Goal: Task Accomplishment & Management: Manage account settings

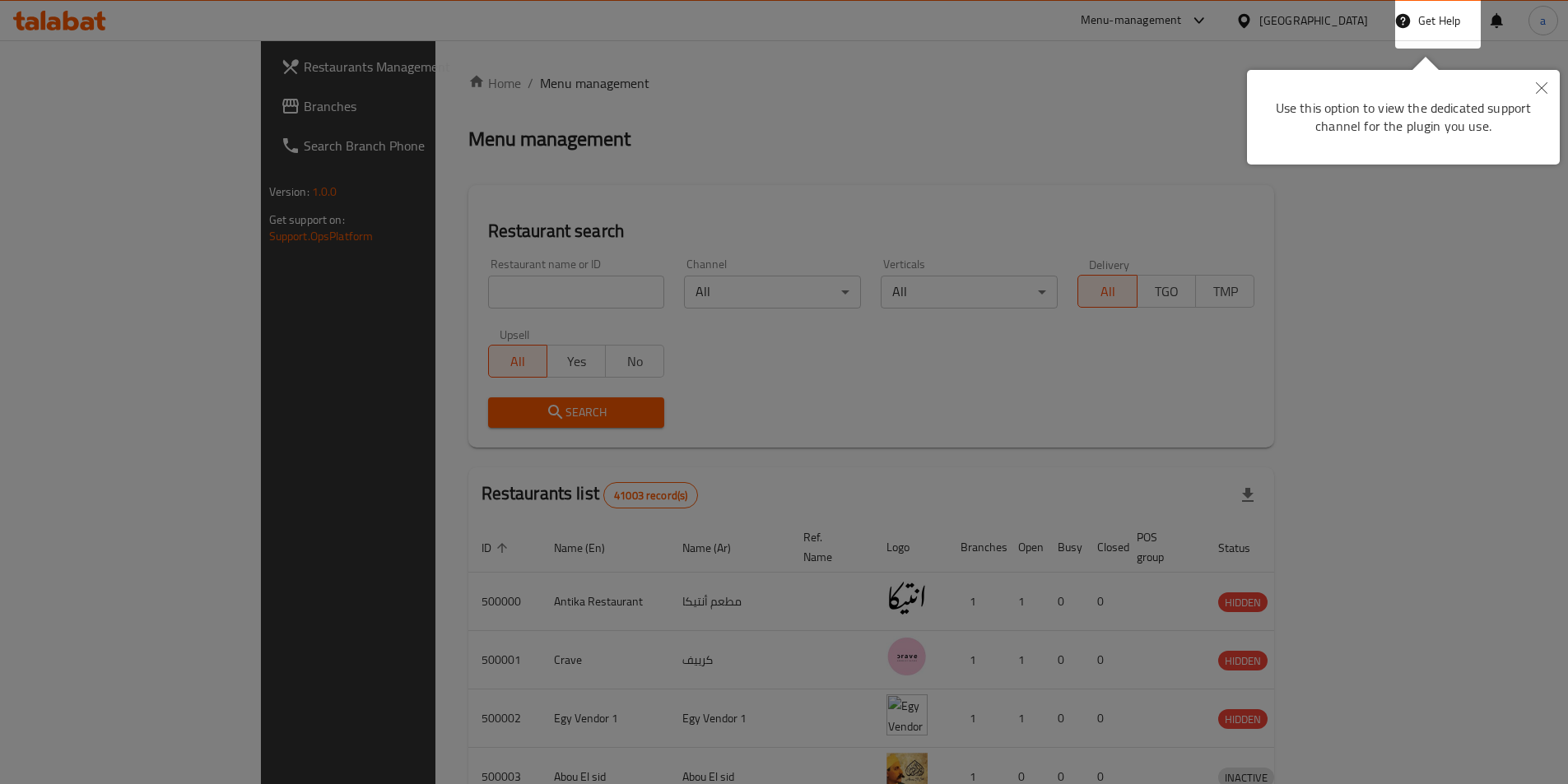
click at [1548, 88] on button "Close" at bounding box center [1542, 89] width 37 height 38
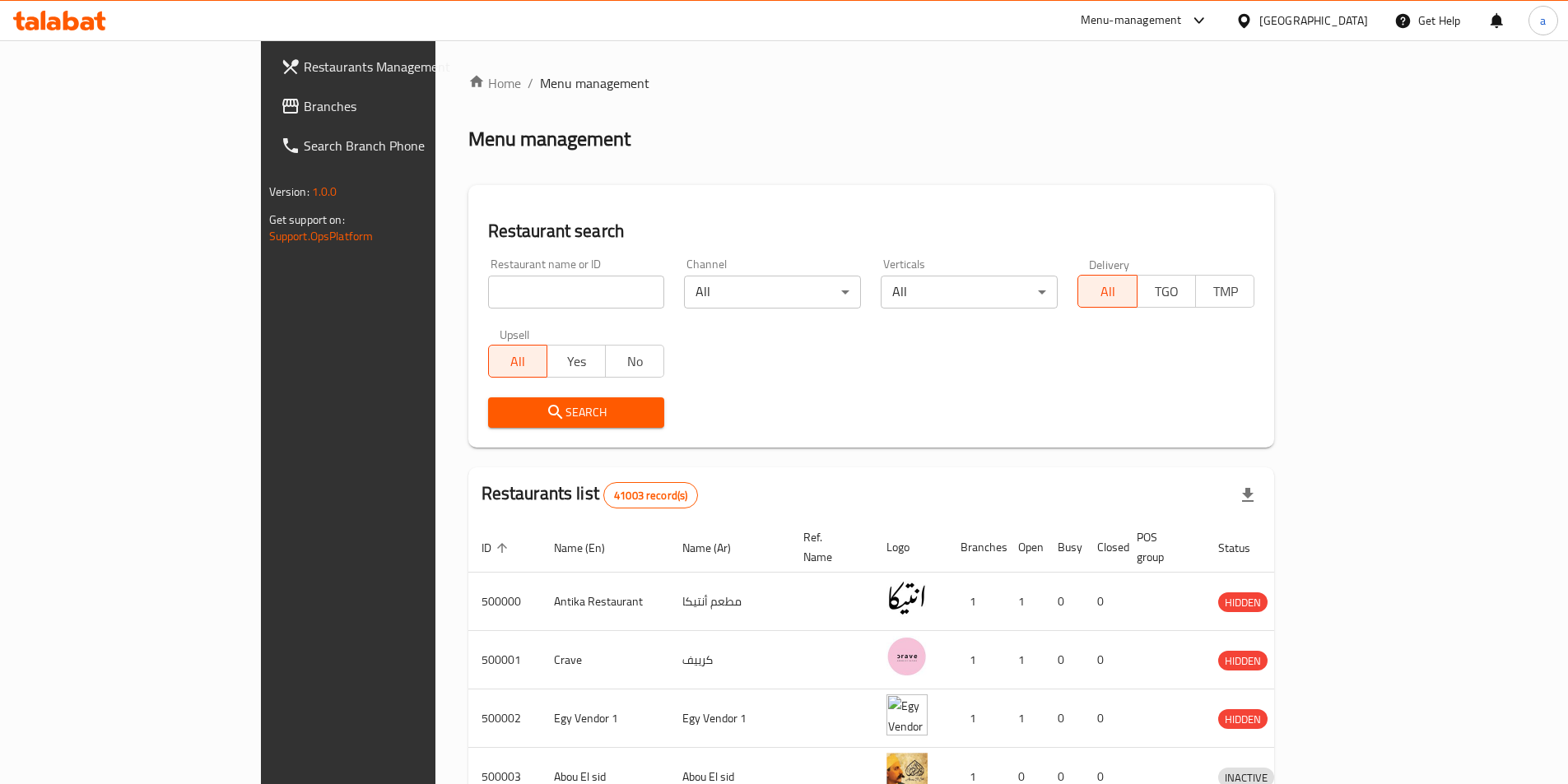
click at [1349, 36] on div "Egypt" at bounding box center [1301, 20] width 159 height 39
click at [1349, 13] on div "Egypt" at bounding box center [1314, 20] width 109 height 18
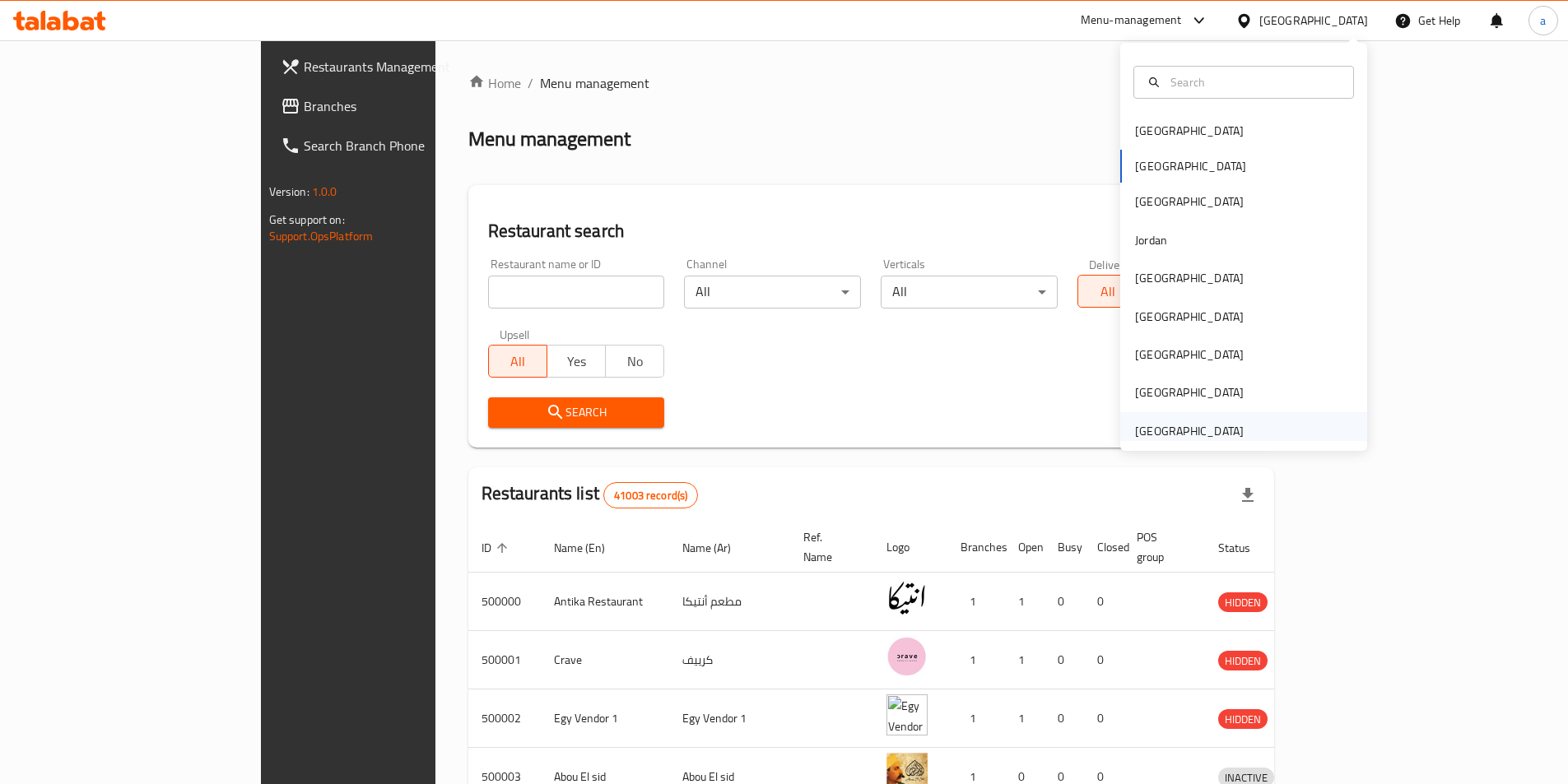
click at [1172, 437] on div "[GEOGRAPHIC_DATA]" at bounding box center [1189, 431] width 109 height 18
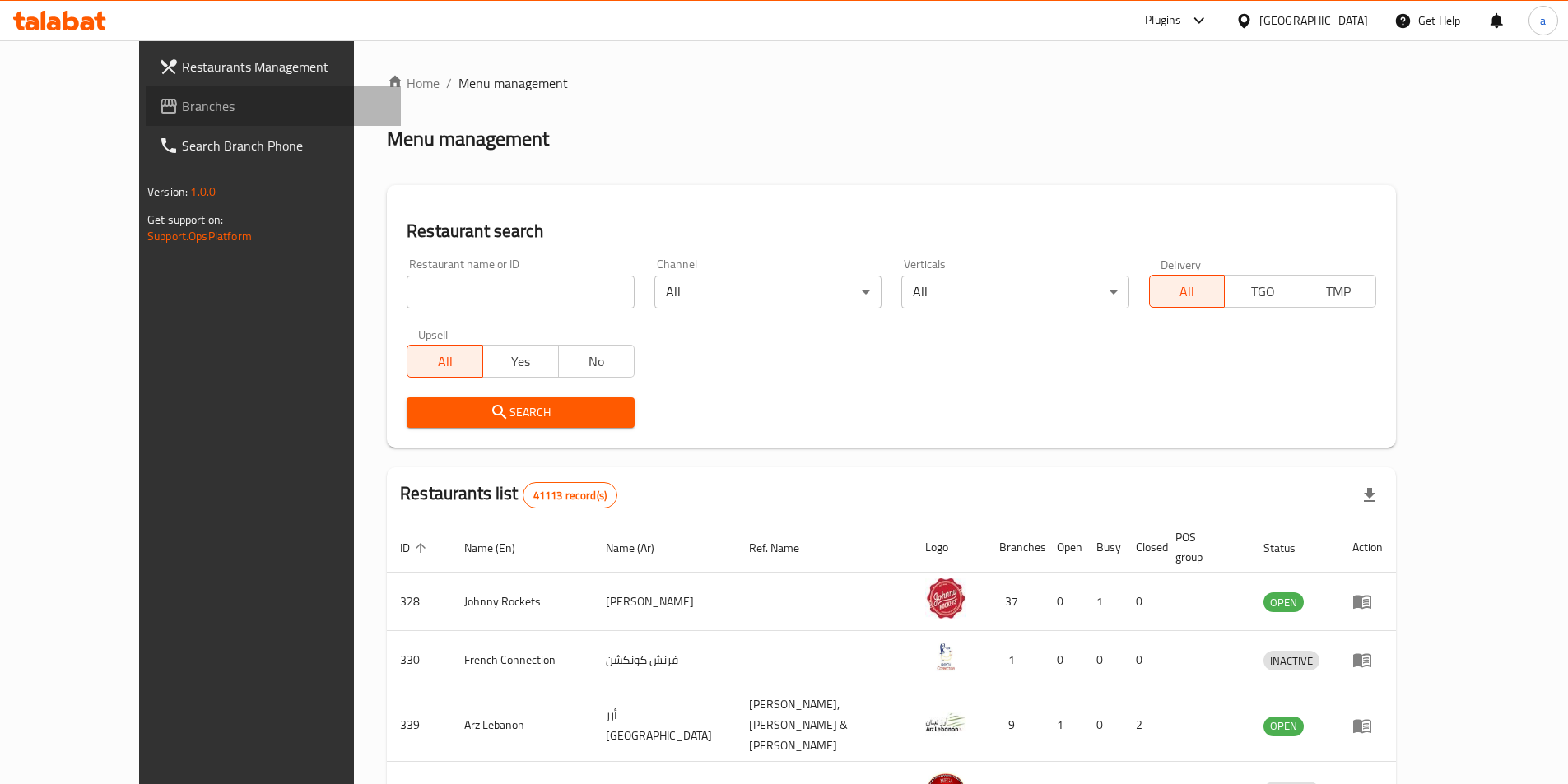
click at [182, 108] on span "Branches" at bounding box center [285, 106] width 206 height 20
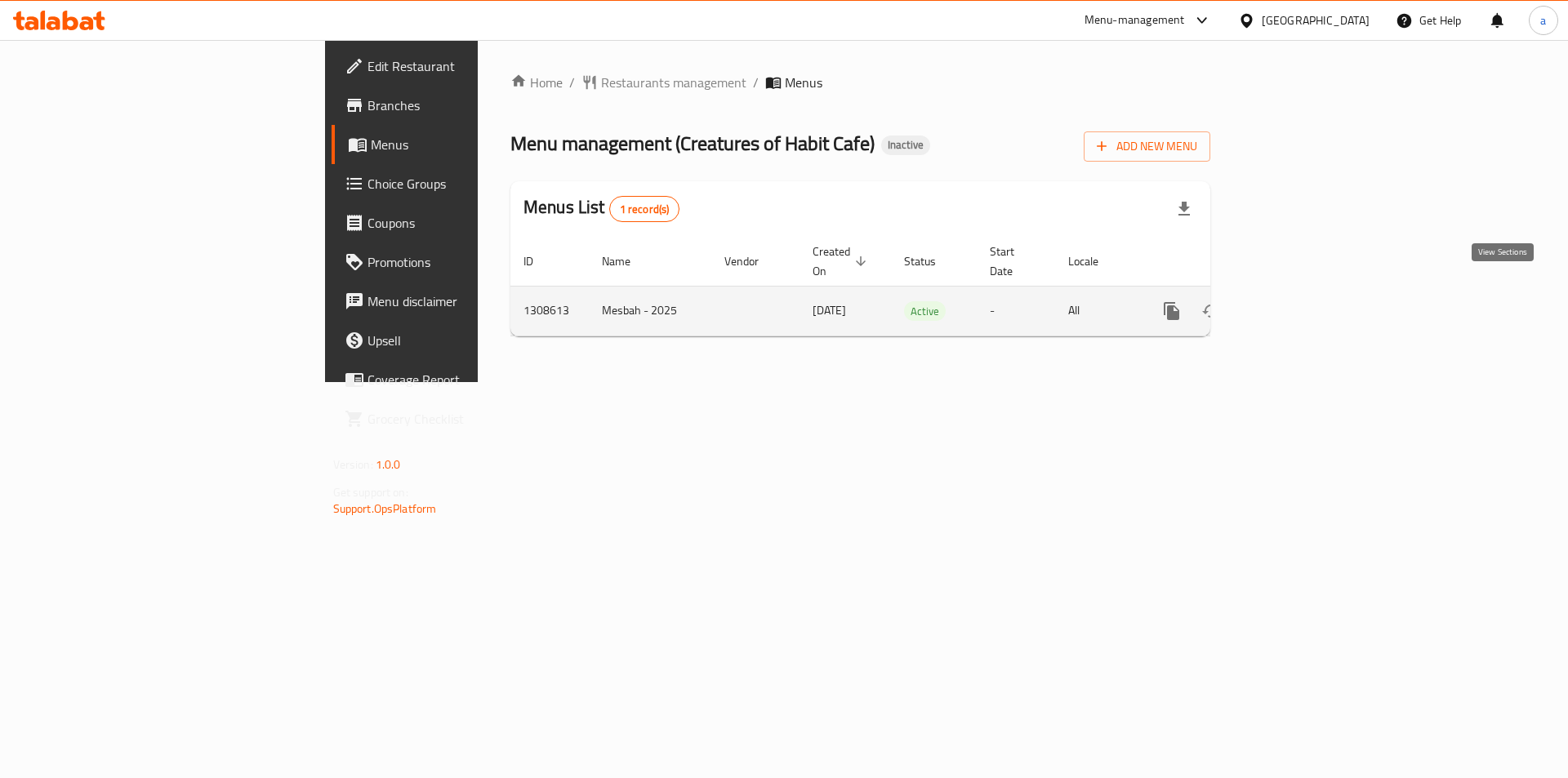
click at [1309, 308] on link "enhanced table" at bounding box center [1289, 311] width 39 height 39
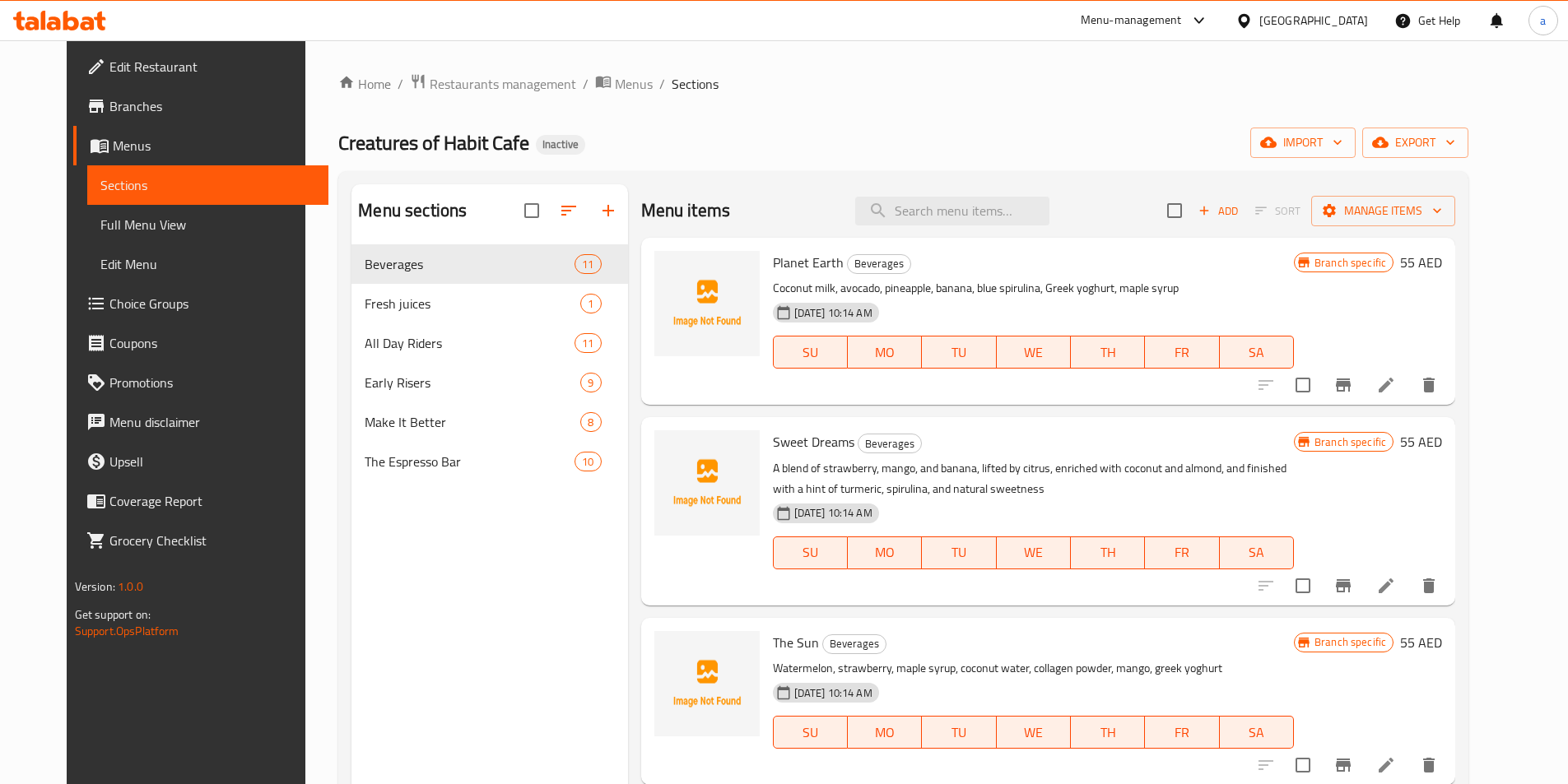
click at [100, 221] on span "Full Menu View" at bounding box center [207, 224] width 215 height 20
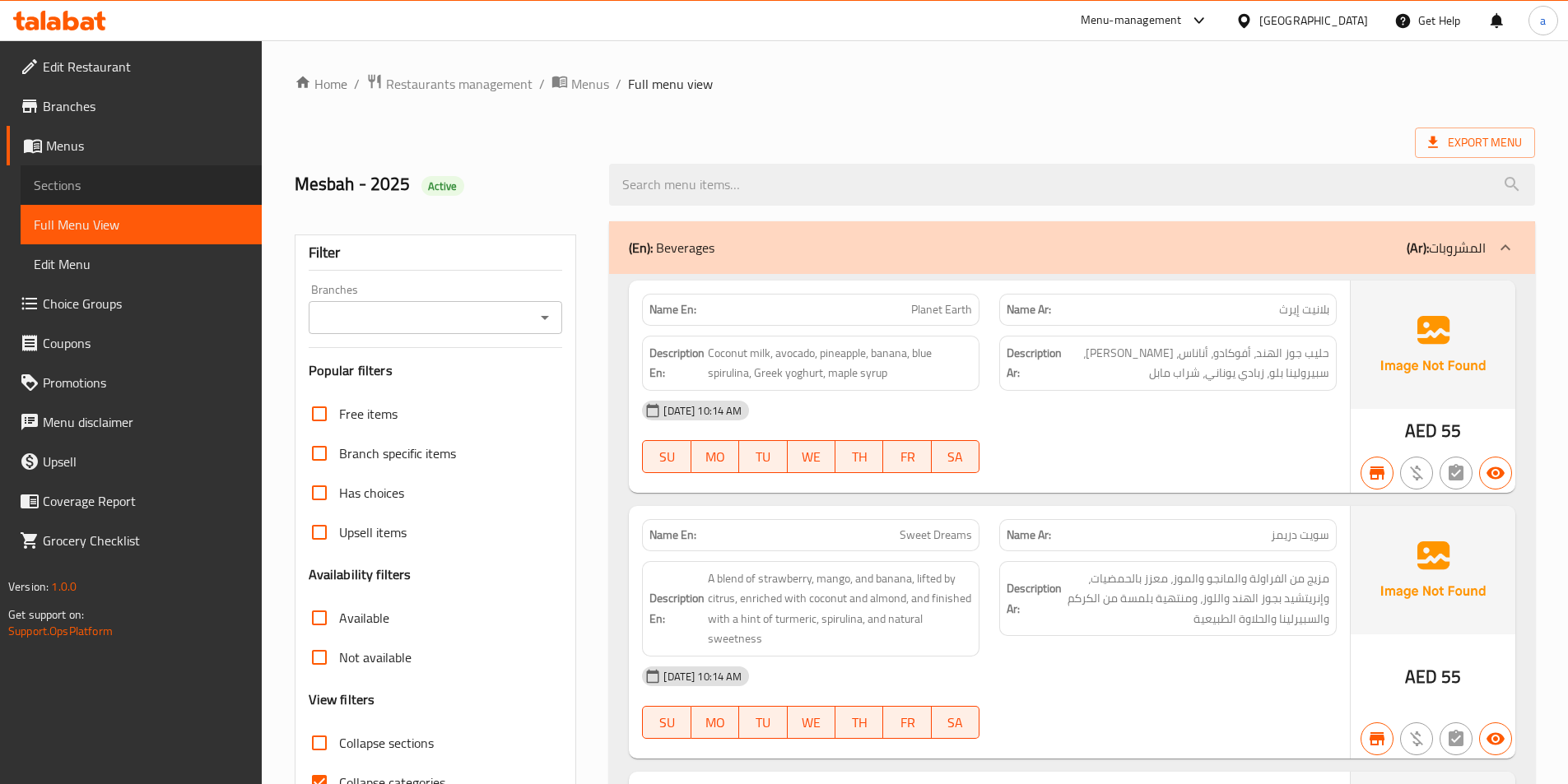
click at [91, 195] on span "Sections" at bounding box center [141, 185] width 215 height 20
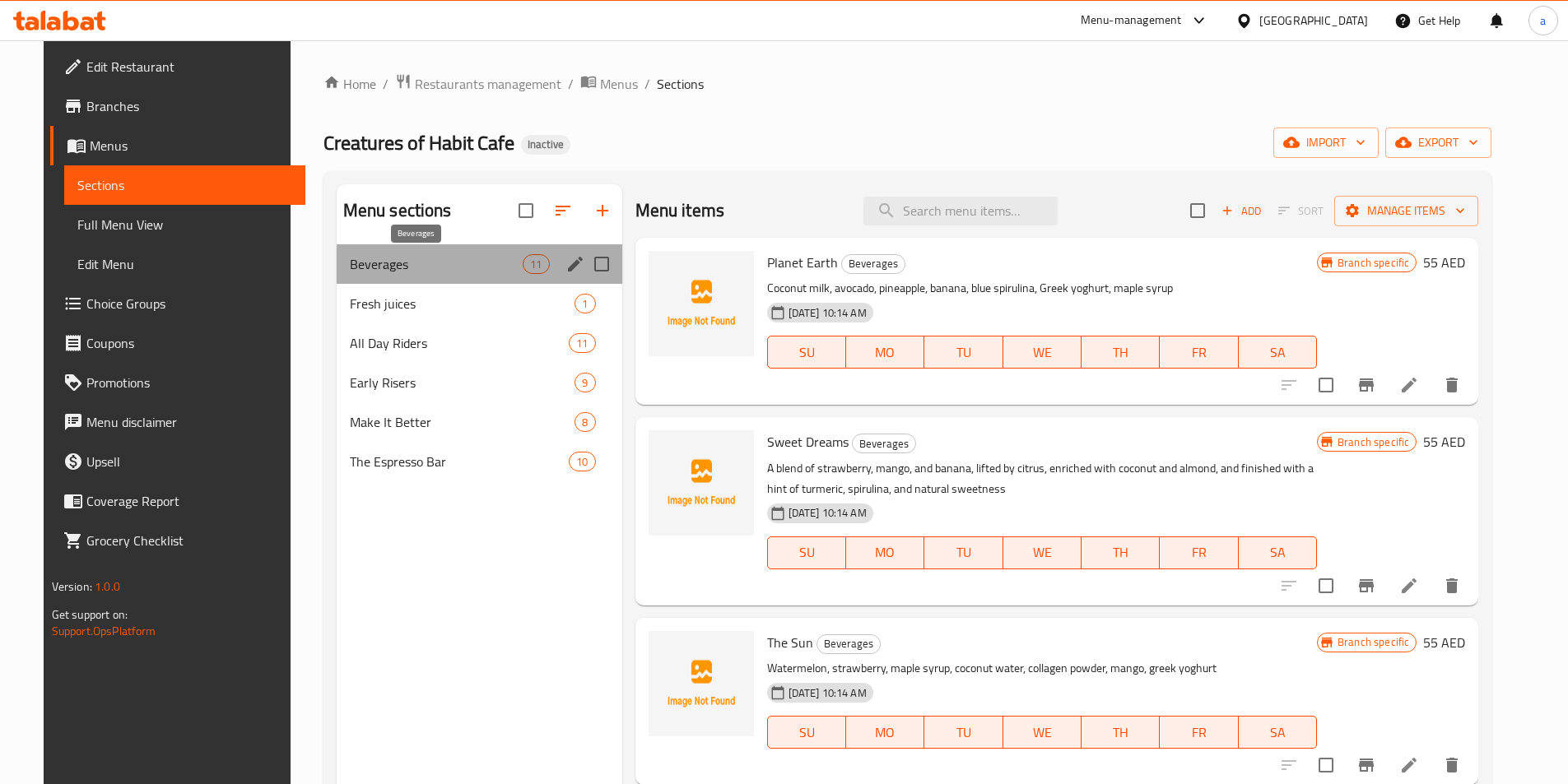
click at [369, 271] on span "Beverages" at bounding box center [437, 264] width 173 height 20
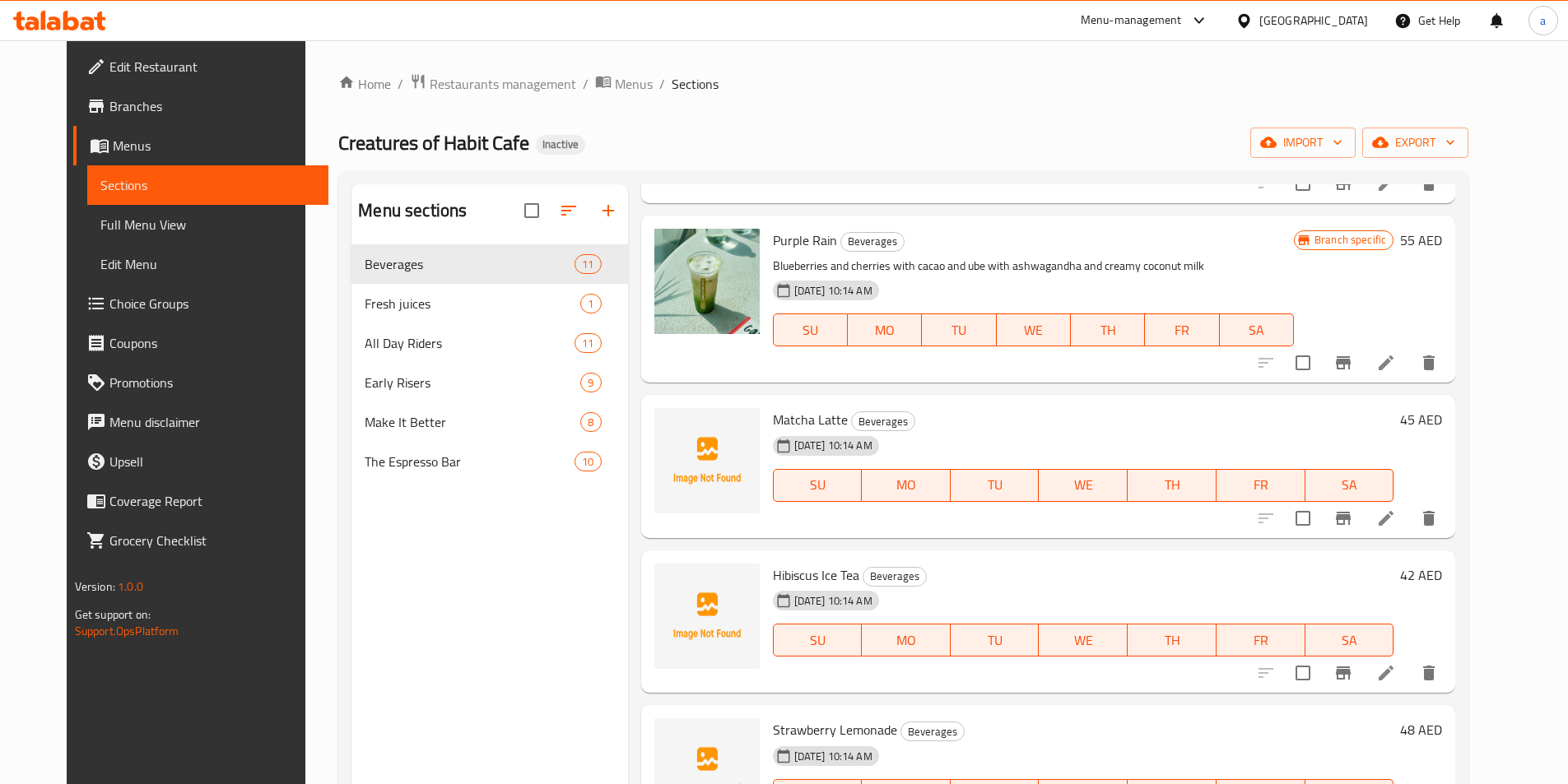
scroll to position [1152, 0]
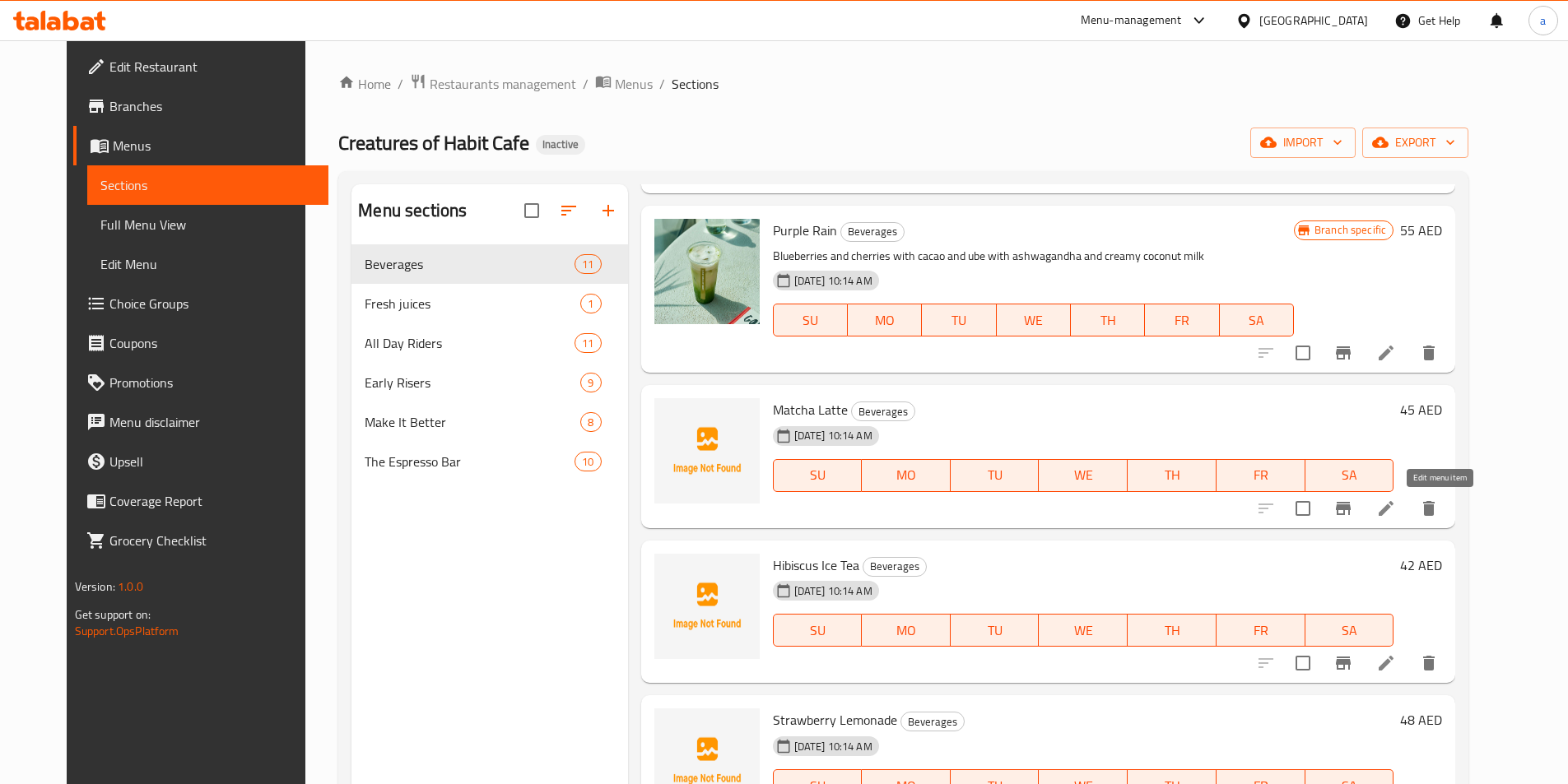
click at [1396, 516] on icon at bounding box center [1386, 509] width 20 height 20
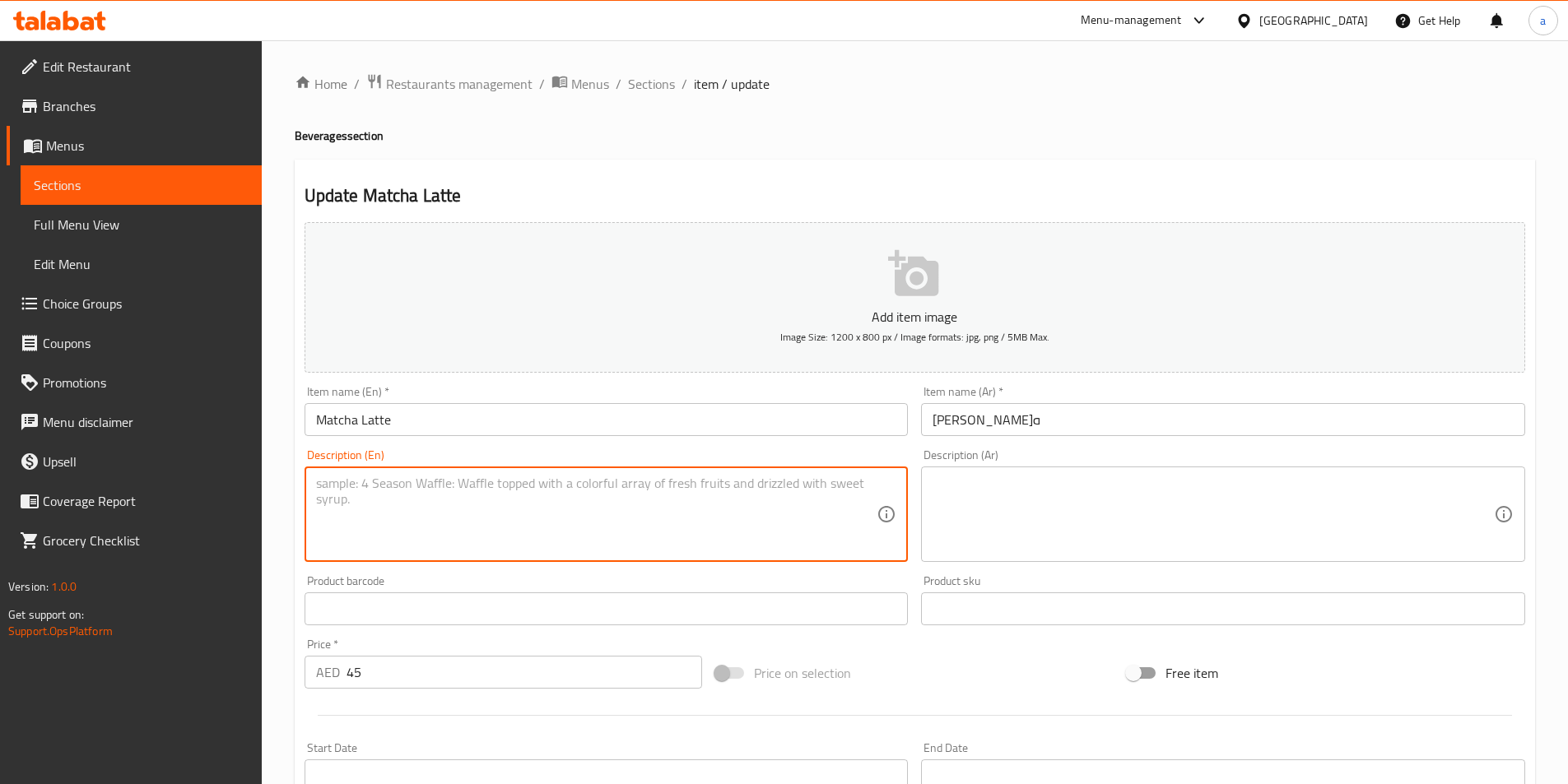
click at [502, 520] on textarea at bounding box center [597, 514] width 562 height 78
paste textarea "Creamy green tea latte with earthy matcha flavor."
type textarea "Creamy green tea latte with earthy matcha flavor."
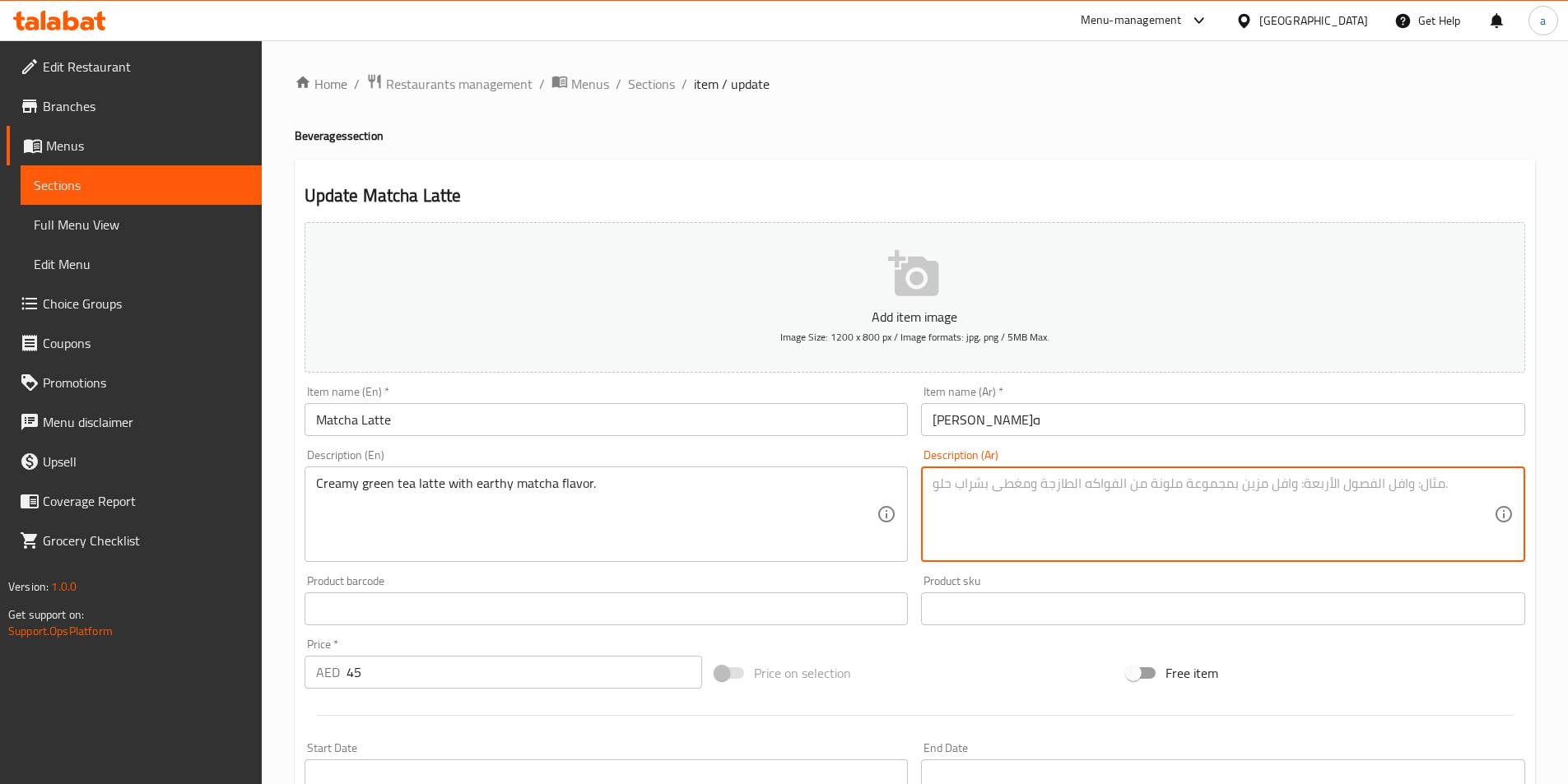
click at [1004, 512] on textarea at bounding box center [1213, 514] width 562 height 78
paste textarea "لاتيه الشاي الأخضر الكريمي مع نكهة الماتشا الترابية."
type textarea "لاتيه الشاي الأخضر الكريمي مع نكهة الماتشا الترابية."
click at [74, 171] on link "Sections" at bounding box center [141, 185] width 241 height 39
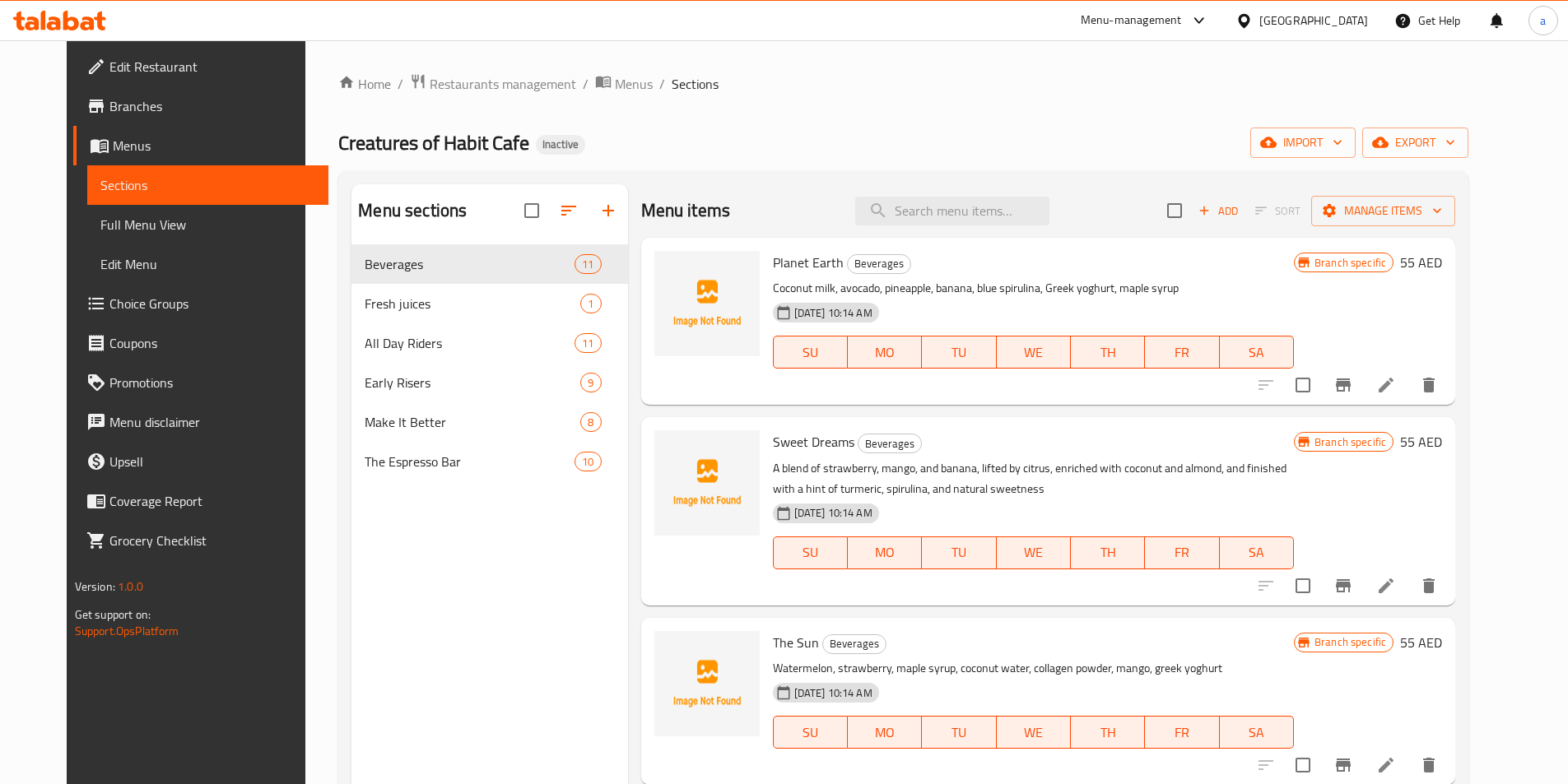
click at [131, 210] on link "Full Menu View" at bounding box center [208, 224] width 241 height 39
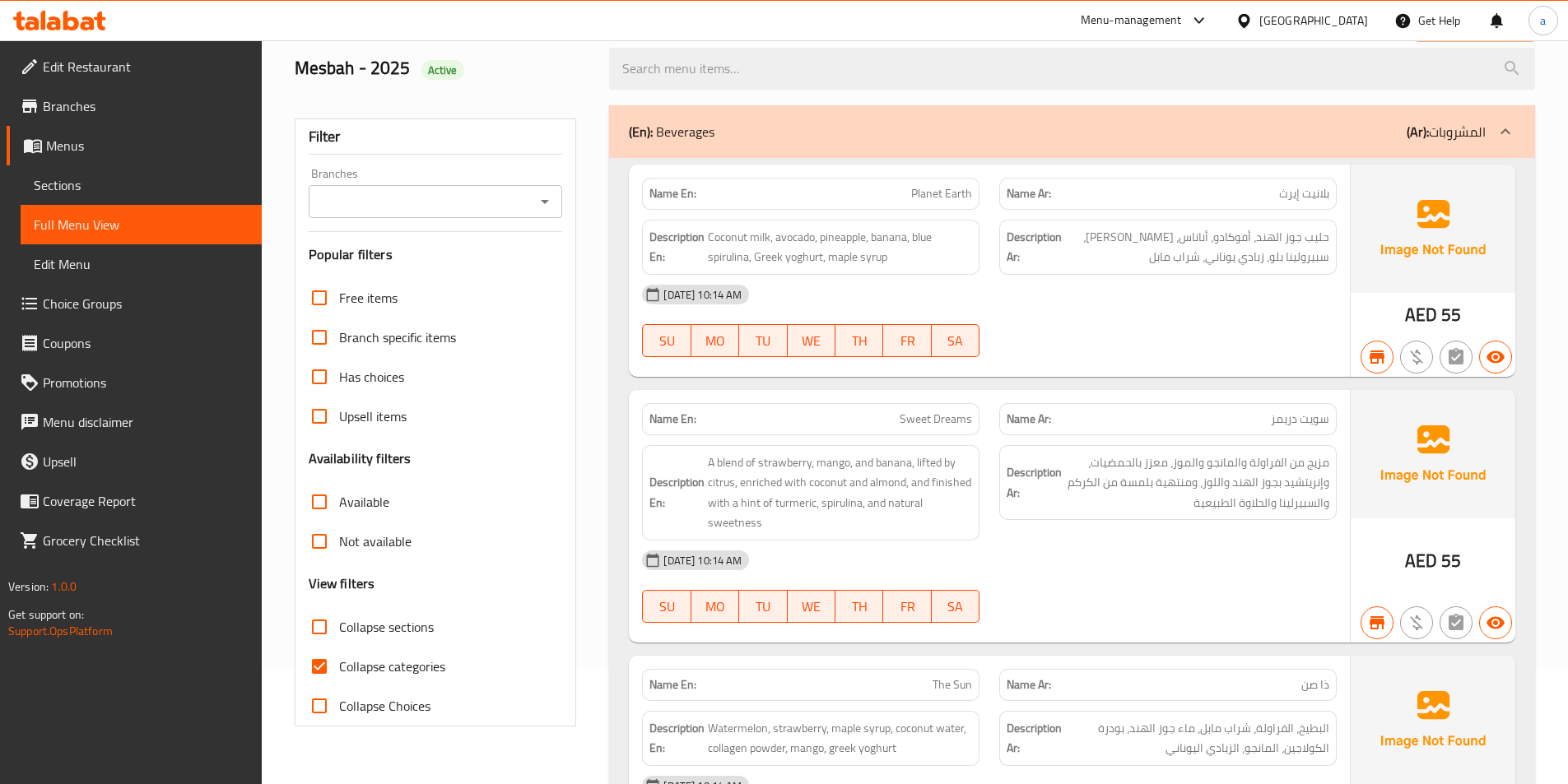
scroll to position [82, 0]
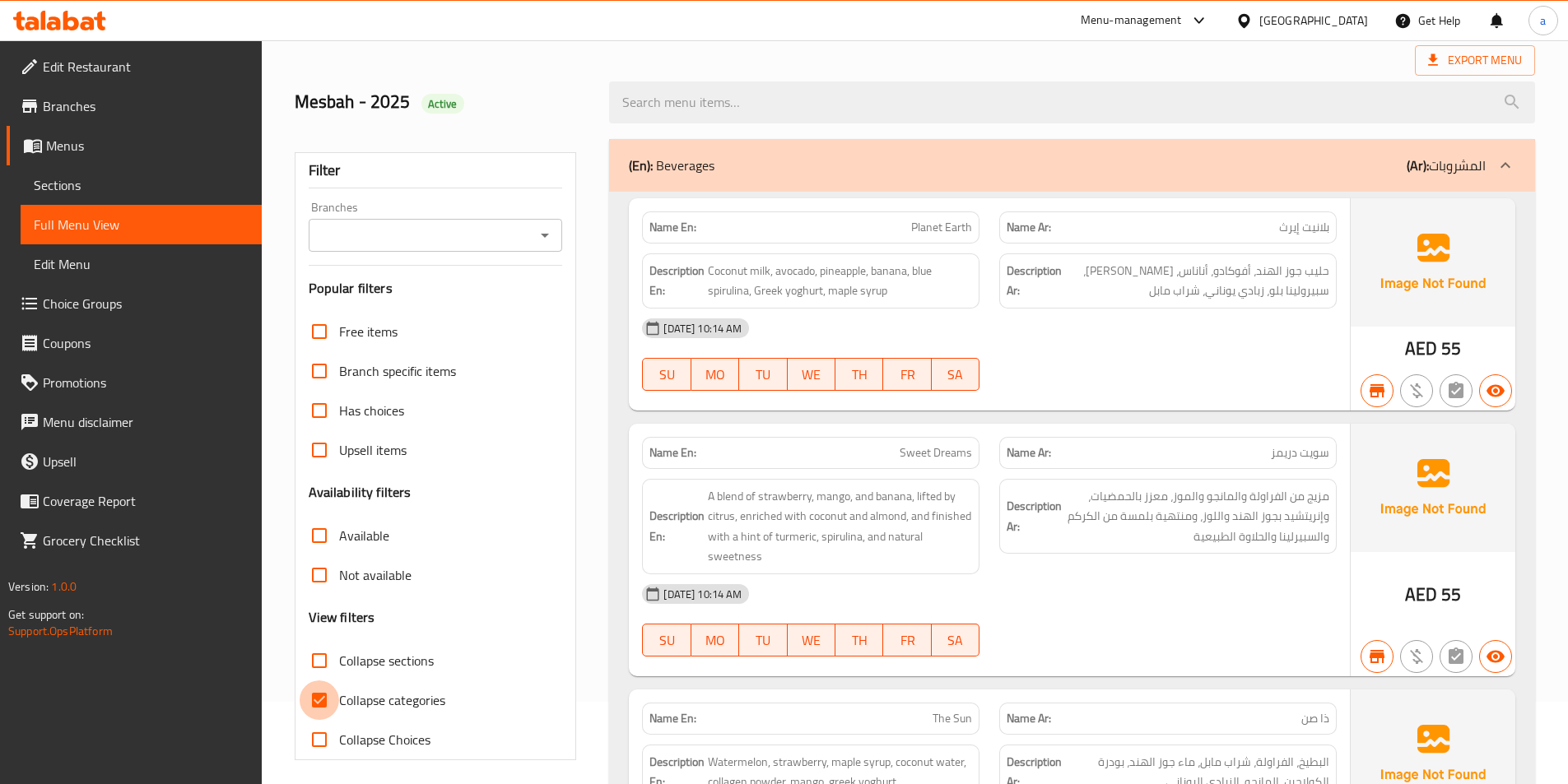
click at [319, 694] on input "Collapse categories" at bounding box center [319, 699] width 40 height 39
checkbox input "false"
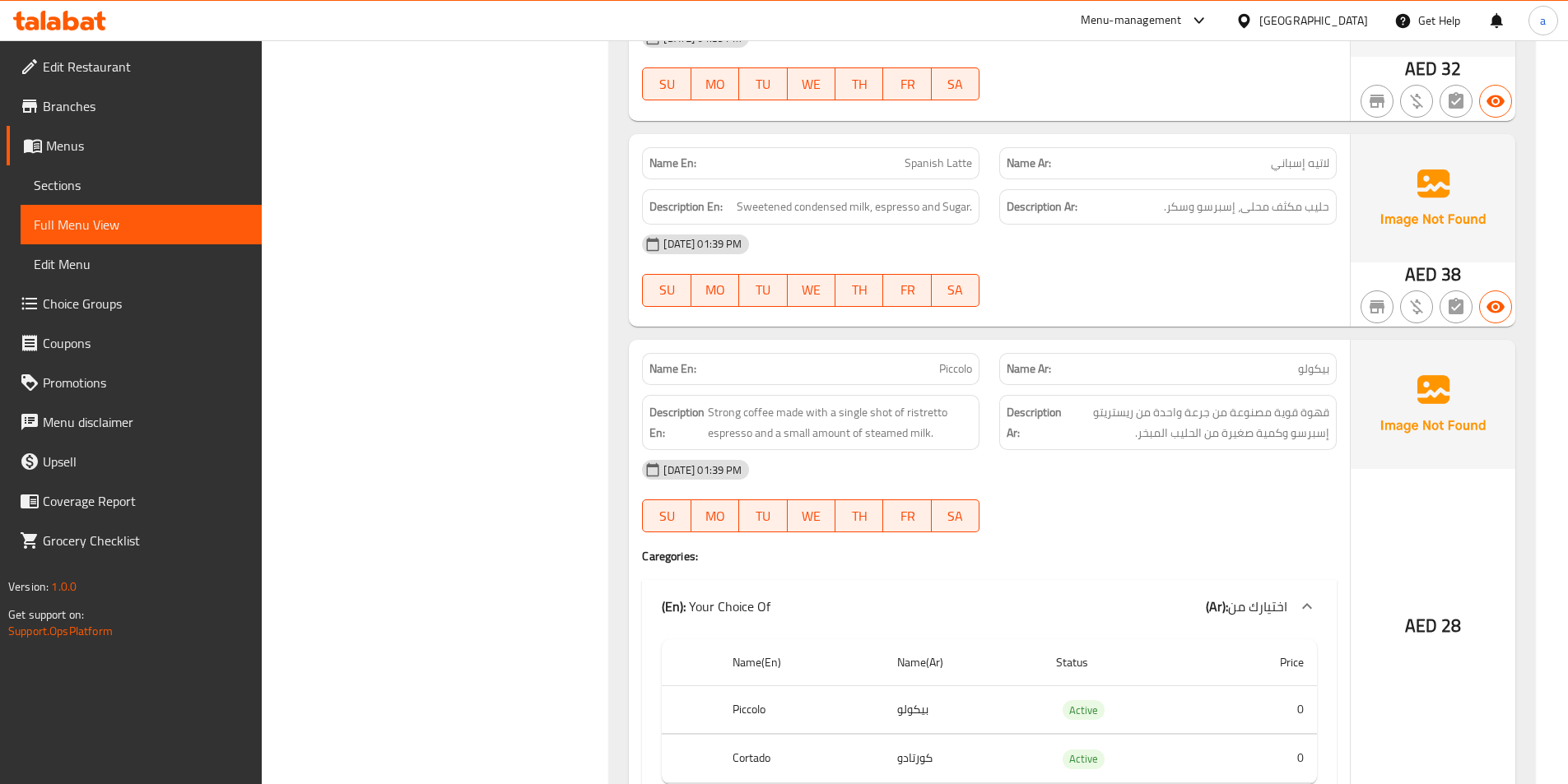
scroll to position [11033, 0]
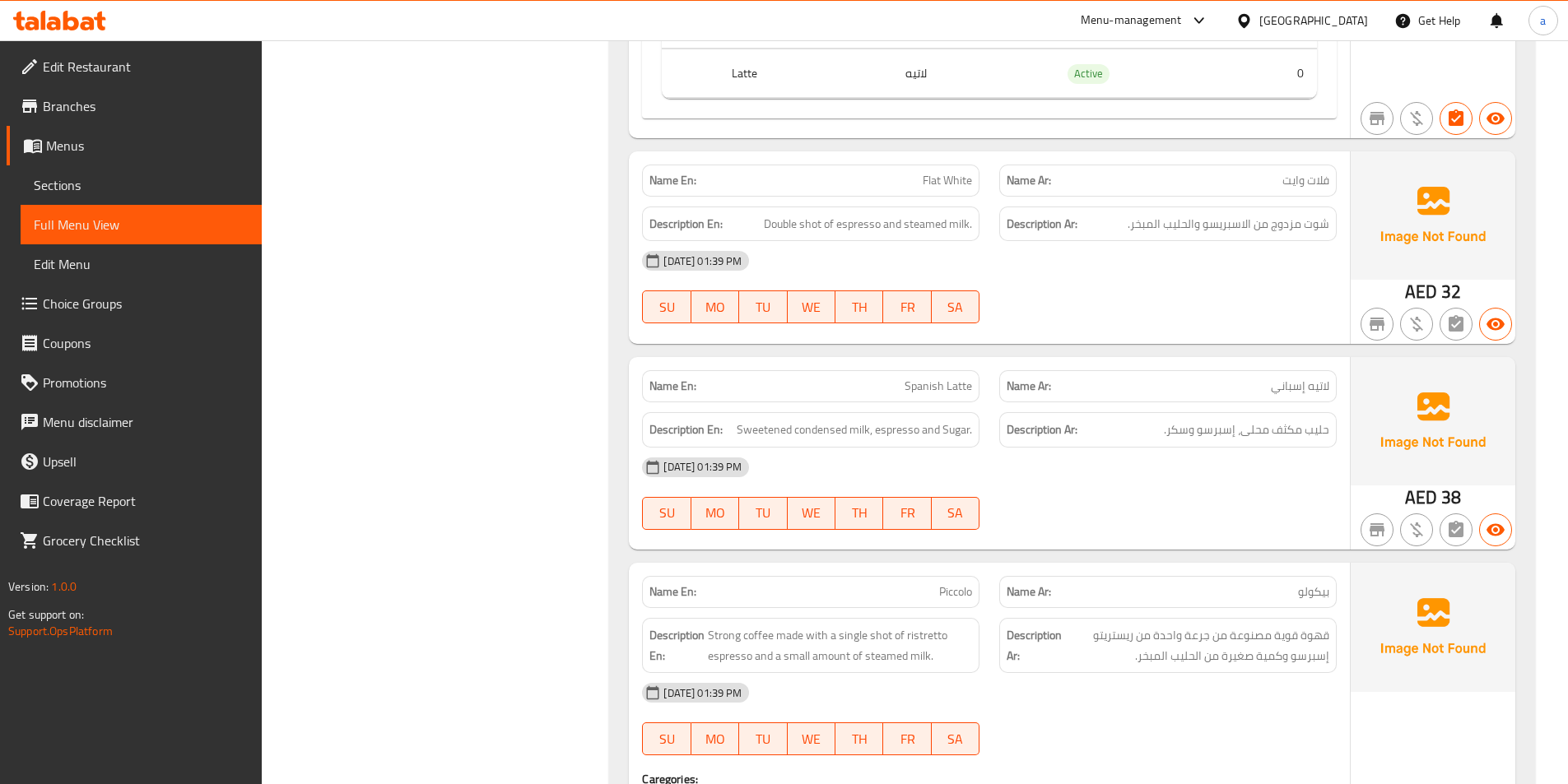
click at [126, 172] on link "Sections" at bounding box center [141, 185] width 241 height 39
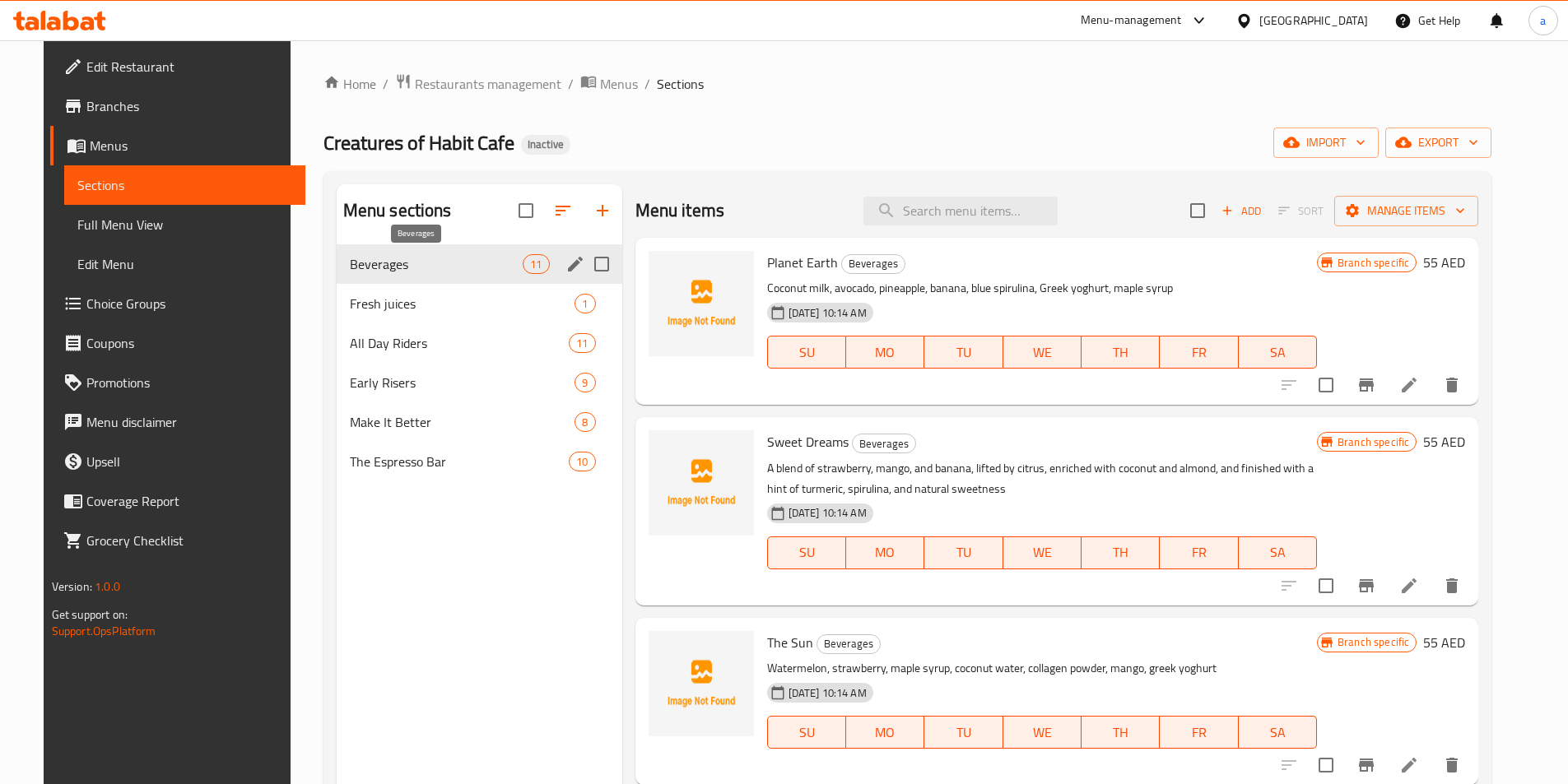
click at [432, 266] on span "Beverages" at bounding box center [437, 264] width 173 height 20
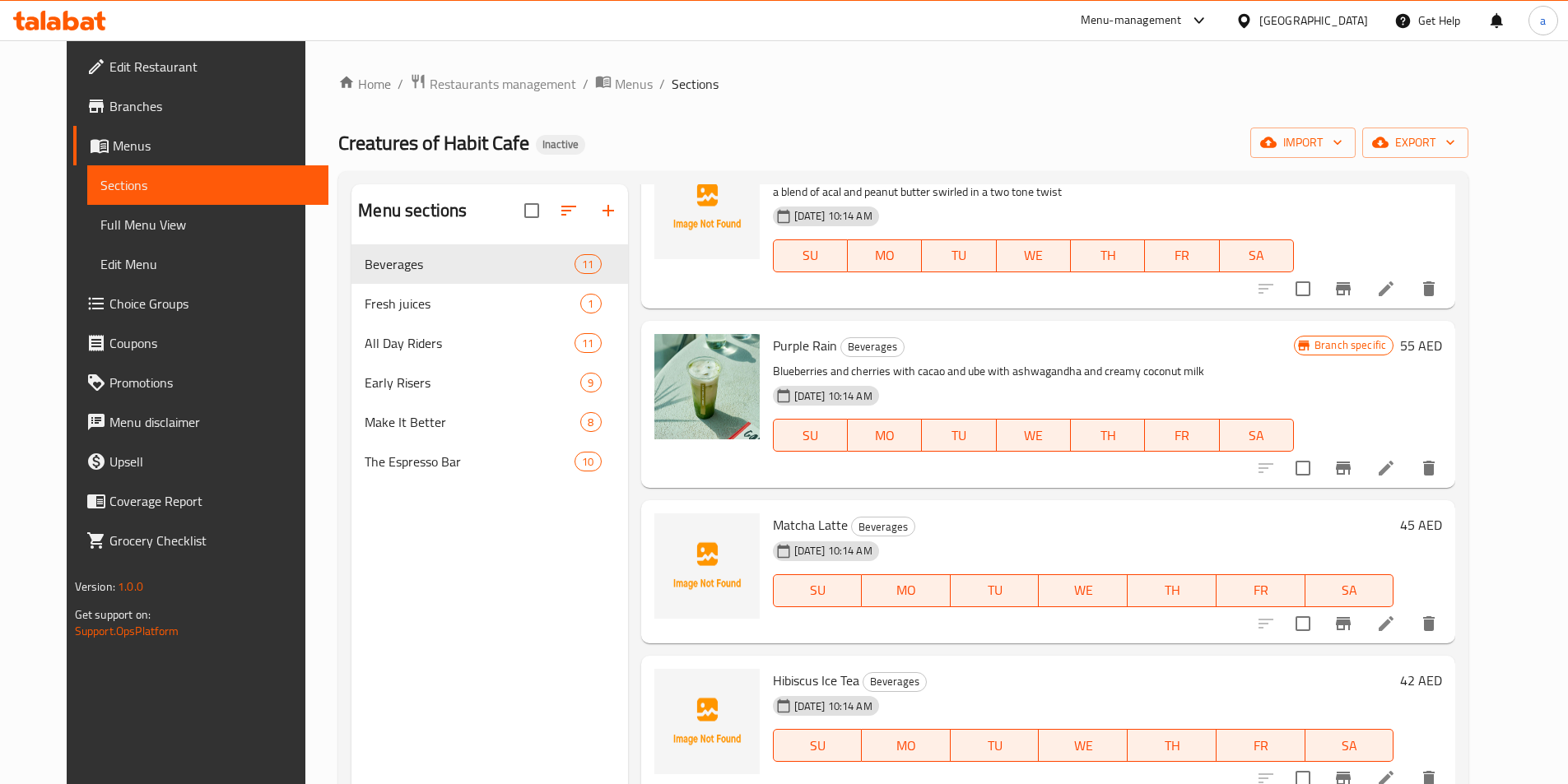
scroll to position [1152, 0]
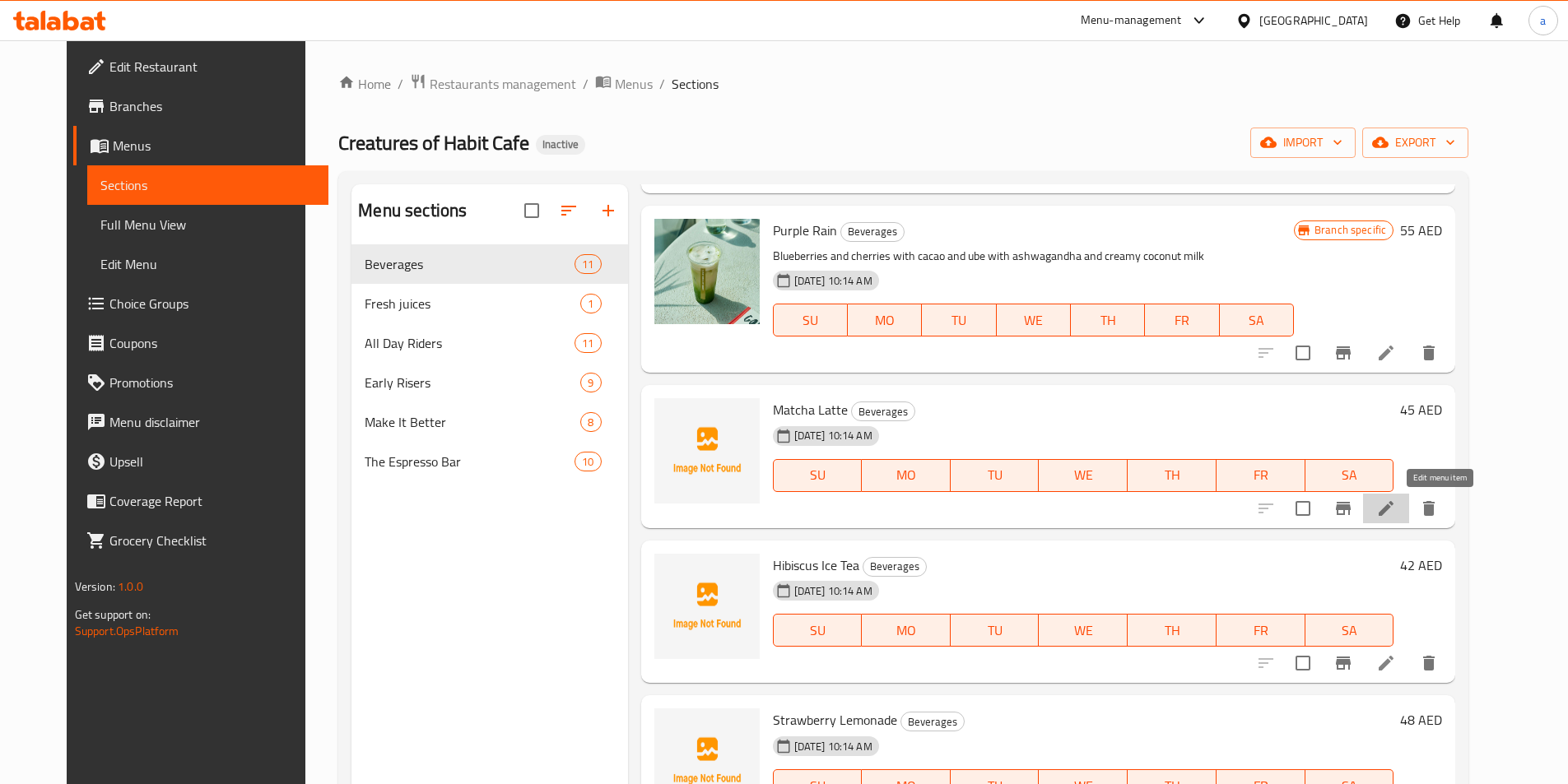
click at [1396, 513] on icon at bounding box center [1386, 509] width 20 height 20
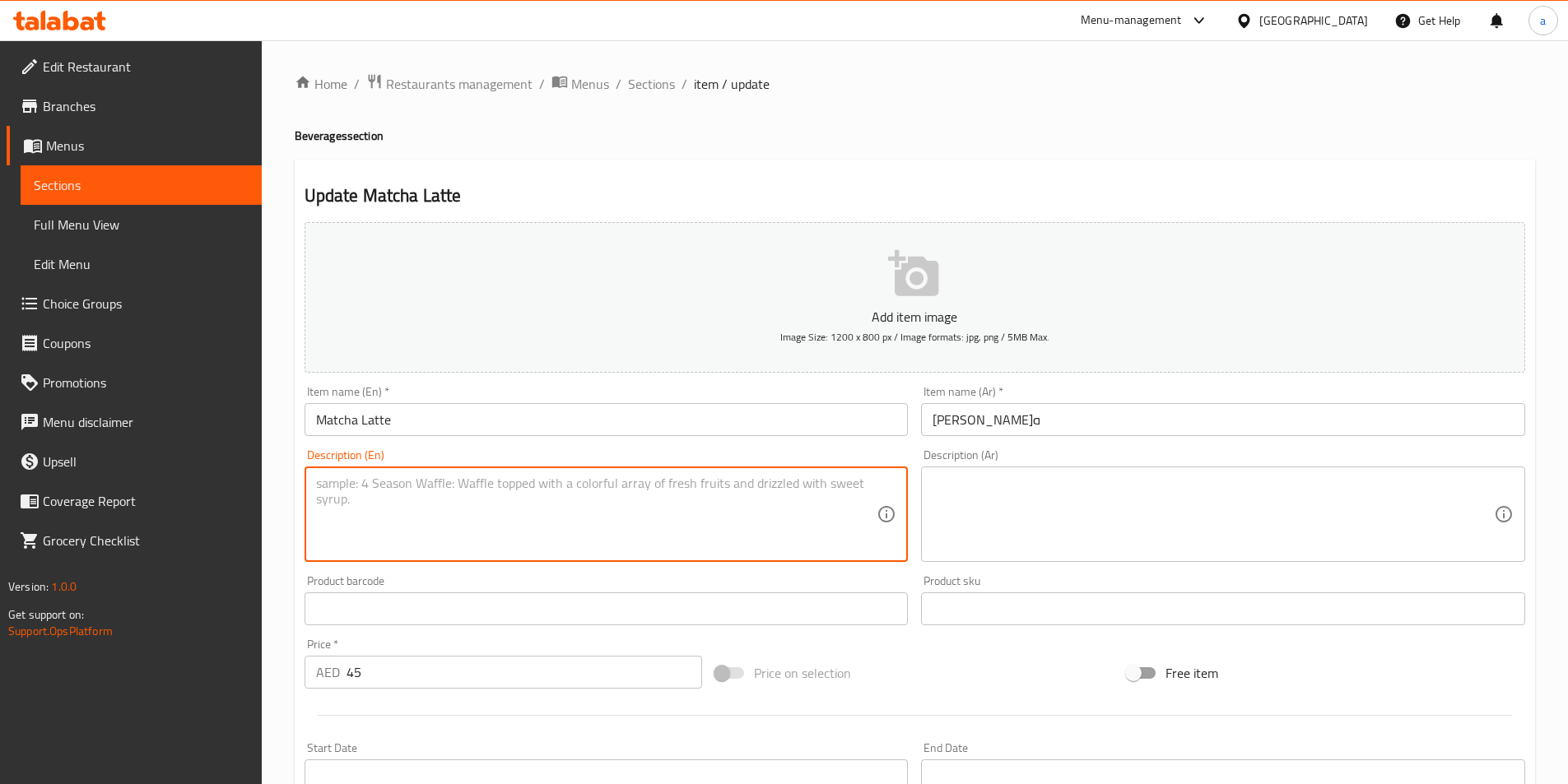
click at [729, 530] on textarea at bounding box center [597, 514] width 562 height 78
paste textarea "لاتيه الشاي الأخضر الكريمي مع نكهة الماتشا الترابية."
type textarea "لاتيه الشاي الأخضر الكريمي مع نكهة الماتشا الترابية."
drag, startPoint x: 657, startPoint y: 484, endPoint x: 299, endPoint y: 488, distance: 358.0
click at [302, 487] on div "Description (En) لاتيه الشاي الأخضر الكريمي مع نكهة الماتشا الترابية. Descripti…" at bounding box center [606, 506] width 618 height 126
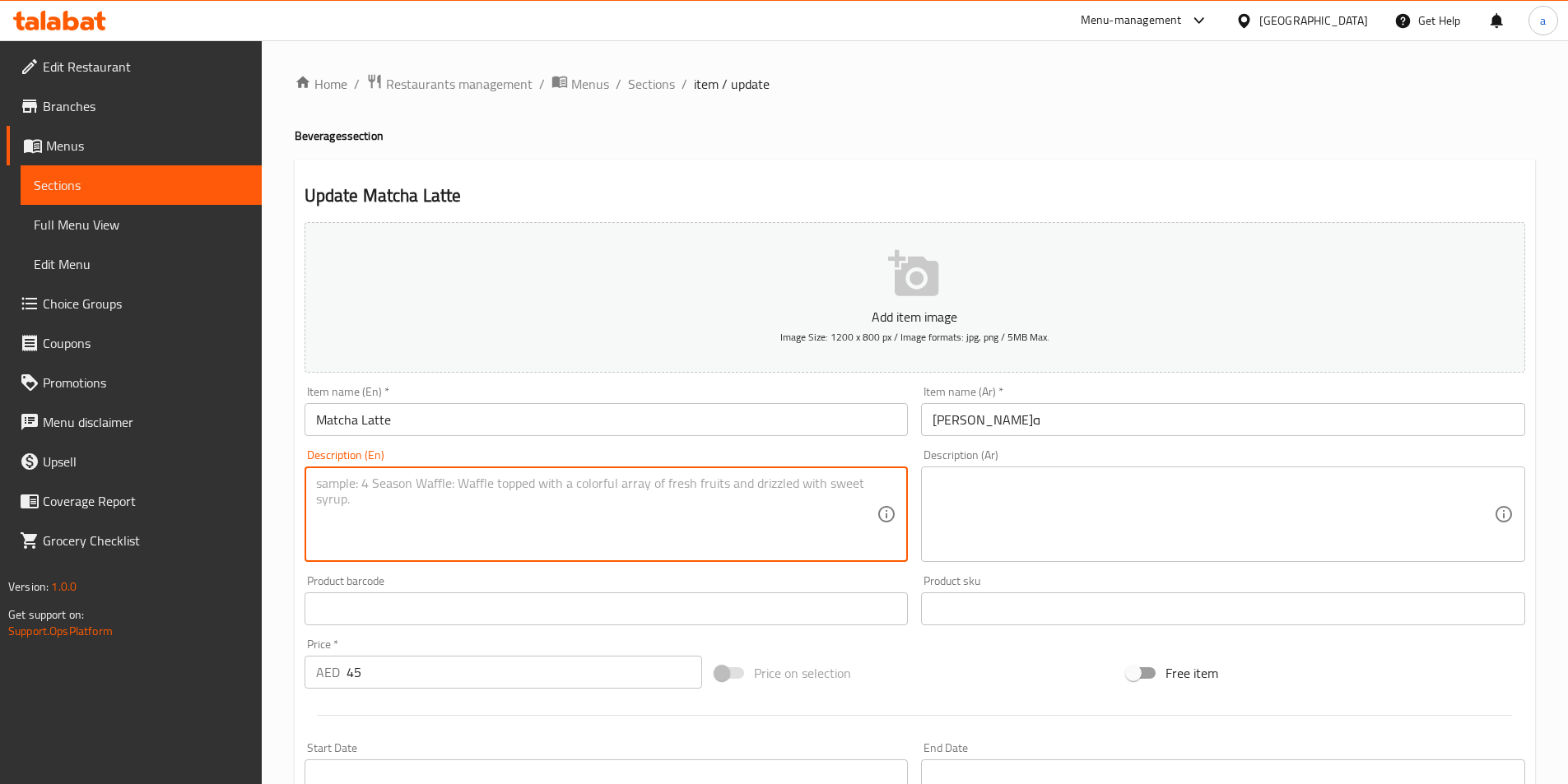
click at [634, 503] on textarea at bounding box center [597, 514] width 562 height 78
paste textarea "Creamy green tea latte with earthy matcha flavor."
type textarea "Creamy green tea latte with earthy matcha flavor."
click at [1052, 522] on textarea at bounding box center [1213, 514] width 562 height 78
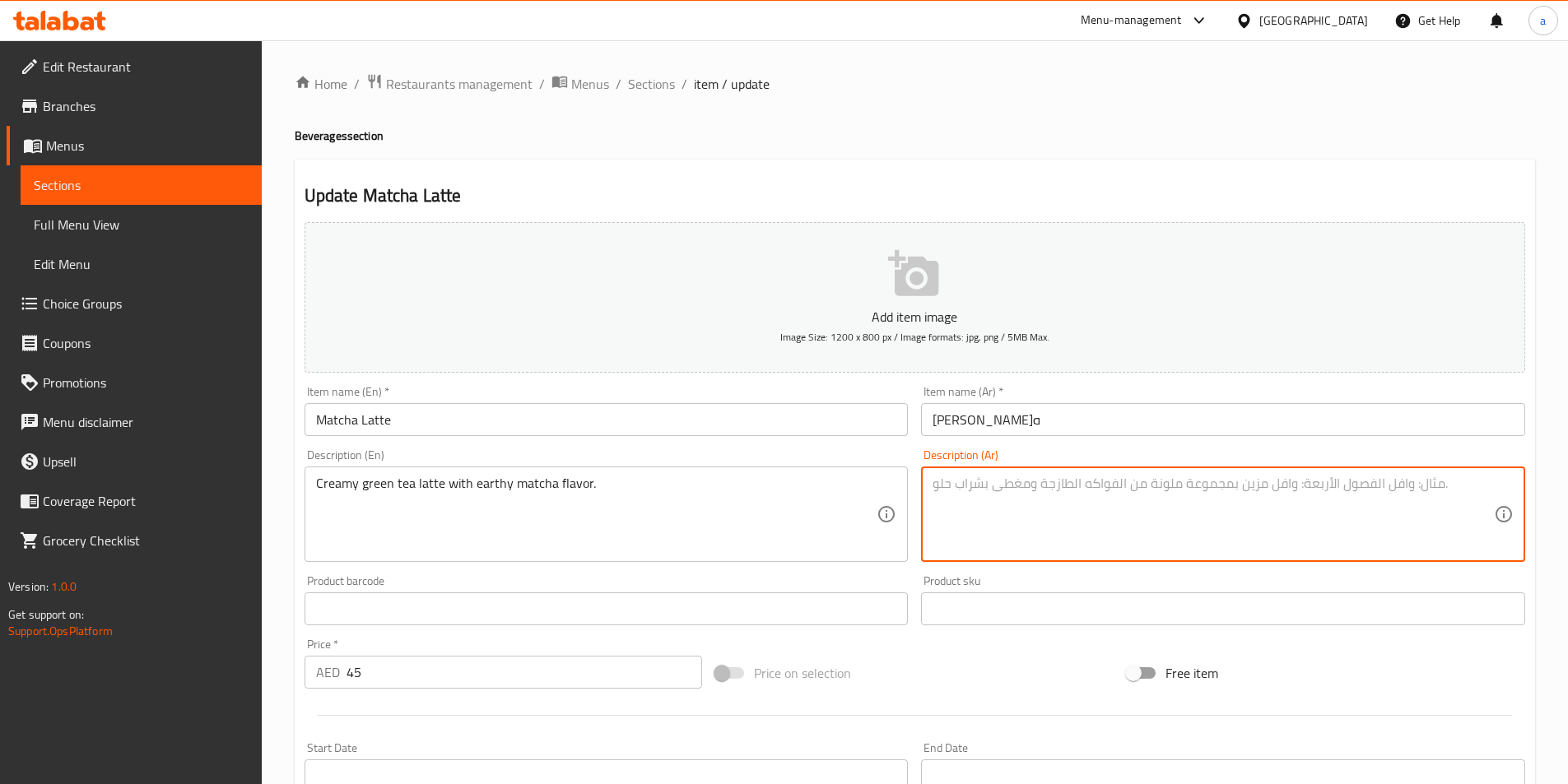
paste textarea "لاتيه الشاي الأخضر الكريمي مع نكهة الماتشا الترابية."
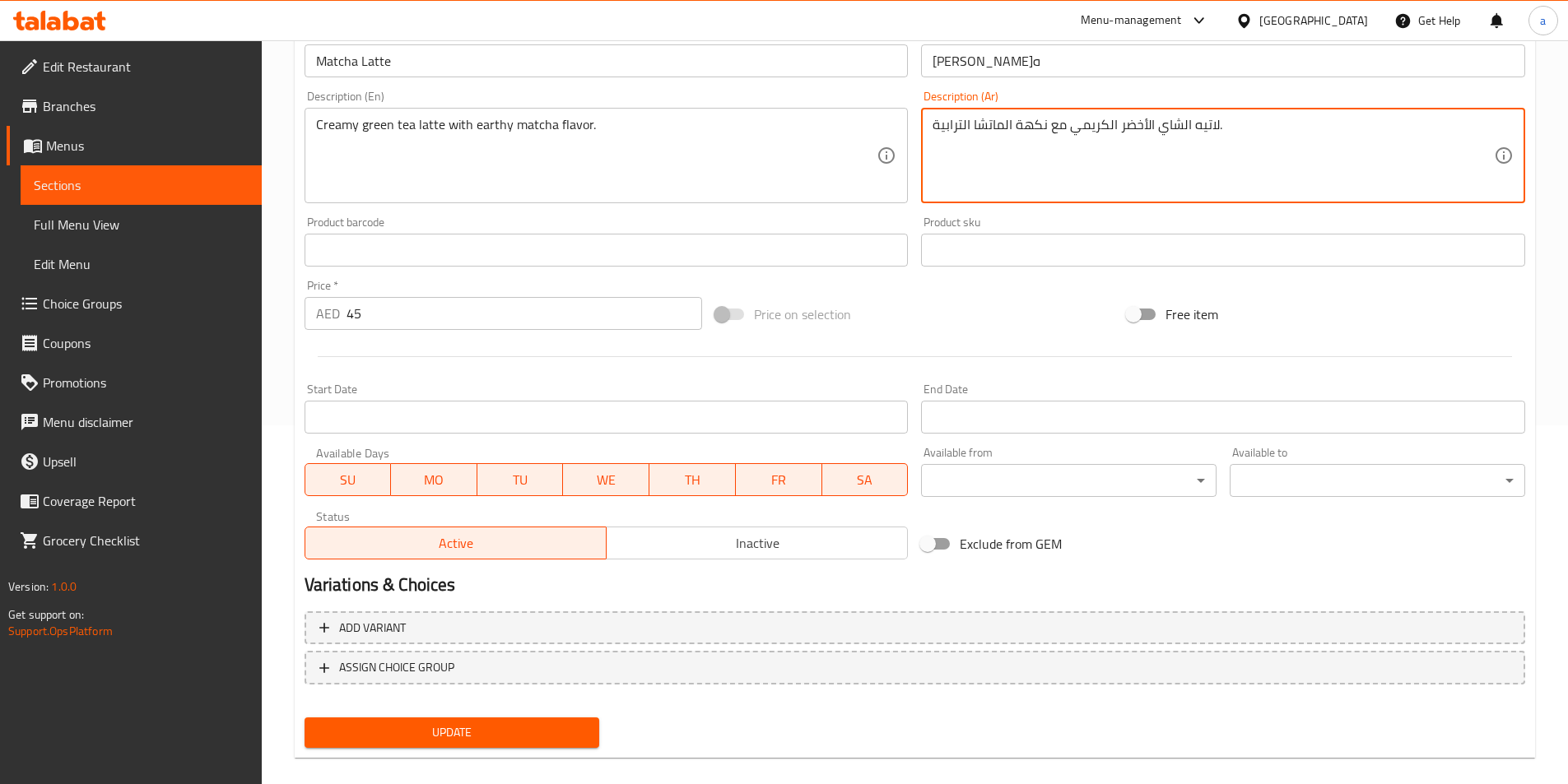
scroll to position [379, 0]
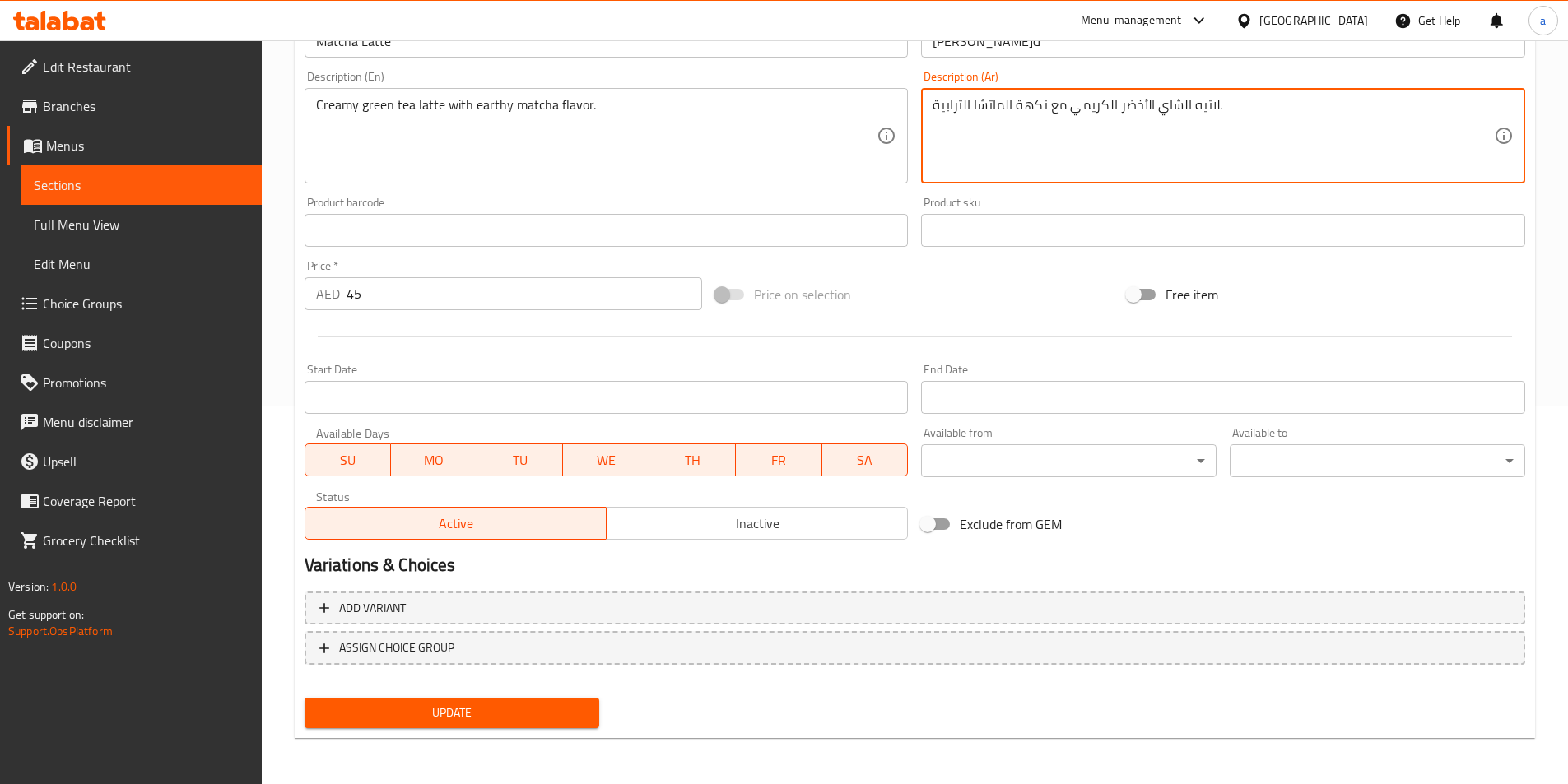
type textarea "لاتيه الشاي الأخضر الكريمي مع نكهة الماتشا الترابية."
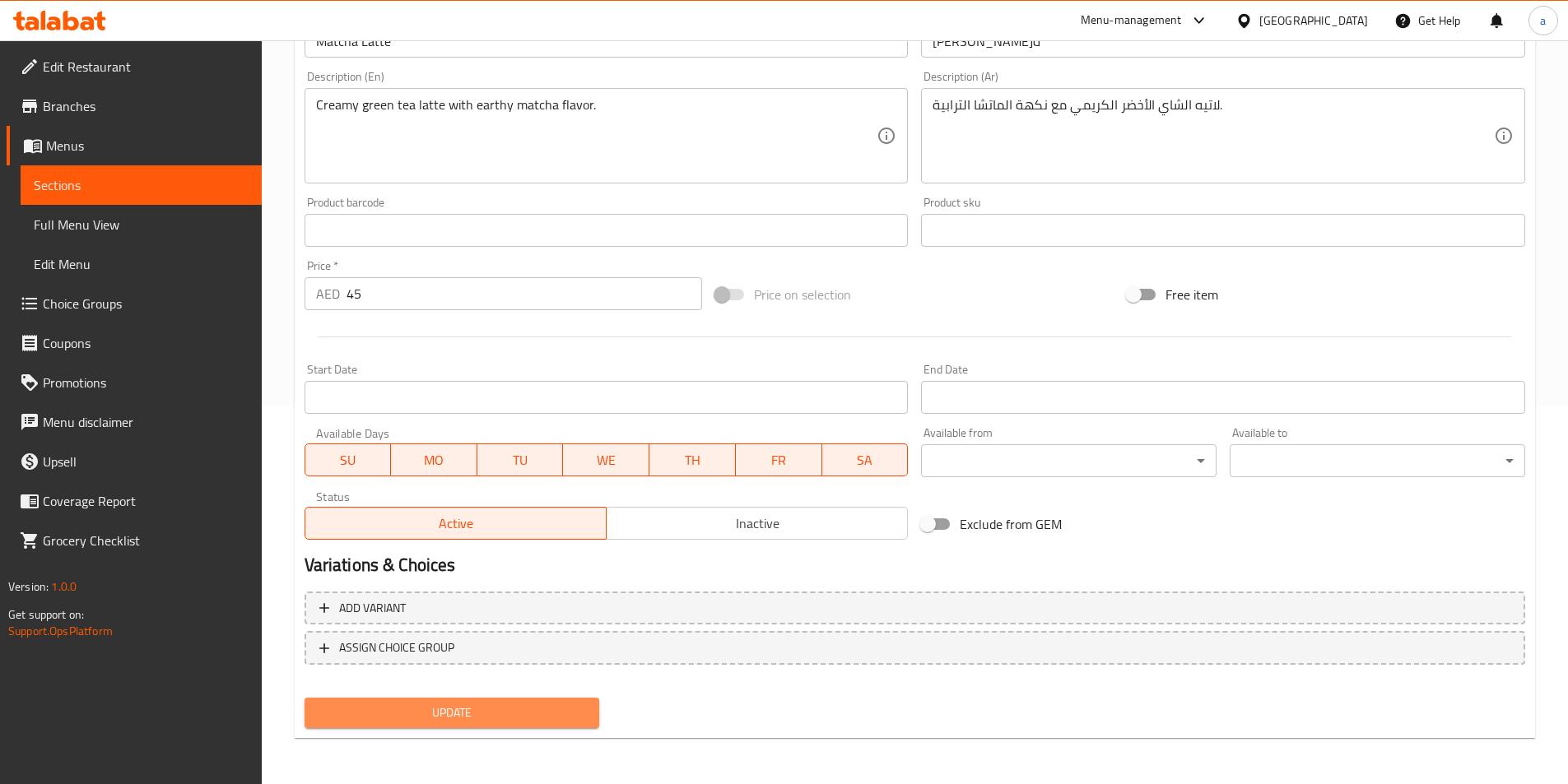
click at [549, 708] on span "Update" at bounding box center [452, 712] width 269 height 20
click at [159, 168] on link "Sections" at bounding box center [141, 185] width 241 height 39
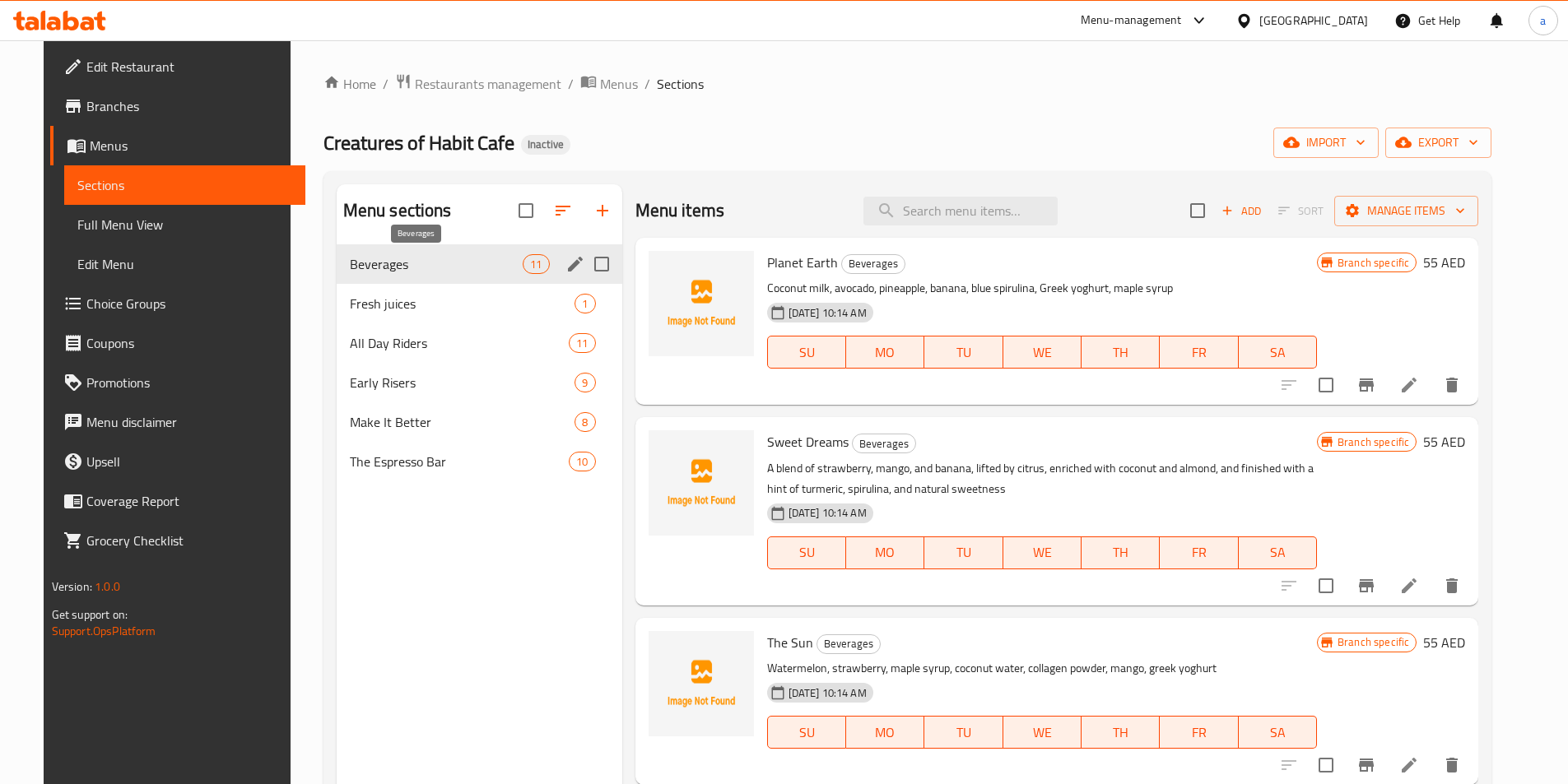
click at [445, 267] on span "Beverages" at bounding box center [437, 264] width 173 height 20
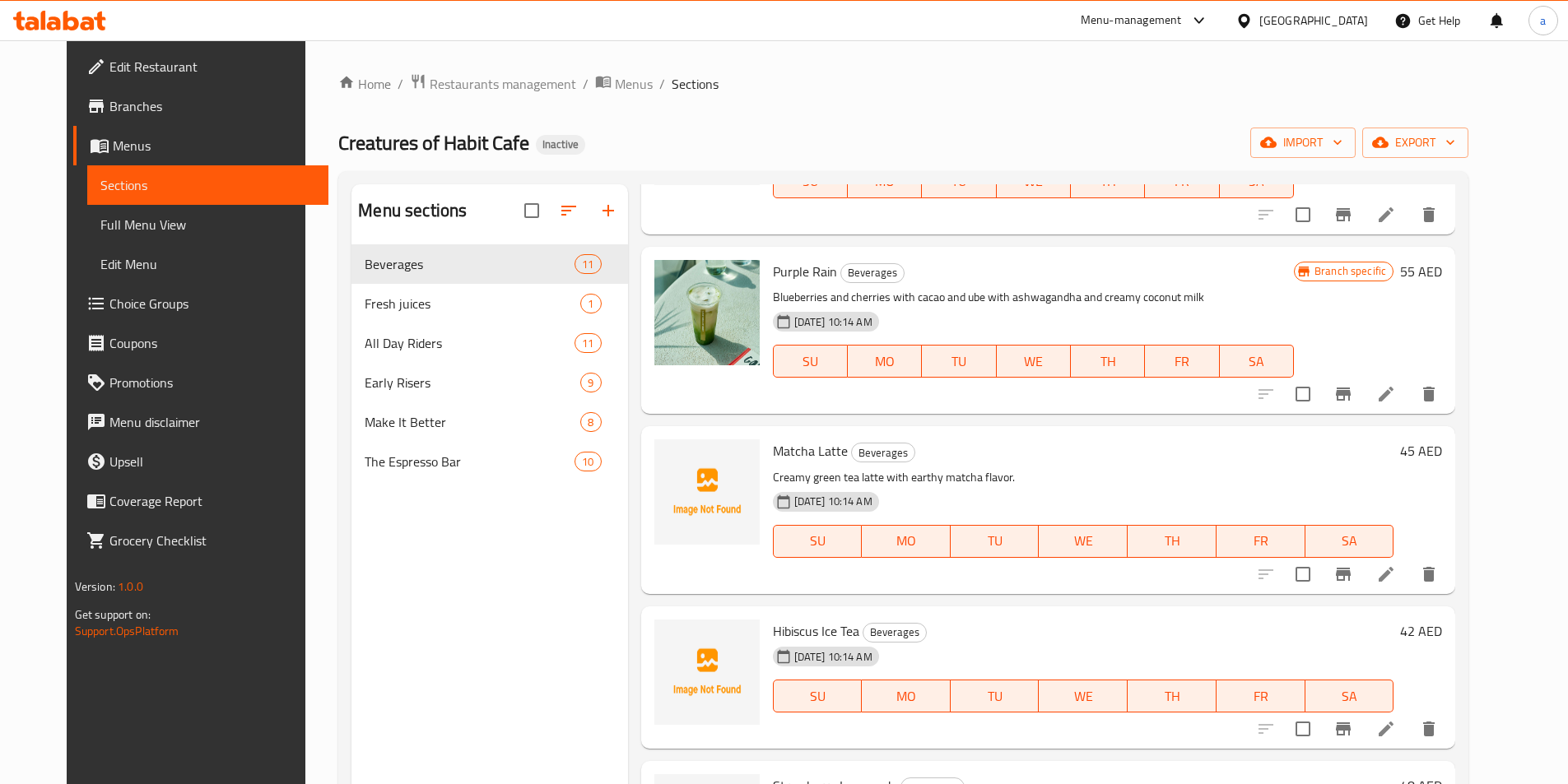
scroll to position [1152, 0]
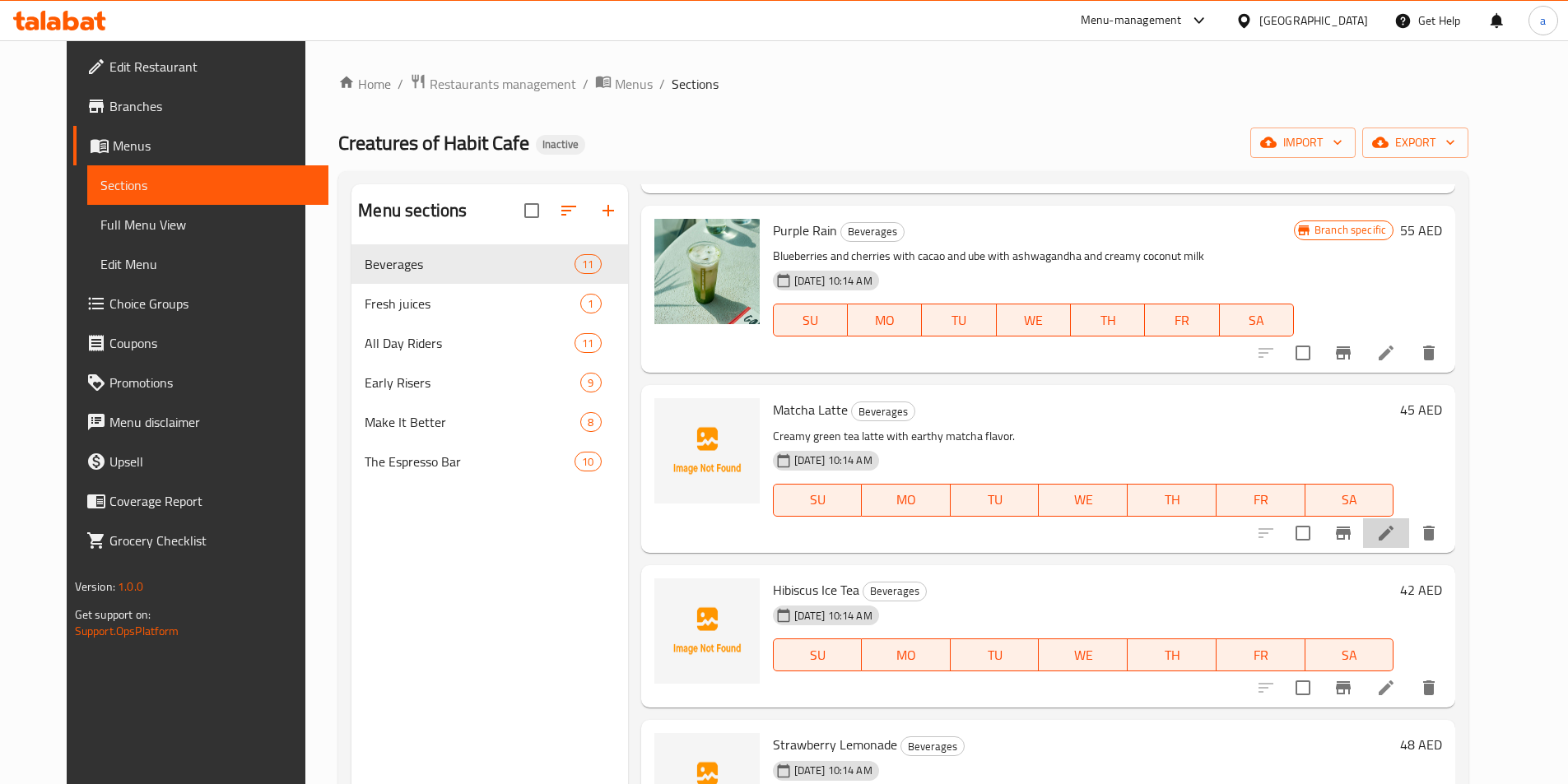
click at [1409, 534] on li at bounding box center [1387, 533] width 46 height 30
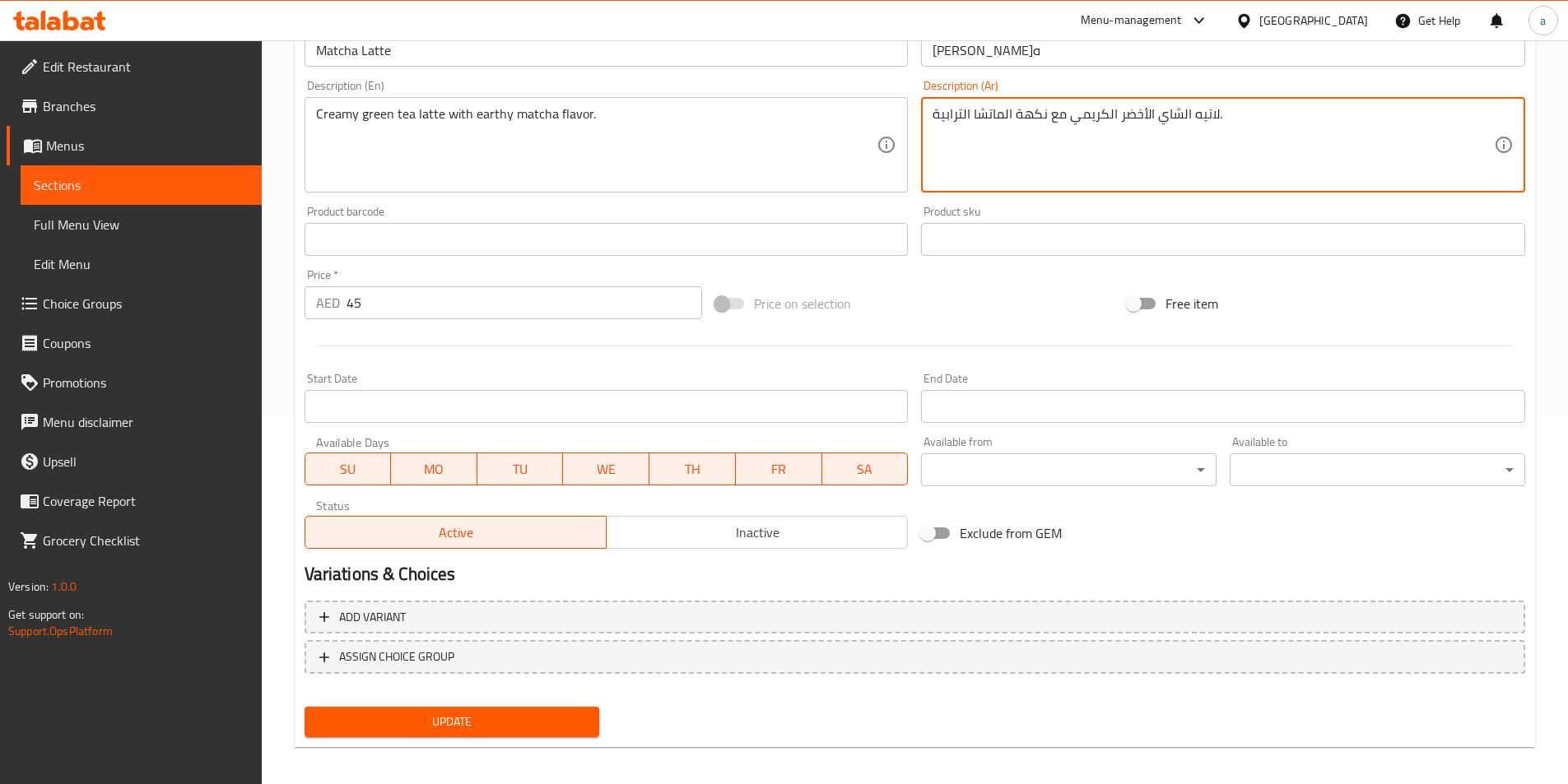
scroll to position [379, 0]
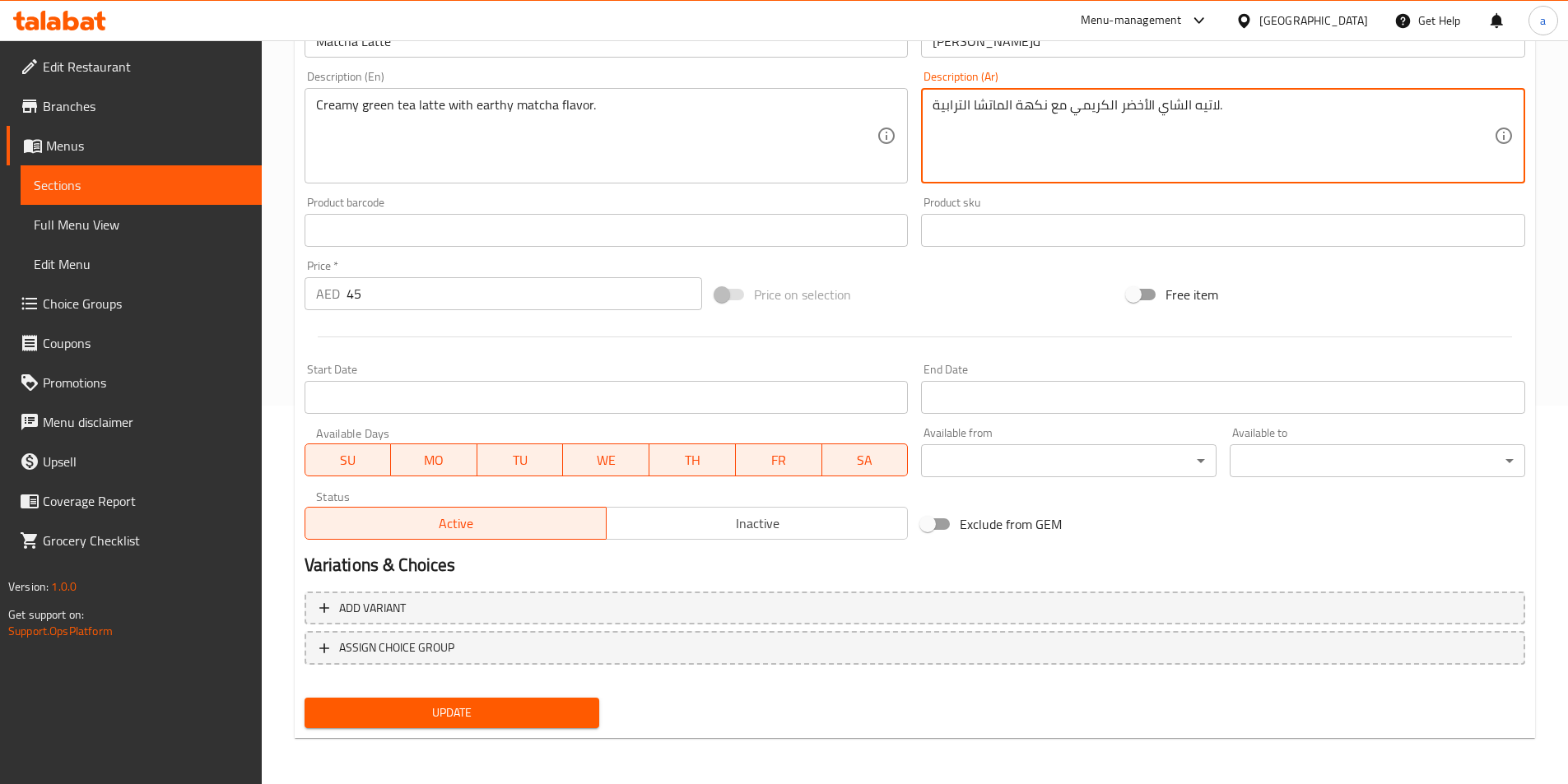
click at [398, 714] on span "Update" at bounding box center [452, 712] width 269 height 20
click at [954, 111] on textarea "لاتيه الشاي الأخضر الكريمي مع نكهة الماتشا الترابية." at bounding box center [1213, 136] width 562 height 78
type textarea "لاتيه الشاي الأخضر الكريمي مع نكهة الماتشا الارضية."
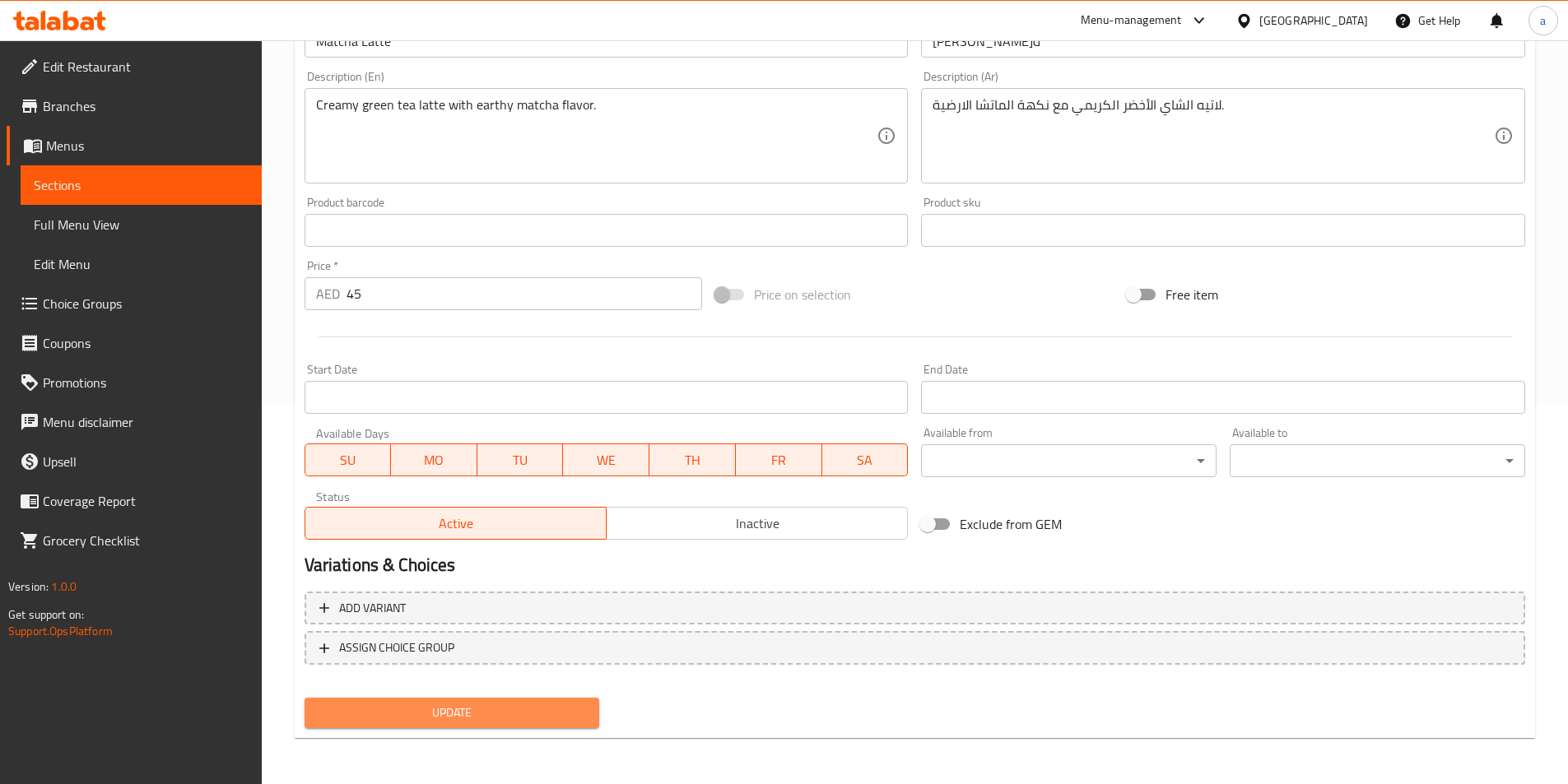
click at [582, 711] on span "Update" at bounding box center [452, 712] width 269 height 20
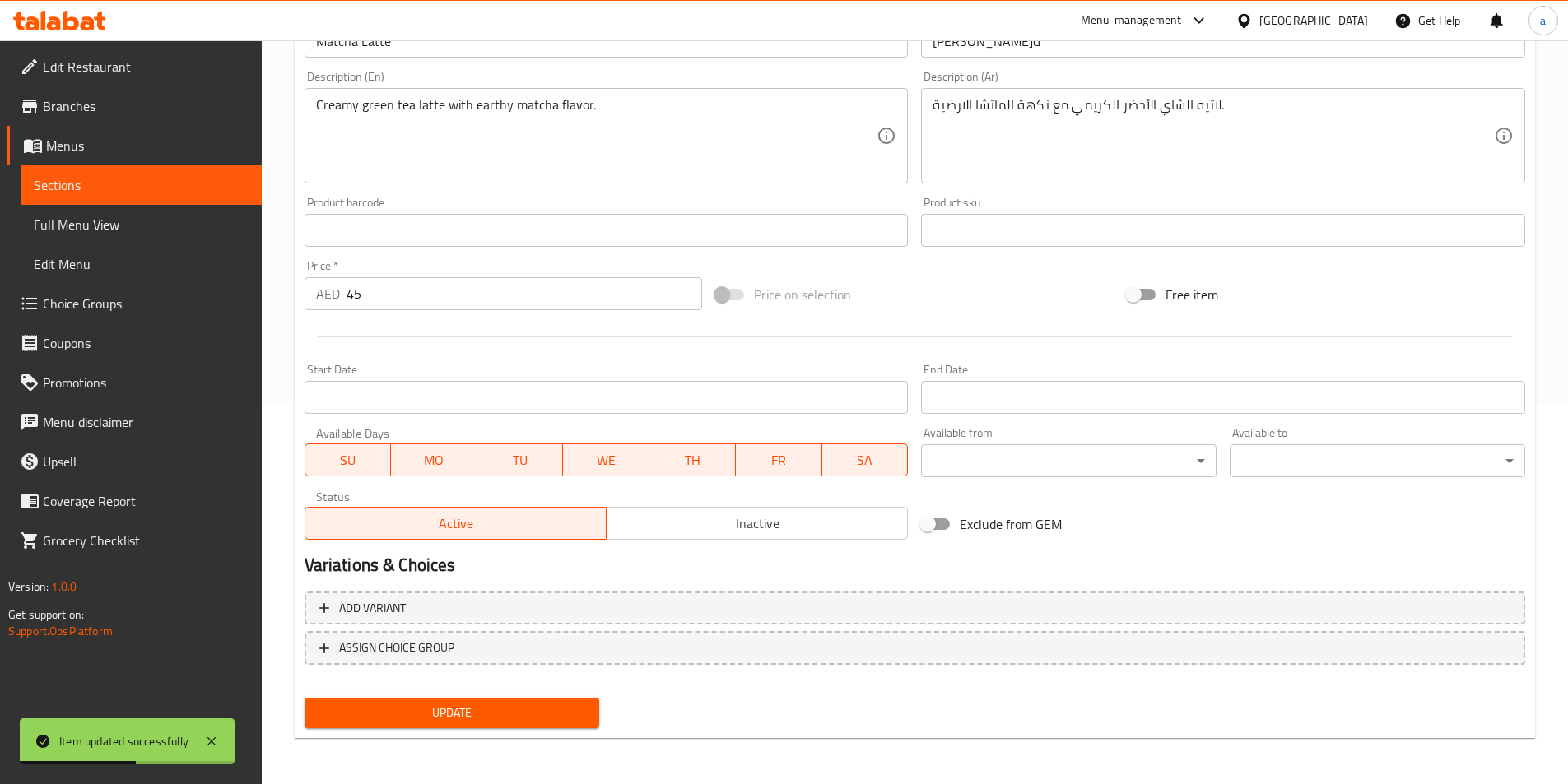
click at [183, 179] on span "Sections" at bounding box center [141, 185] width 215 height 20
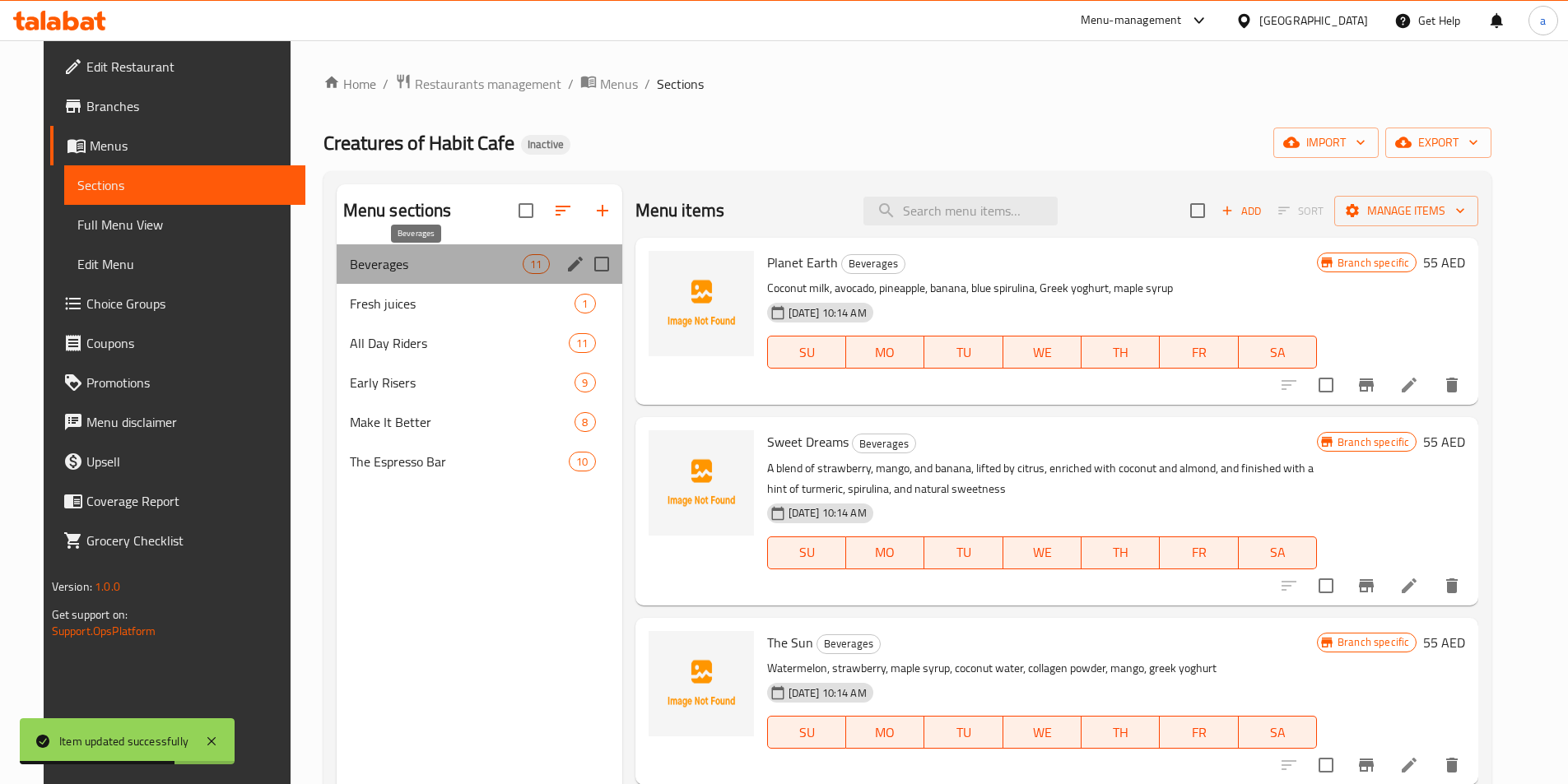
click at [379, 254] on span "Beverages" at bounding box center [437, 264] width 173 height 20
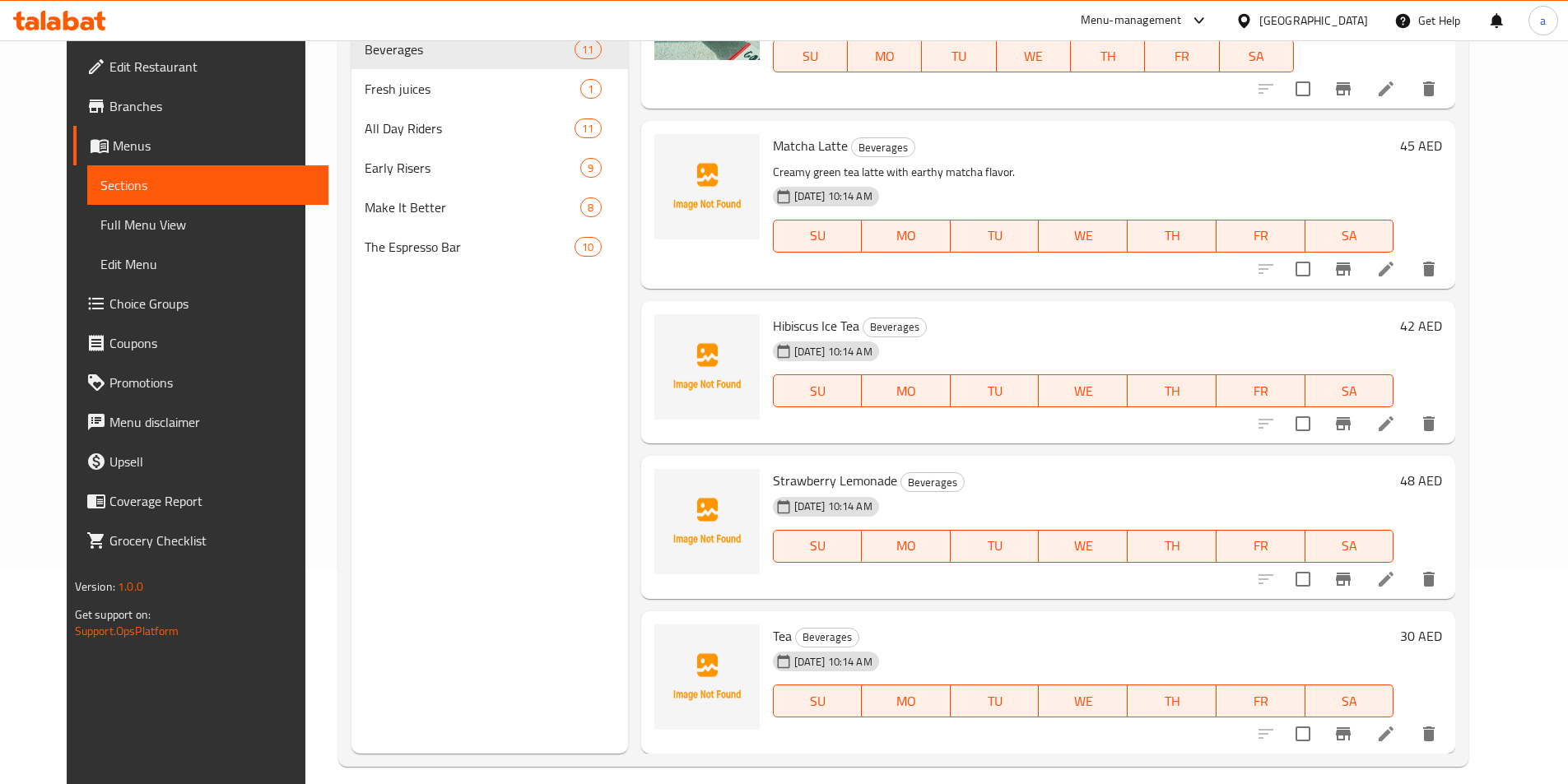
scroll to position [230, 0]
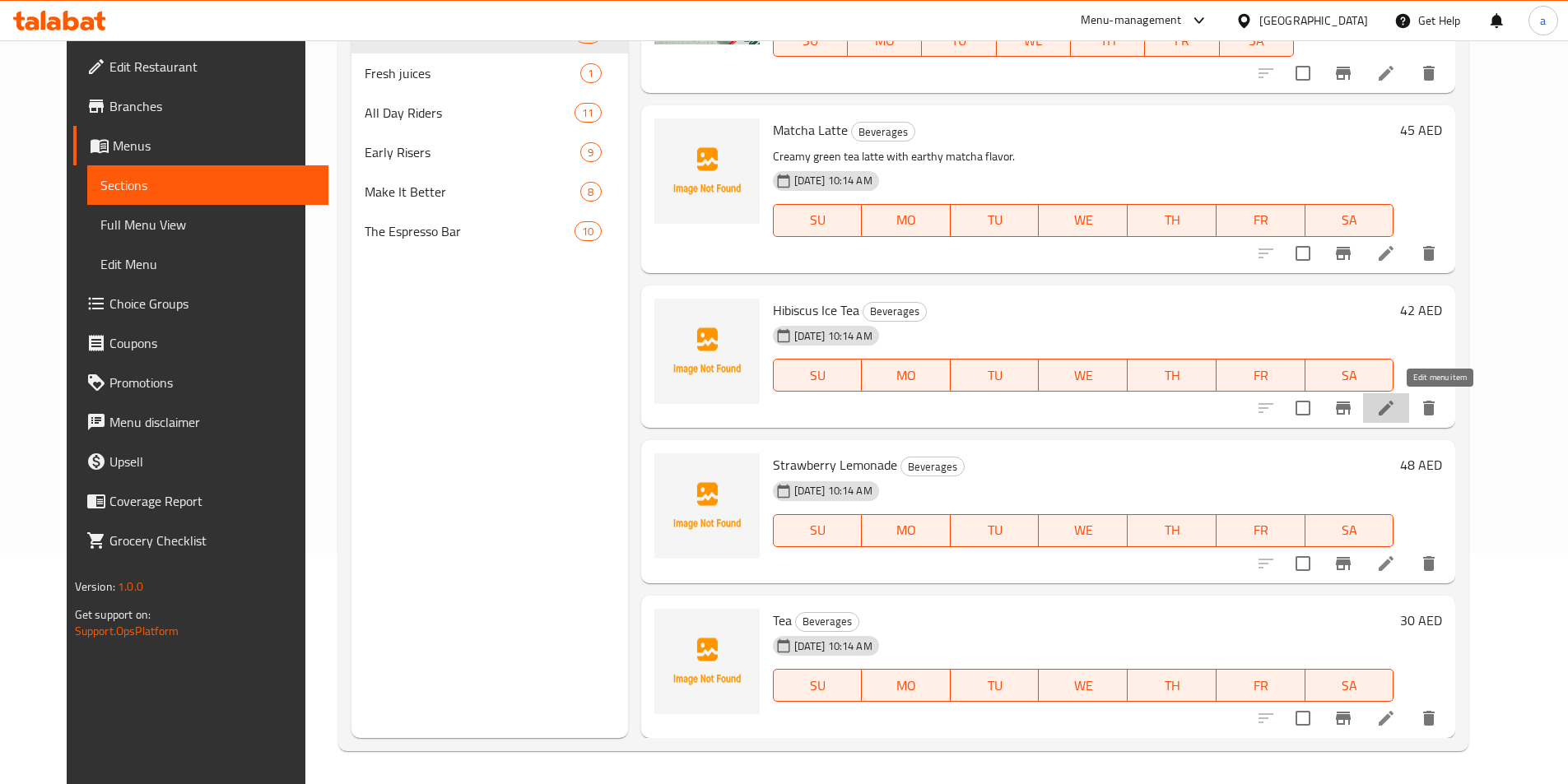
click at [1396, 413] on icon at bounding box center [1386, 407] width 20 height 20
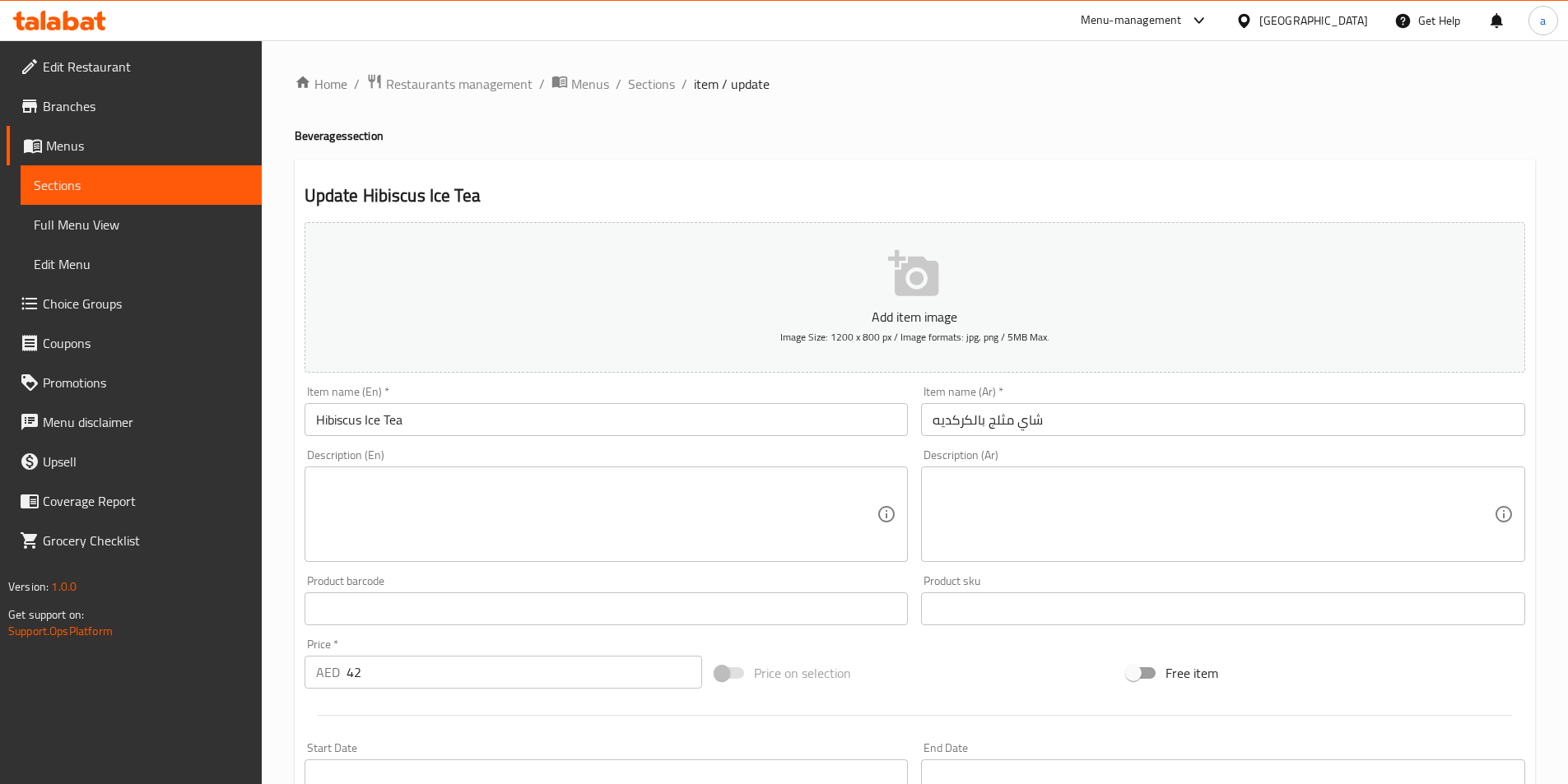
click at [749, 499] on textarea at bounding box center [597, 514] width 562 height 78
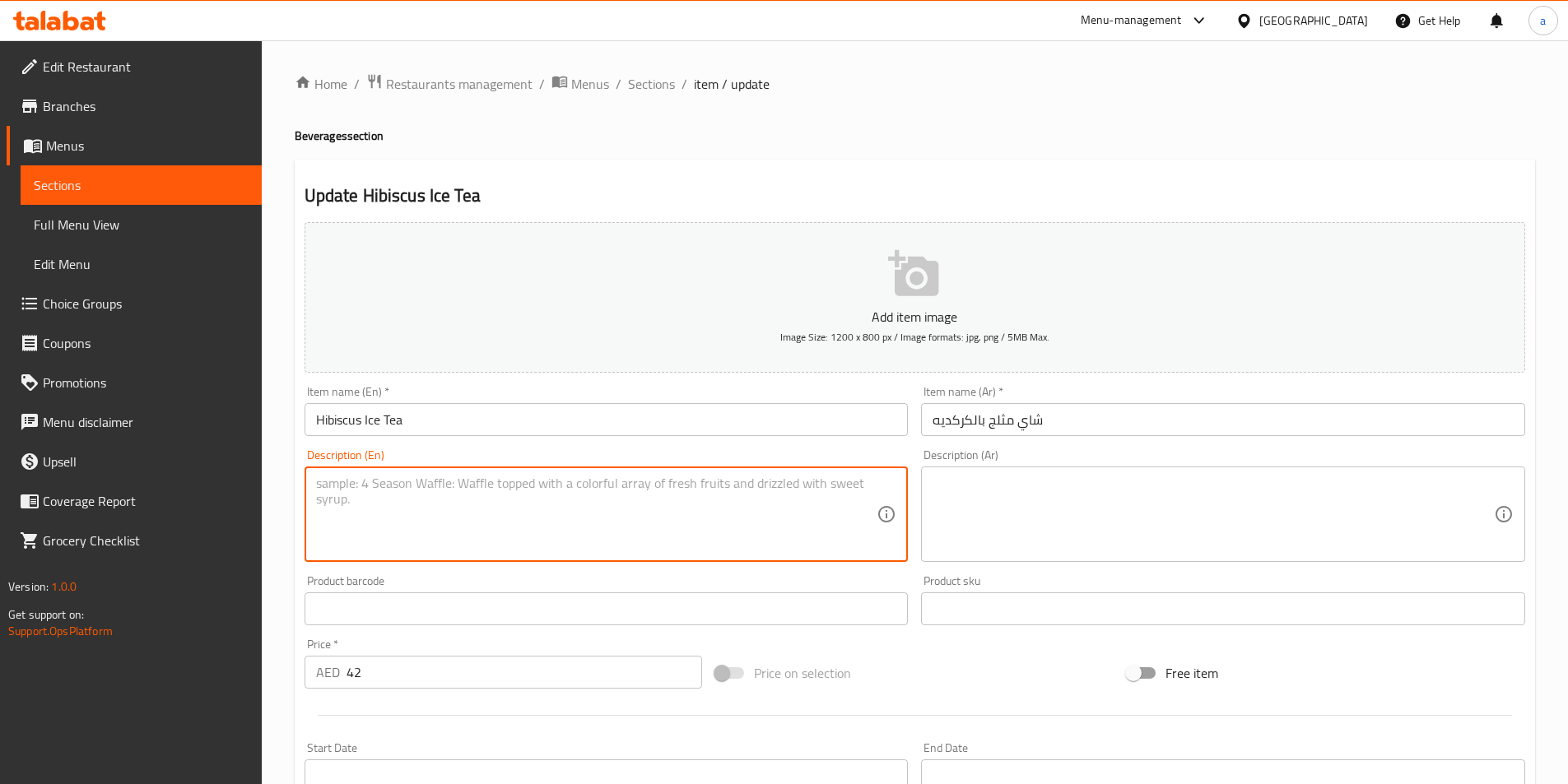
paste textarea "Refreshing iced tea with hibiscus and citrus notes."
type textarea "Refreshing iced tea with hibiscus and citrus notes."
click at [1093, 516] on textarea at bounding box center [1213, 514] width 562 height 78
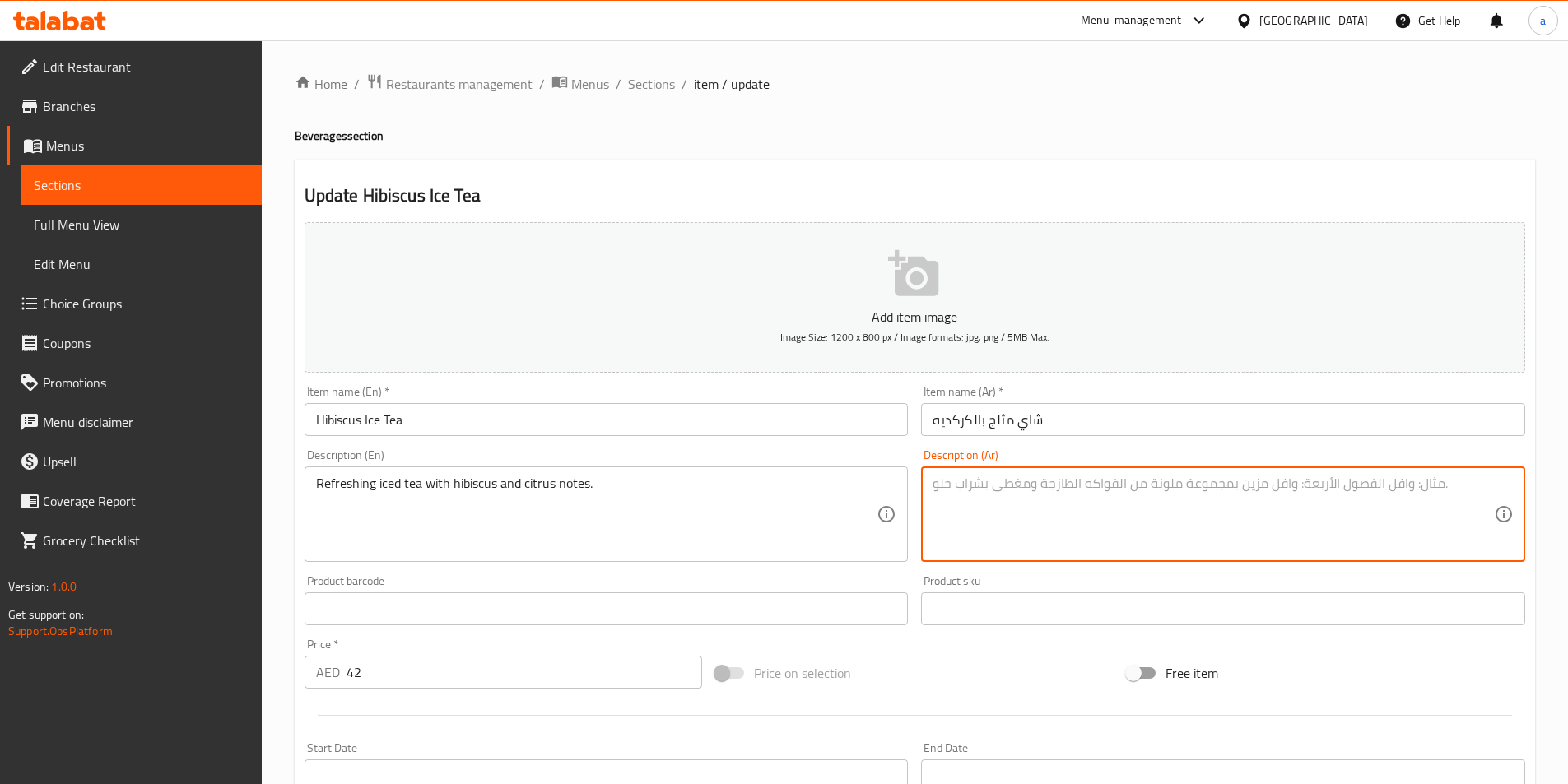
paste textarea "شاي مثلج منعش مع نكهة الكركديه والحمضيات."
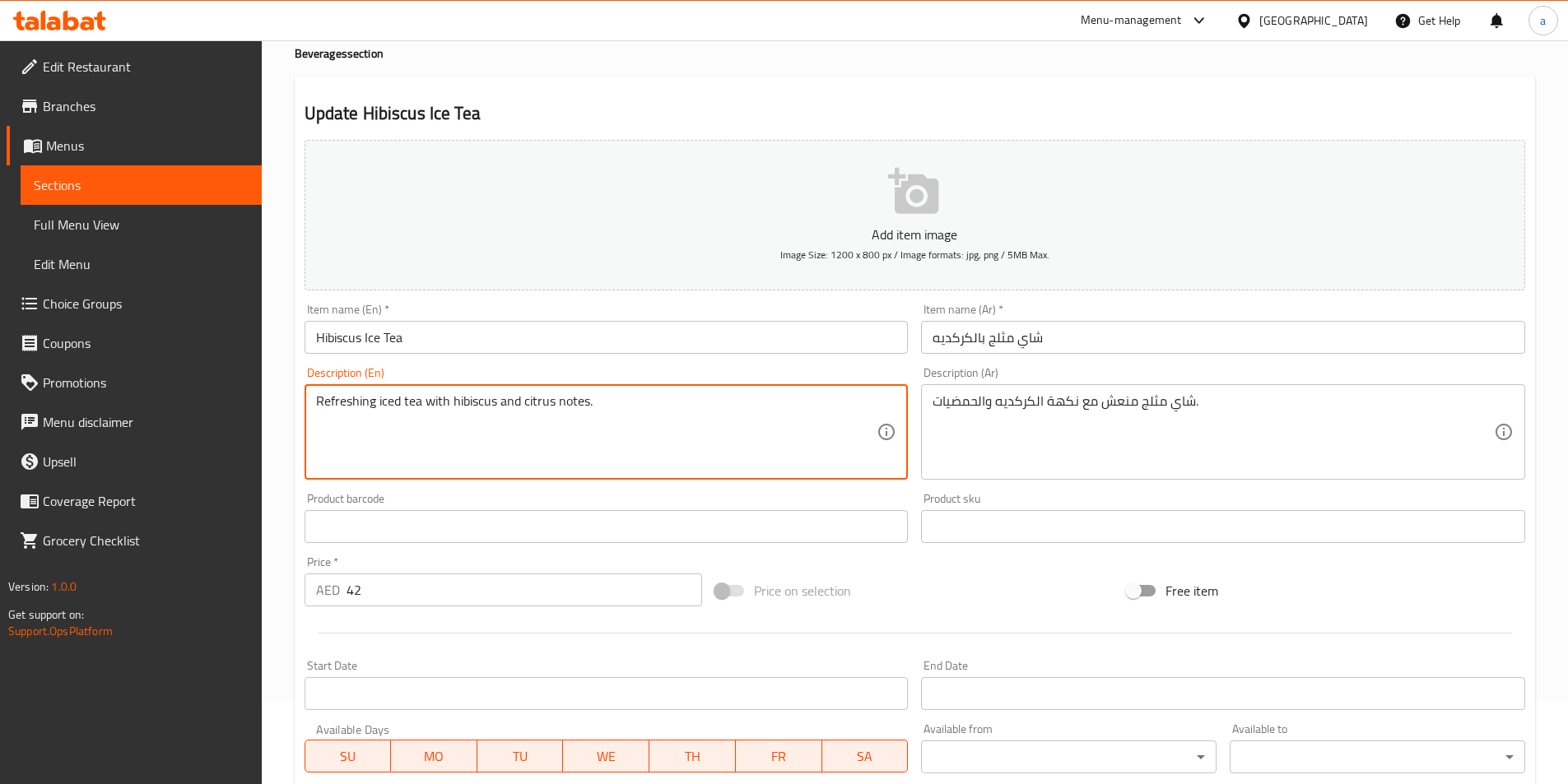
click at [563, 410] on textarea "Refreshing iced tea with hibiscus and citrus notes." at bounding box center [597, 431] width 562 height 78
click at [564, 409] on textarea "Refreshing iced tea with hibiscus and citrus notes." at bounding box center [597, 431] width 562 height 78
click at [551, 404] on textarea "Refreshing iced tea with hibiscus and citrus notes." at bounding box center [597, 431] width 562 height 78
drag, startPoint x: 524, startPoint y: 399, endPoint x: 587, endPoint y: 398, distance: 63.0
click at [587, 398] on textarea "Refreshing iced tea with hibiscus and citrus notes." at bounding box center [597, 431] width 562 height 78
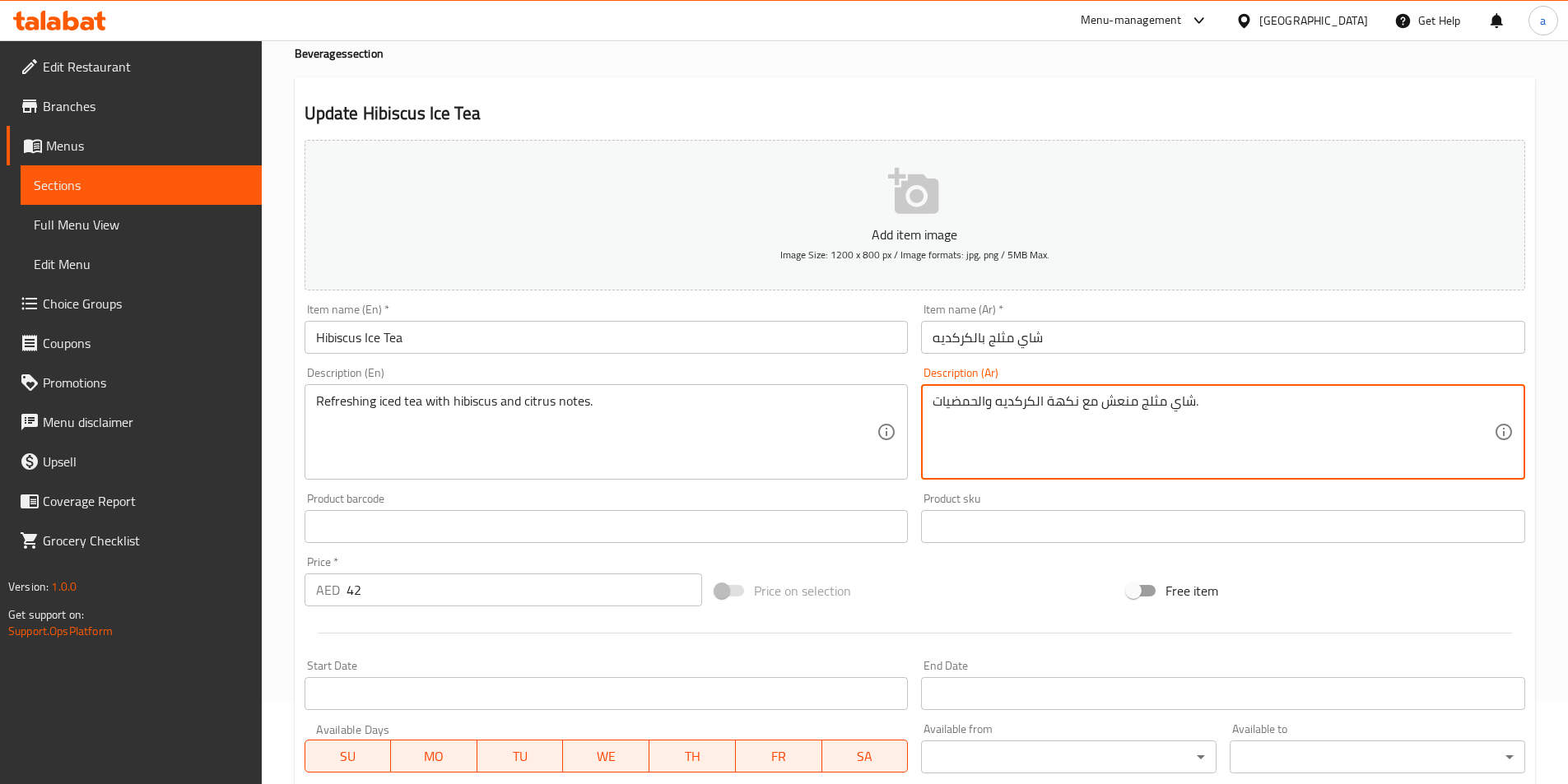
click at [1064, 399] on textarea "شاي مثلج منعش مع نكهة الكركديه والحمضيات." at bounding box center [1213, 431] width 562 height 78
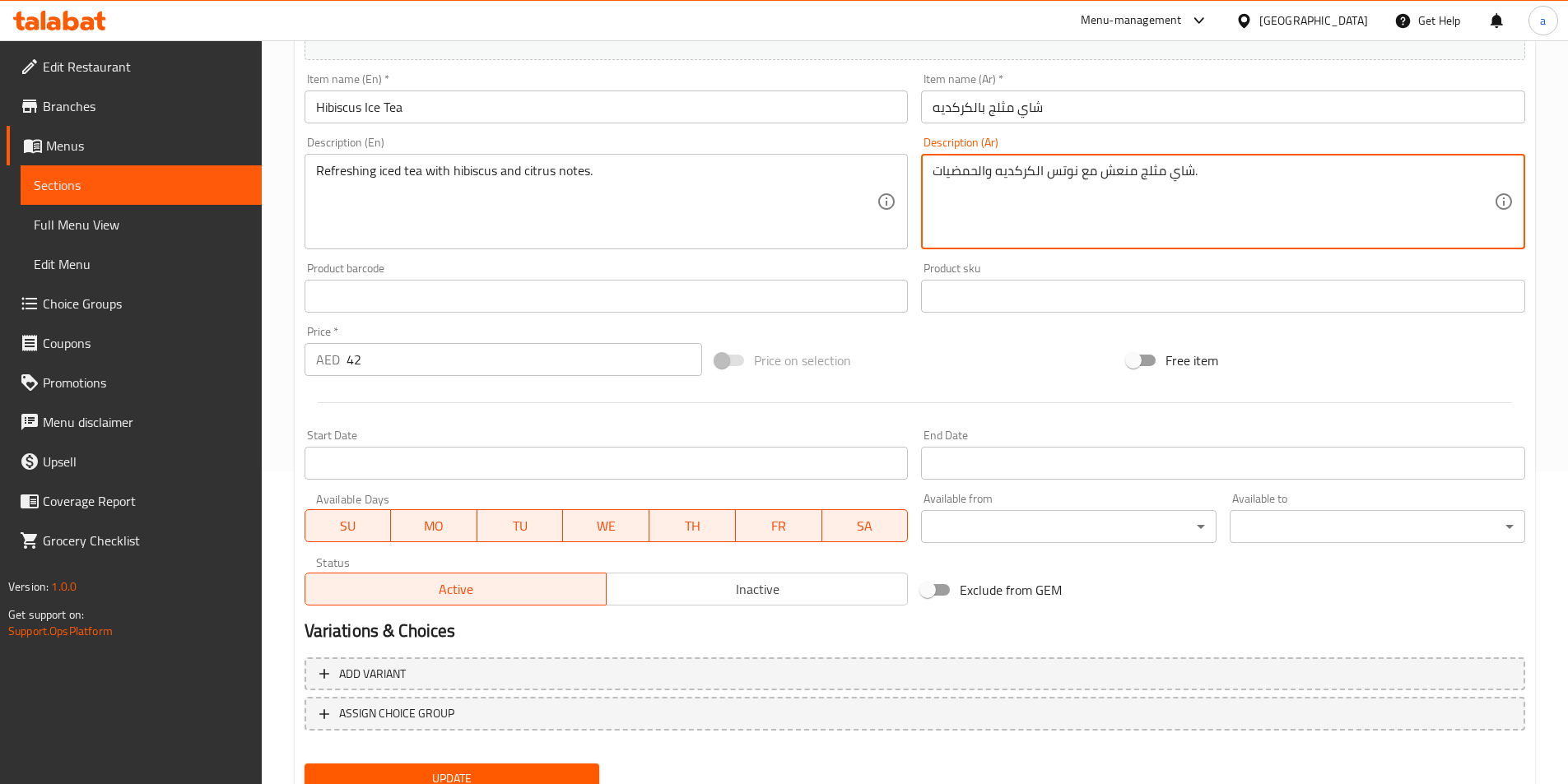
scroll to position [329, 0]
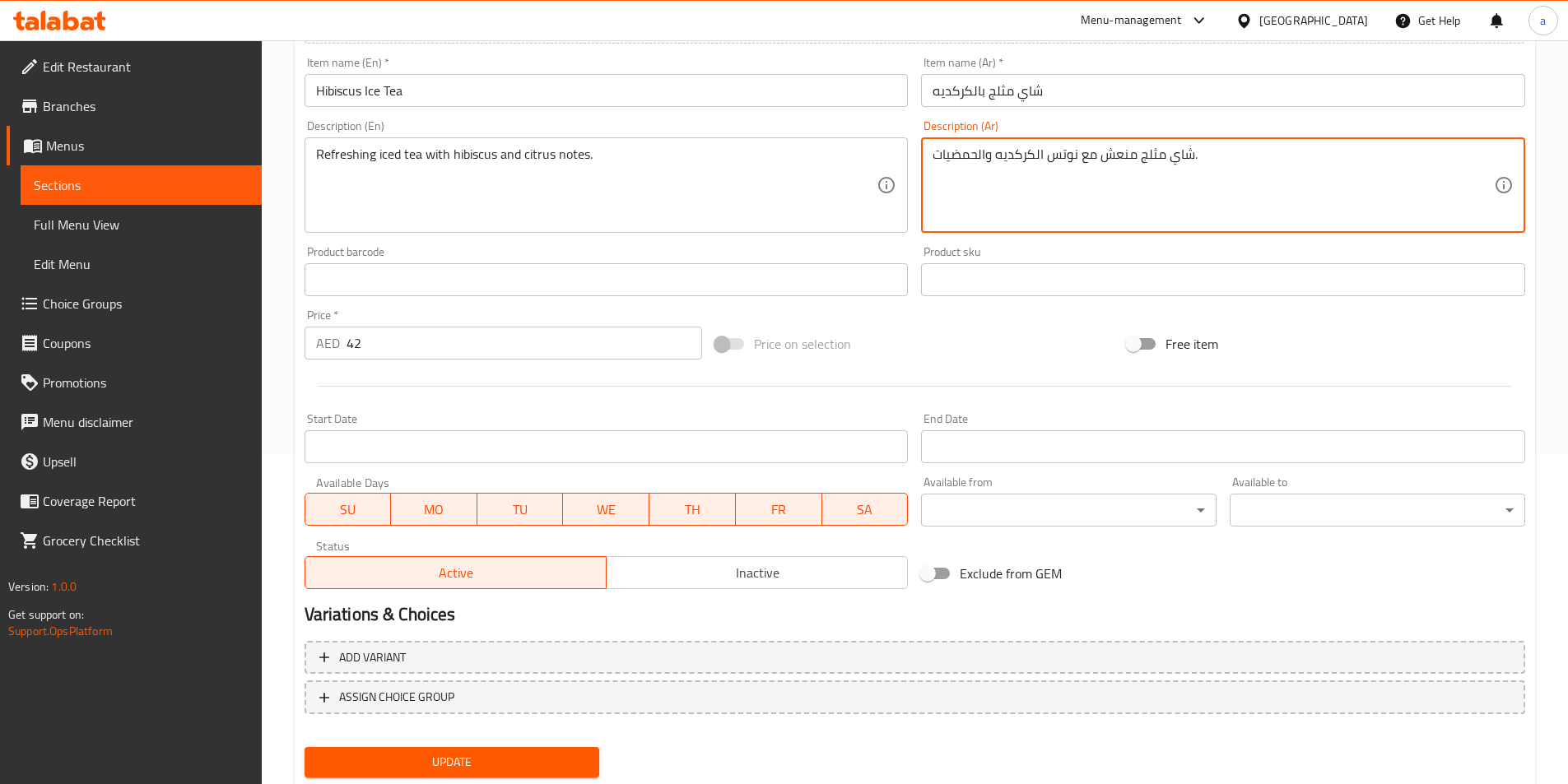
type textarea "شاي مثلج منعش مع نوتس الكركديه والحمضيات."
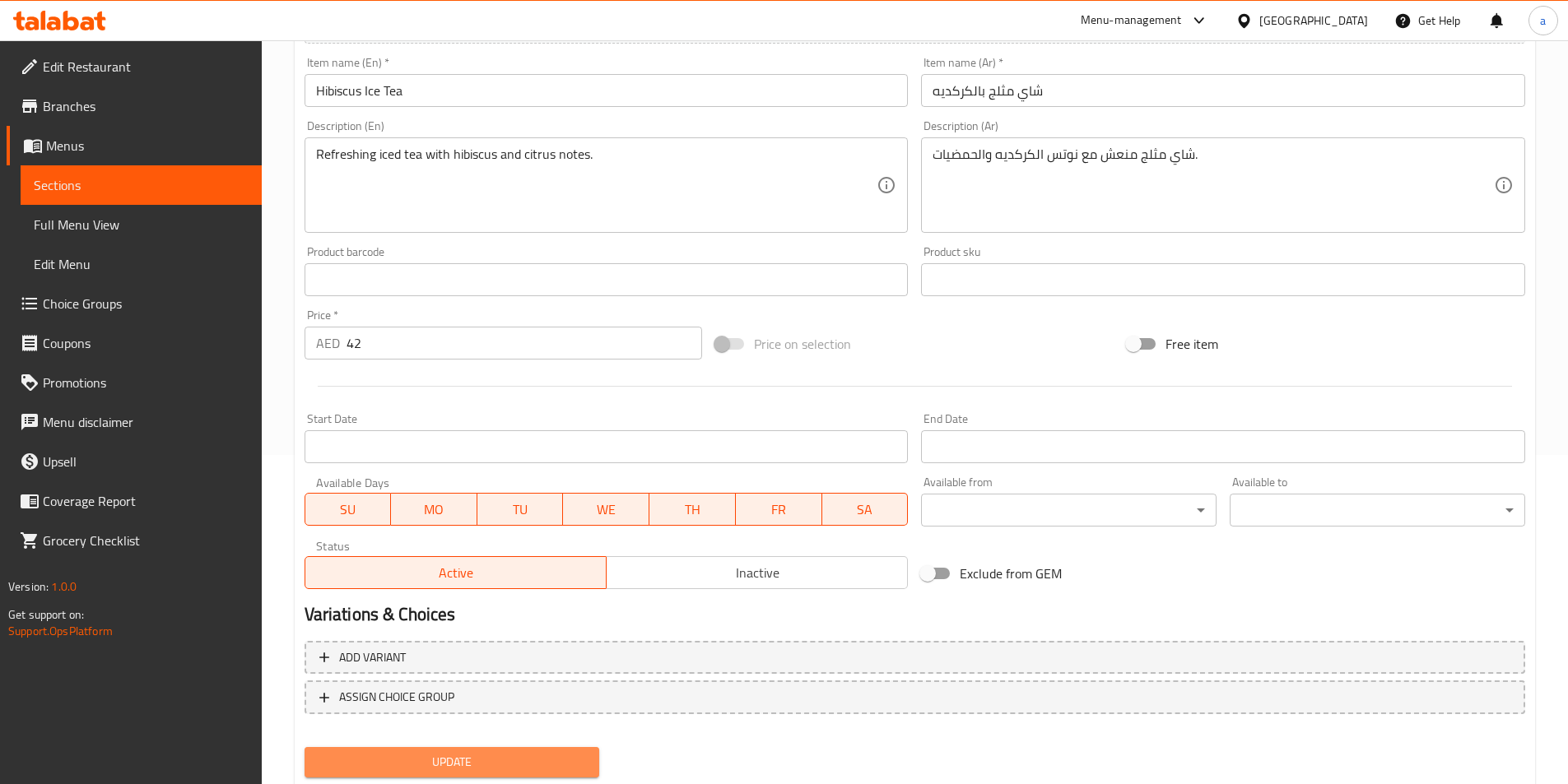
click at [545, 752] on span "Update" at bounding box center [452, 762] width 269 height 20
click at [522, 754] on span "Update" at bounding box center [452, 762] width 269 height 20
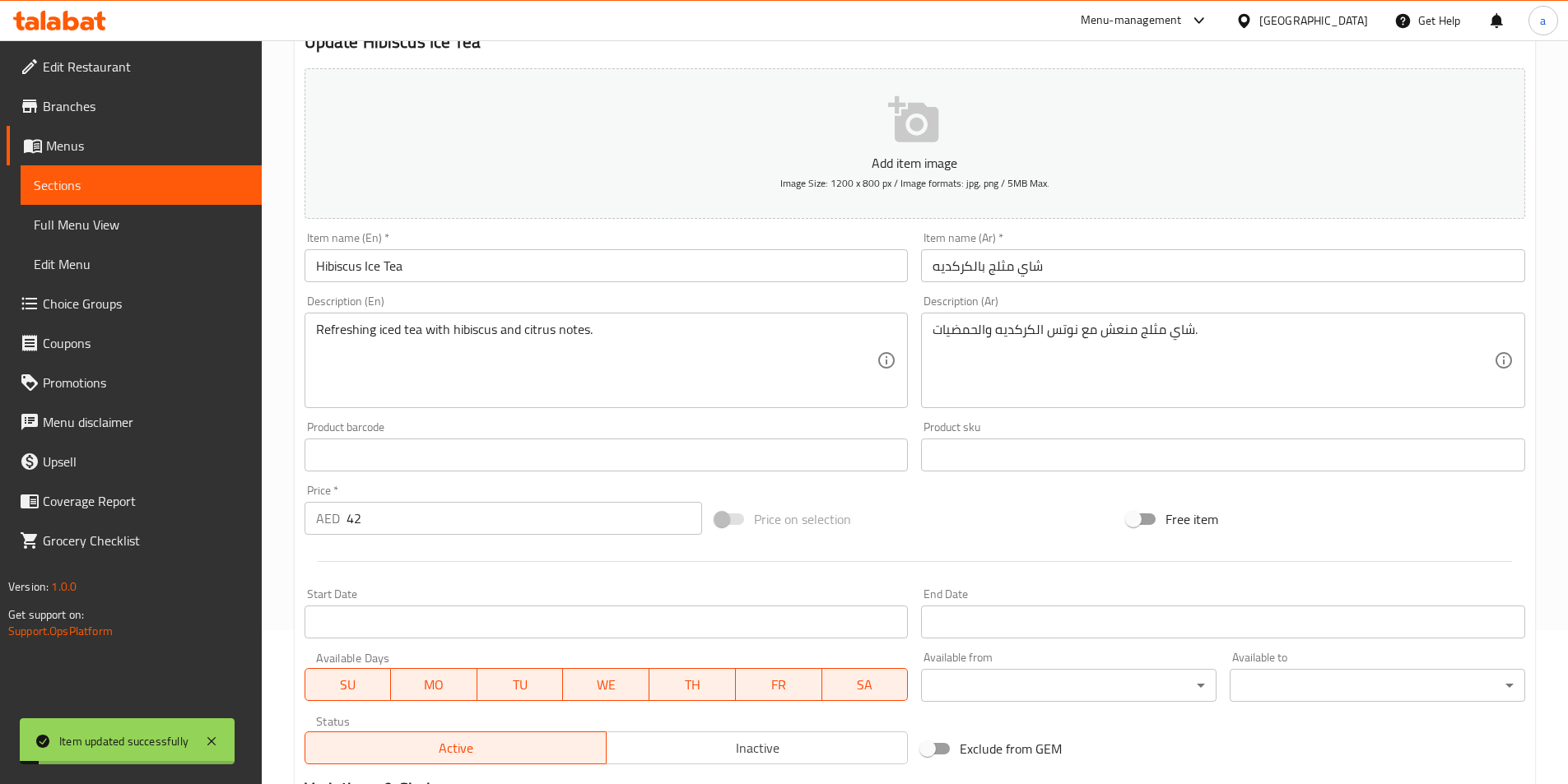
scroll to position [0, 0]
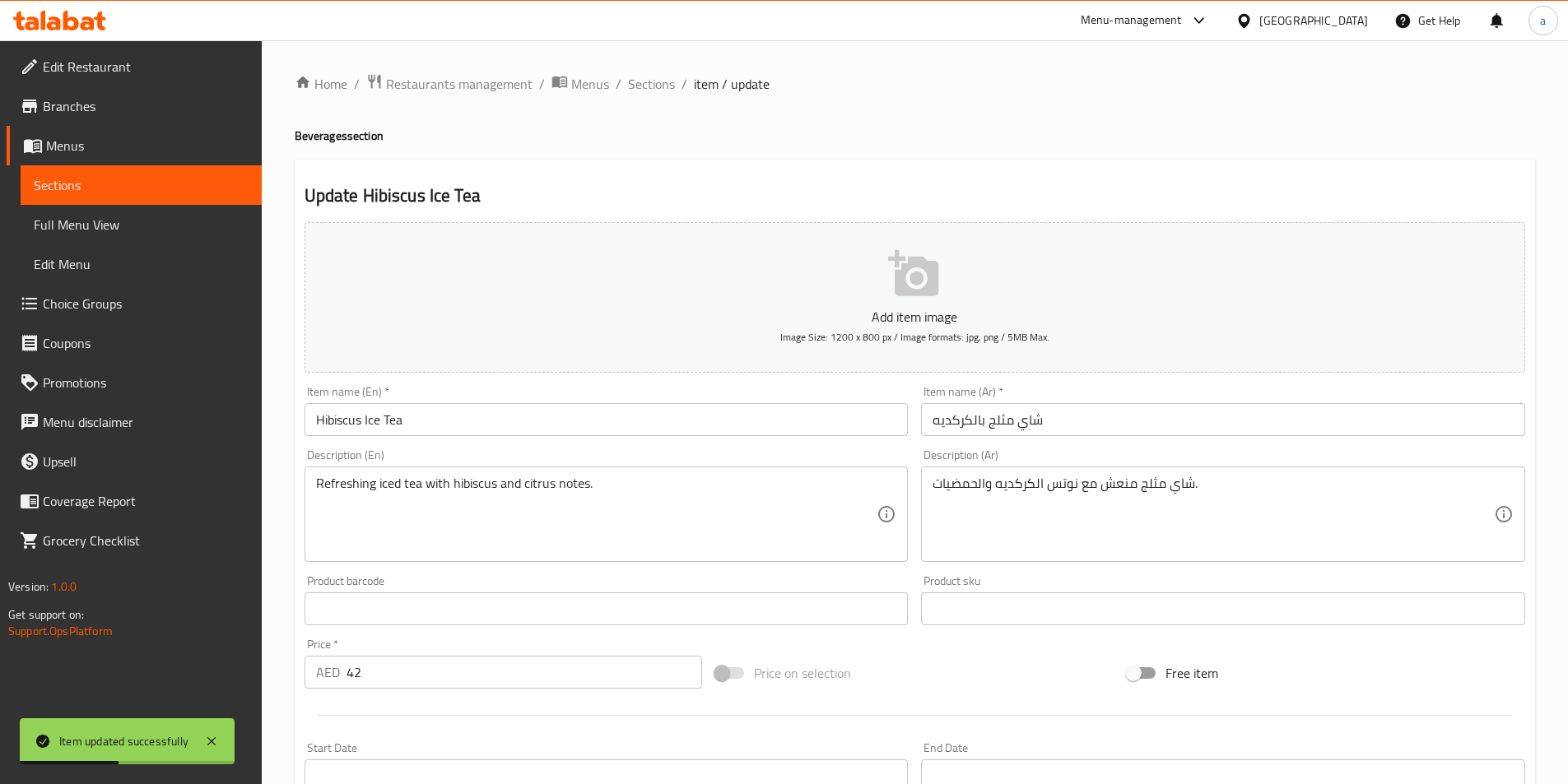
click at [186, 184] on span "Sections" at bounding box center [141, 185] width 215 height 20
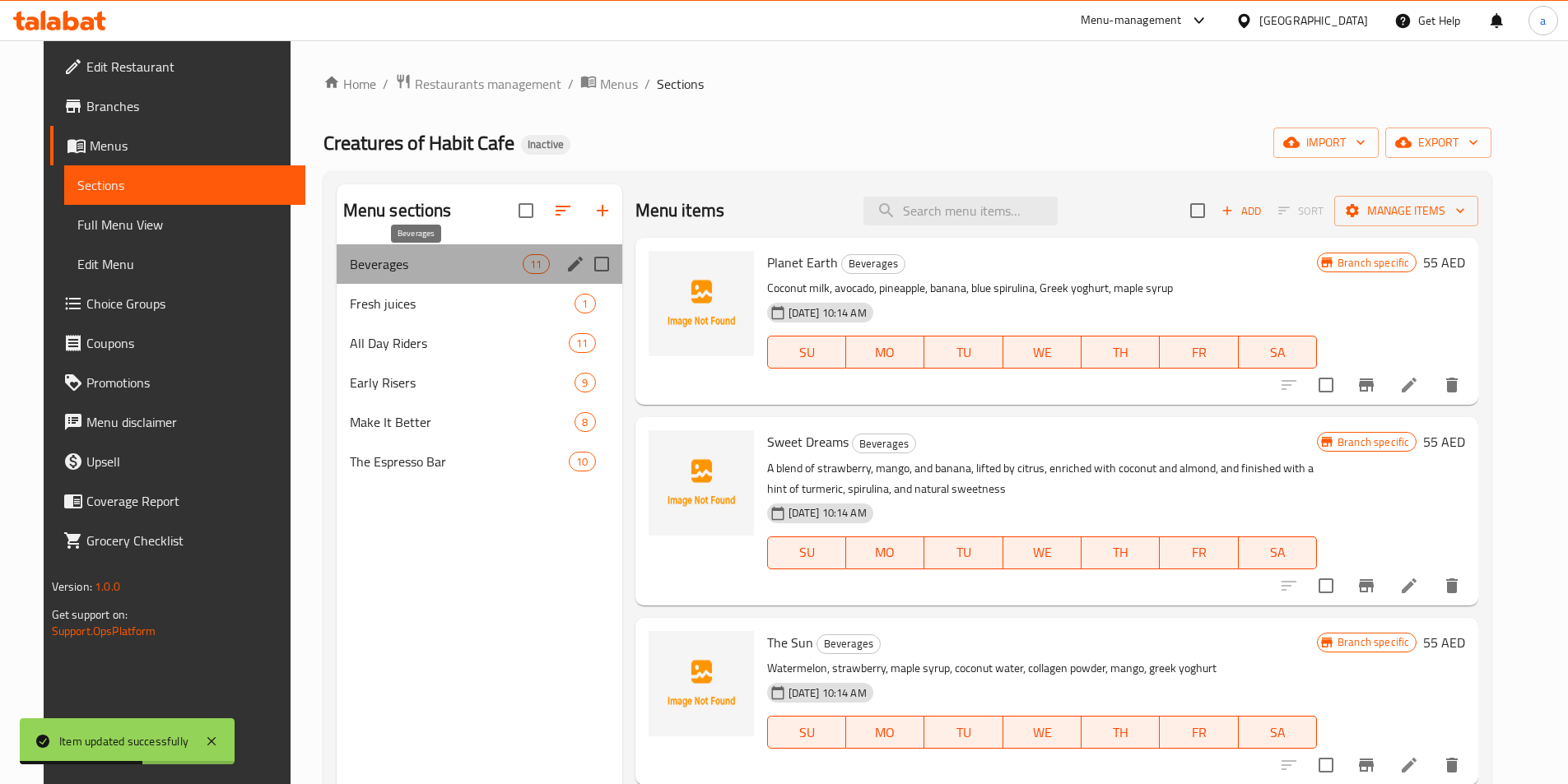
click at [351, 256] on span "Beverages" at bounding box center [437, 264] width 173 height 20
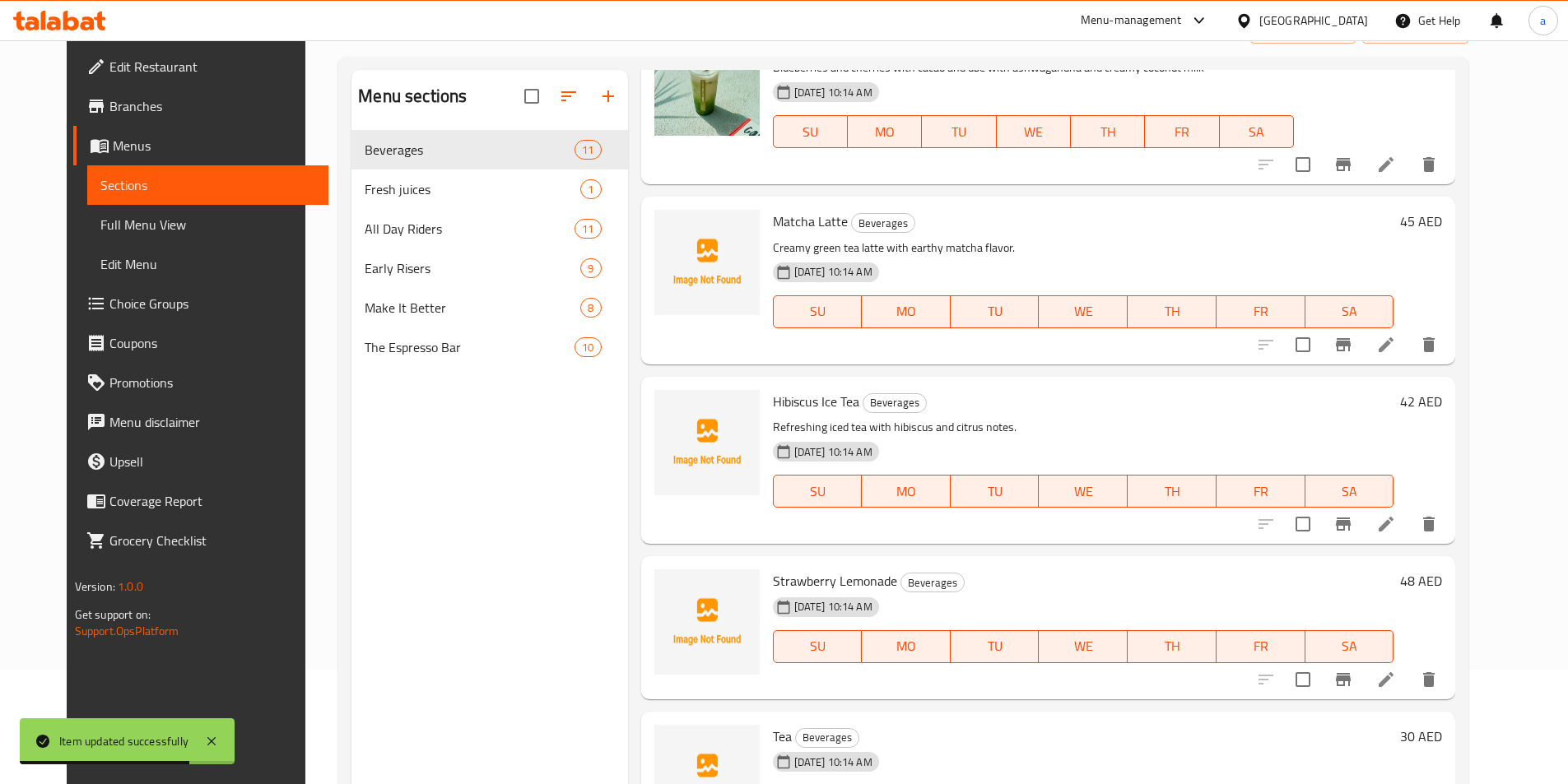
scroll to position [230, 0]
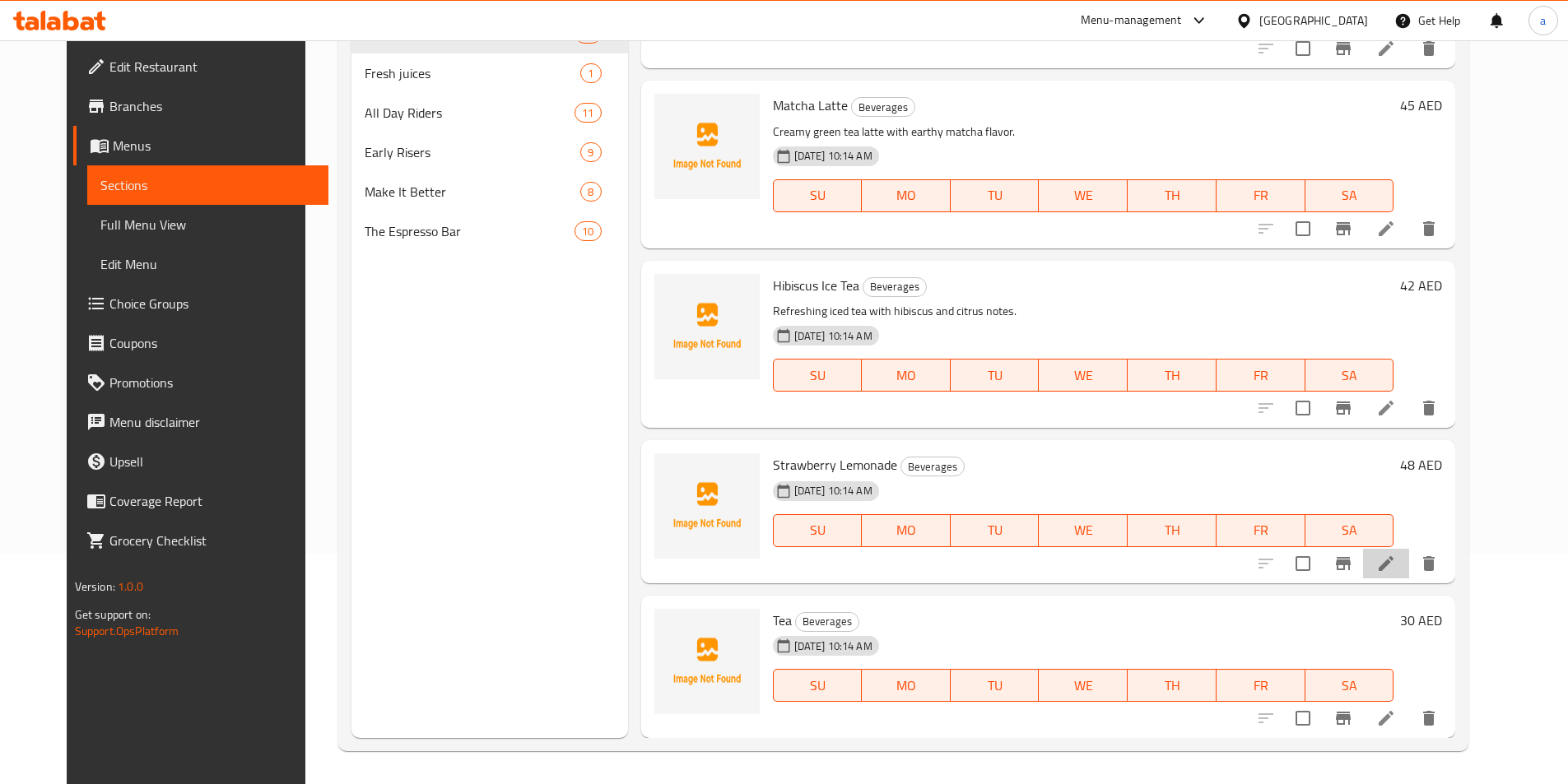
click at [1409, 577] on li at bounding box center [1387, 563] width 46 height 30
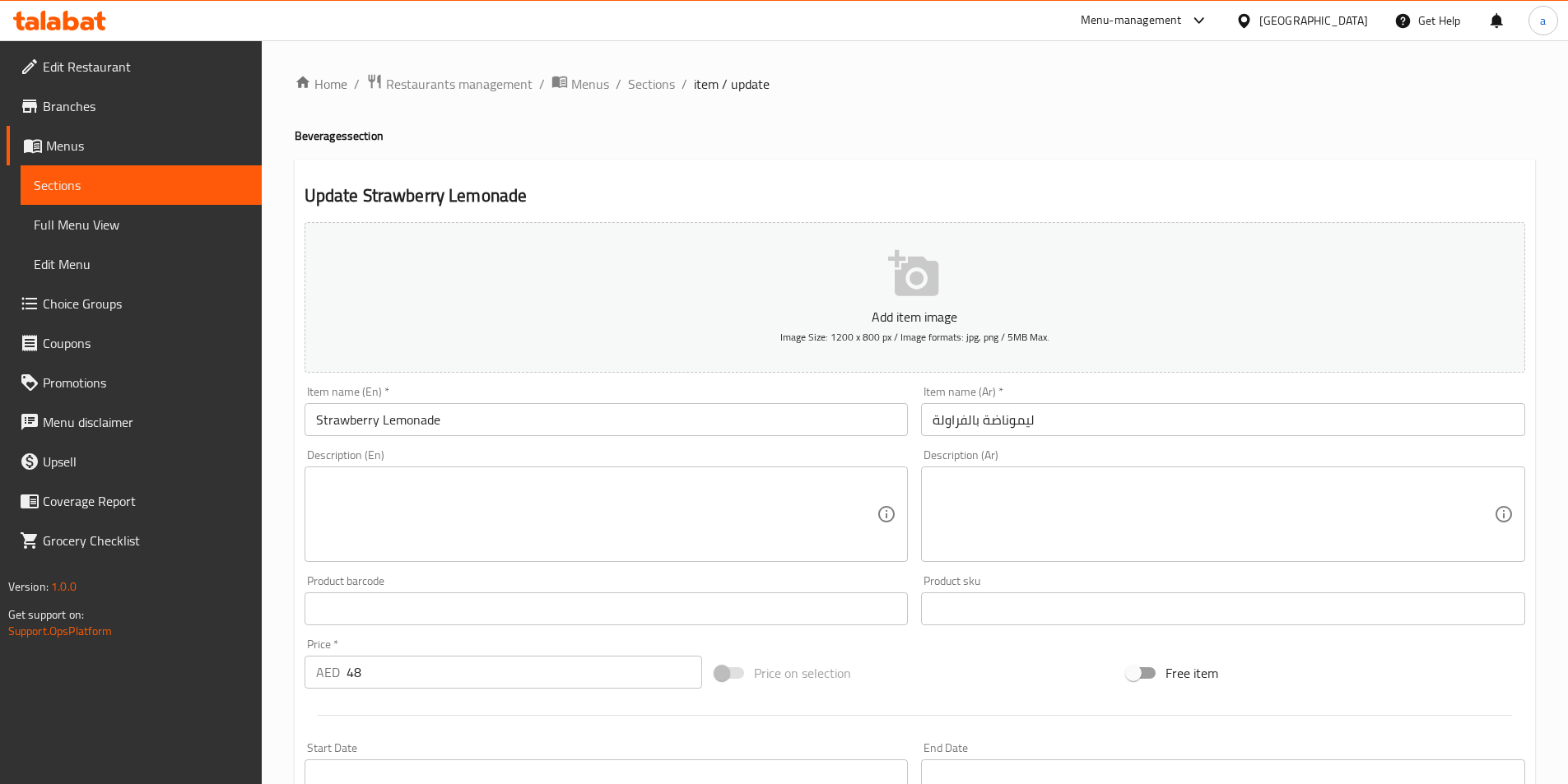
click at [708, 511] on textarea at bounding box center [597, 514] width 562 height 78
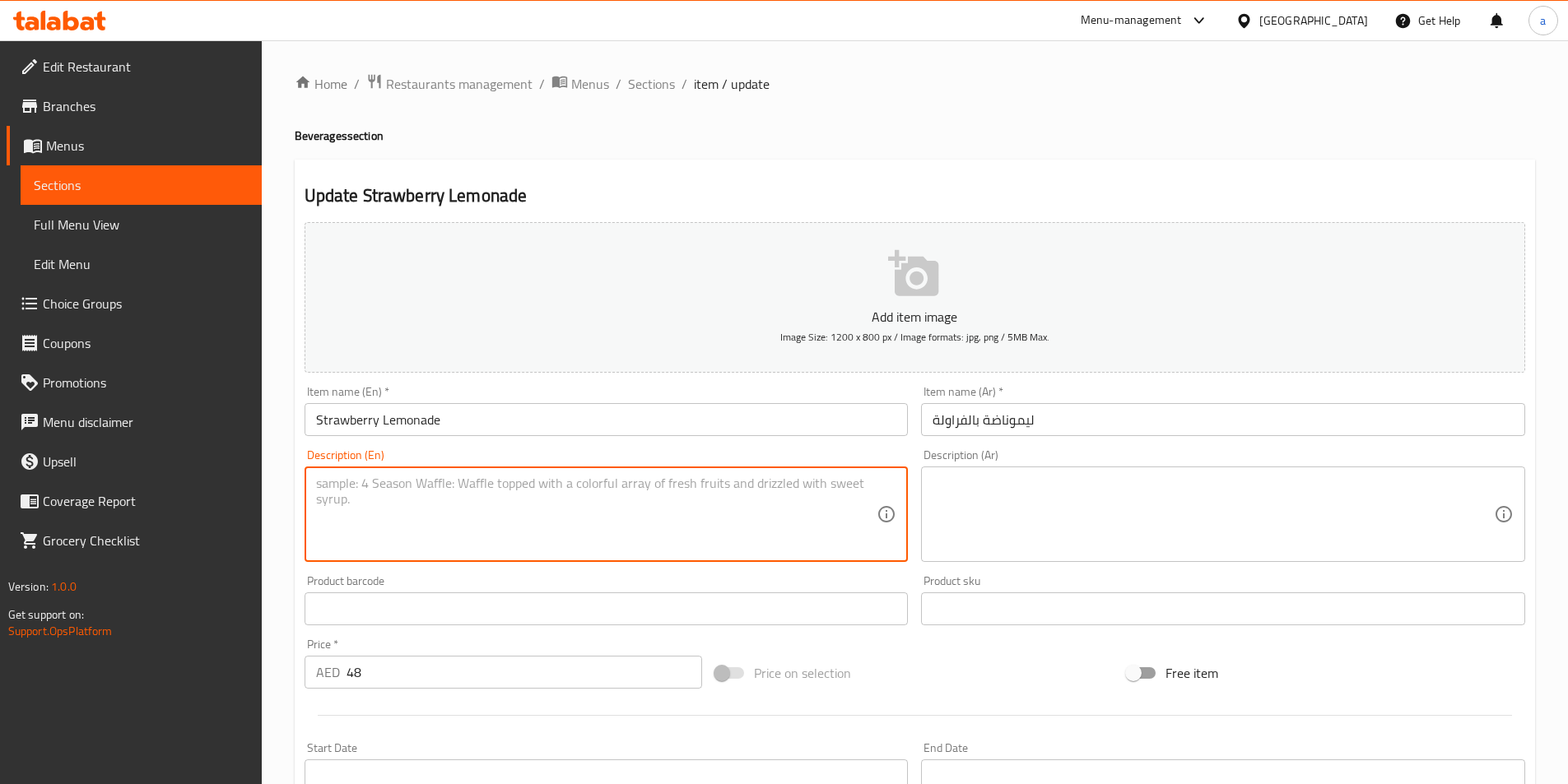
paste textarea "Fresh strawberry lemonade, sweet and tangy"
type textarea "Fresh strawberry lemonade, sweet and tangy"
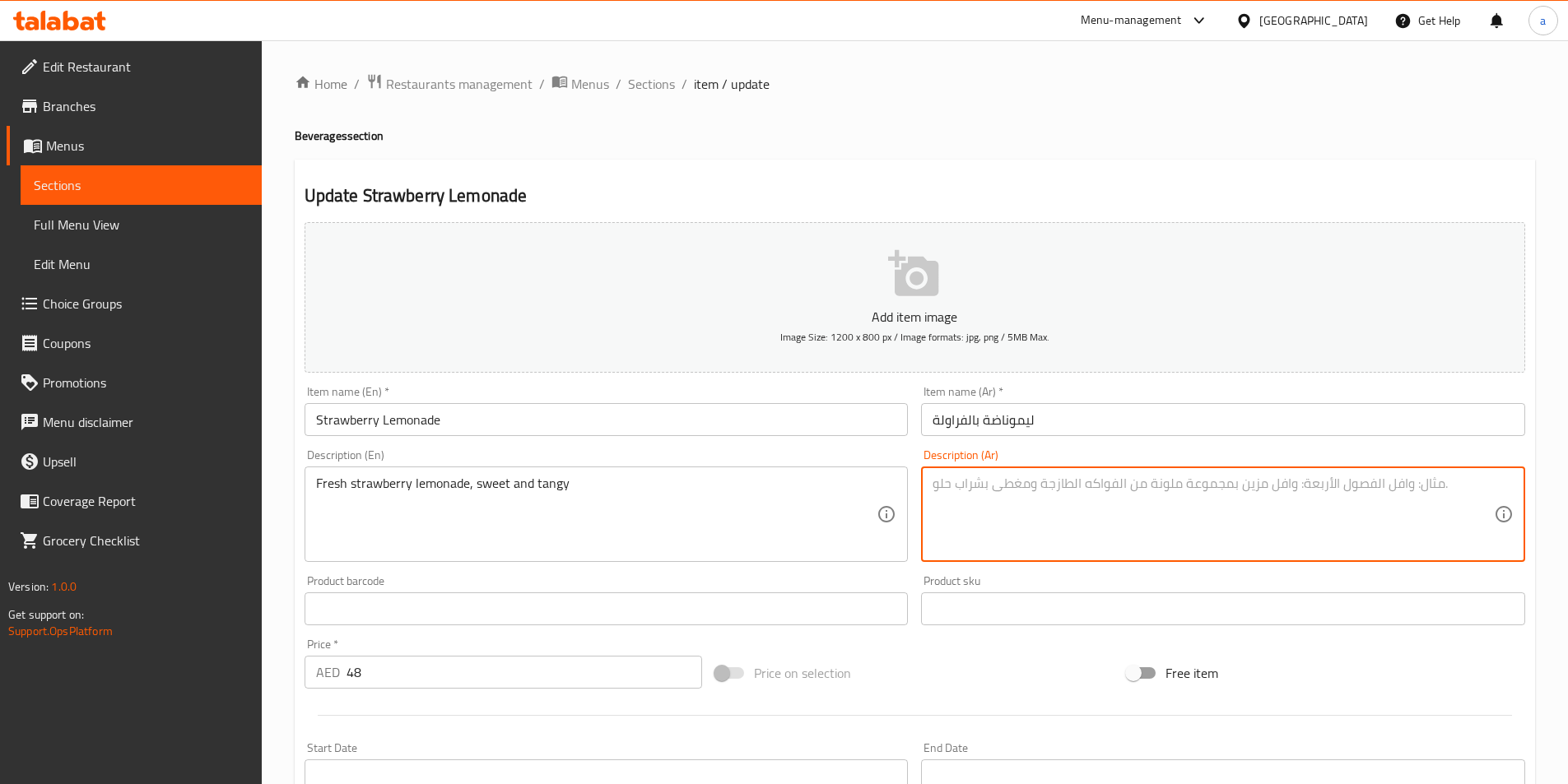
click at [1084, 479] on textarea at bounding box center [1213, 514] width 562 height 78
paste textarea "عصير ليمون الفراولة الطازج، حلو وحامض"
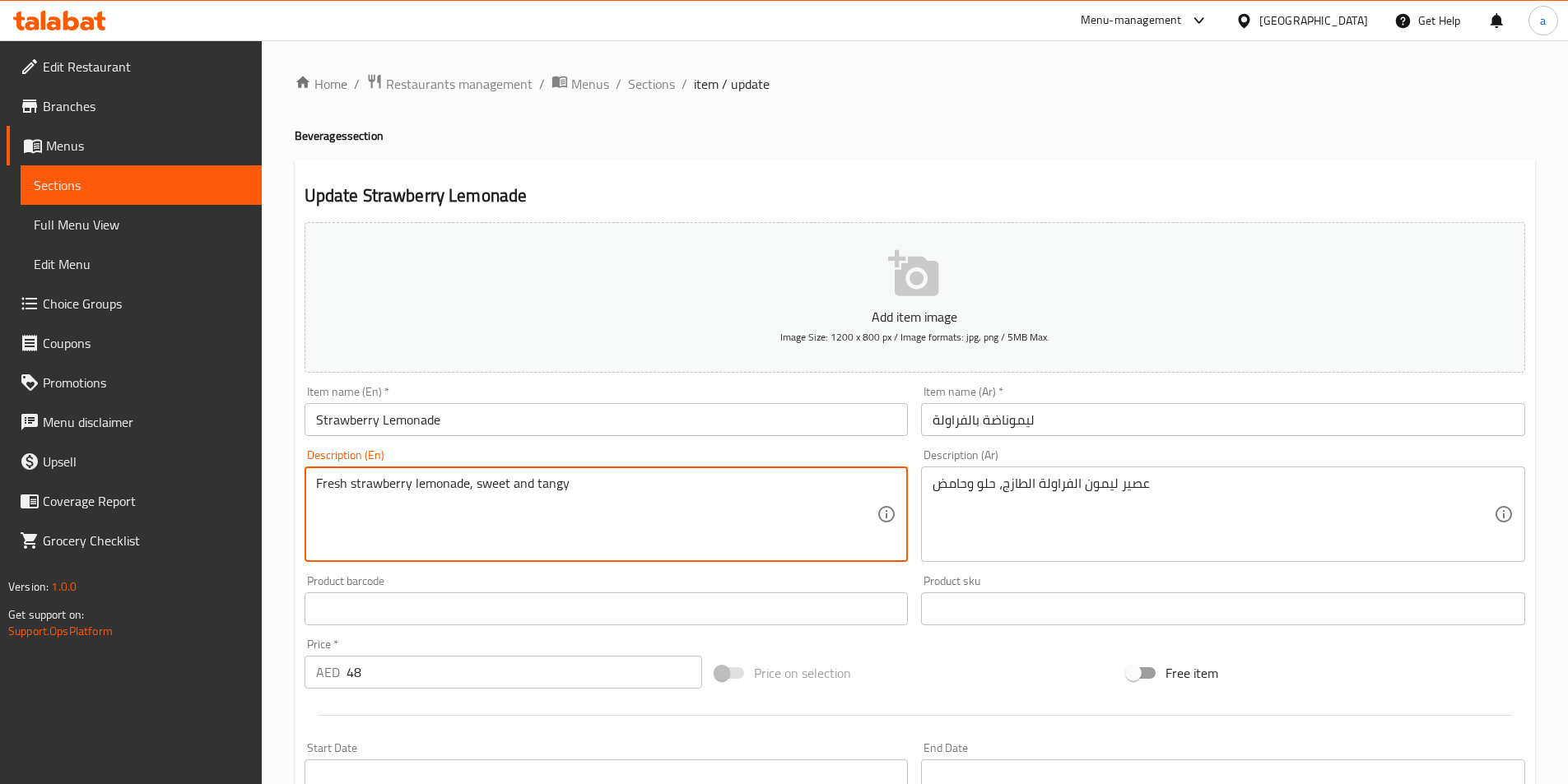
click at [438, 488] on textarea "Fresh strawberry lemonade, sweet and tangy" at bounding box center [597, 514] width 562 height 78
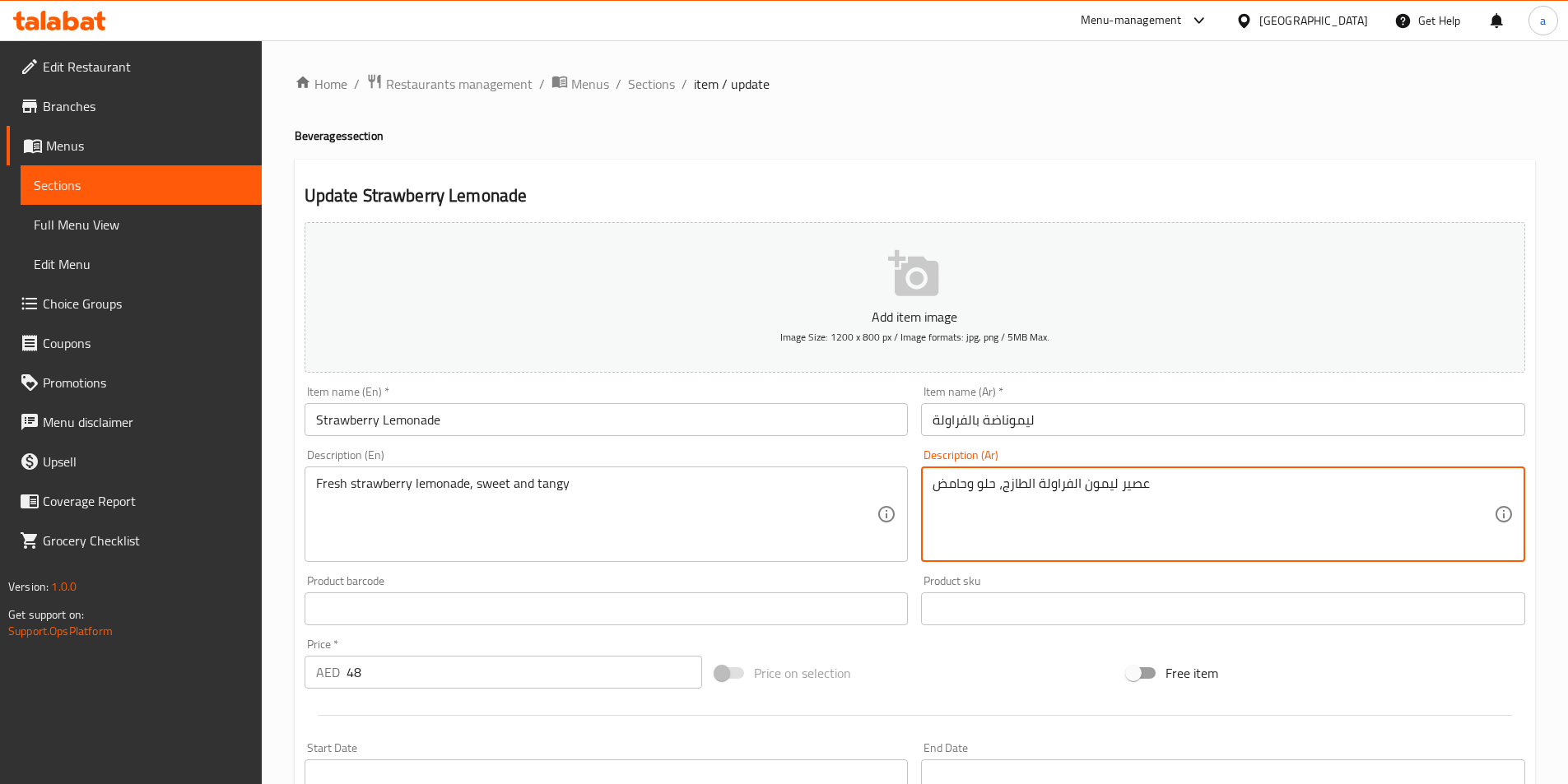
drag, startPoint x: 1081, startPoint y: 492, endPoint x: 1116, endPoint y: 494, distance: 35.1
paste textarea "ادة"
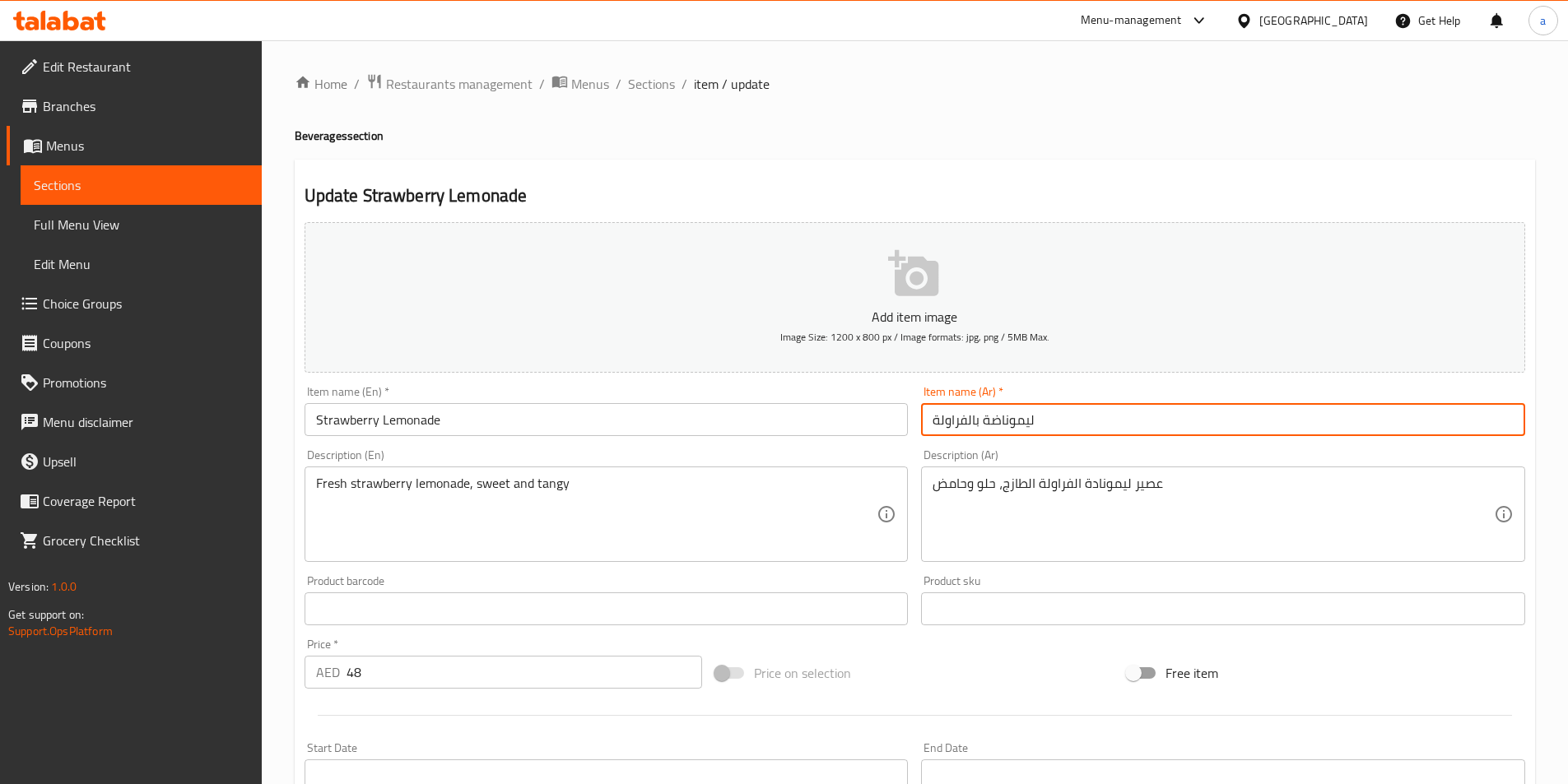
drag, startPoint x: 987, startPoint y: 418, endPoint x: 1056, endPoint y: 411, distance: 69.4
click at [1056, 411] on input "ليموناضة بالفراولة" at bounding box center [1223, 420] width 604 height 33
click at [1029, 420] on input "ليموناضة بالفراولة" at bounding box center [1223, 420] width 604 height 33
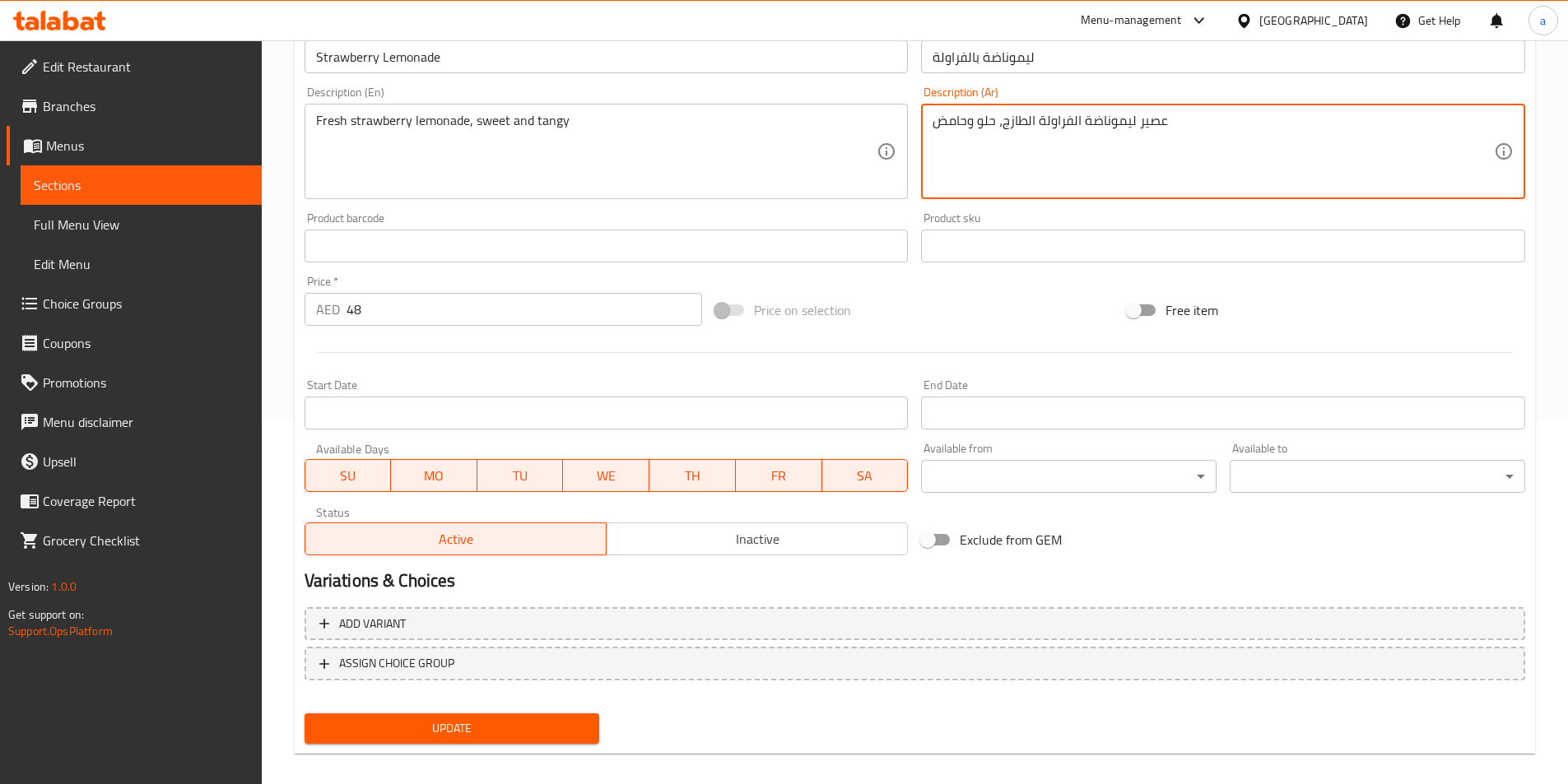
scroll to position [379, 0]
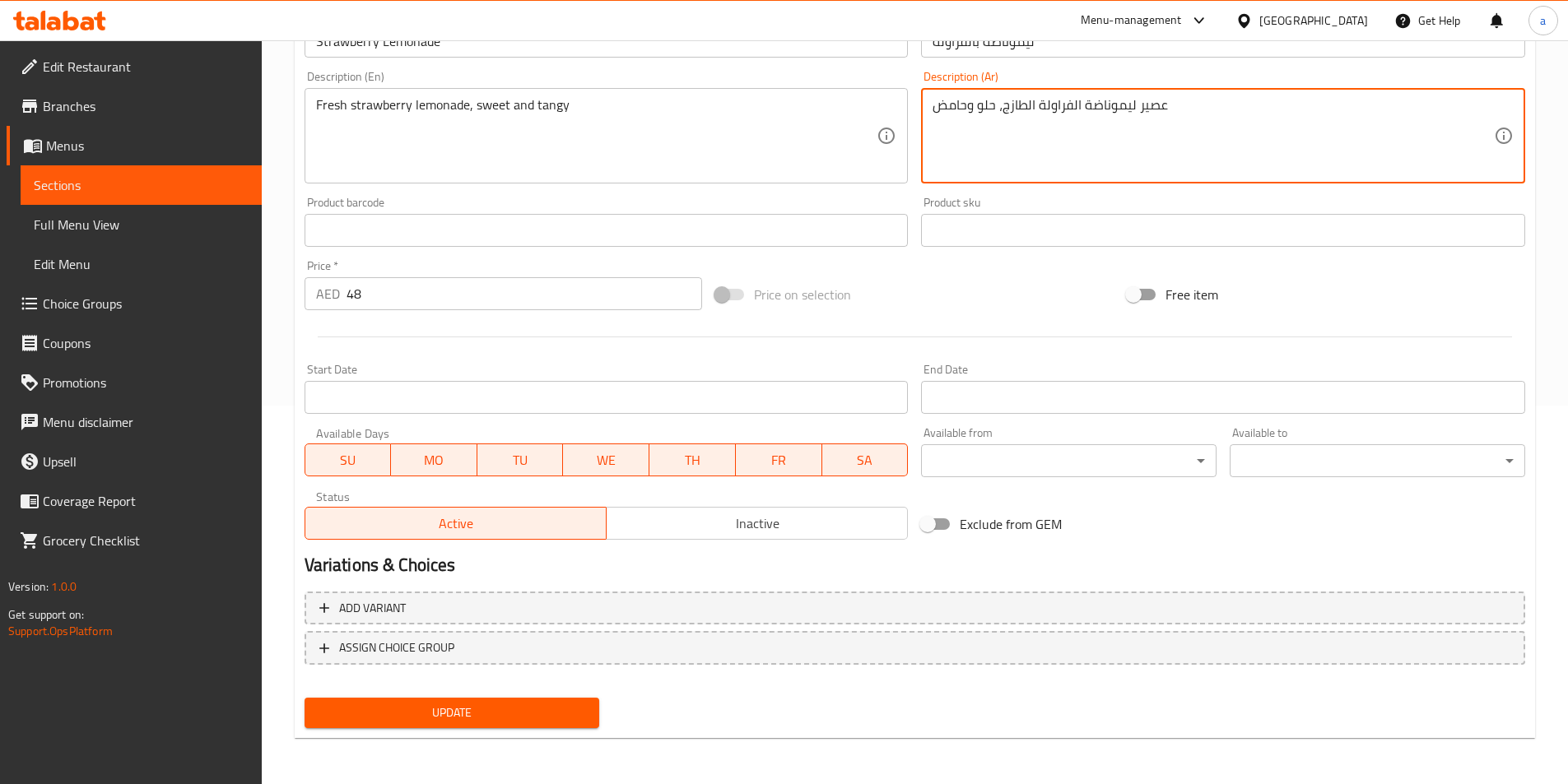
type textarea "عصير ليموناضة الفراولة الطازج، حلو وحامض"
click at [570, 725] on button "Update" at bounding box center [452, 713] width 296 height 31
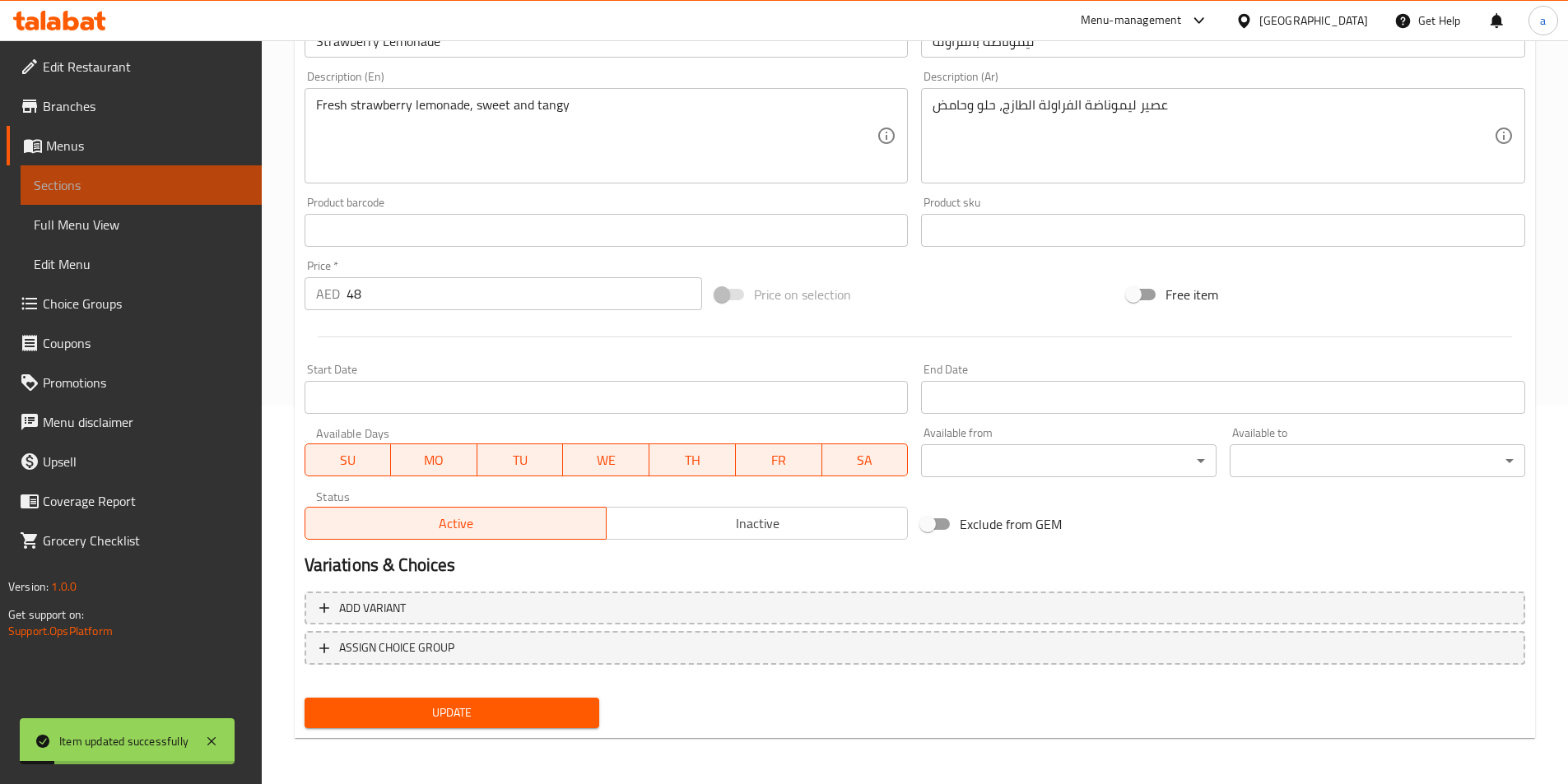
click at [98, 179] on span "Sections" at bounding box center [141, 185] width 215 height 20
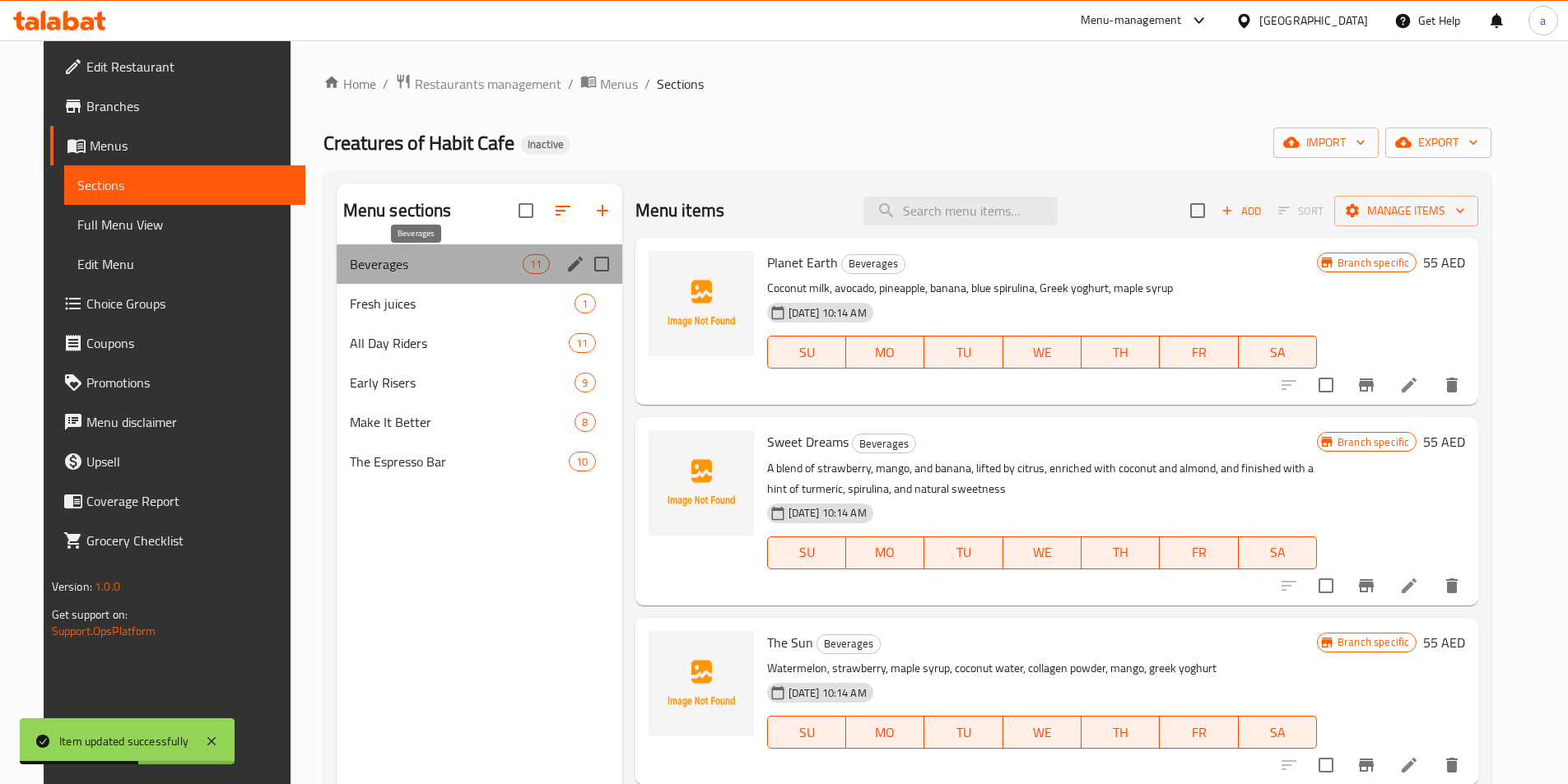
click at [444, 263] on span "Beverages" at bounding box center [437, 264] width 173 height 20
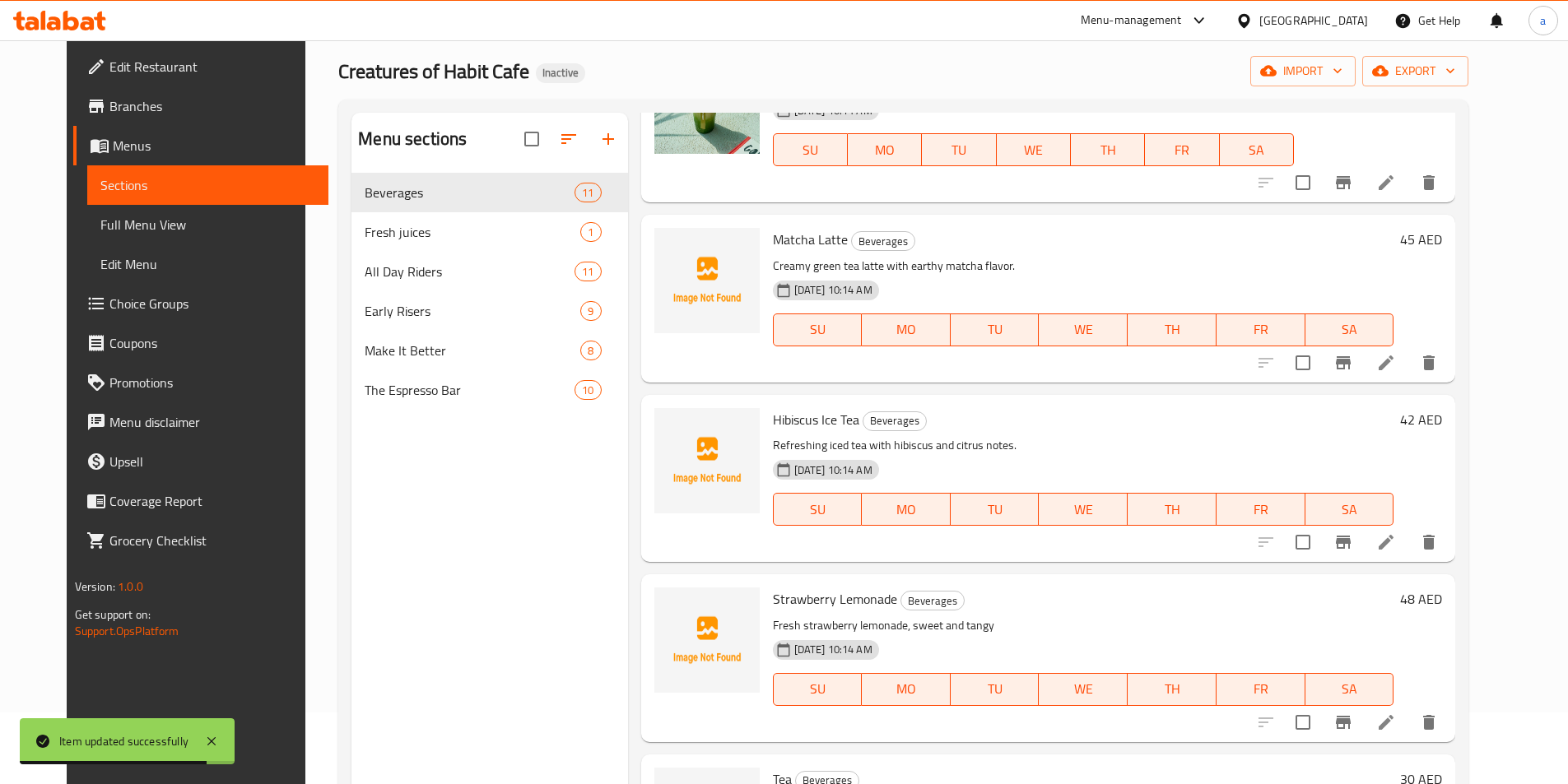
scroll to position [230, 0]
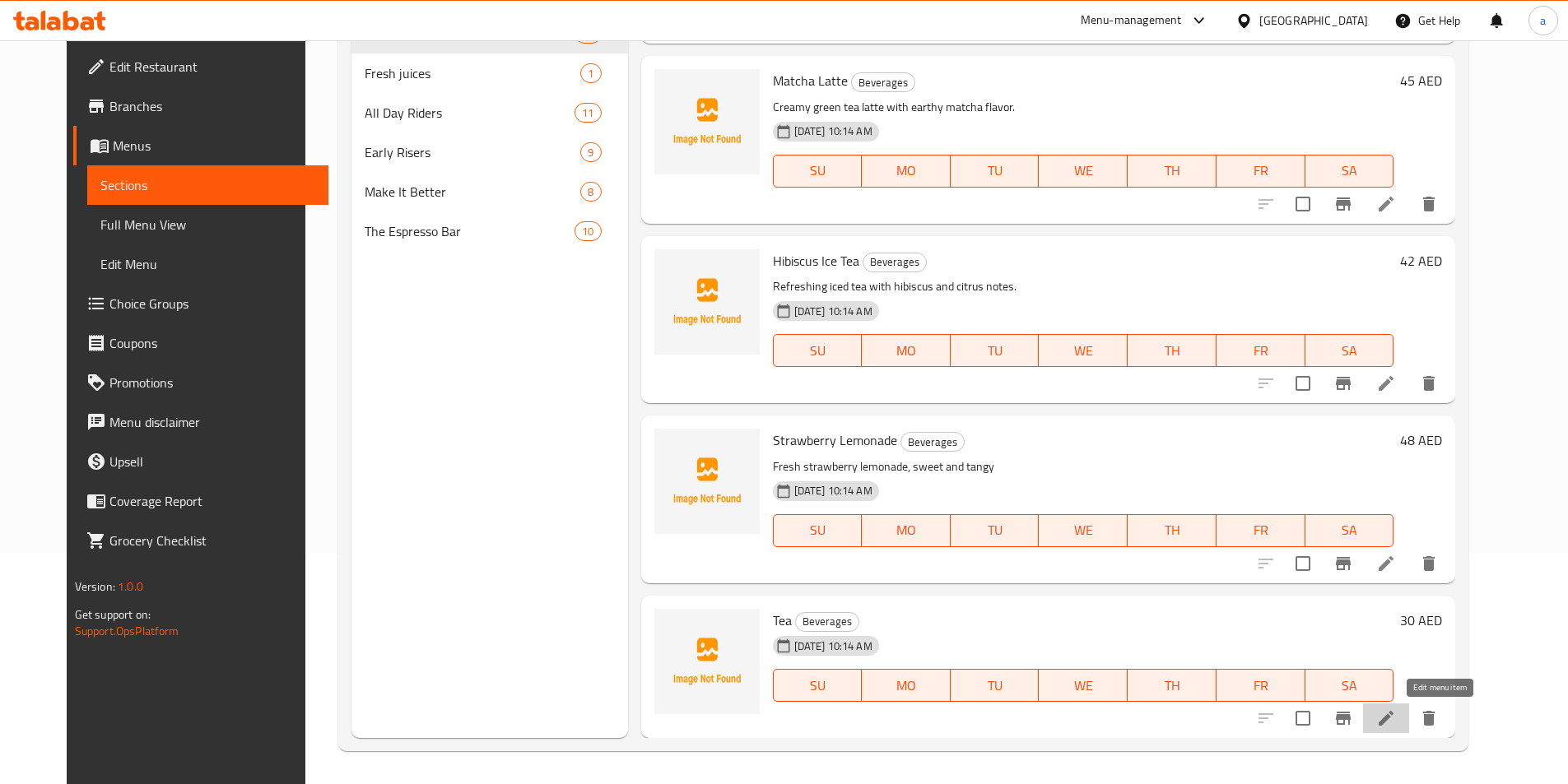
click at [1396, 723] on icon at bounding box center [1386, 718] width 20 height 20
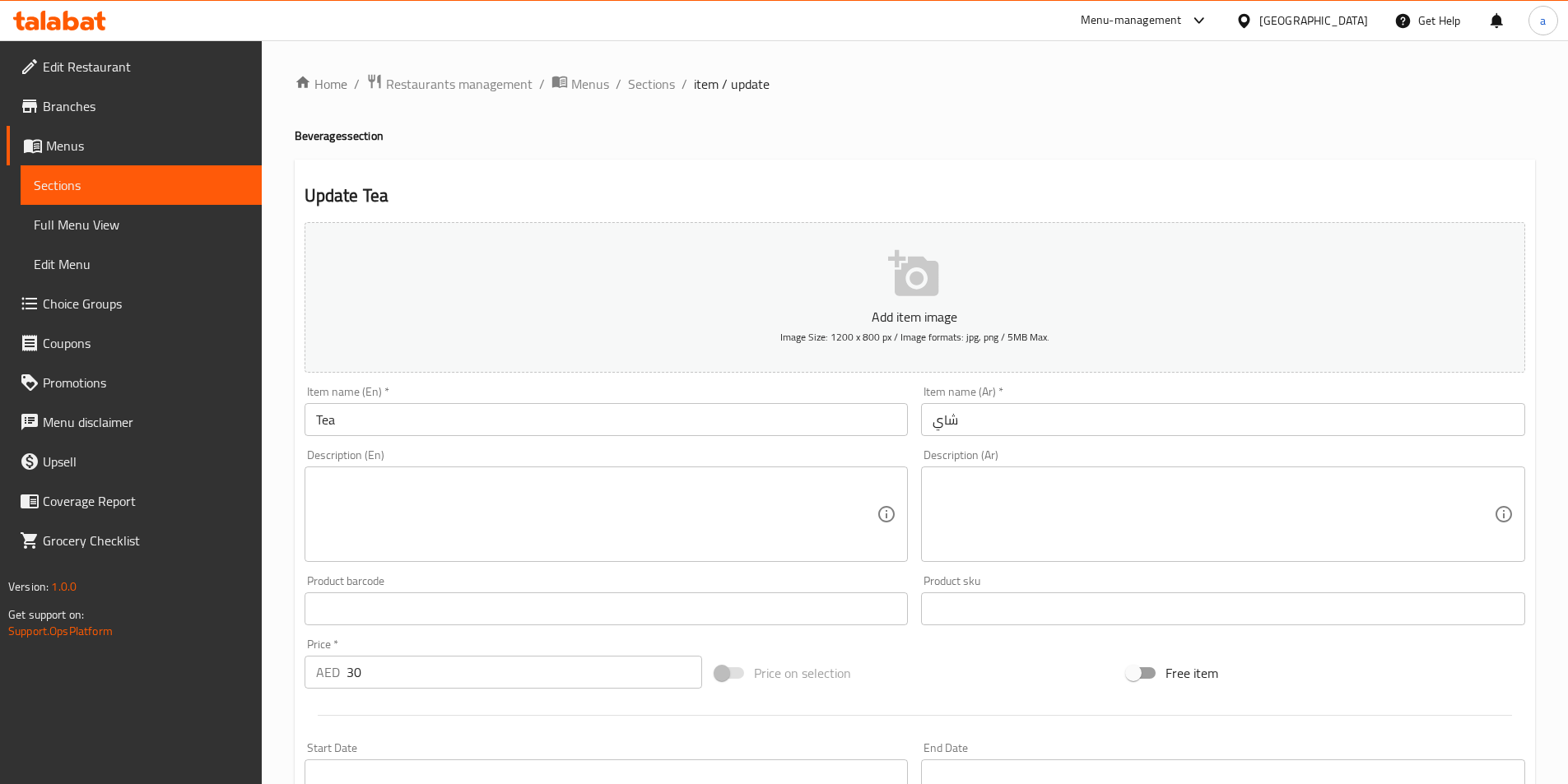
click at [726, 500] on textarea at bounding box center [597, 514] width 562 height 78
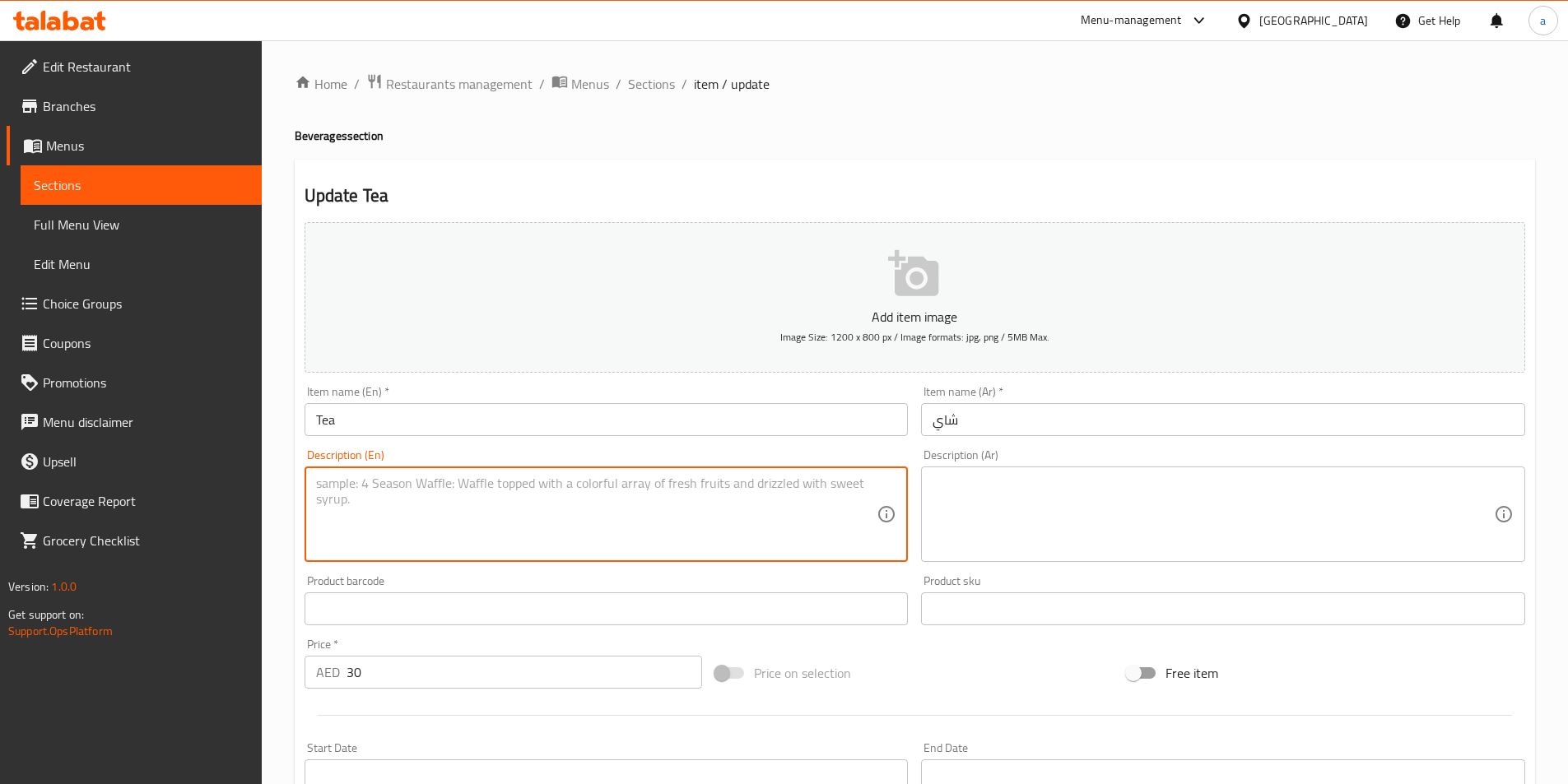
paste textarea "Classic brewed tea, served hot"
type textarea "Classic brewed tea, served hot"
click at [1162, 562] on div "Description (Ar)" at bounding box center [1223, 513] width 604 height 95
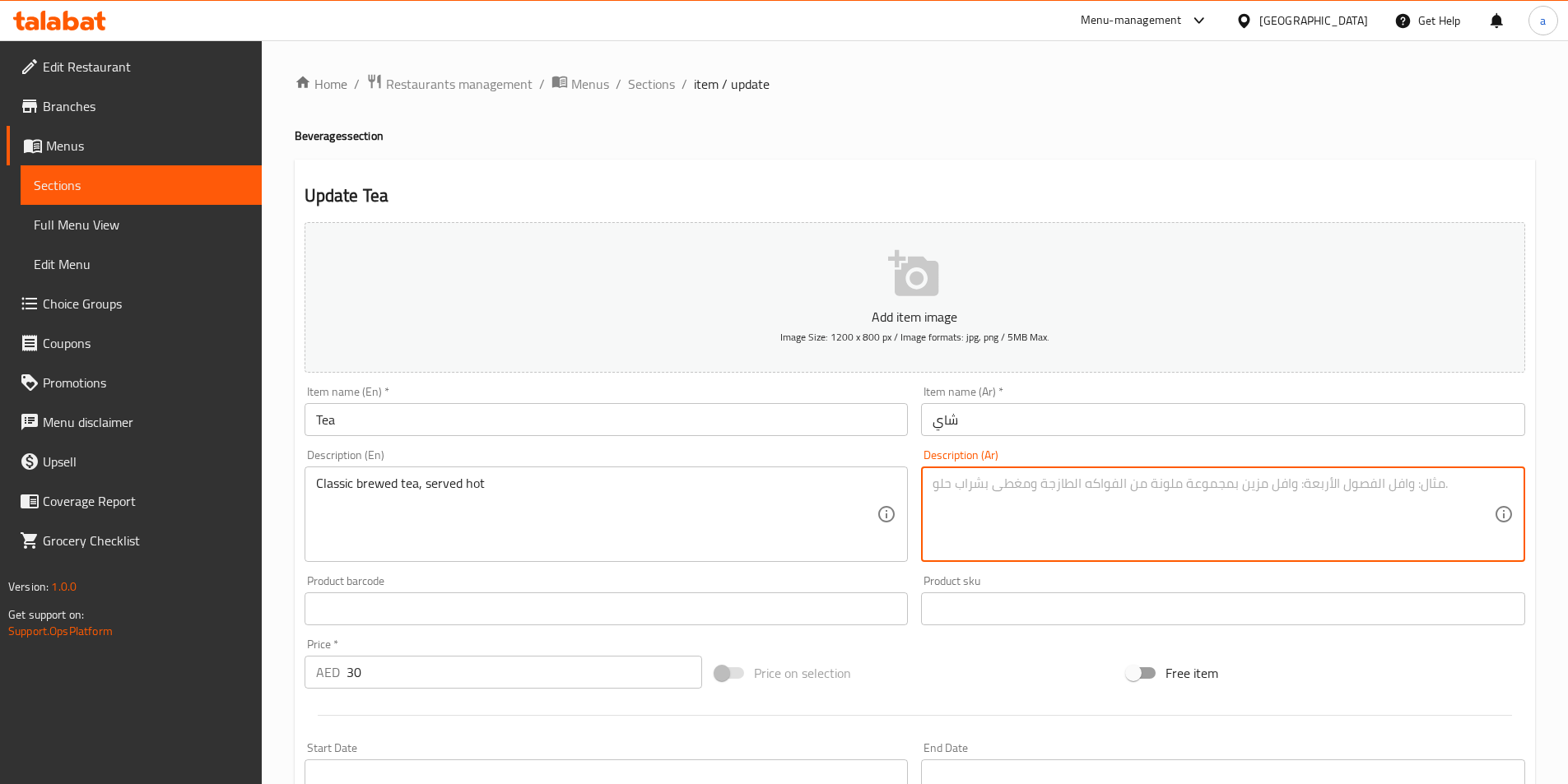
paste textarea "الشاي الكلاسيكي، يقدم ساخنًا"
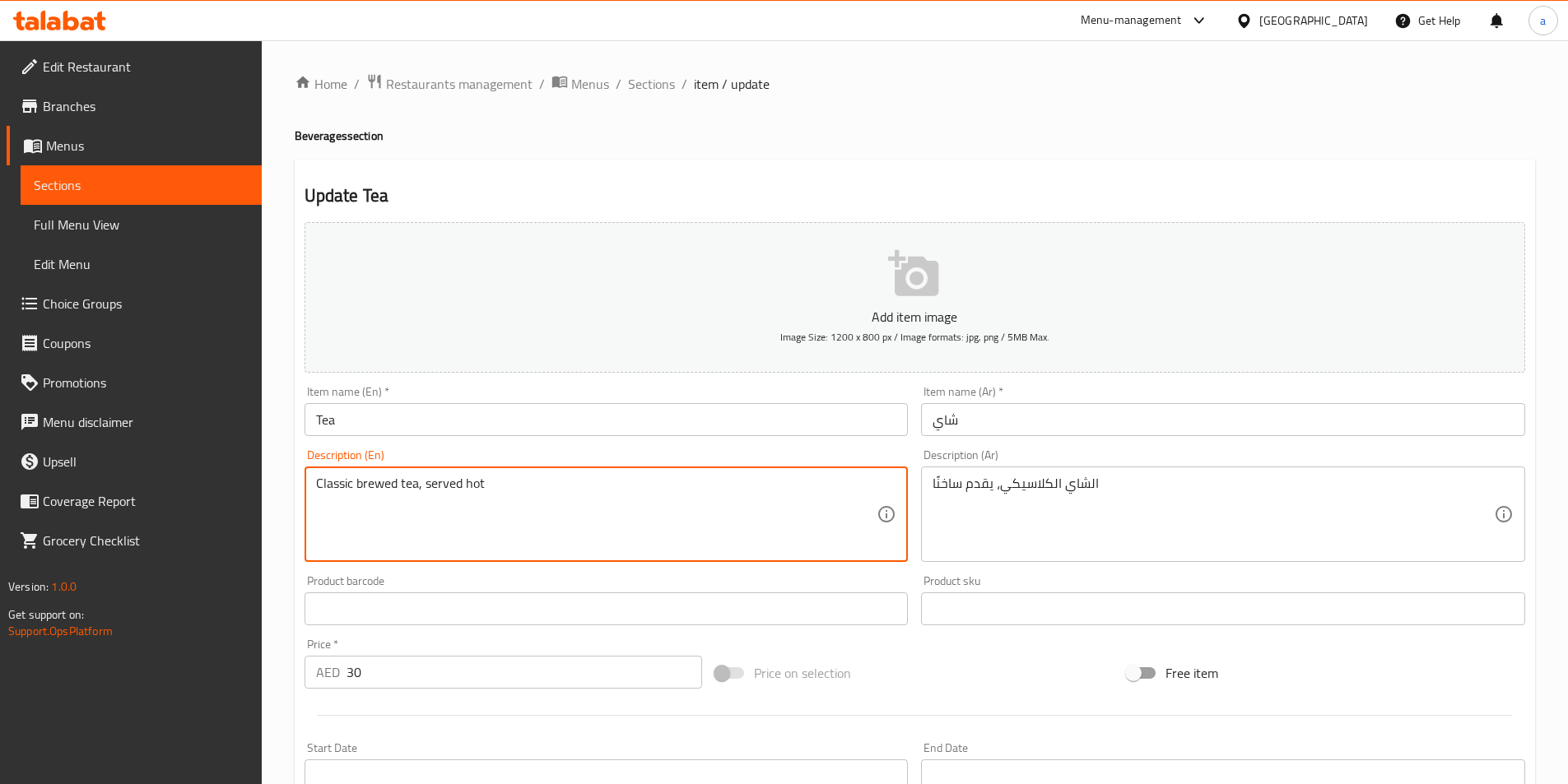
drag, startPoint x: 356, startPoint y: 478, endPoint x: 398, endPoint y: 483, distance: 42.3
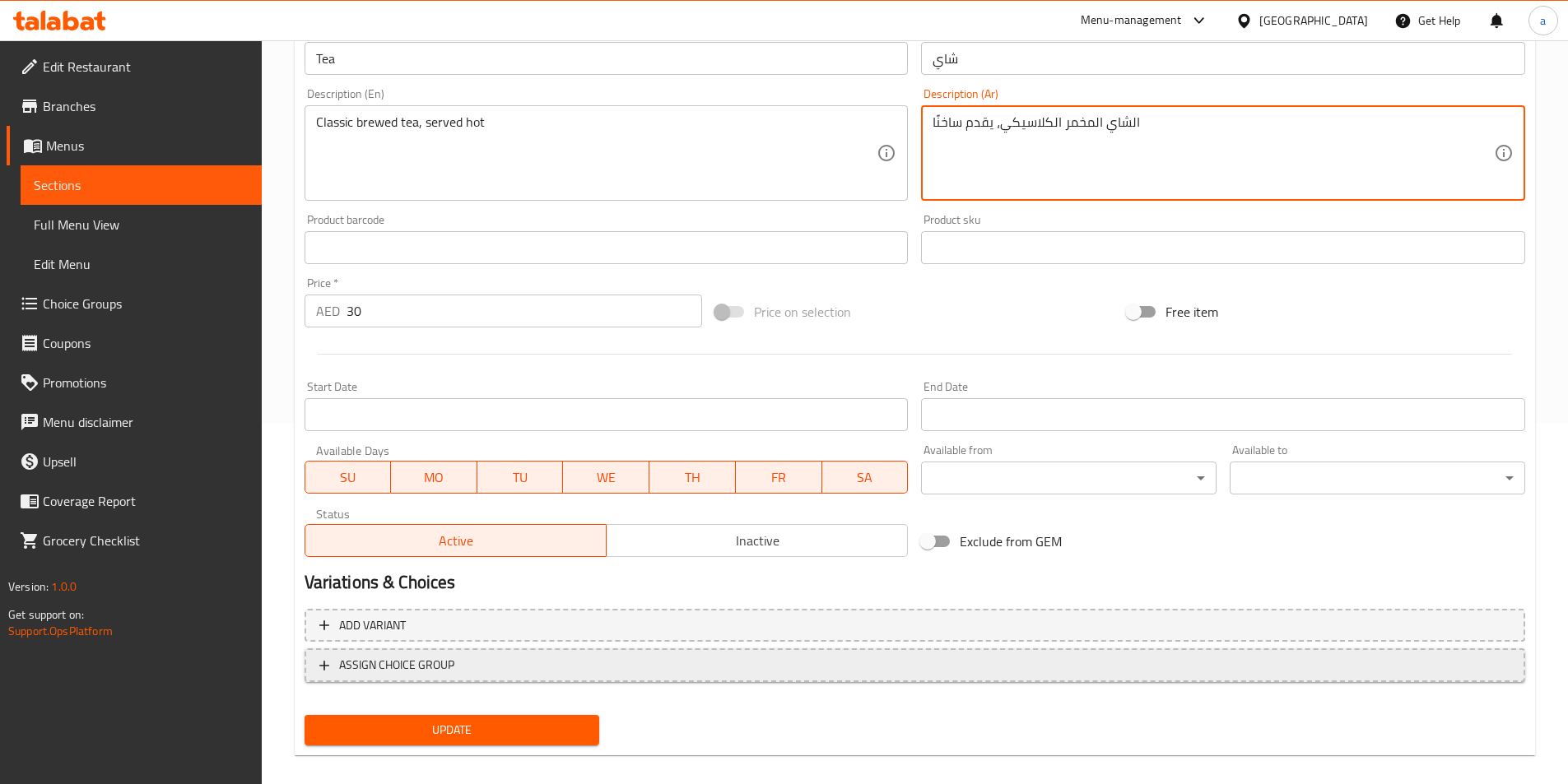
scroll to position [379, 0]
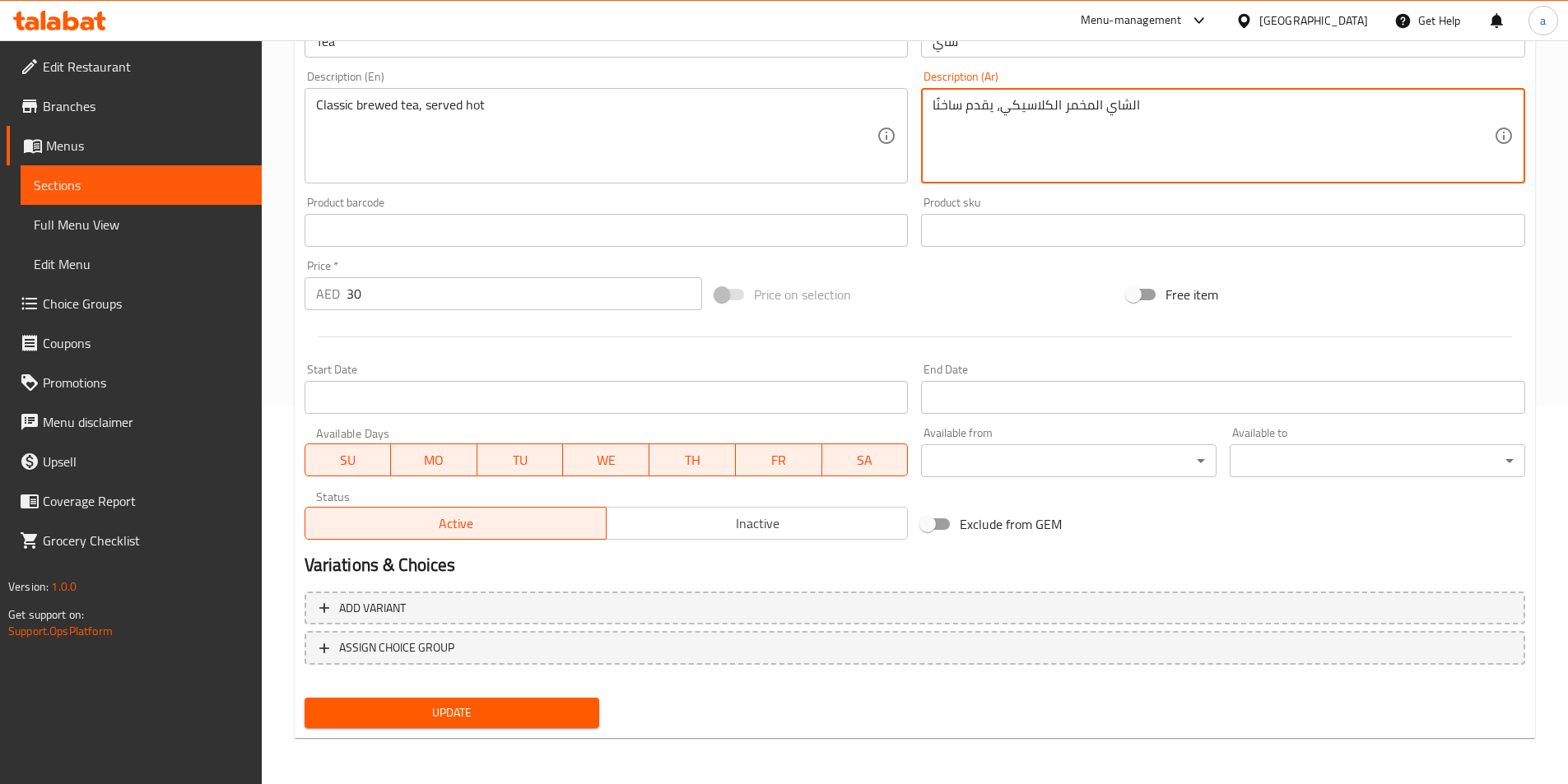
type textarea "الشاي المخمر الكلاسيكي، يقدم ساخنًا"
click at [477, 718] on span "Update" at bounding box center [452, 712] width 269 height 20
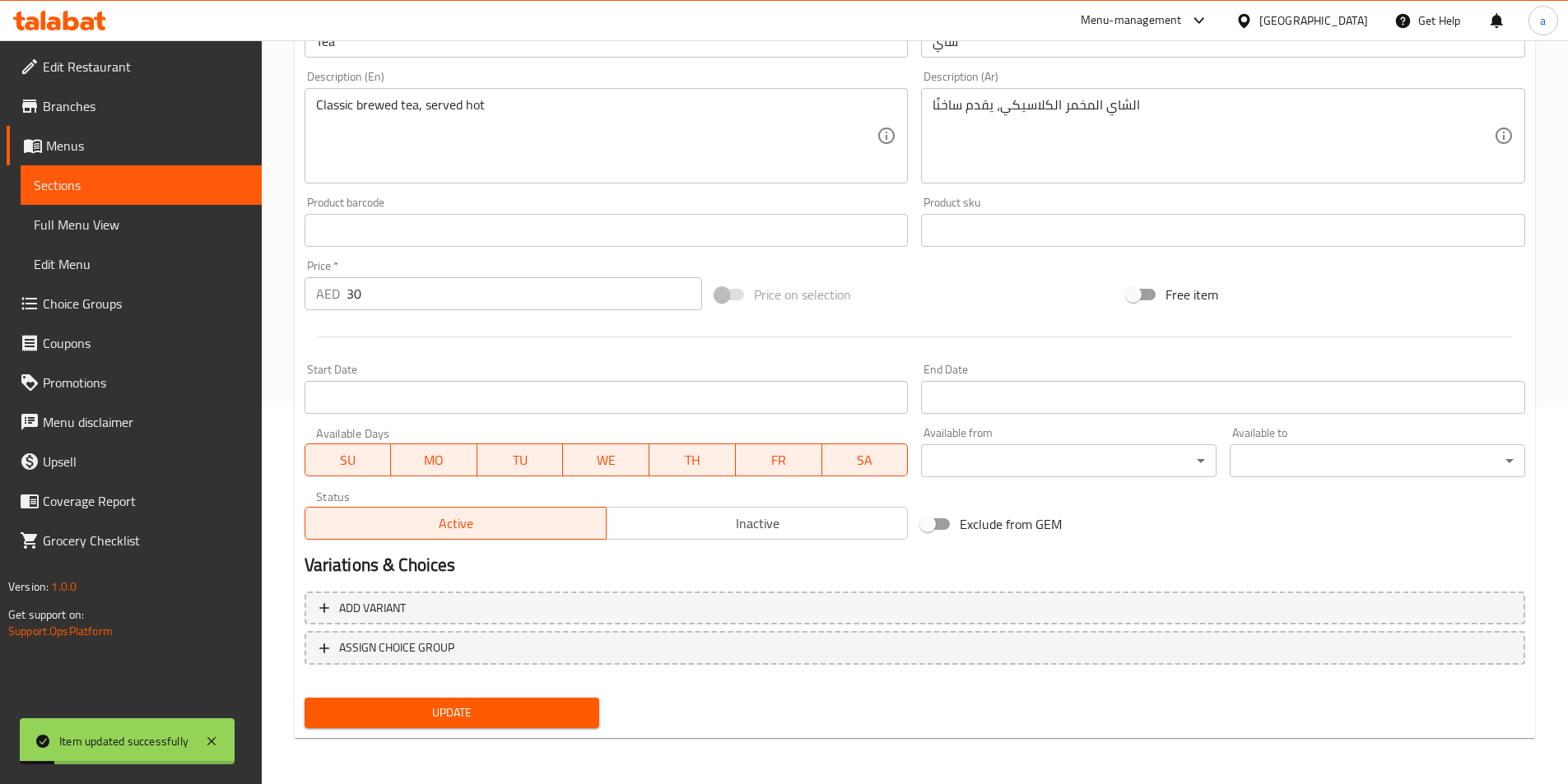
click at [144, 185] on span "Sections" at bounding box center [141, 185] width 215 height 20
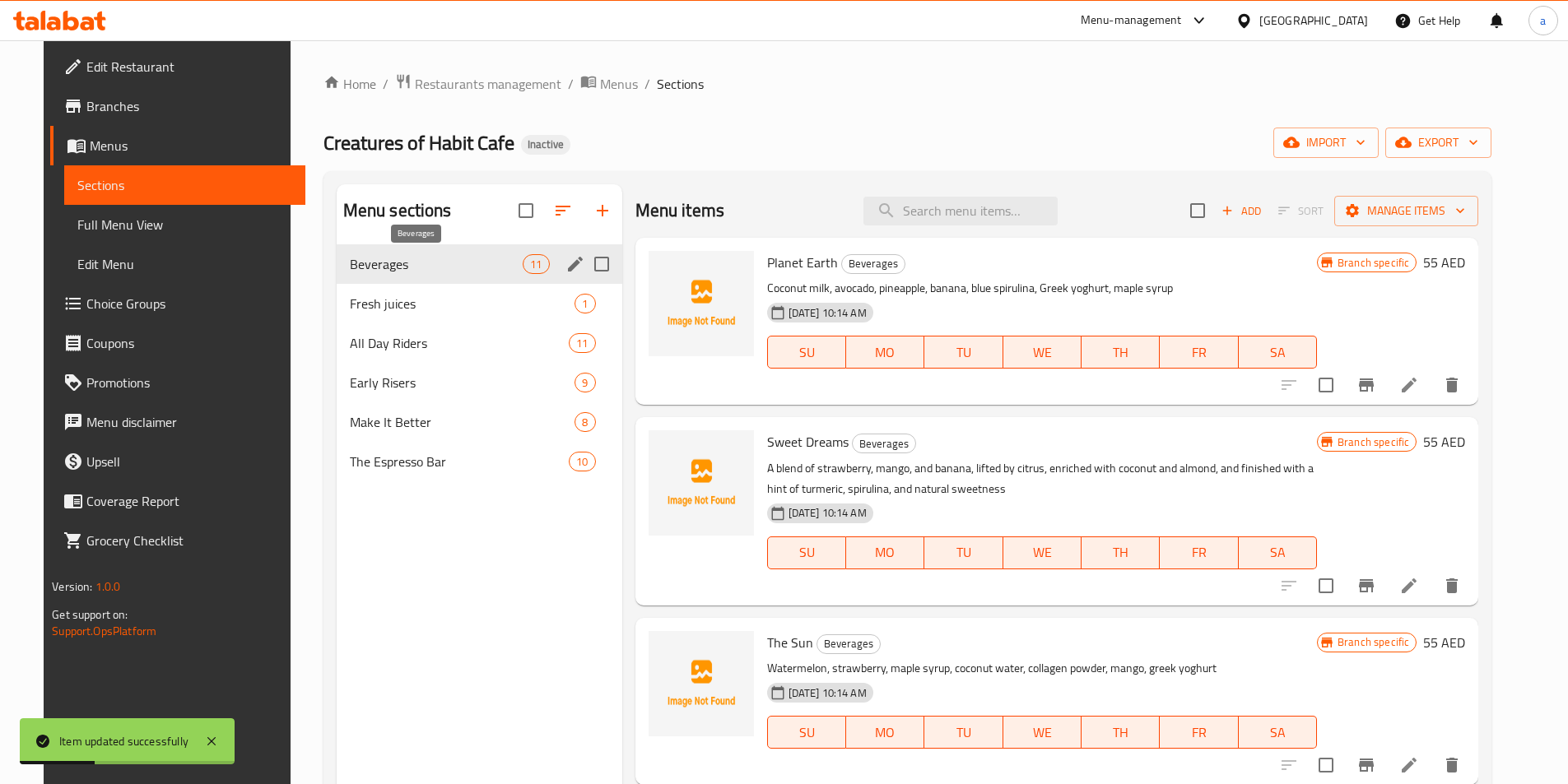
click at [383, 258] on span "Beverages" at bounding box center [437, 264] width 173 height 20
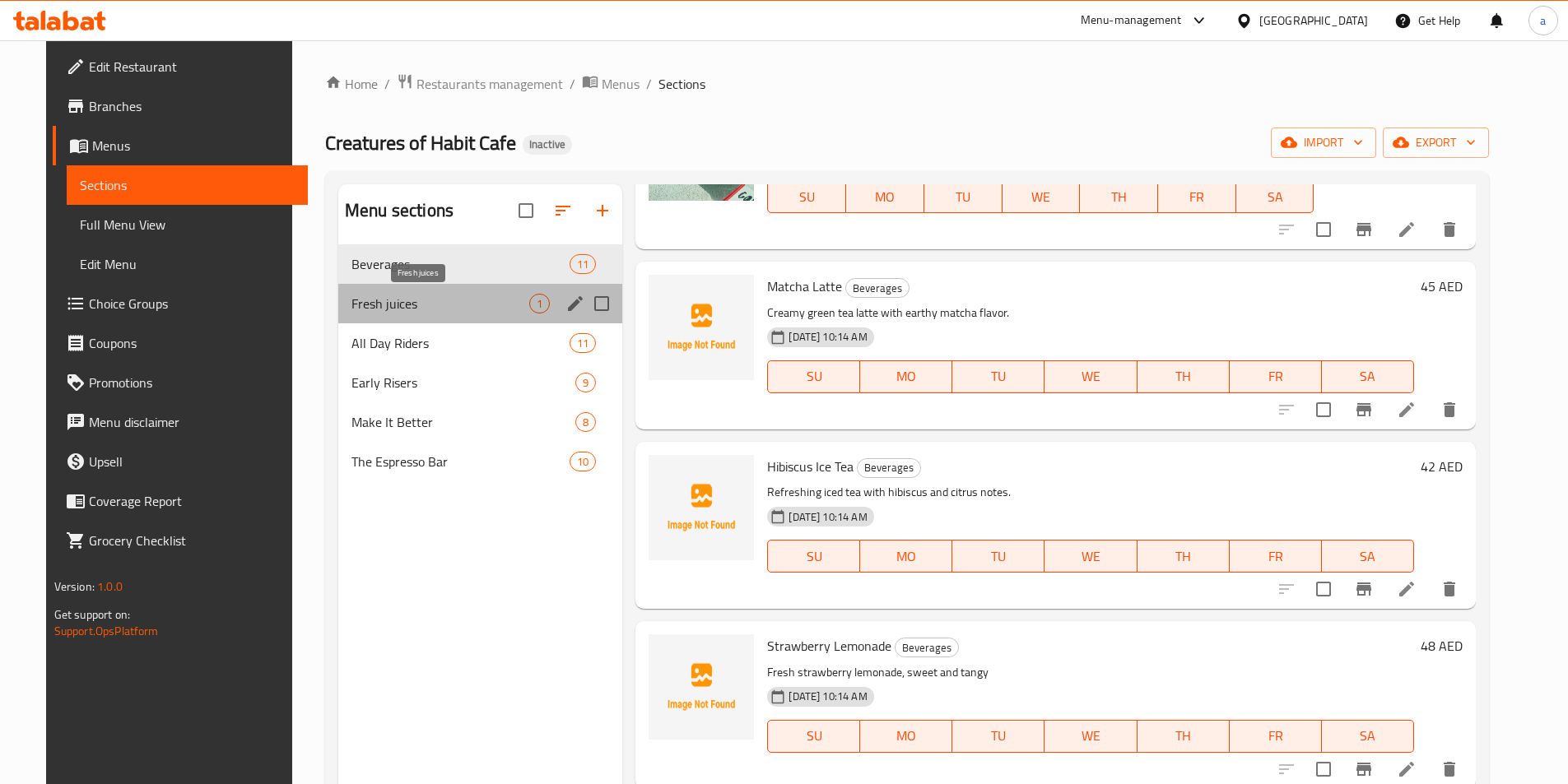
click at [400, 313] on span "Fresh juices" at bounding box center [440, 303] width 178 height 20
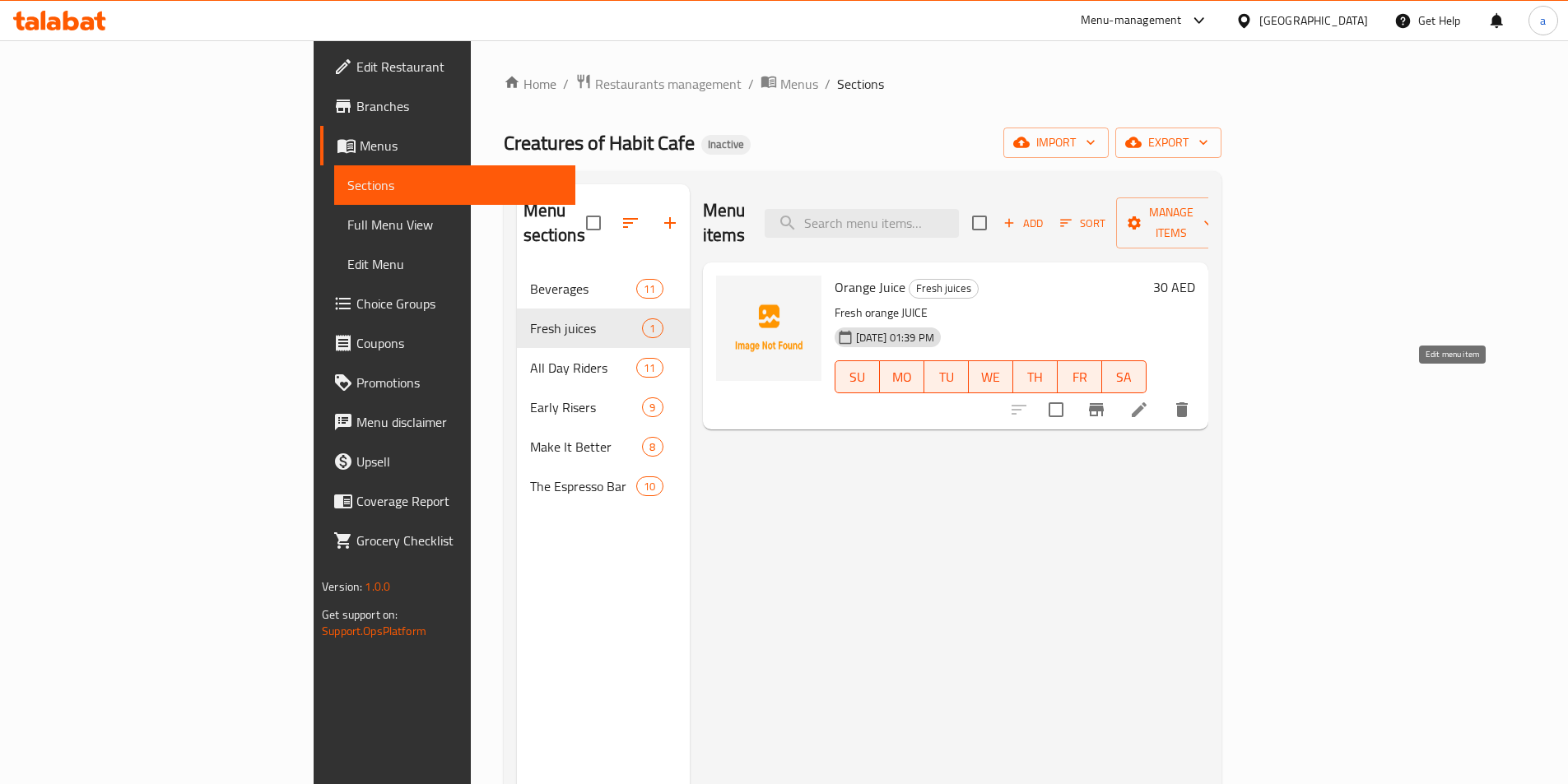
click at [1149, 400] on icon at bounding box center [1139, 409] width 20 height 20
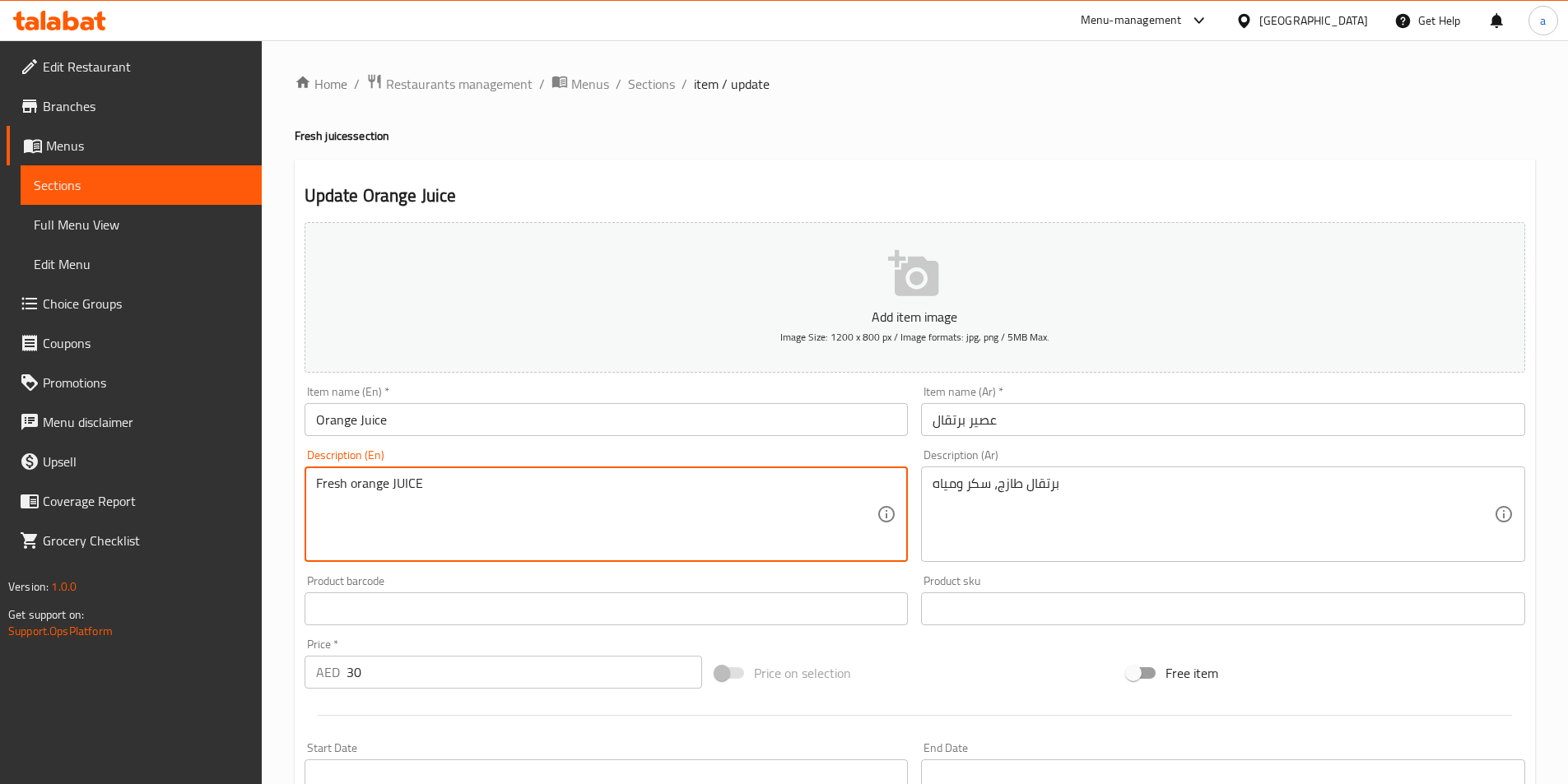
click at [196, 188] on span "Sections" at bounding box center [141, 185] width 215 height 20
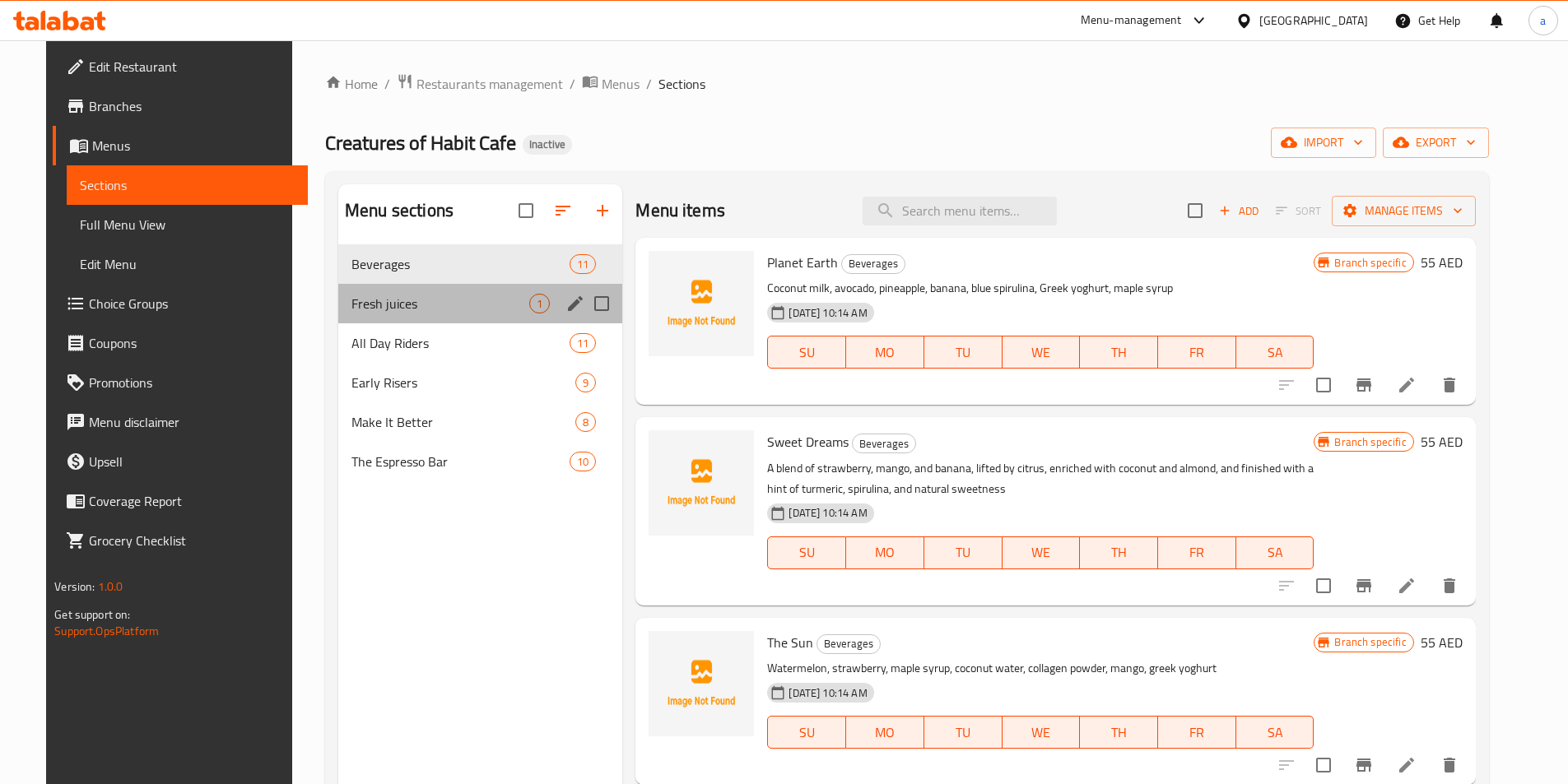
click at [352, 318] on div "Fresh juices 1" at bounding box center [480, 303] width 284 height 39
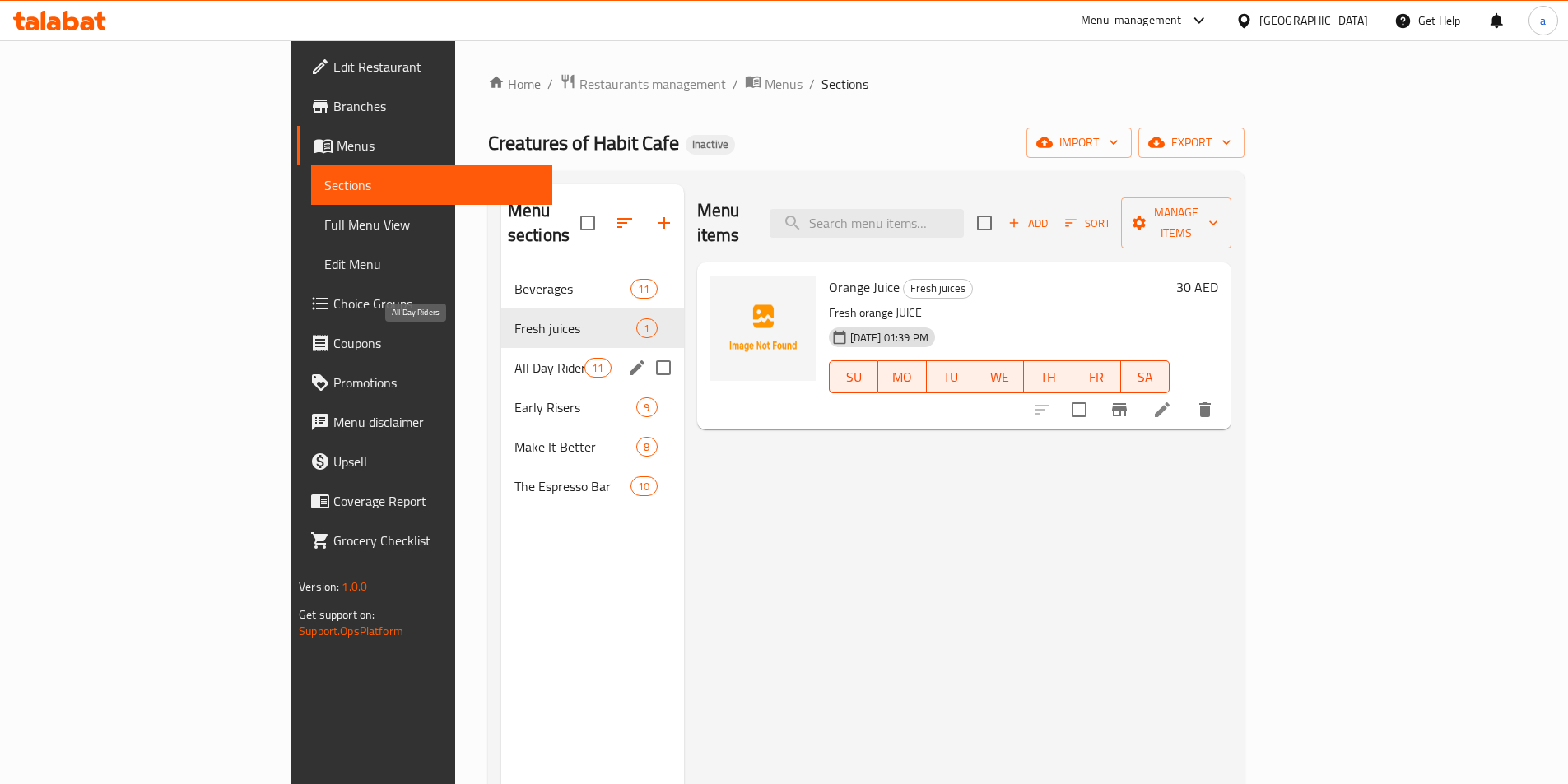
click at [515, 358] on span "All Day Riders" at bounding box center [549, 368] width 70 height 20
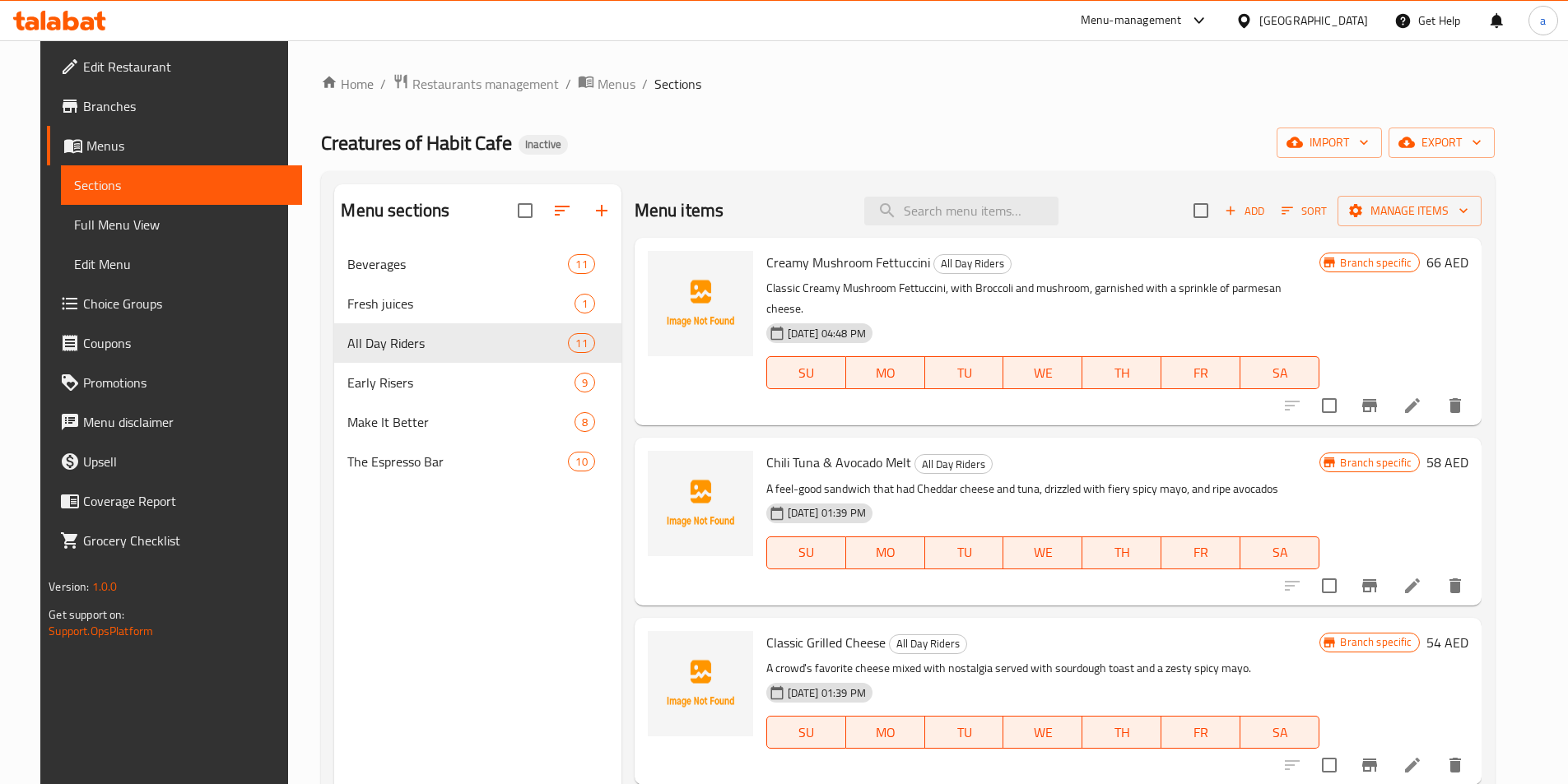
click at [113, 221] on span "Full Menu View" at bounding box center [181, 224] width 215 height 20
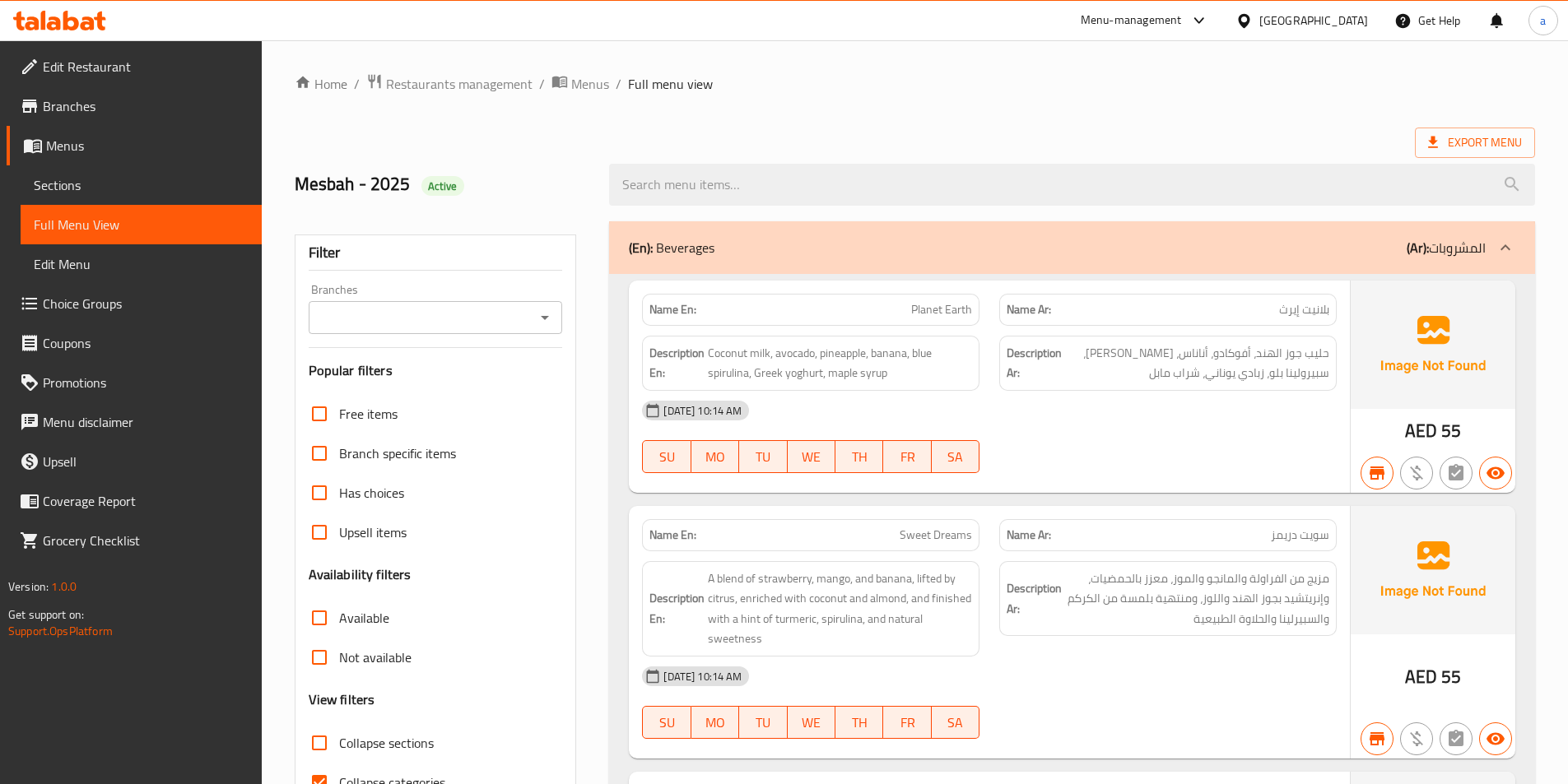
click at [941, 83] on ol "Home / Restaurants management / Menus / Full menu view" at bounding box center [915, 84] width 1240 height 21
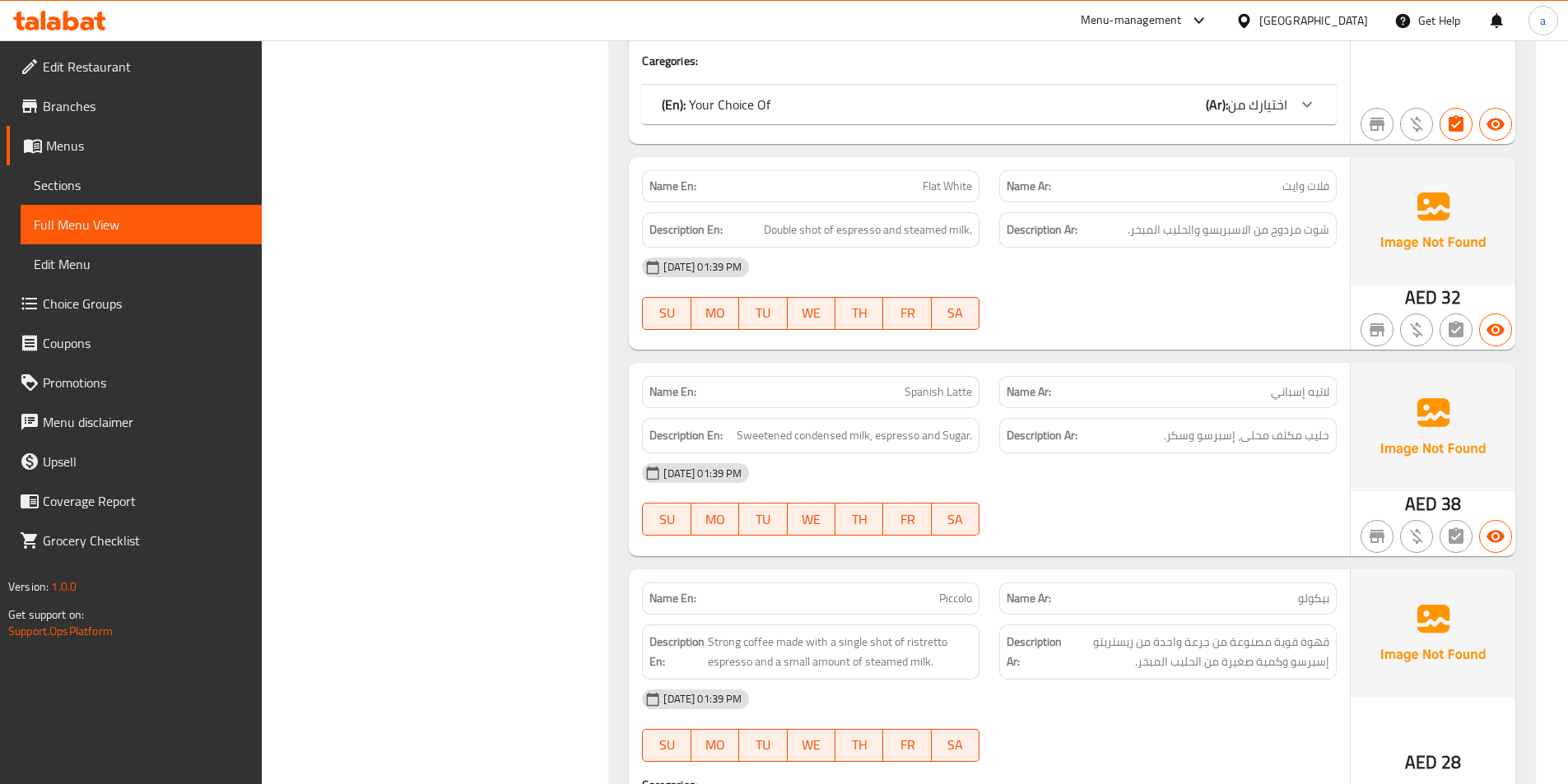
scroll to position [9948, 0]
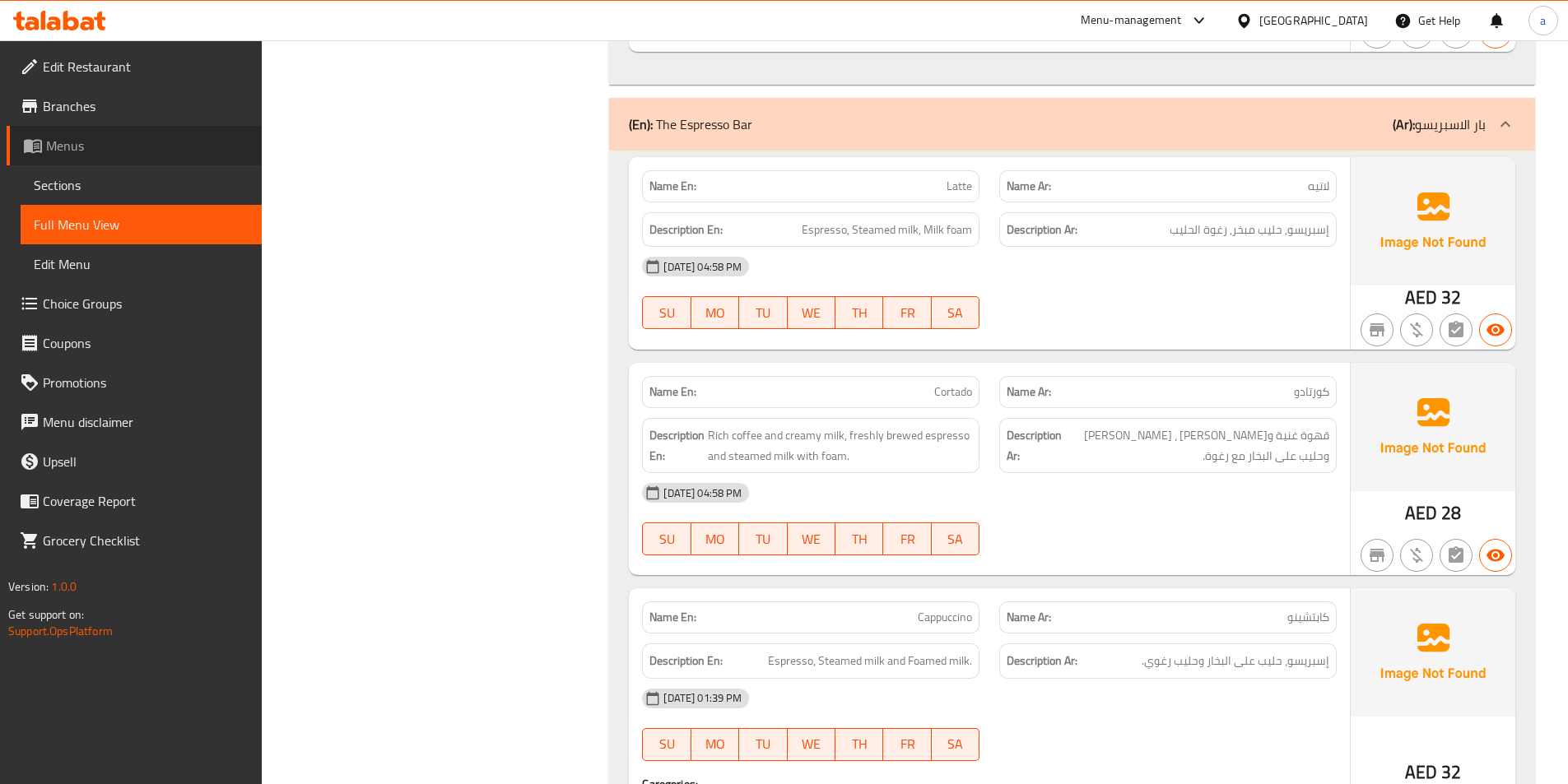
click at [107, 163] on link "Menus" at bounding box center [134, 145] width 255 height 39
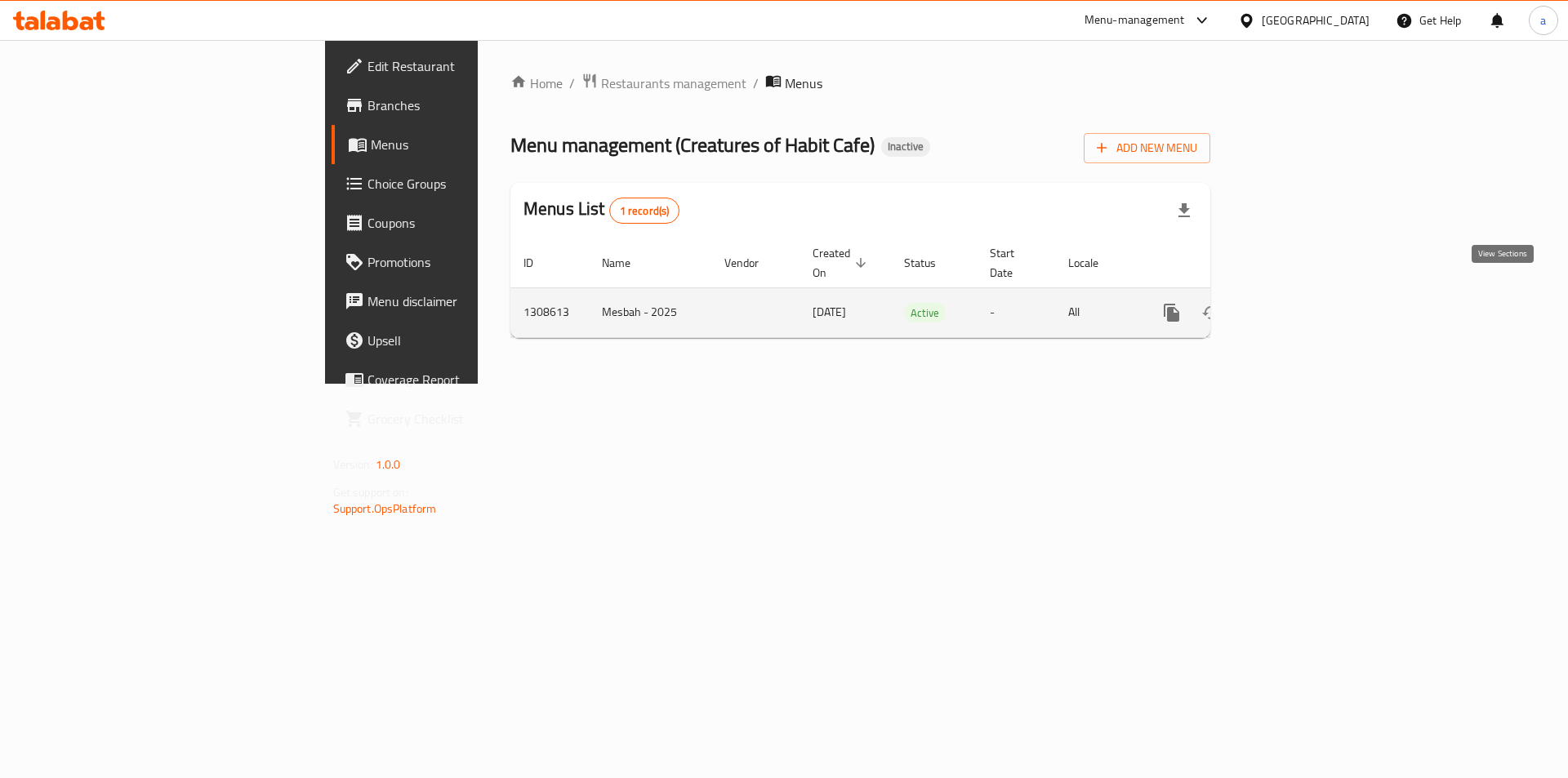
click at [1309, 293] on link "enhanced table" at bounding box center [1289, 313] width 39 height 39
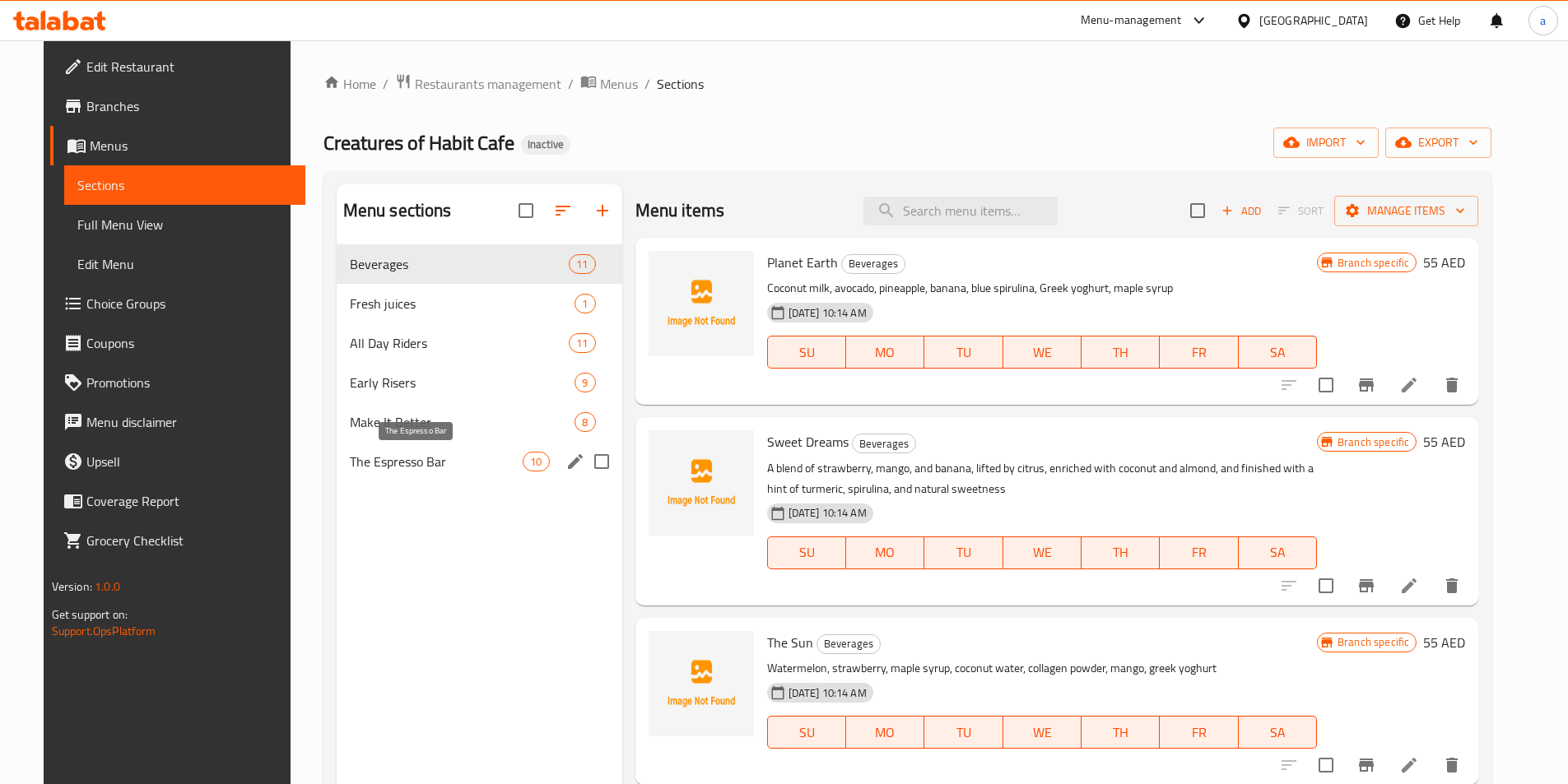
click at [431, 464] on span "The Espresso Bar" at bounding box center [437, 461] width 173 height 20
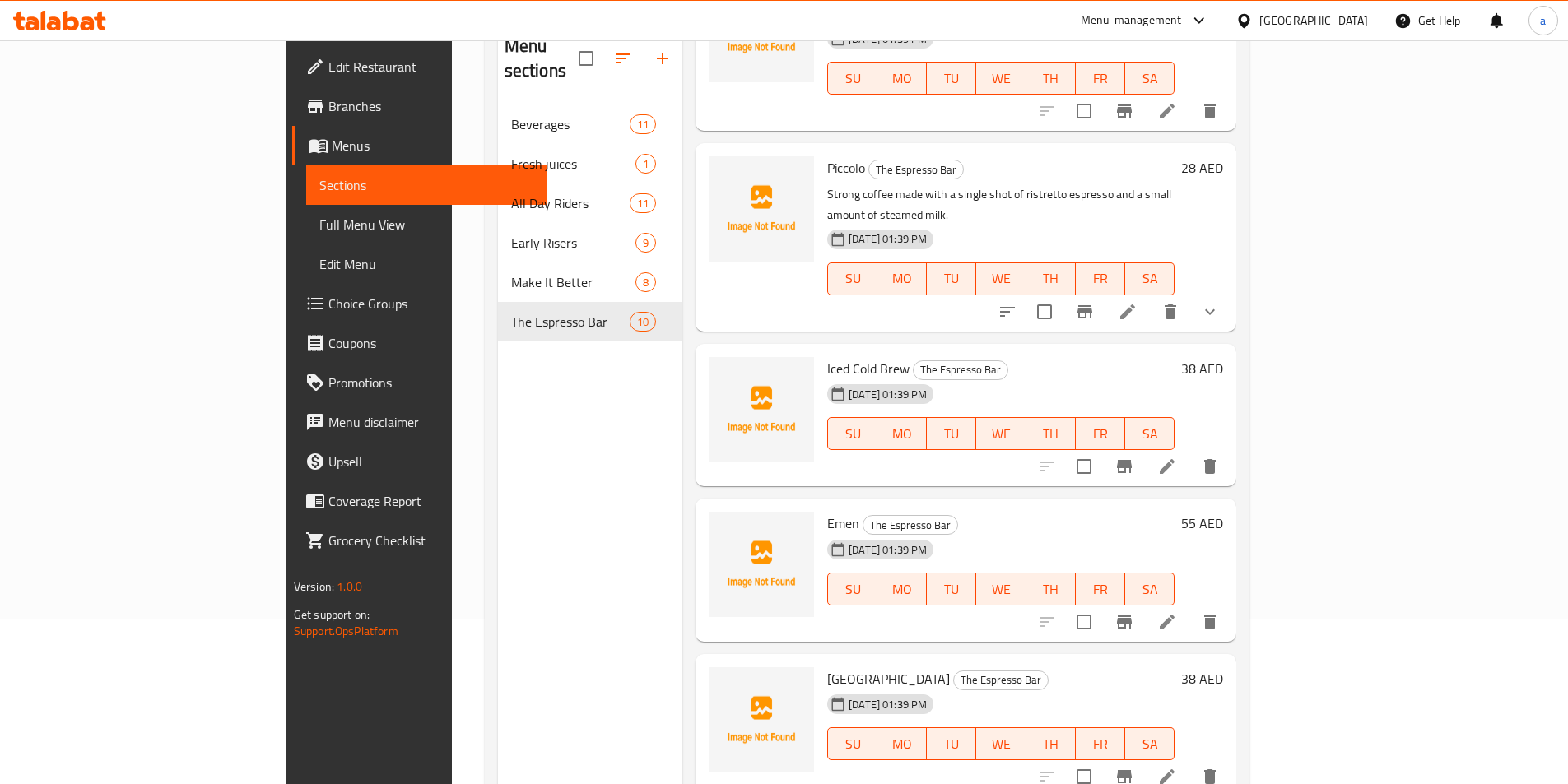
scroll to position [956, 0]
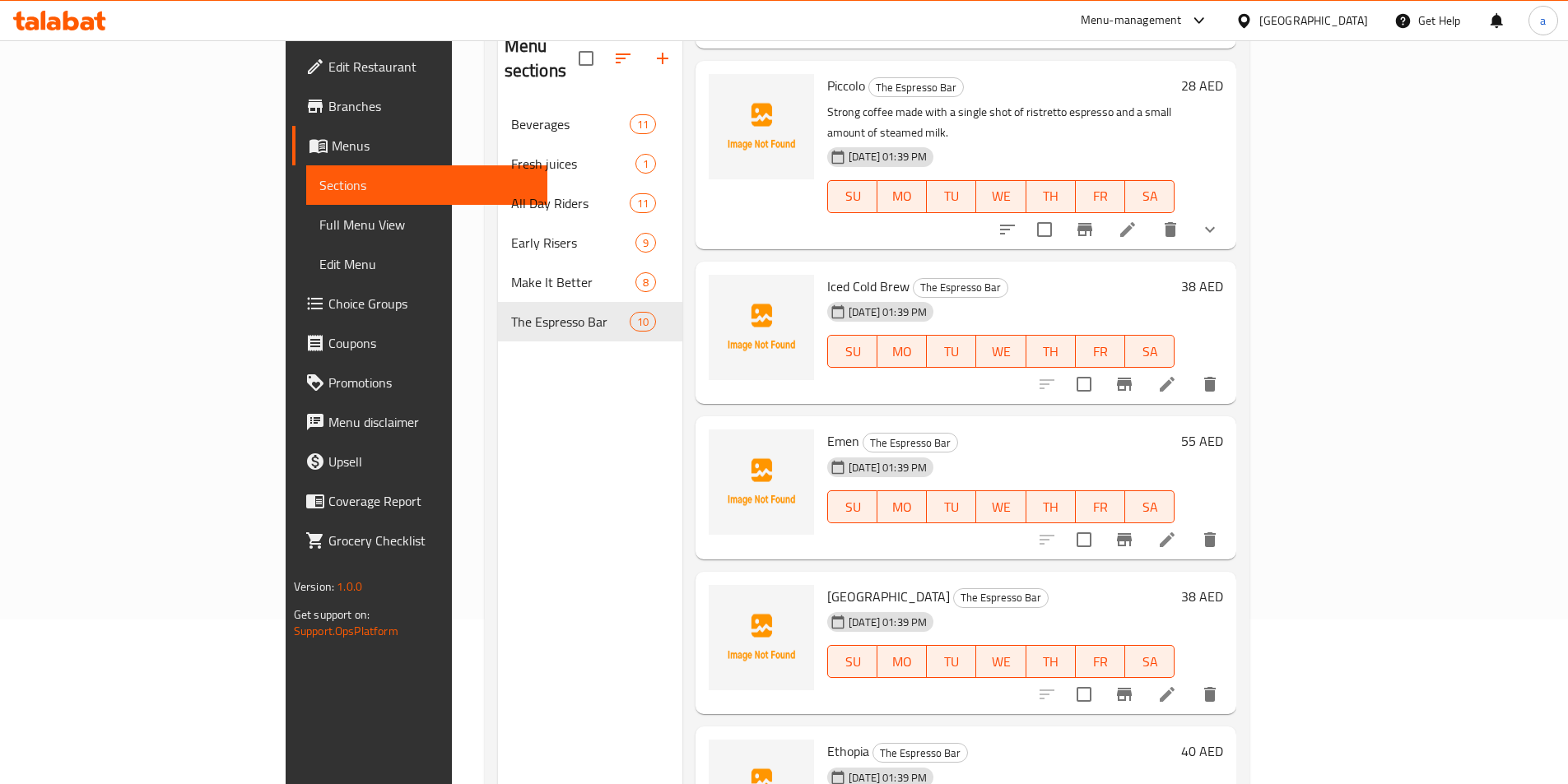
click at [1190, 370] on li at bounding box center [1167, 384] width 46 height 30
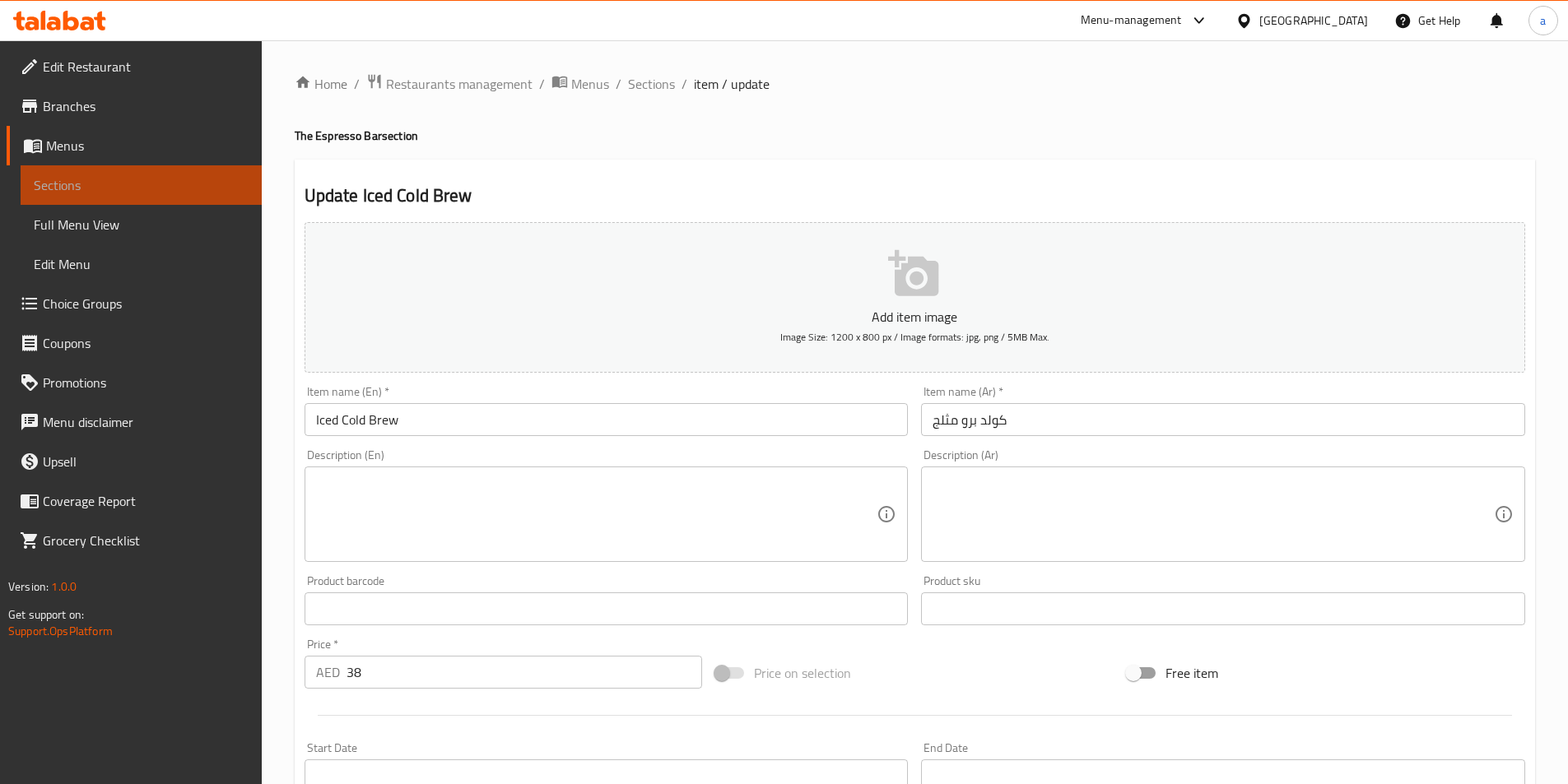
click at [122, 196] on link "Sections" at bounding box center [141, 185] width 241 height 39
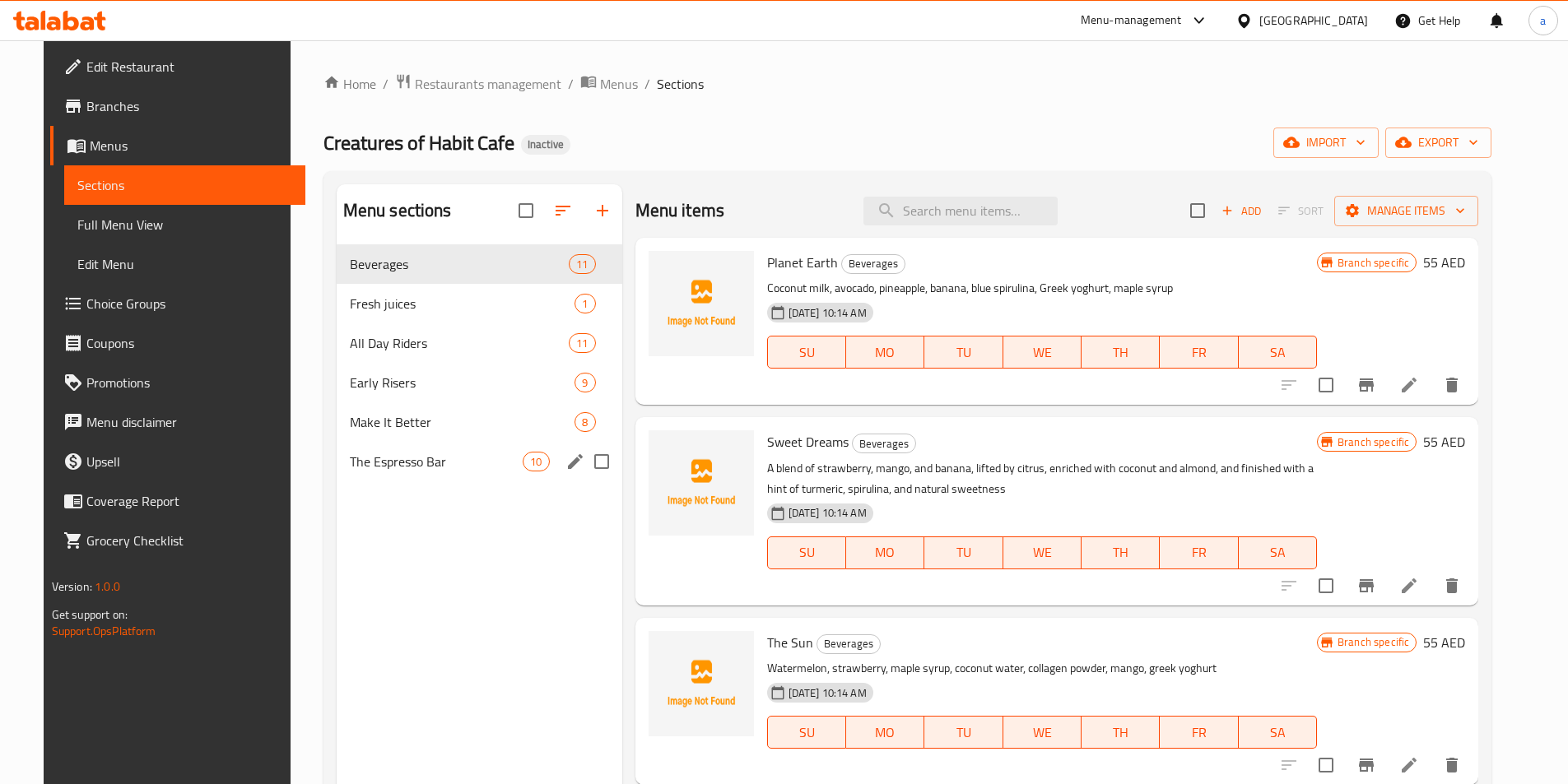
drag, startPoint x: 427, startPoint y: 450, endPoint x: 435, endPoint y: 457, distance: 10.6
click at [432, 455] on div "The Espresso Bar 10" at bounding box center [479, 461] width 285 height 39
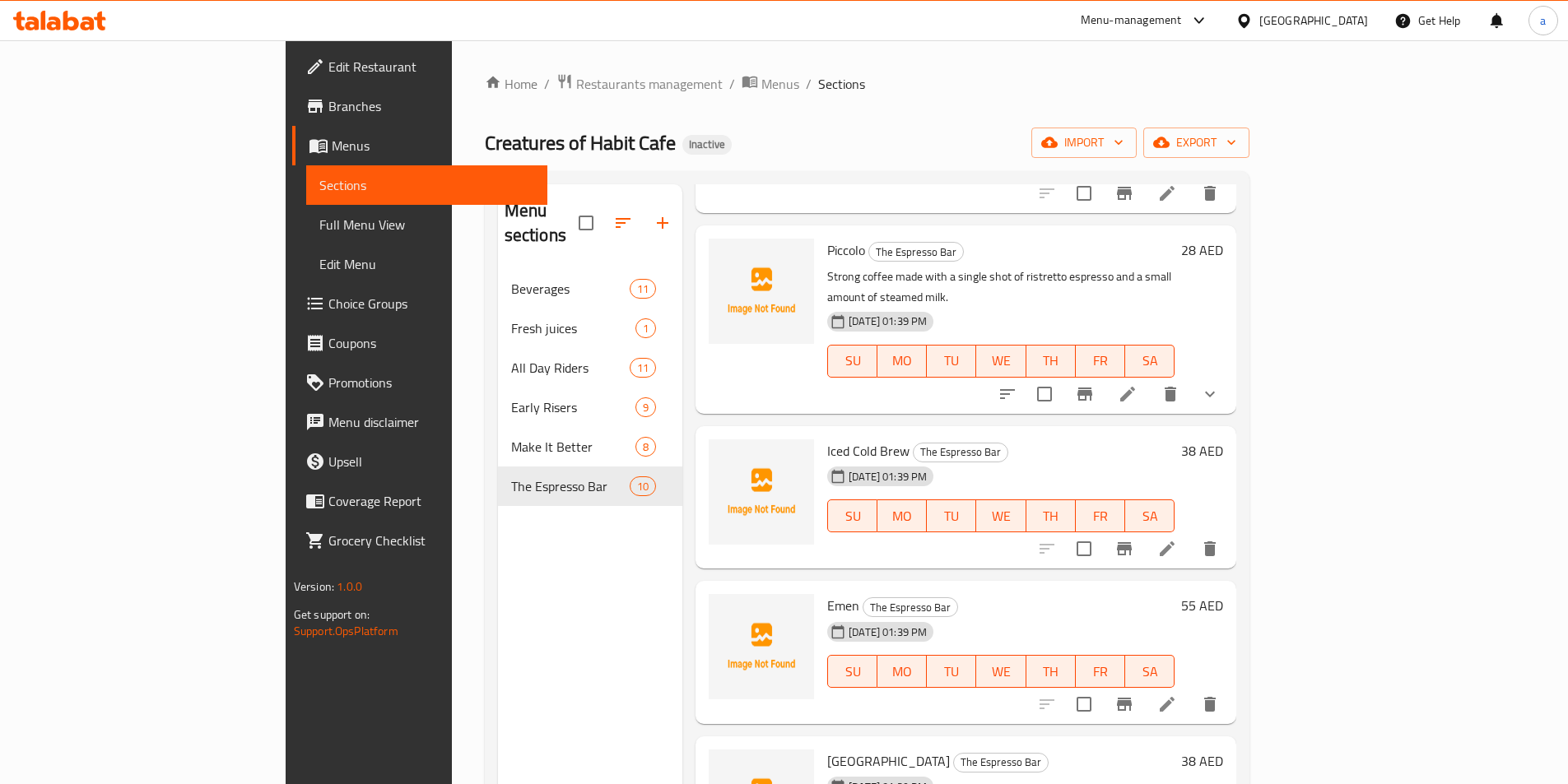
drag, startPoint x: 169, startPoint y: 222, endPoint x: 1049, endPoint y: 29, distance: 900.9
click at [319, 222] on span "Full Menu View" at bounding box center [426, 224] width 215 height 20
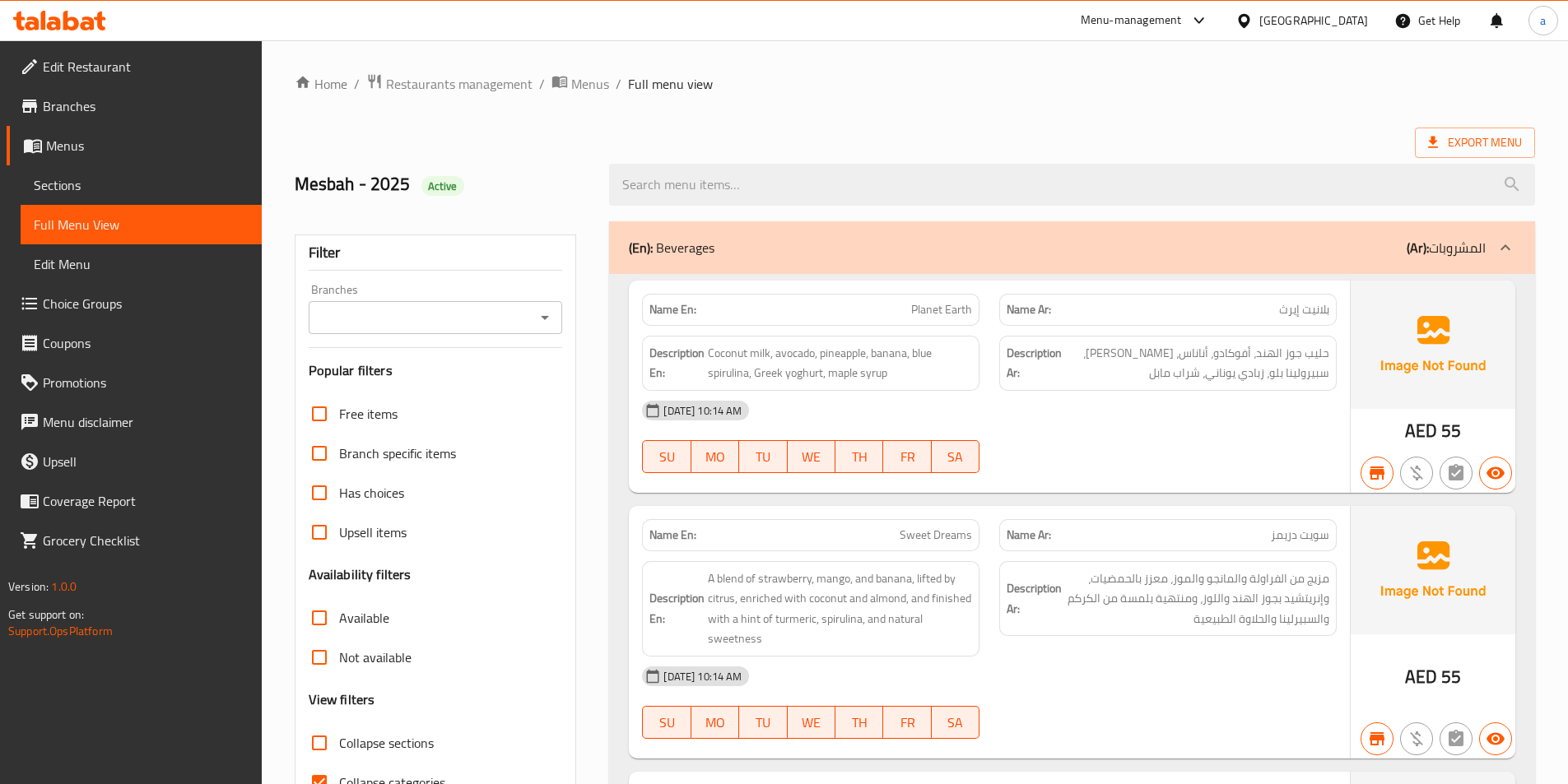
scroll to position [2808, 0]
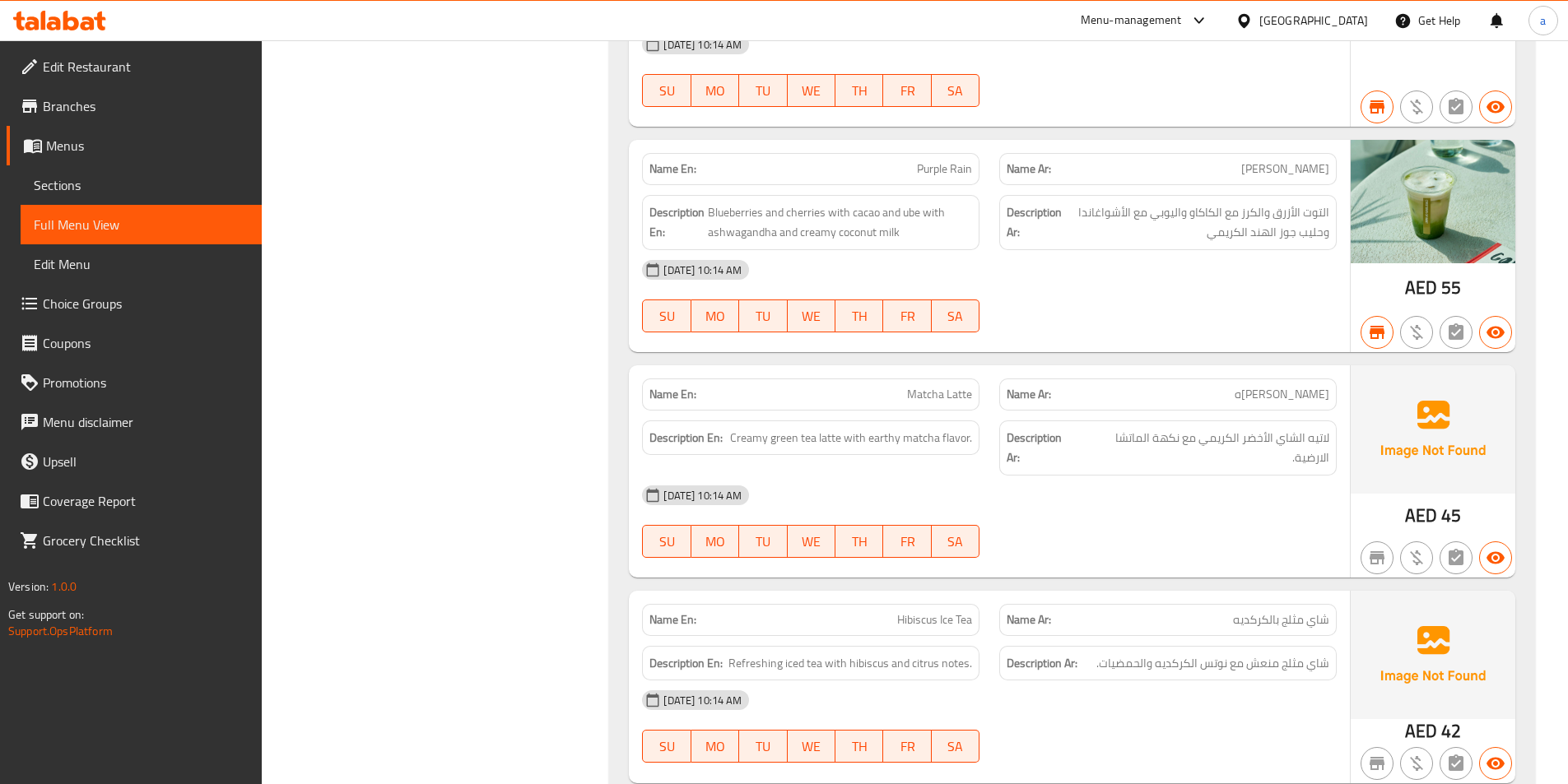
click at [137, 182] on span "Sections" at bounding box center [141, 185] width 215 height 20
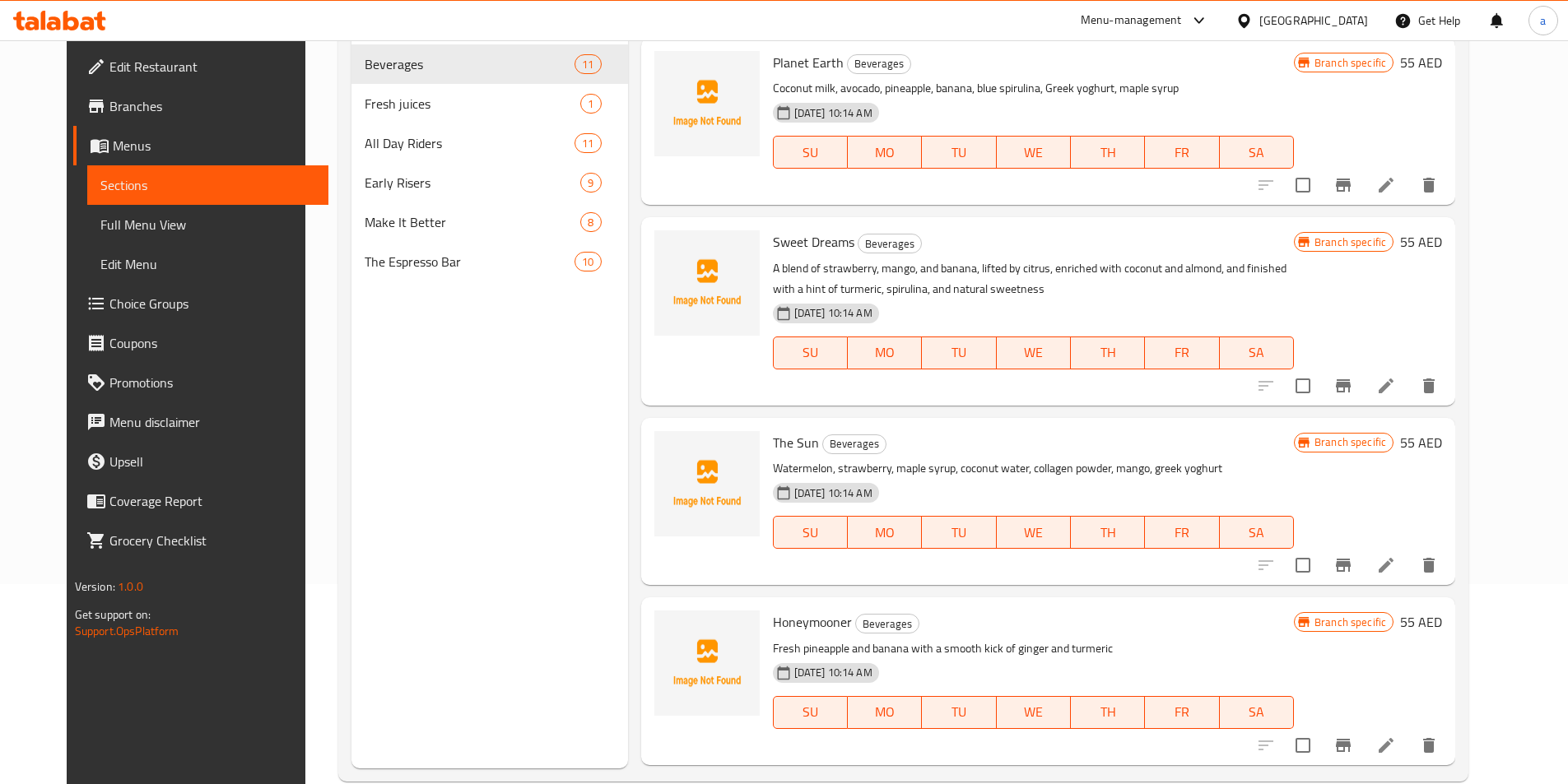
scroll to position [148, 0]
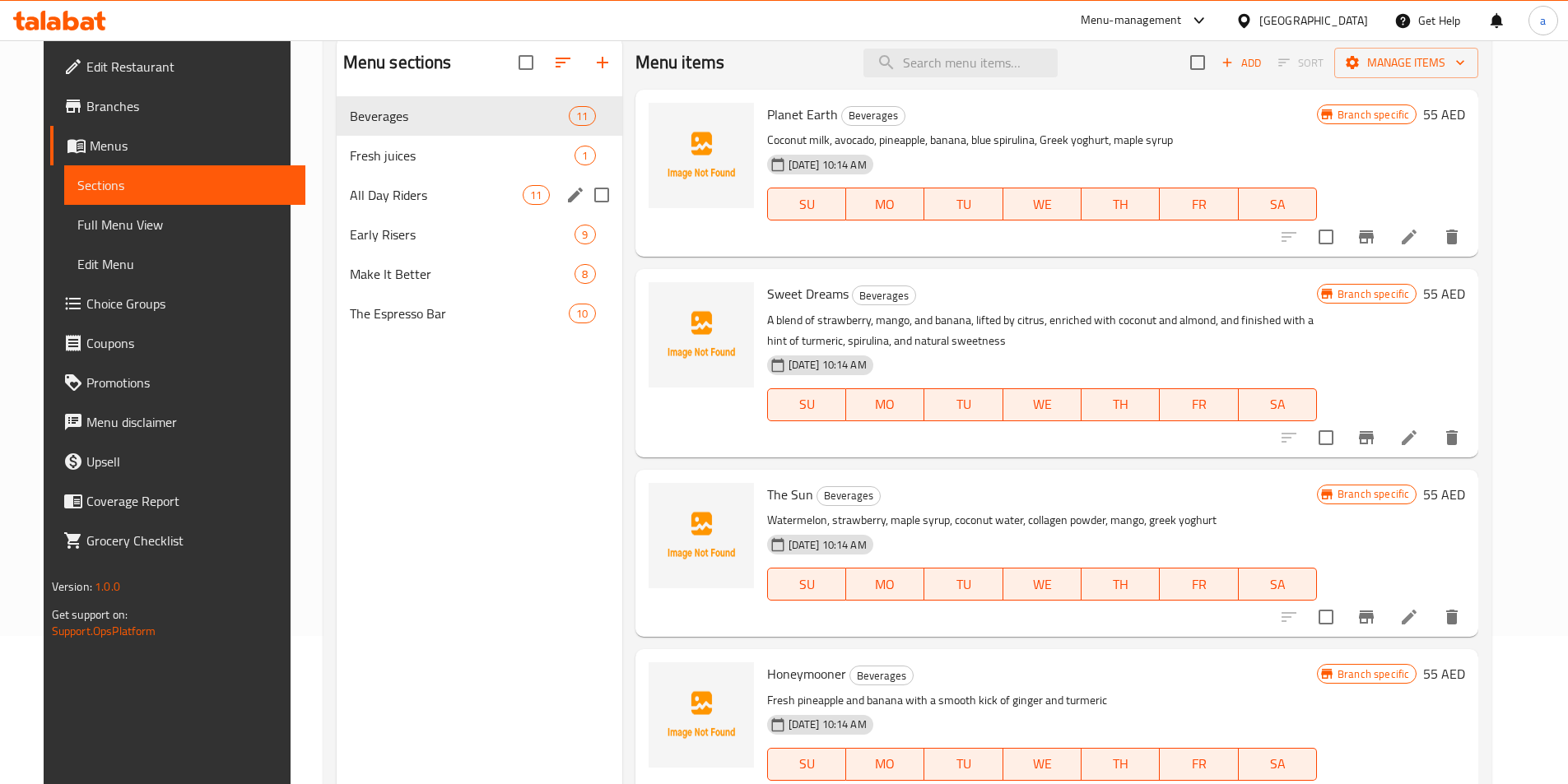
click at [370, 201] on span "All Day Riders" at bounding box center [437, 195] width 173 height 20
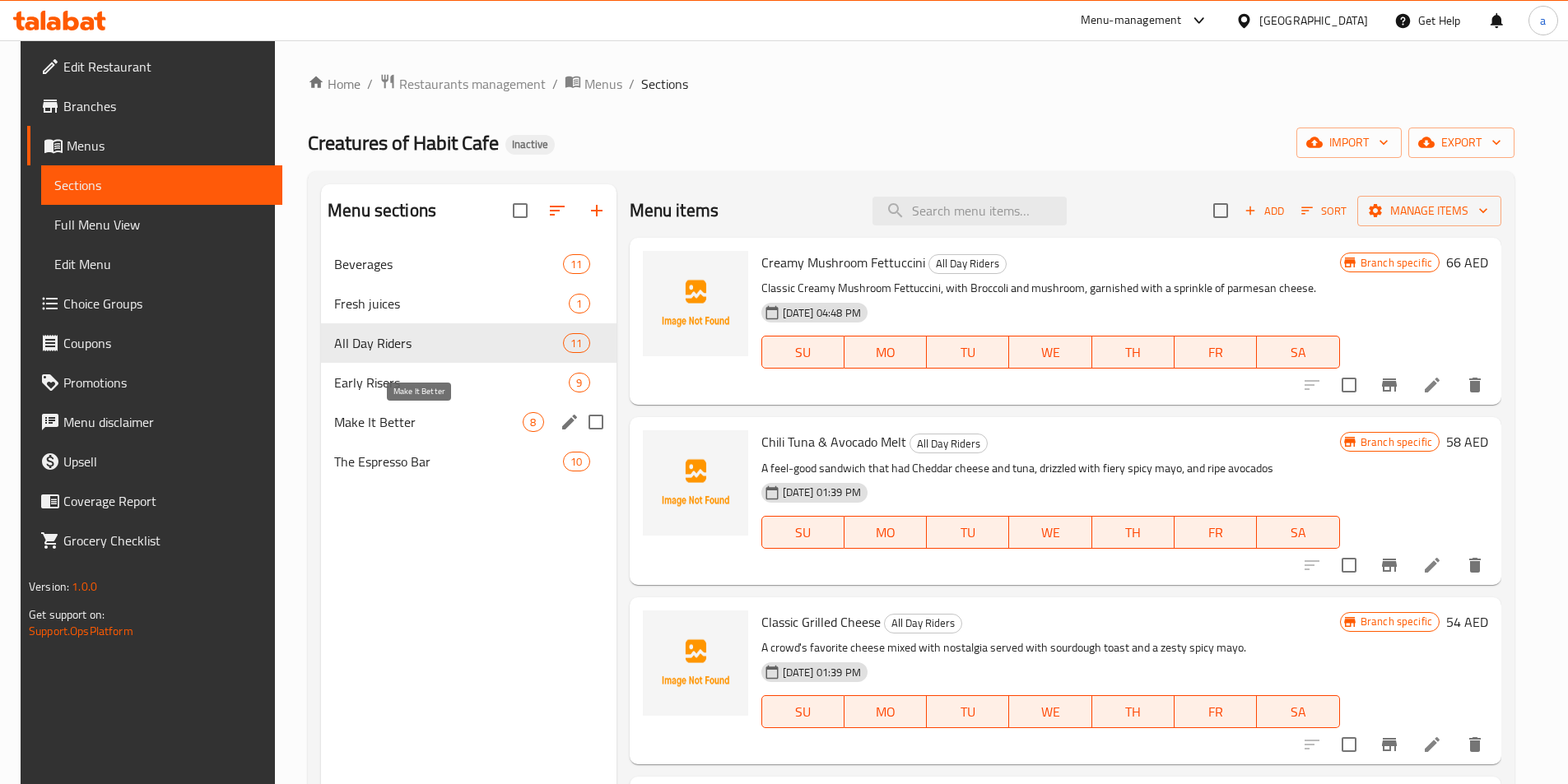
click at [469, 420] on span "Make It Better" at bounding box center [429, 422] width 189 height 20
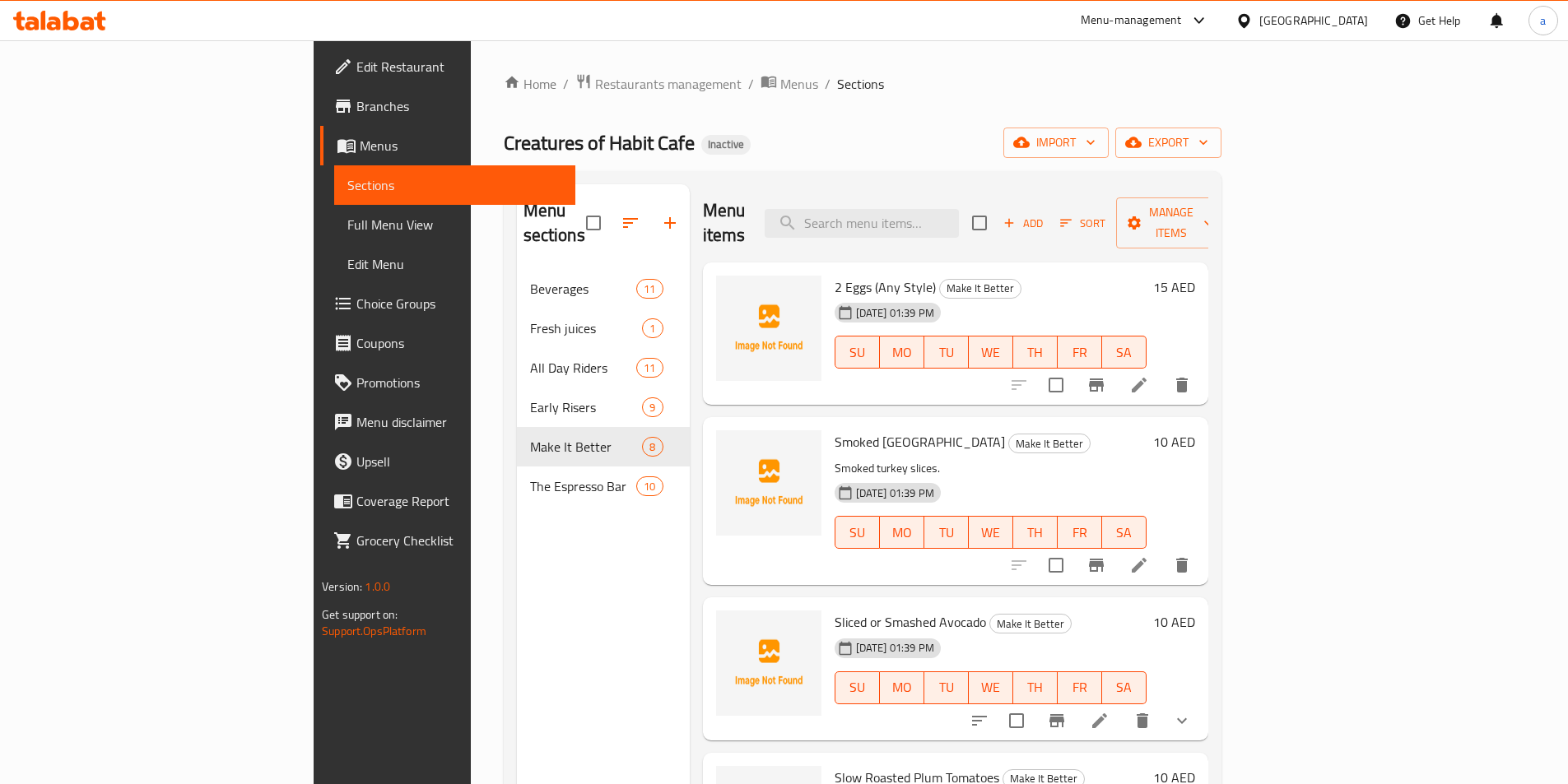
click at [1147, 378] on icon at bounding box center [1139, 384] width 14 height 14
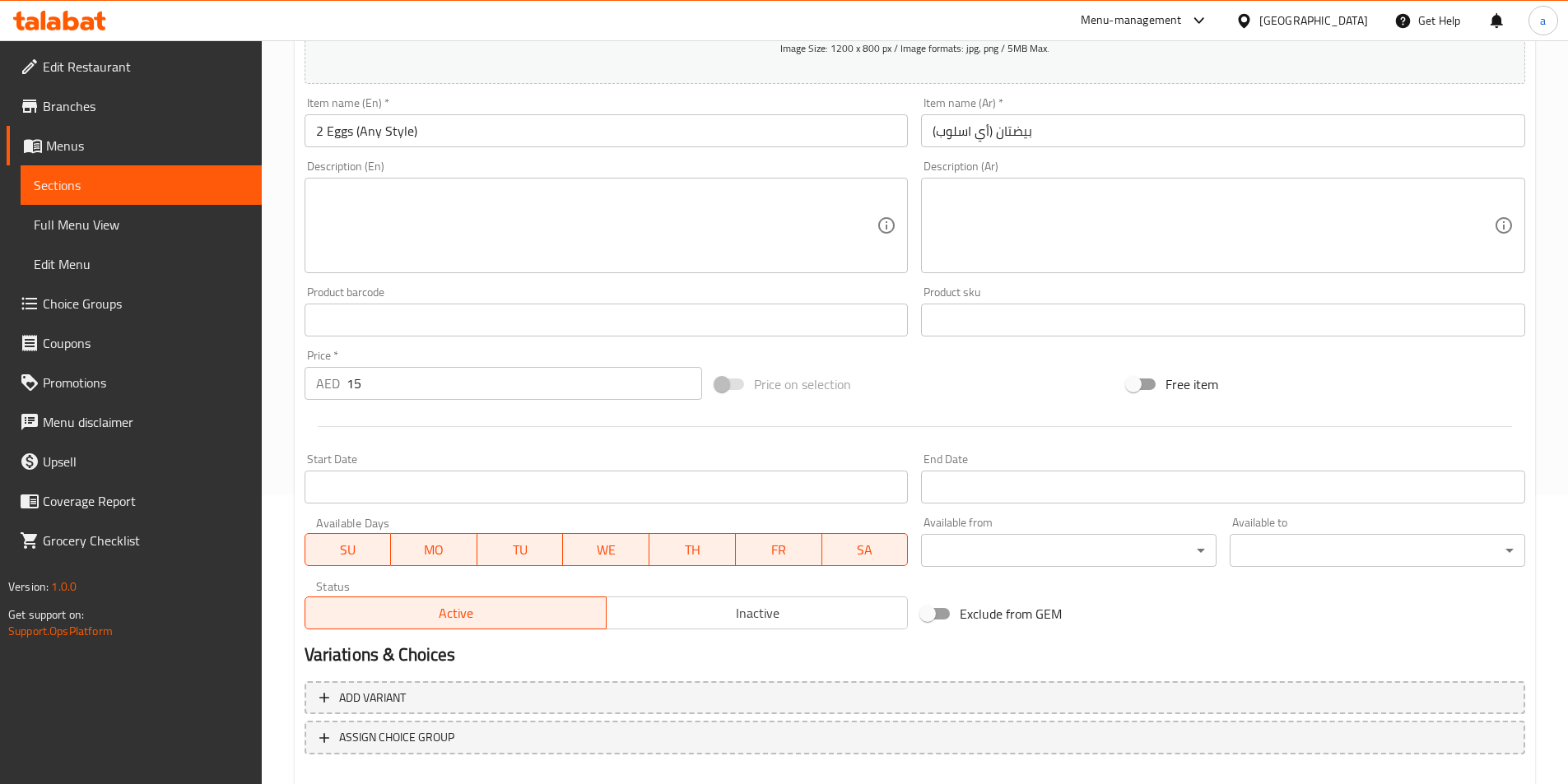
scroll to position [329, 0]
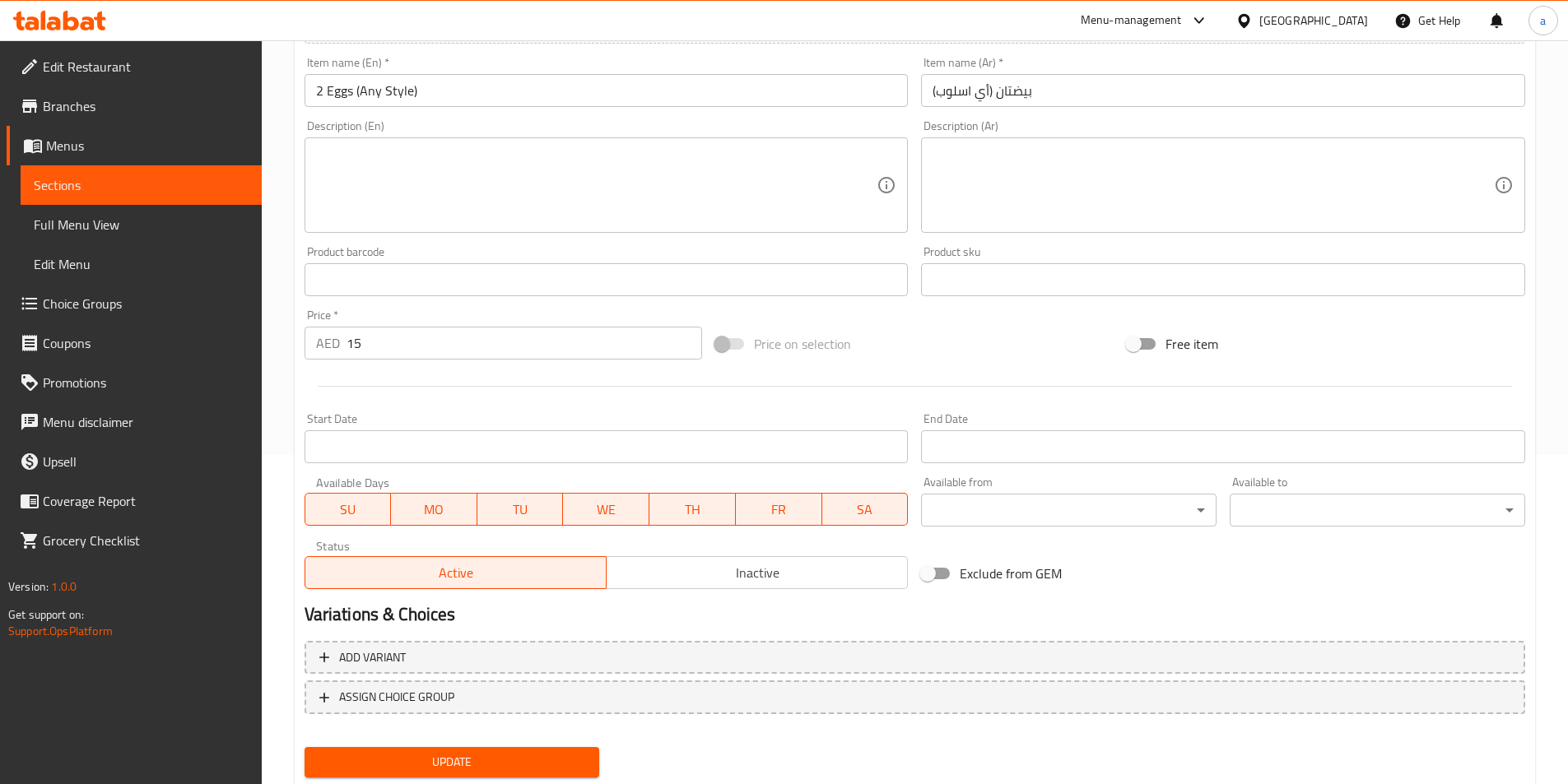
click at [628, 190] on textarea at bounding box center [597, 185] width 562 height 78
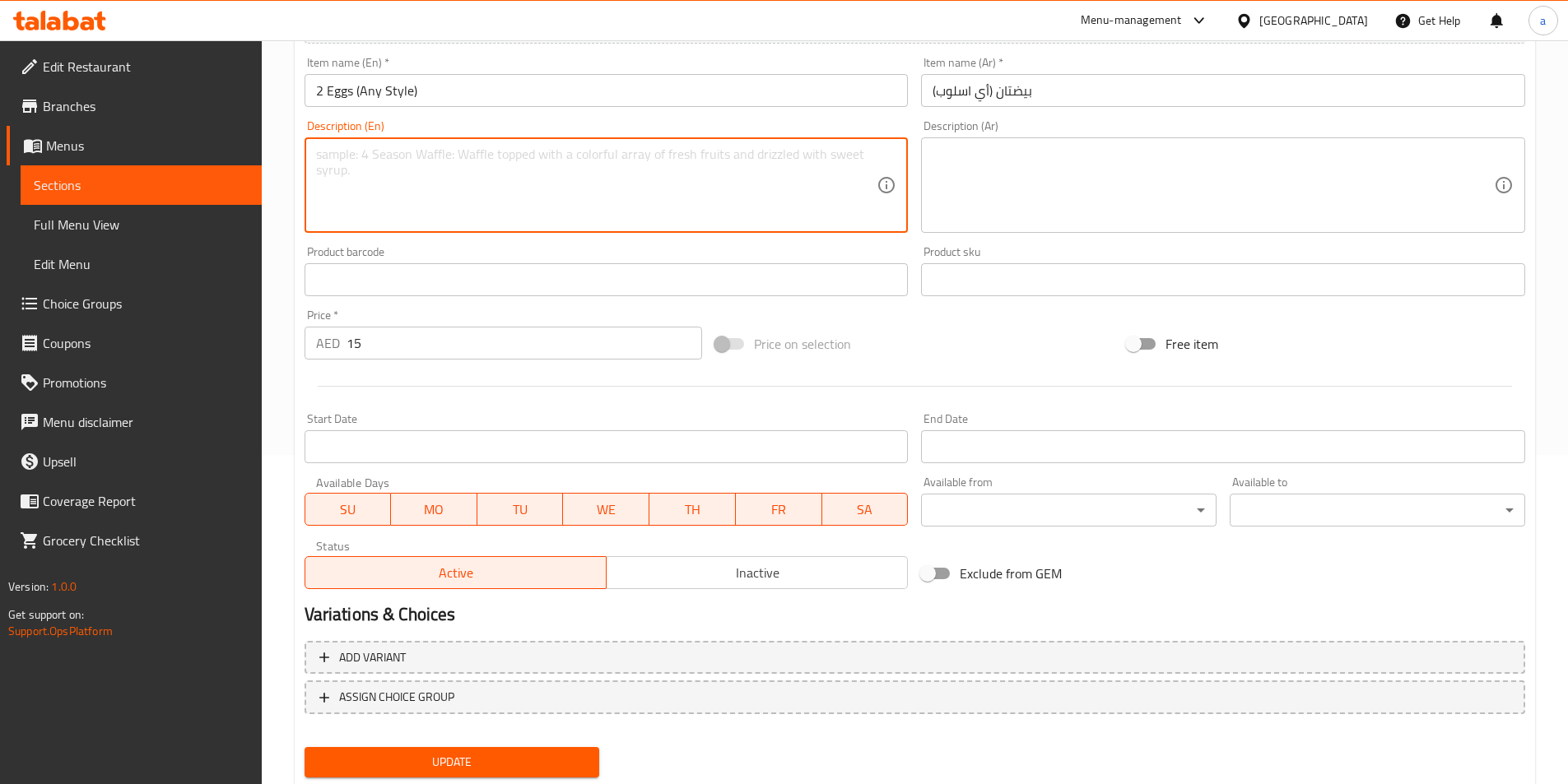
paste textarea "Eggs cooked your way."
type textarea "Eggs cooked your way."
drag, startPoint x: 590, startPoint y: 161, endPoint x: 272, endPoint y: 200, distance: 320.4
click at [272, 200] on div "Home / Restaurants management / Menus / Sections / item / update Make It Better…" at bounding box center [916, 272] width 1307 height 1122
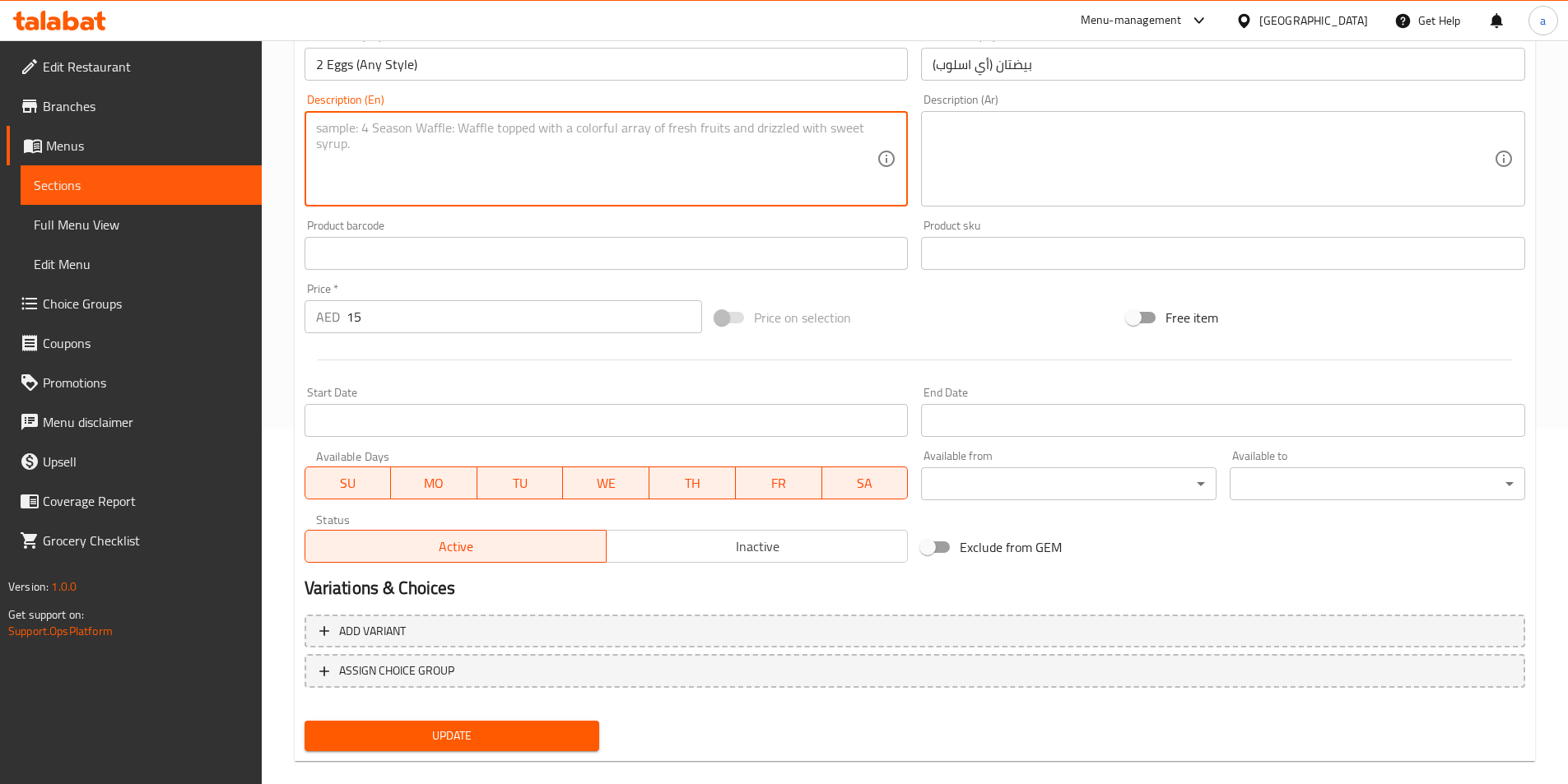
scroll to position [379, 0]
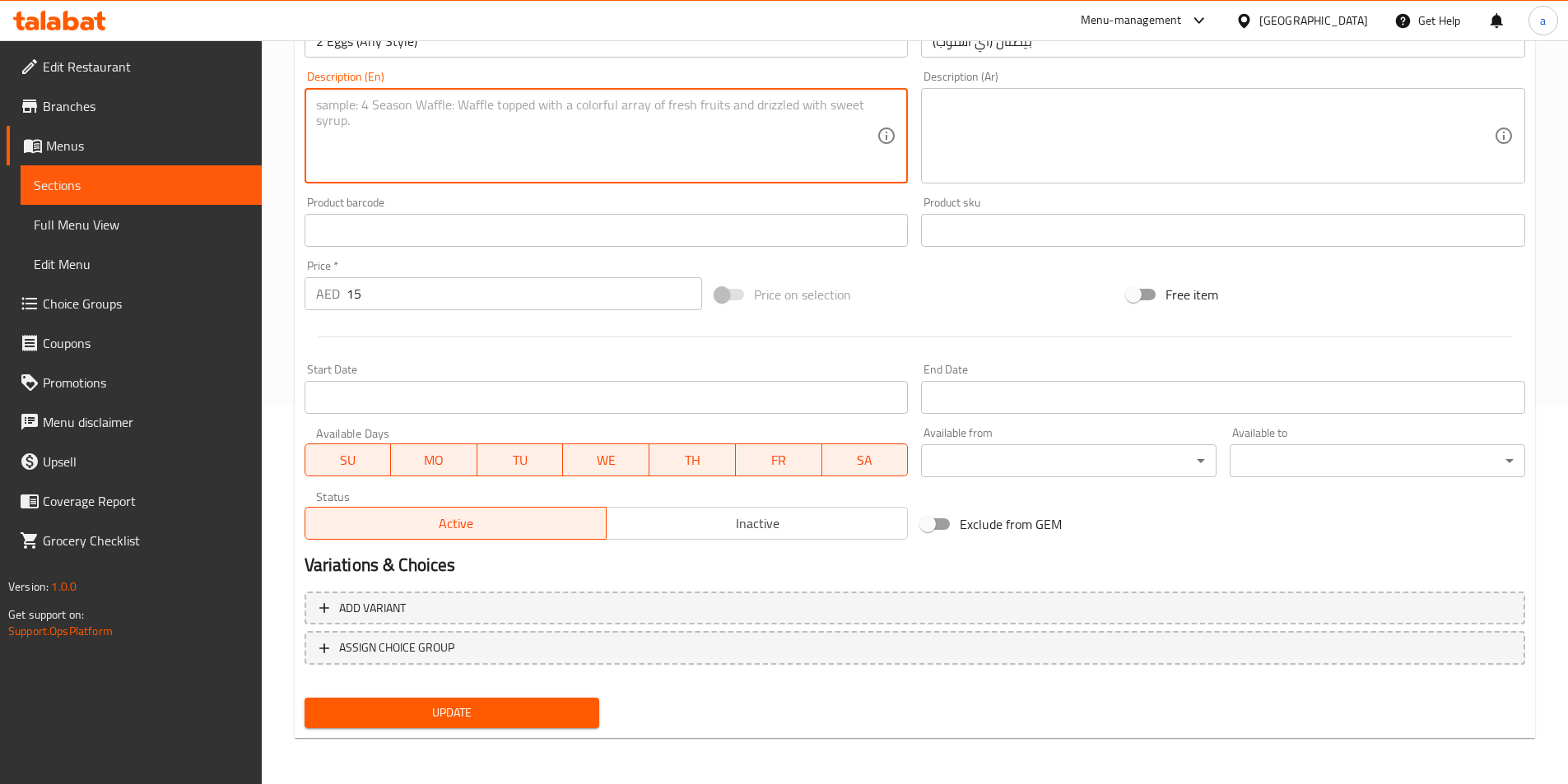
click at [457, 719] on span "Update" at bounding box center [452, 712] width 269 height 20
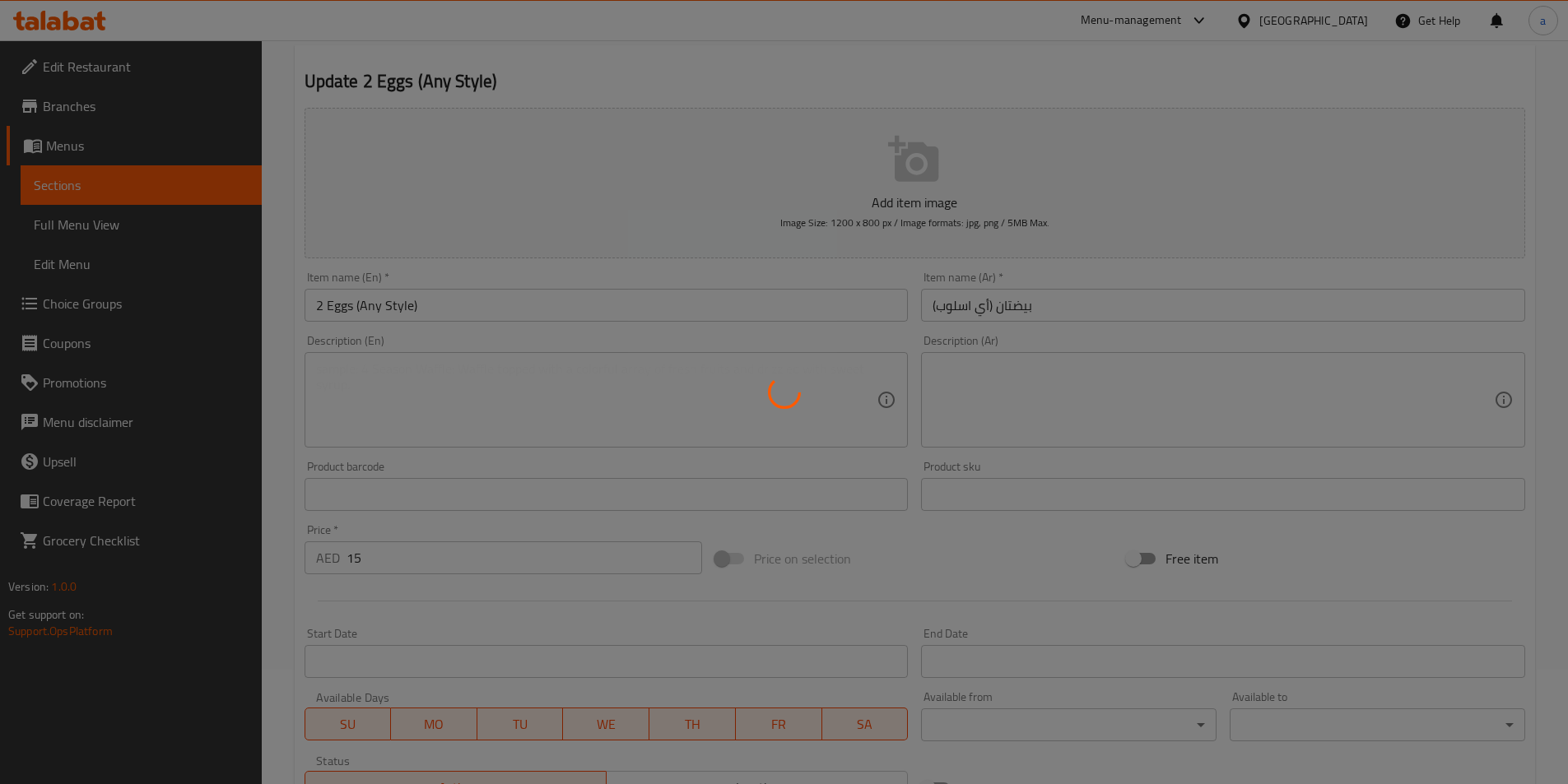
scroll to position [49, 0]
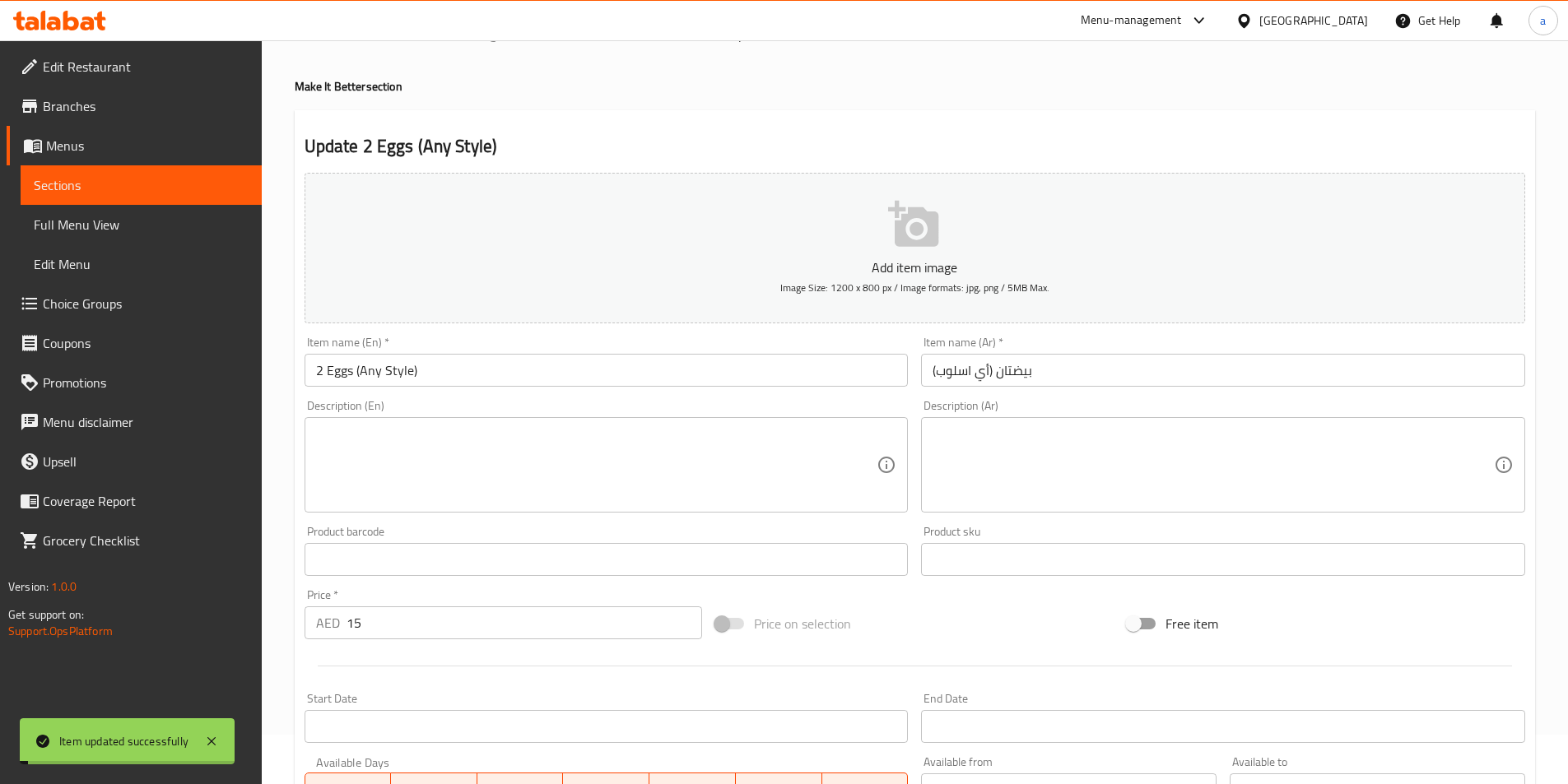
click at [149, 180] on span "Sections" at bounding box center [141, 185] width 215 height 20
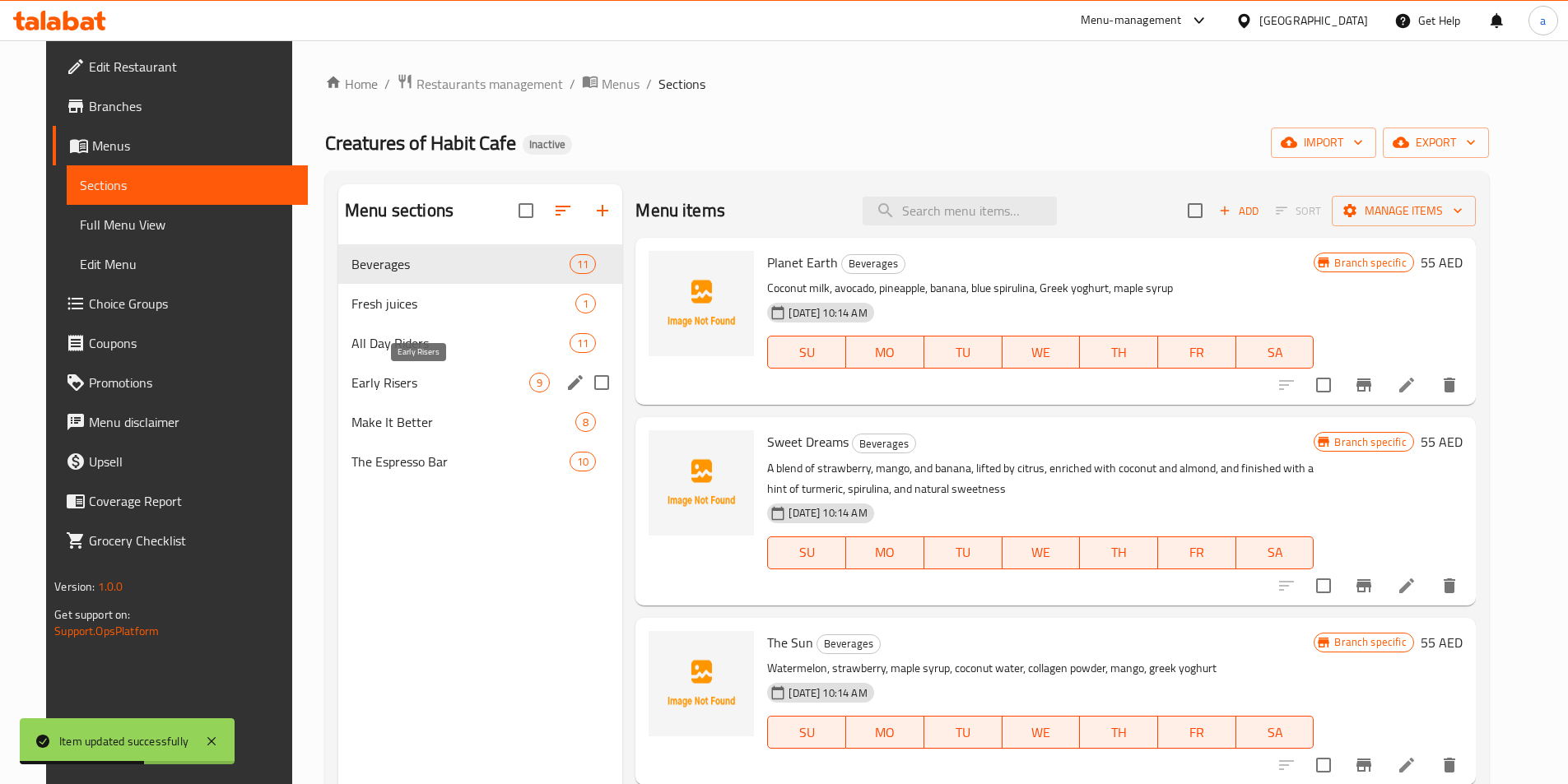
click at [426, 391] on span "Early Risers" at bounding box center [440, 382] width 178 height 20
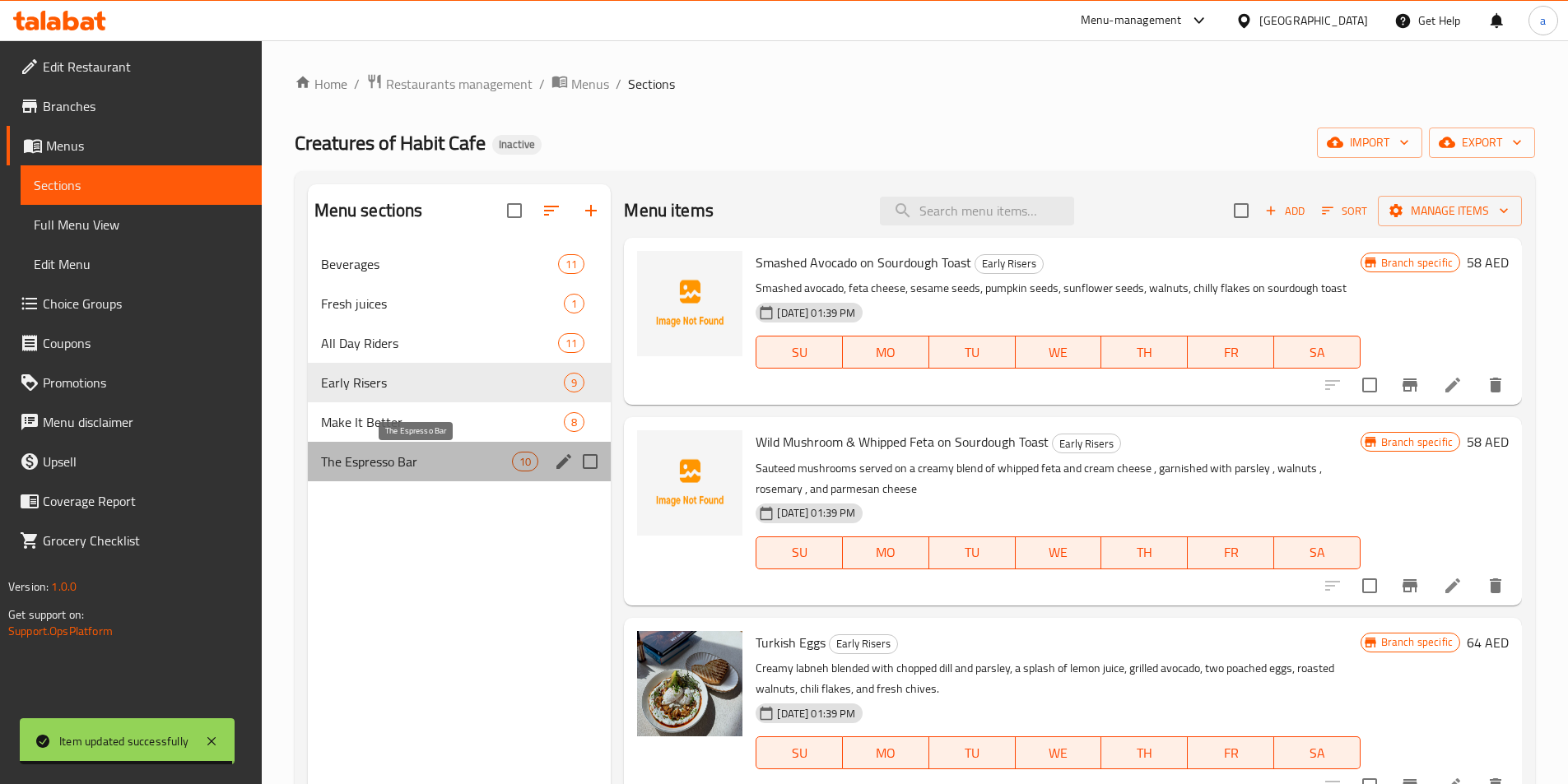
click at [445, 465] on span "The Espresso Bar" at bounding box center [416, 461] width 192 height 20
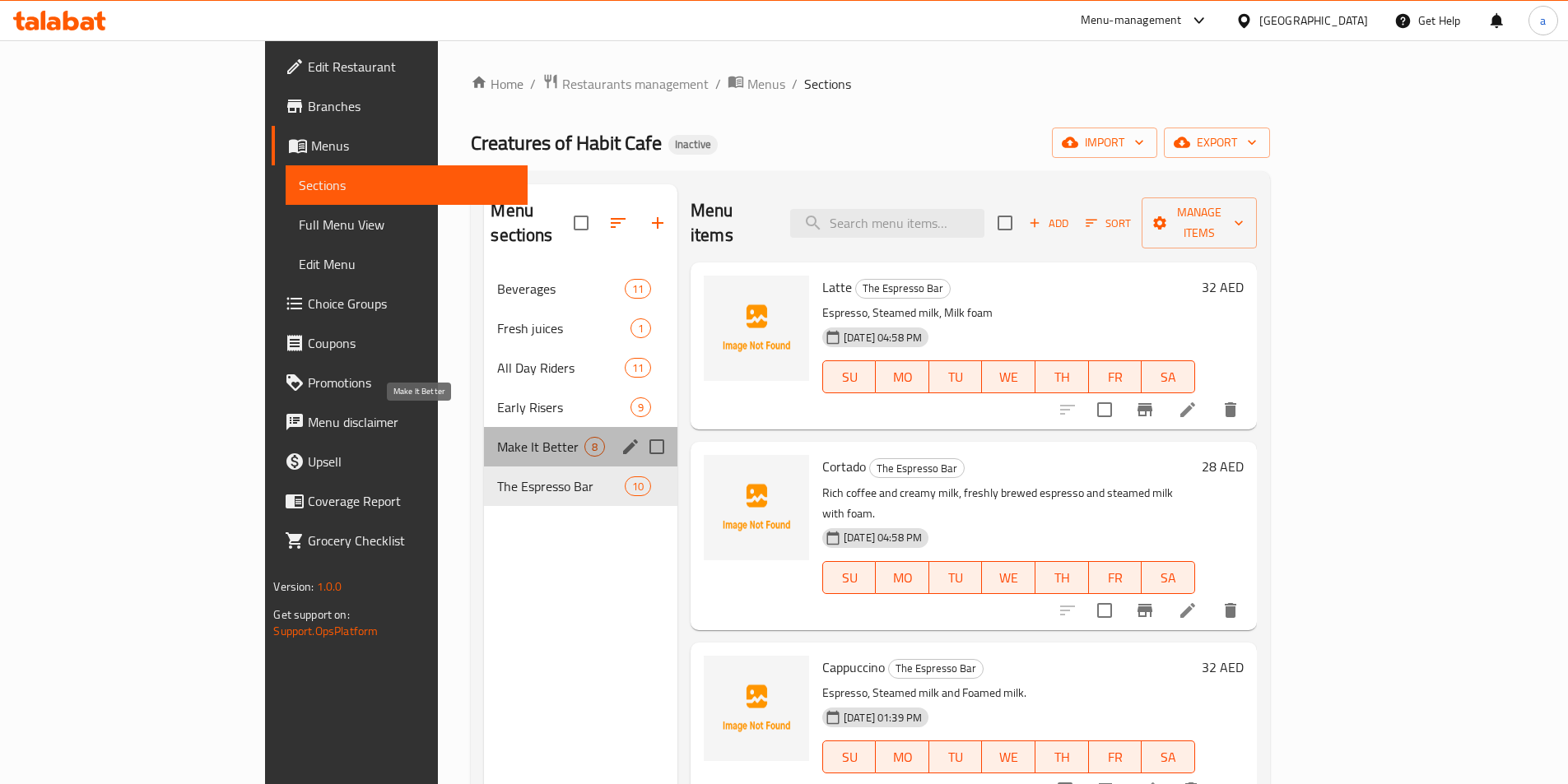
click at [497, 437] on span "Make It Better" at bounding box center [541, 447] width 87 height 20
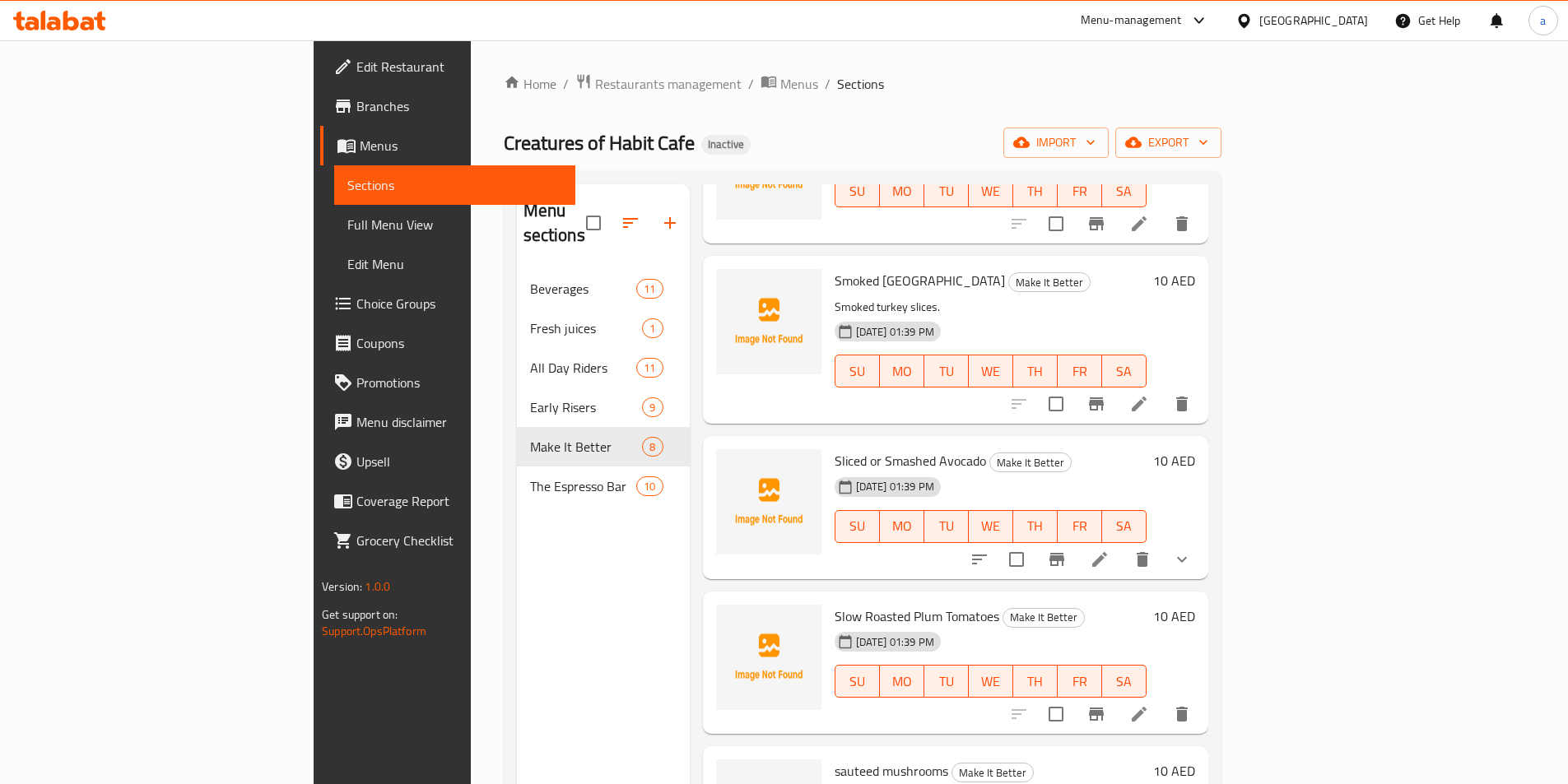
scroll to position [165, 0]
click at [1162, 386] on li at bounding box center [1139, 401] width 46 height 30
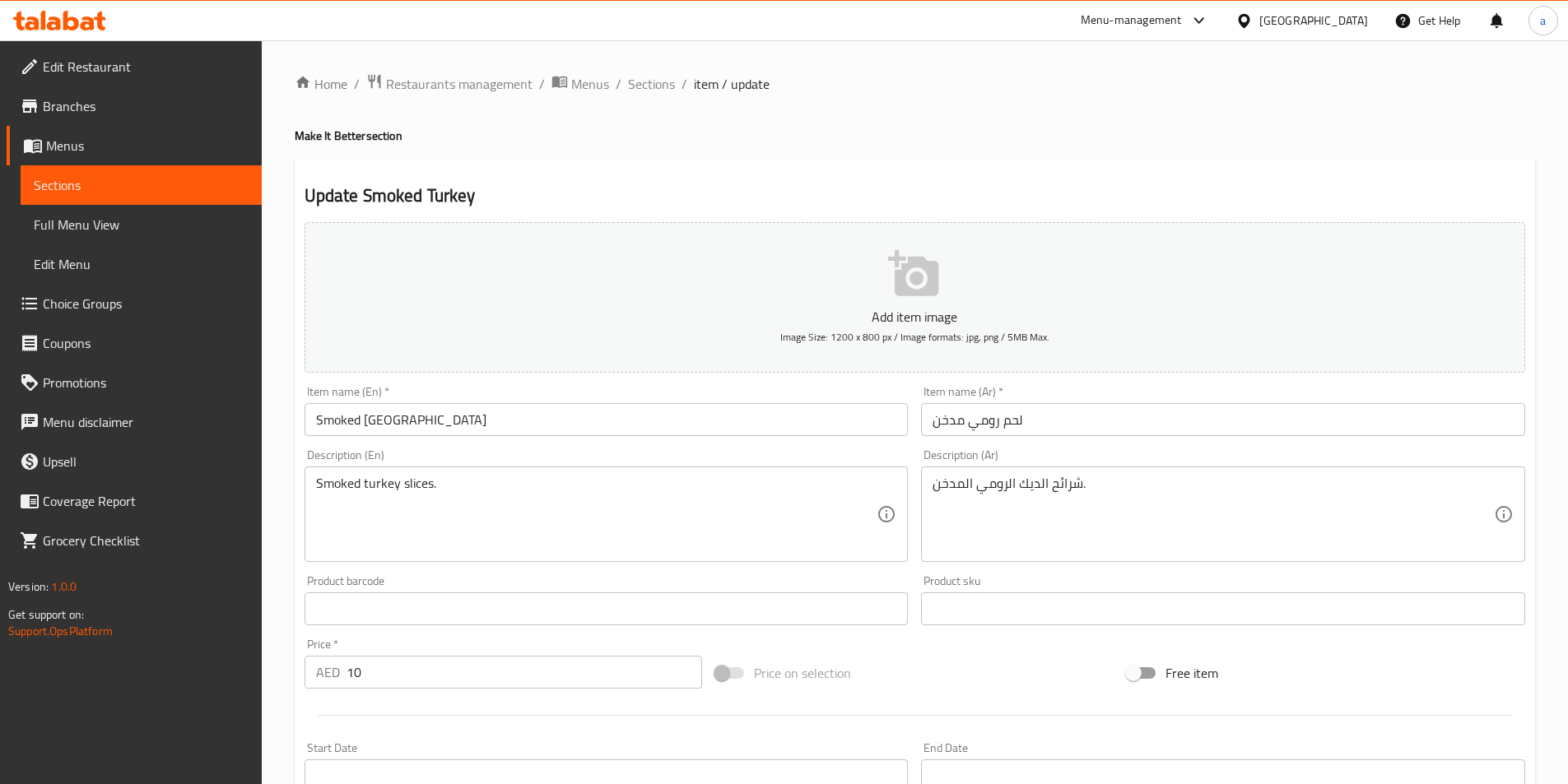
click at [70, 195] on span "Sections" at bounding box center [141, 185] width 215 height 20
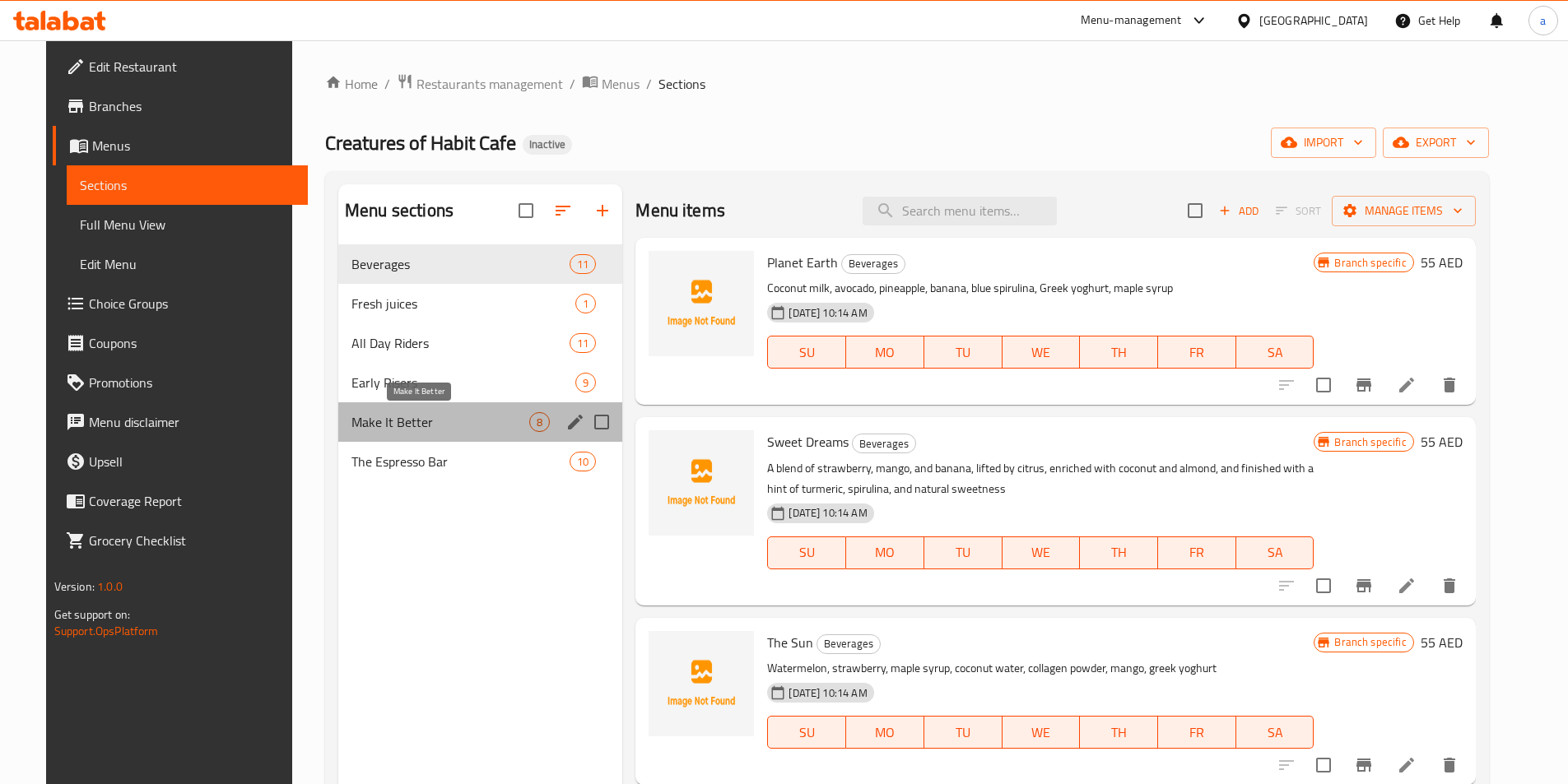
click at [376, 427] on span "Make It Better" at bounding box center [440, 422] width 178 height 20
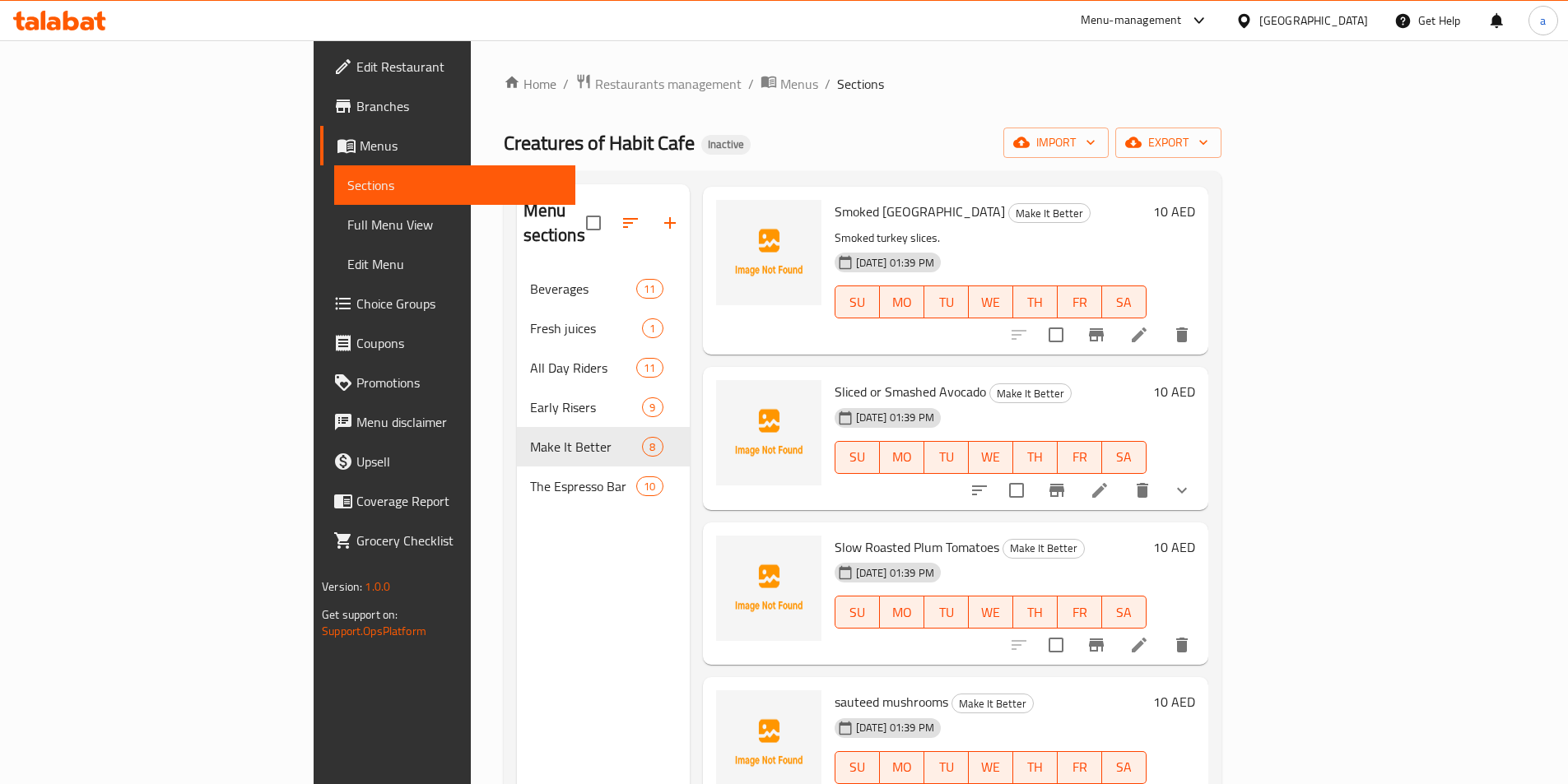
scroll to position [247, 0]
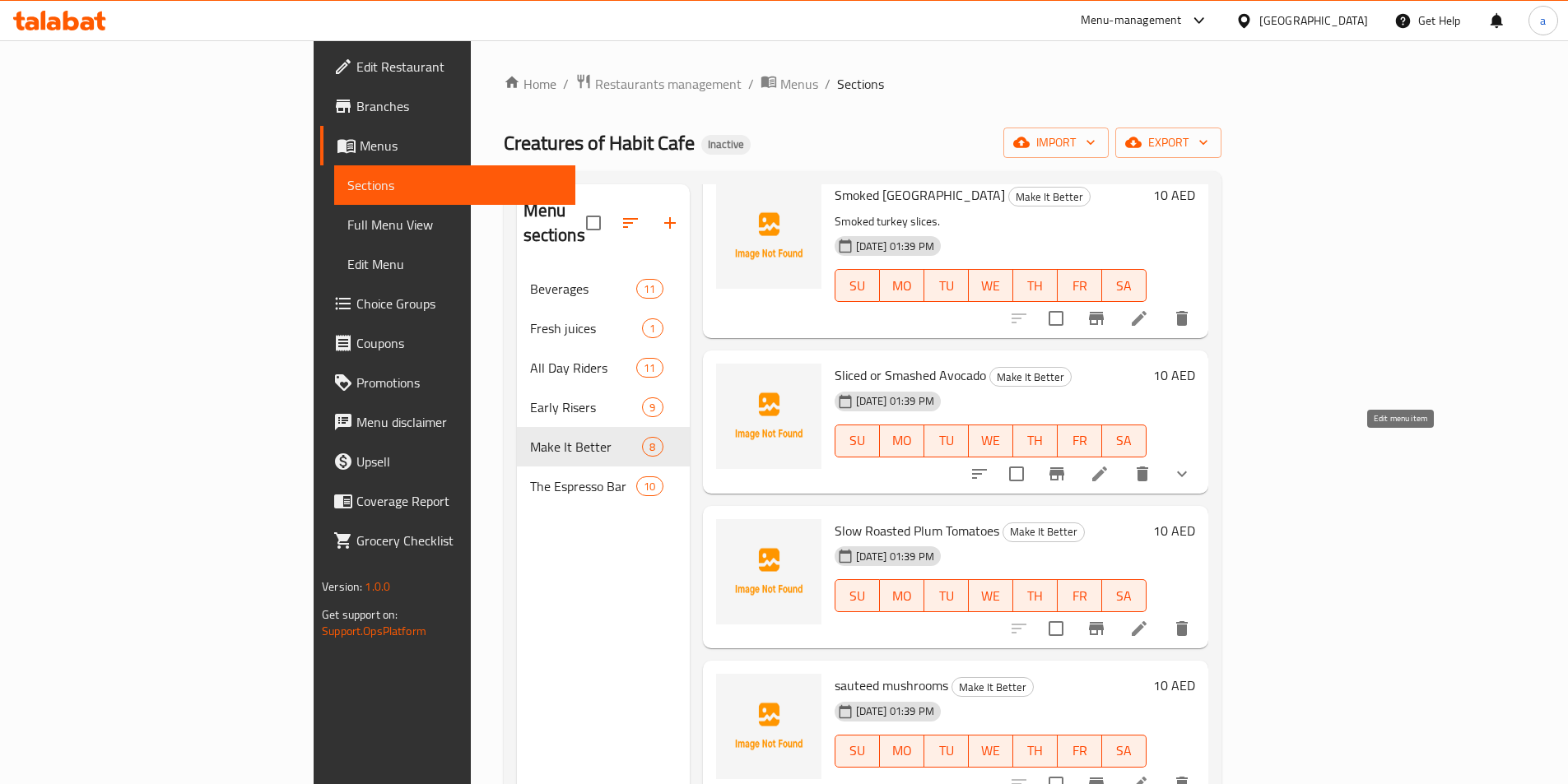
click at [1109, 464] on icon at bounding box center [1100, 474] width 20 height 20
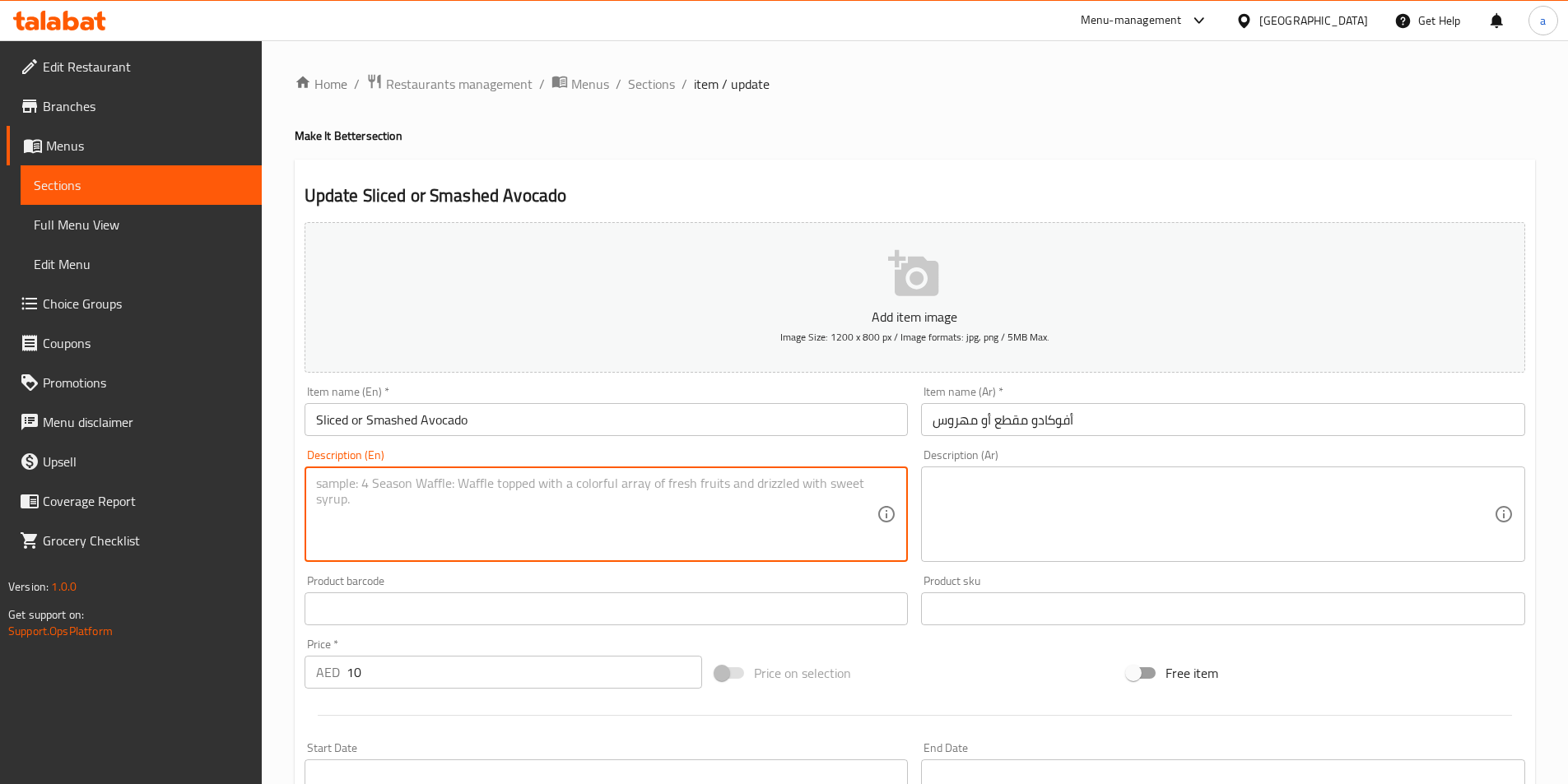
click at [756, 488] on textarea at bounding box center [597, 514] width 562 height 78
paste textarea "Fresh avocado, sliced or mashed."
type textarea "Fresh avocado, sliced or mashed."
click at [1064, 487] on textarea at bounding box center [1213, 514] width 562 height 78
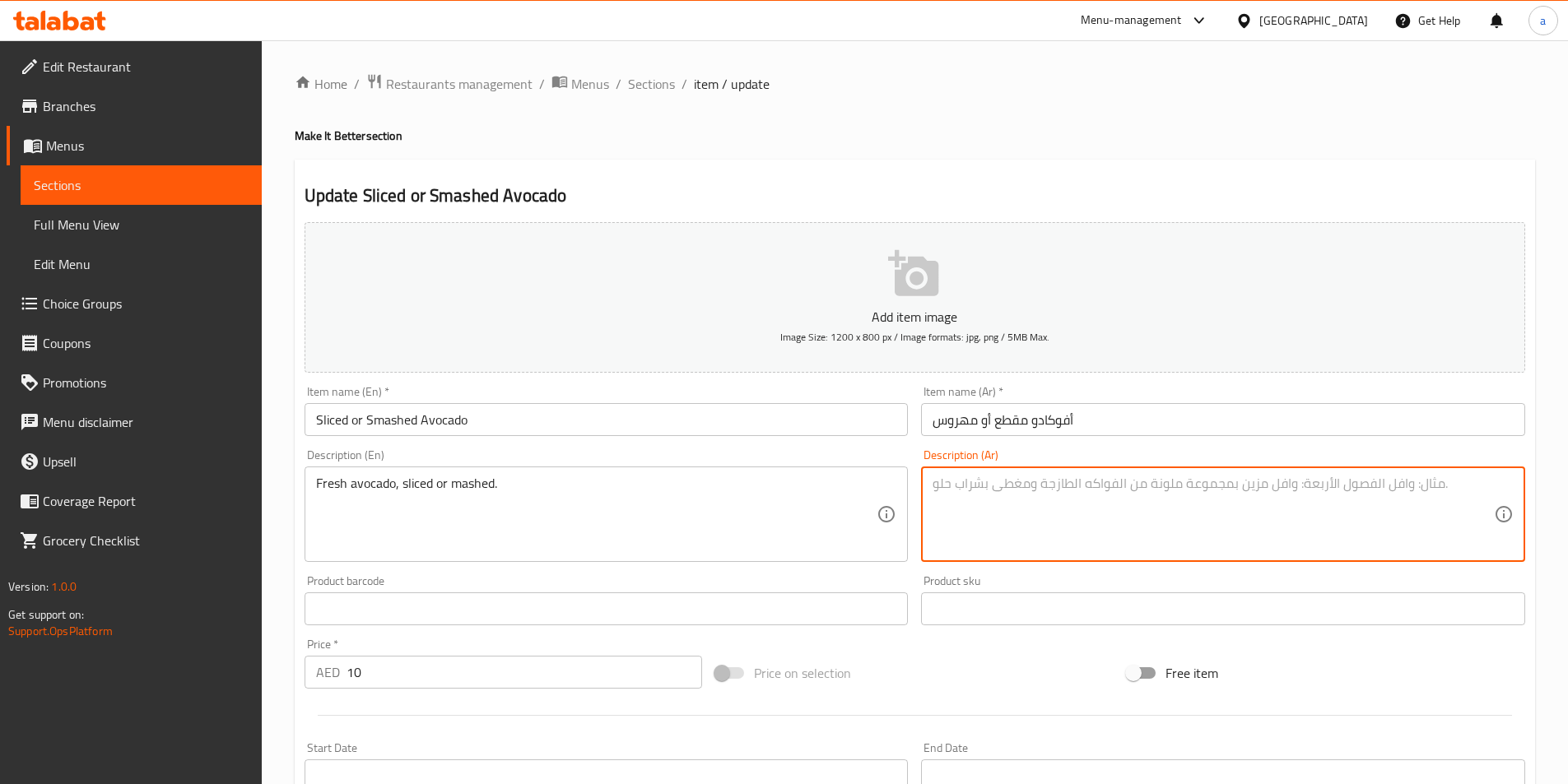
paste textarea "أفوكادو طازج، مقطع أو مهروس."
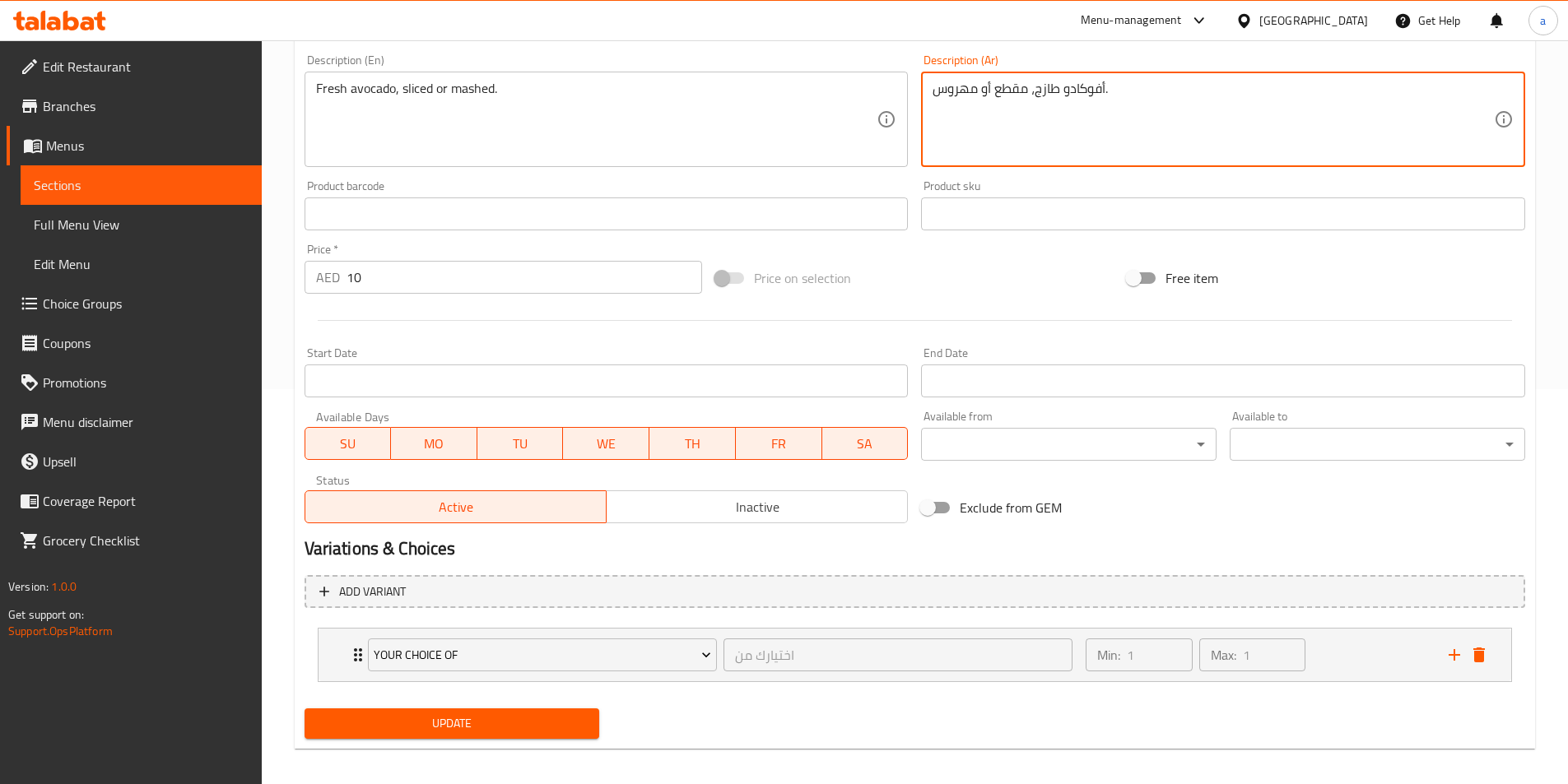
scroll to position [405, 0]
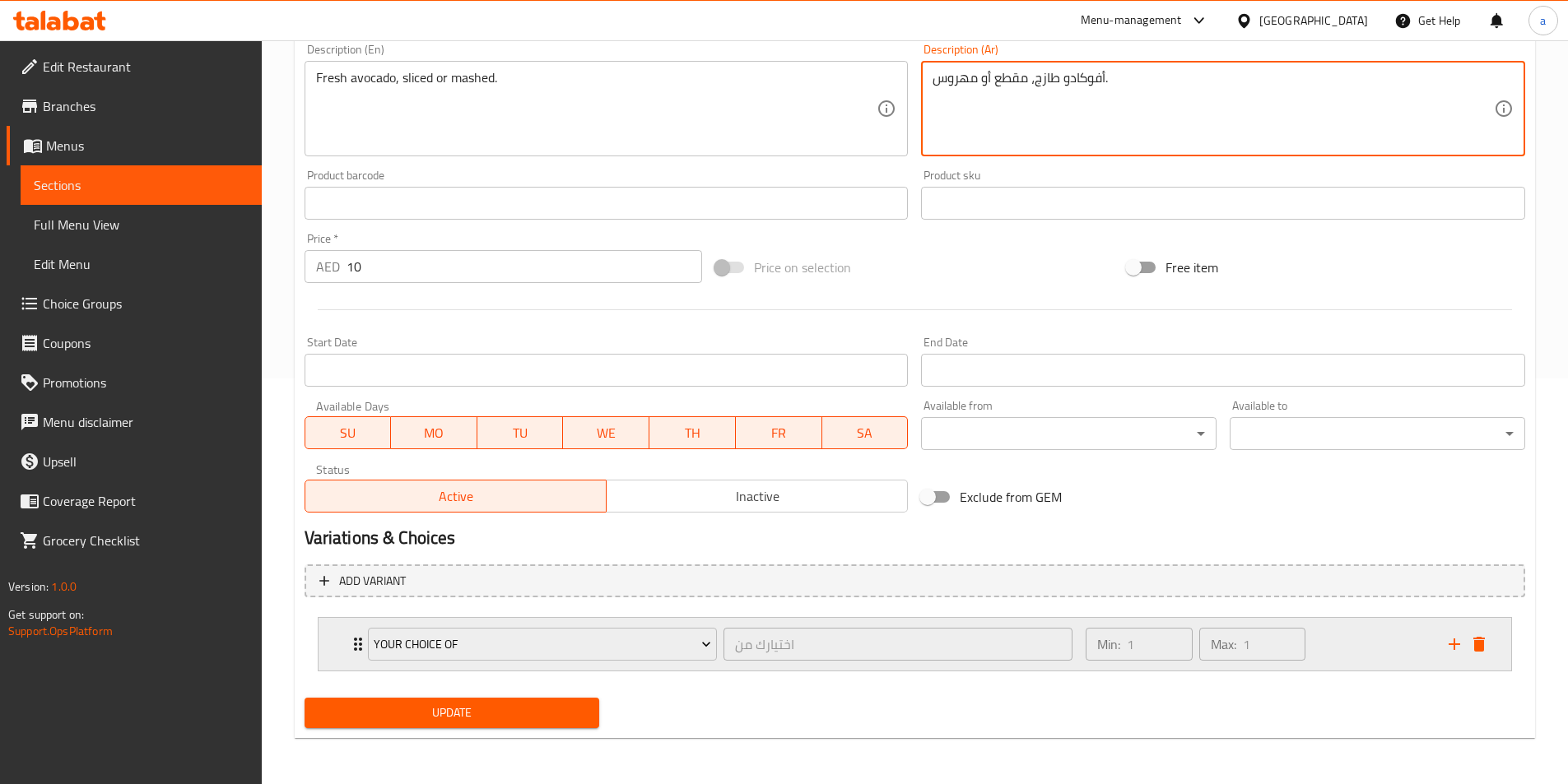
type textarea "أفوكادو طازج، مقطع أو مهروس."
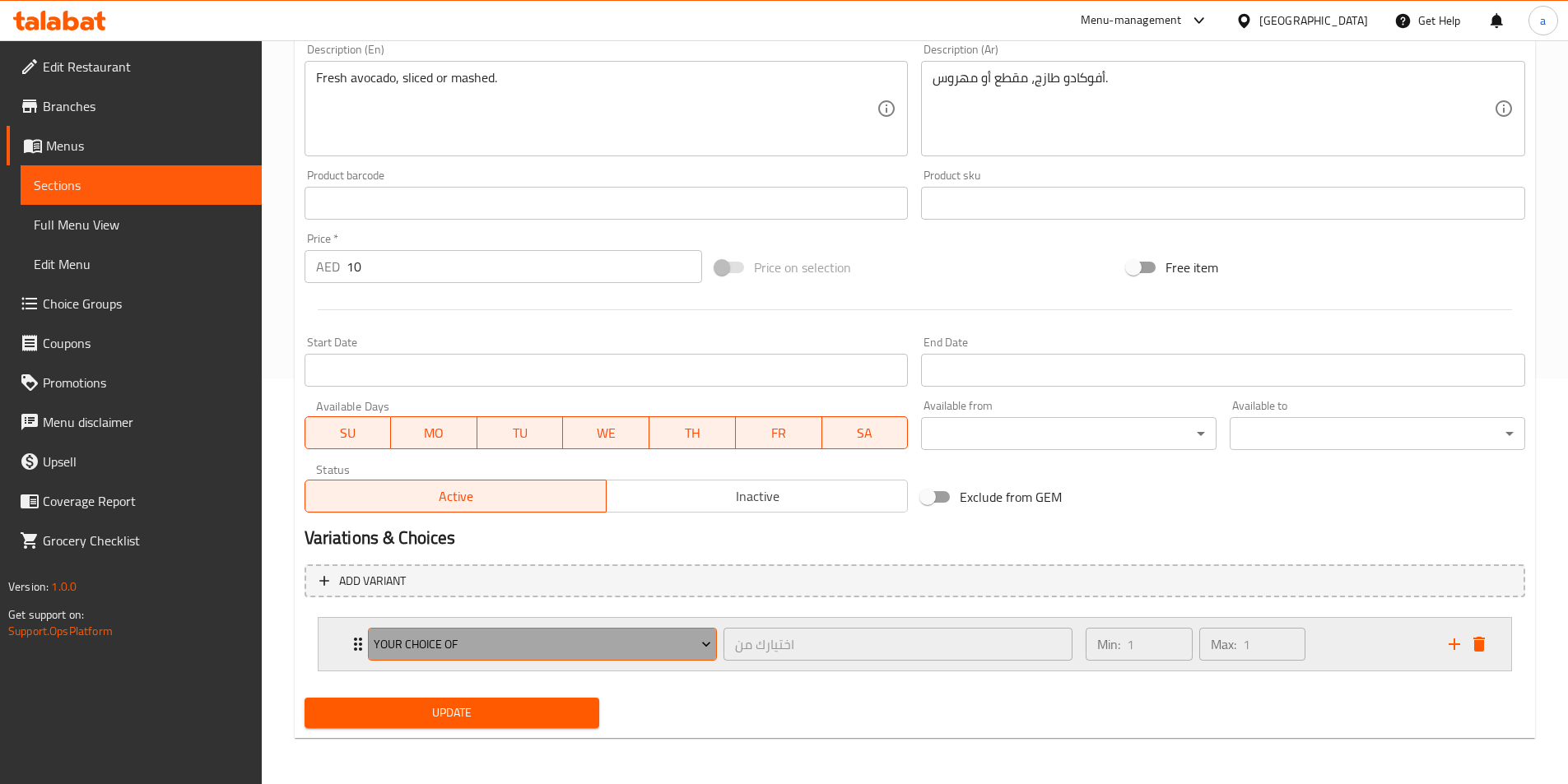
click at [689, 648] on span "Your Choice Of" at bounding box center [543, 644] width 337 height 20
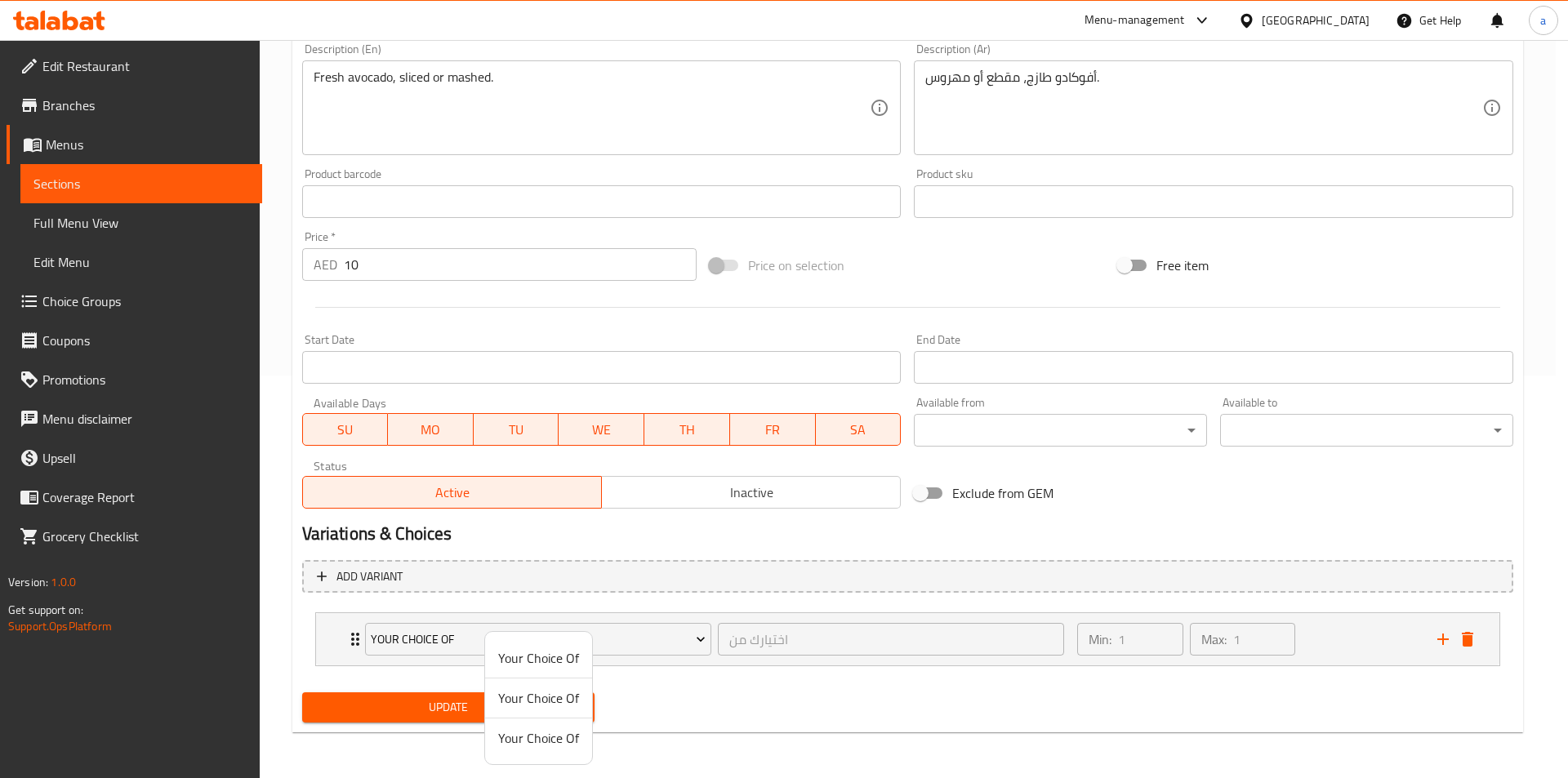
click at [698, 639] on div at bounding box center [784, 389] width 1568 height 778
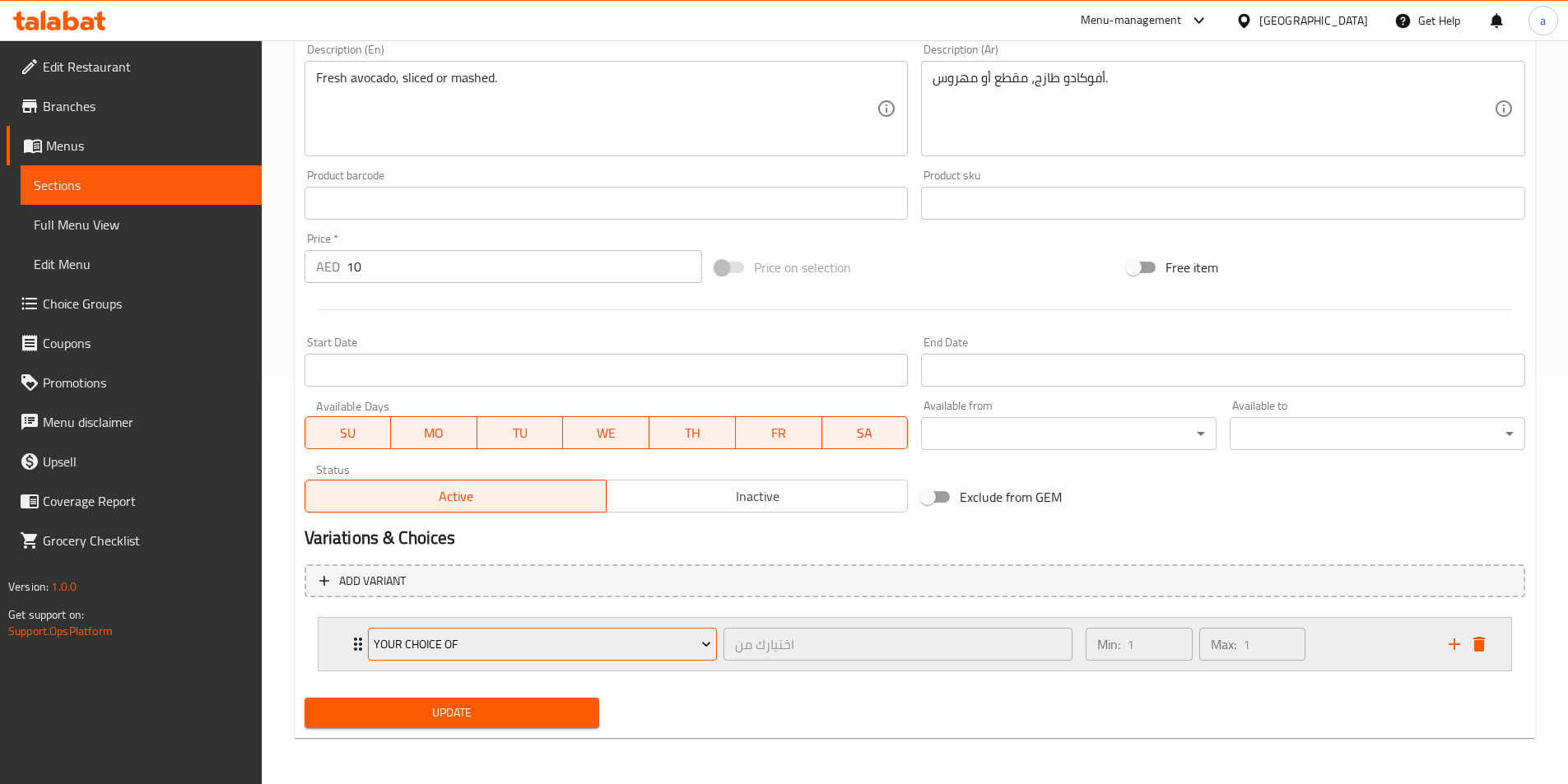
click at [712, 644] on icon "Expand" at bounding box center [705, 643] width 16 height 16
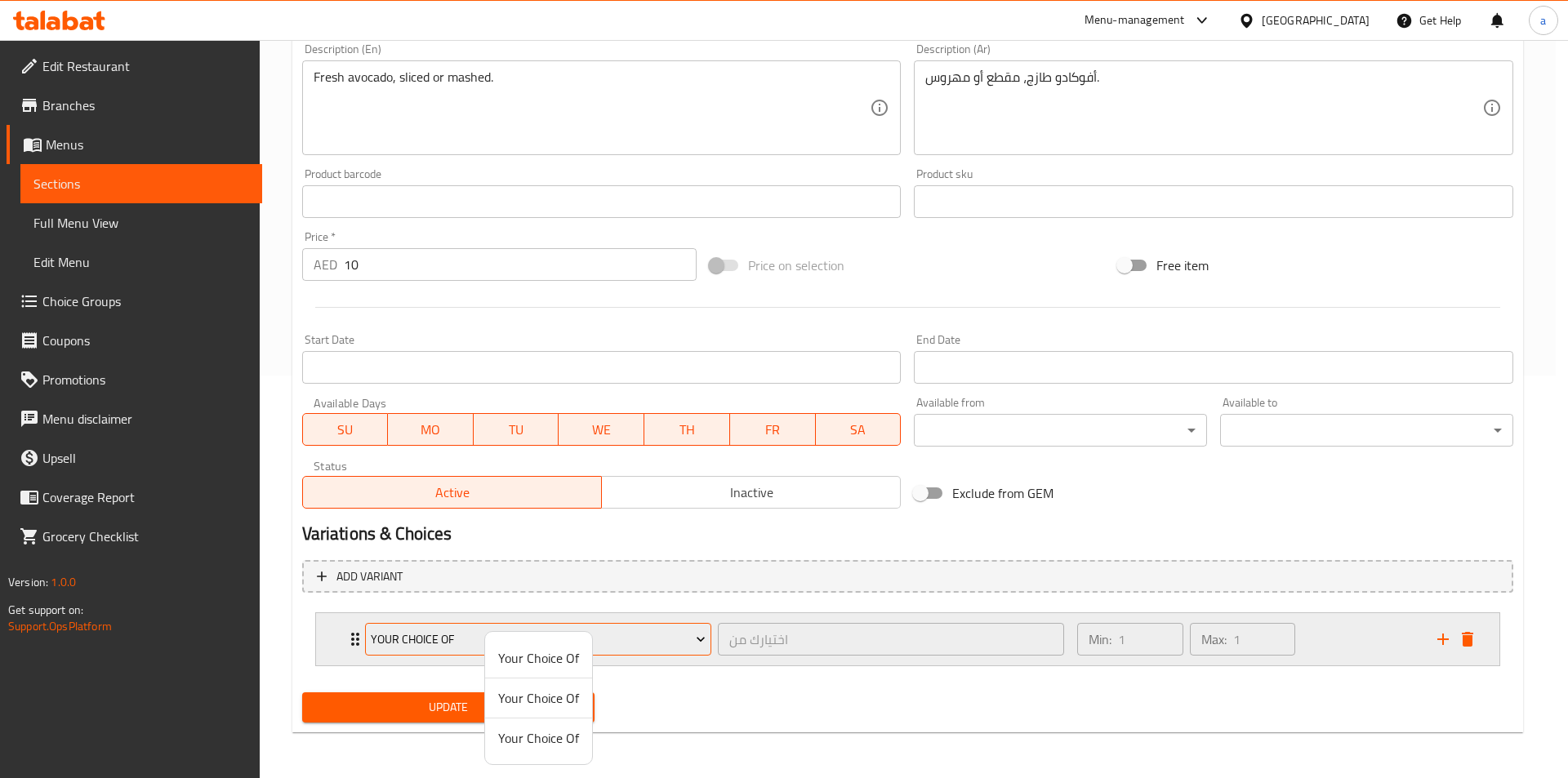
click at [707, 639] on div at bounding box center [784, 389] width 1568 height 778
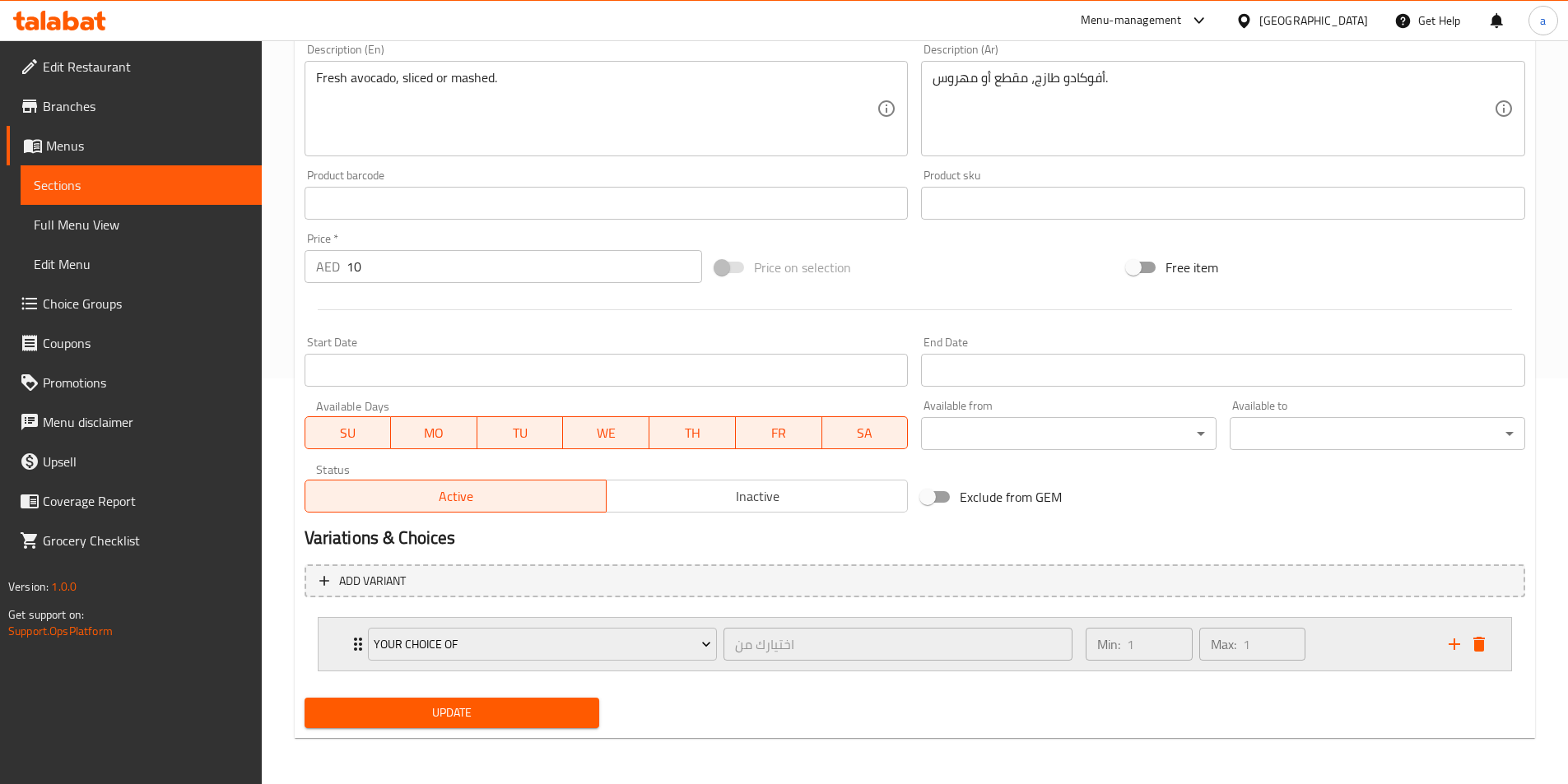
click at [359, 651] on div "Your Choice Of اختيارك من ​" at bounding box center [721, 644] width 726 height 53
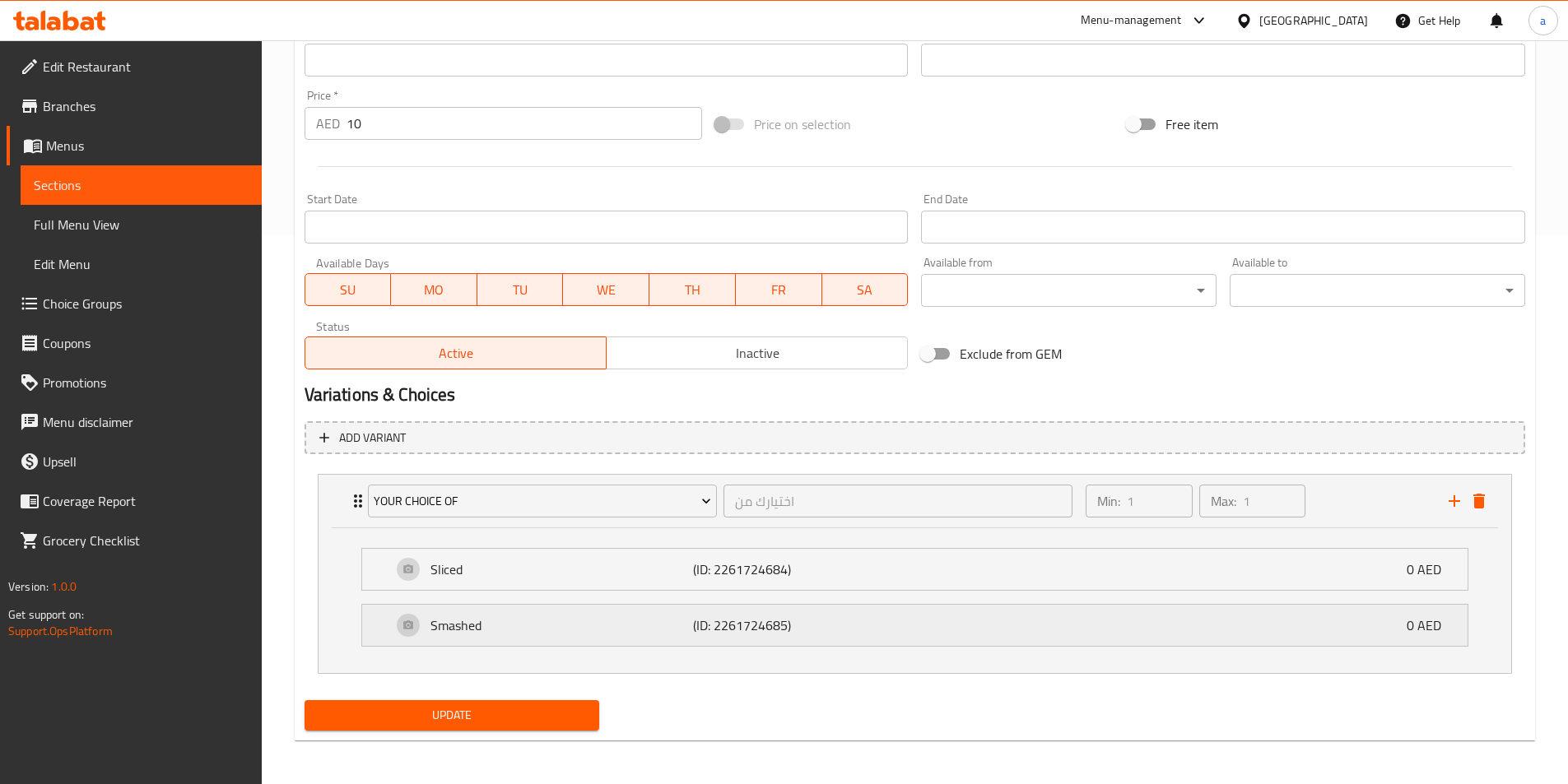
scroll to position [551, 0]
click at [570, 706] on span "Update" at bounding box center [452, 712] width 269 height 20
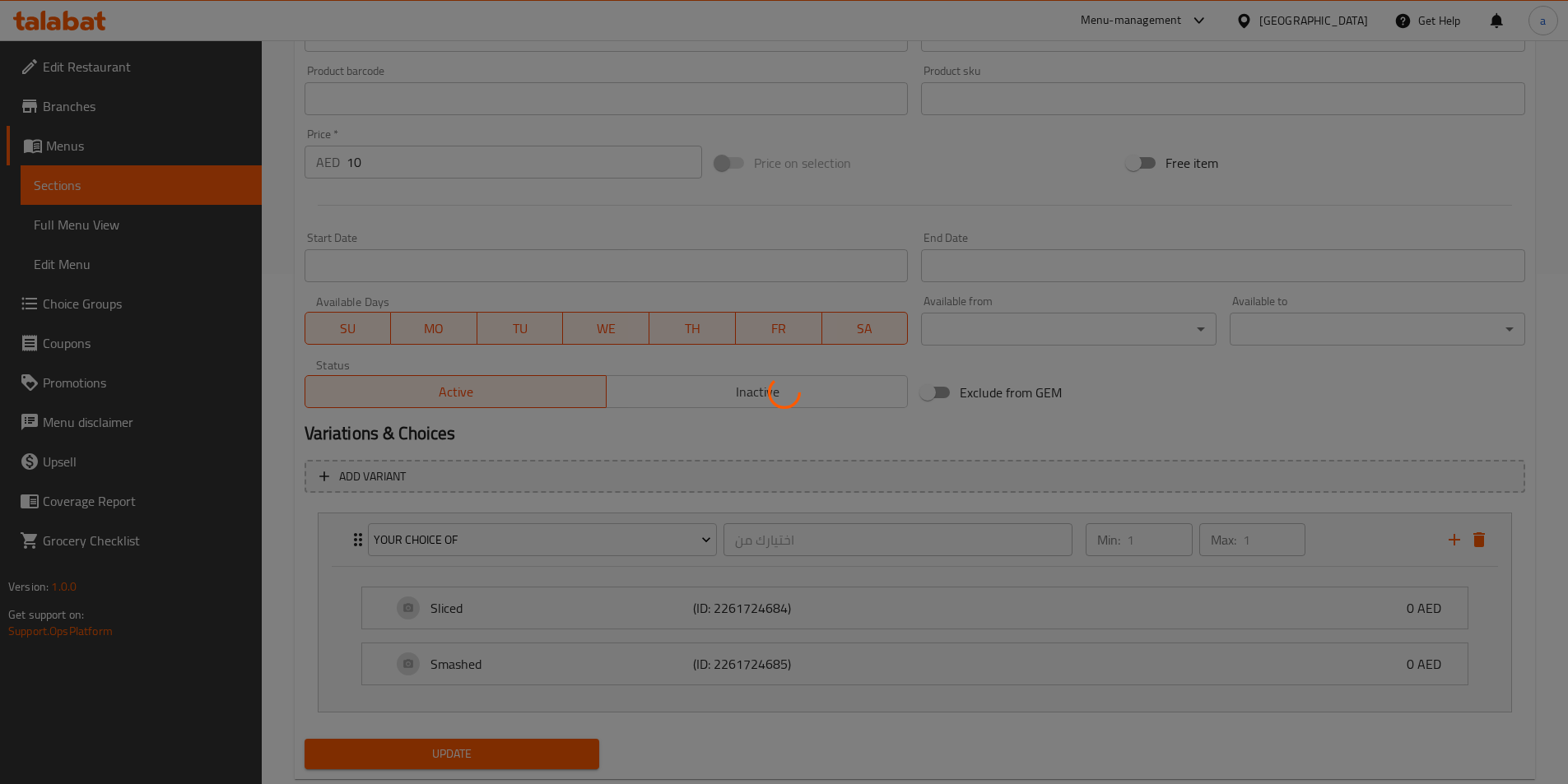
scroll to position [469, 0]
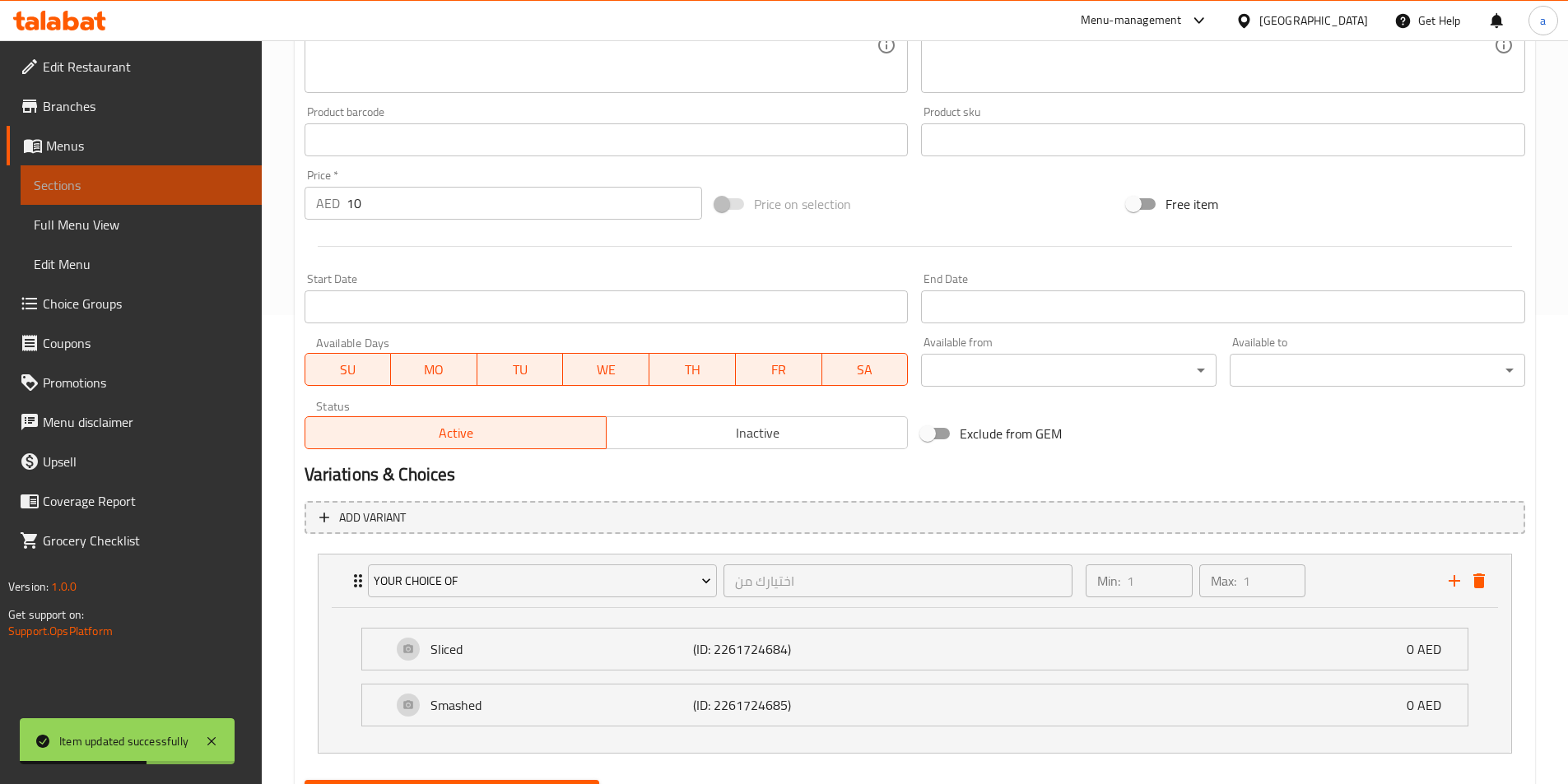
click at [111, 190] on span "Sections" at bounding box center [141, 185] width 215 height 20
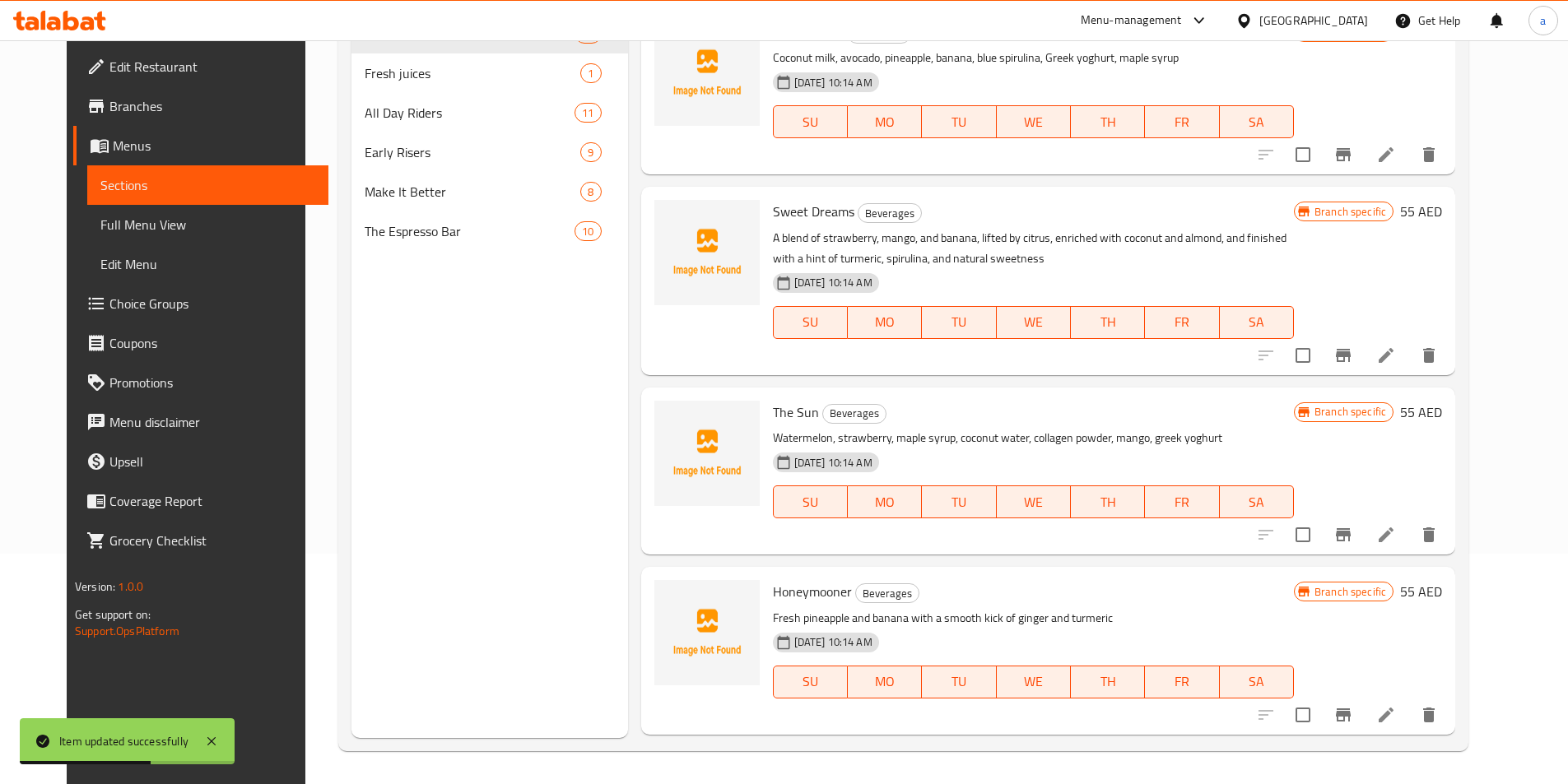
scroll to position [230, 0]
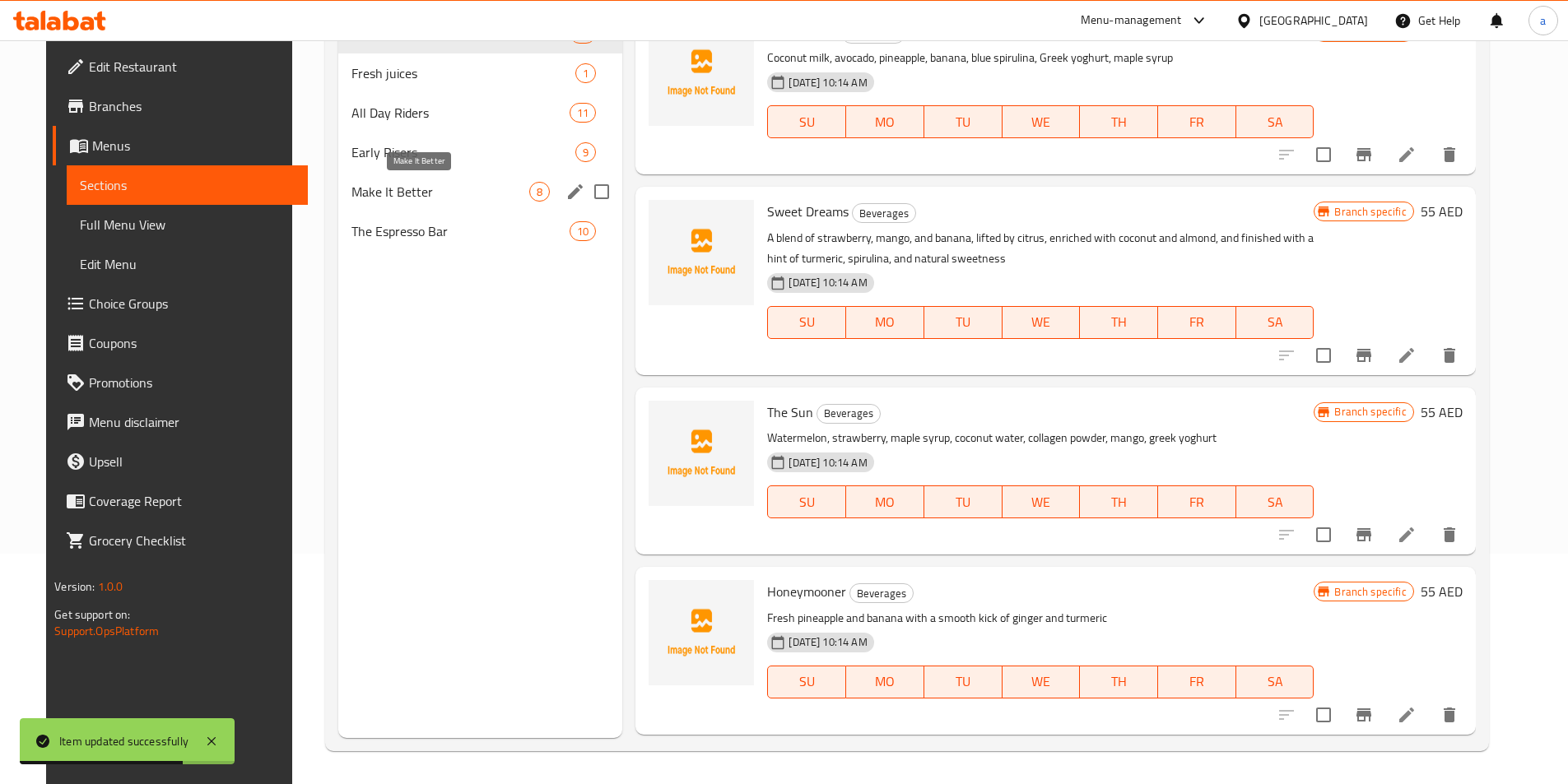
click at [386, 198] on span "Make It Better" at bounding box center [440, 192] width 178 height 20
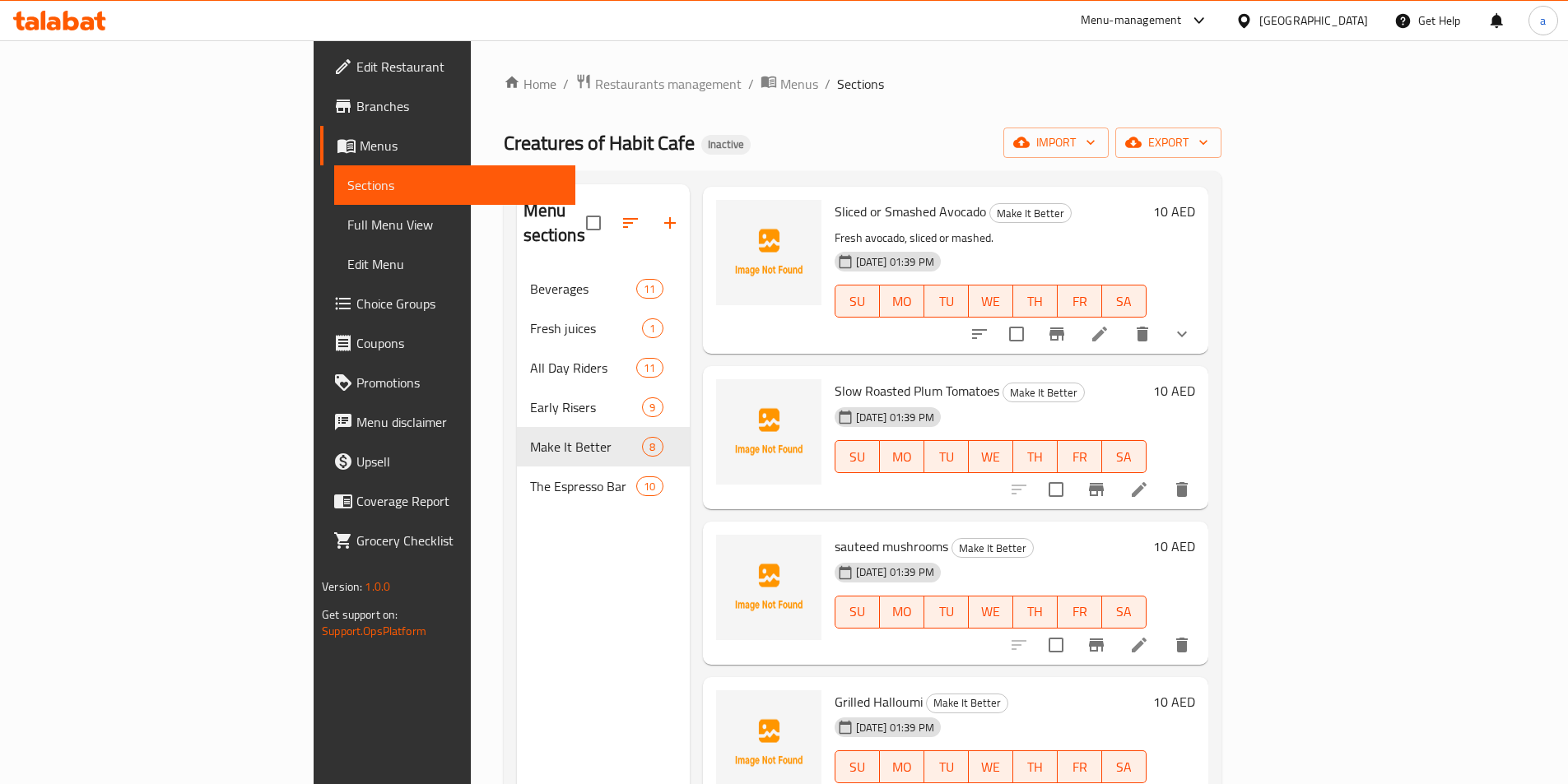
scroll to position [411, 0]
click at [1149, 479] on icon at bounding box center [1139, 488] width 20 height 20
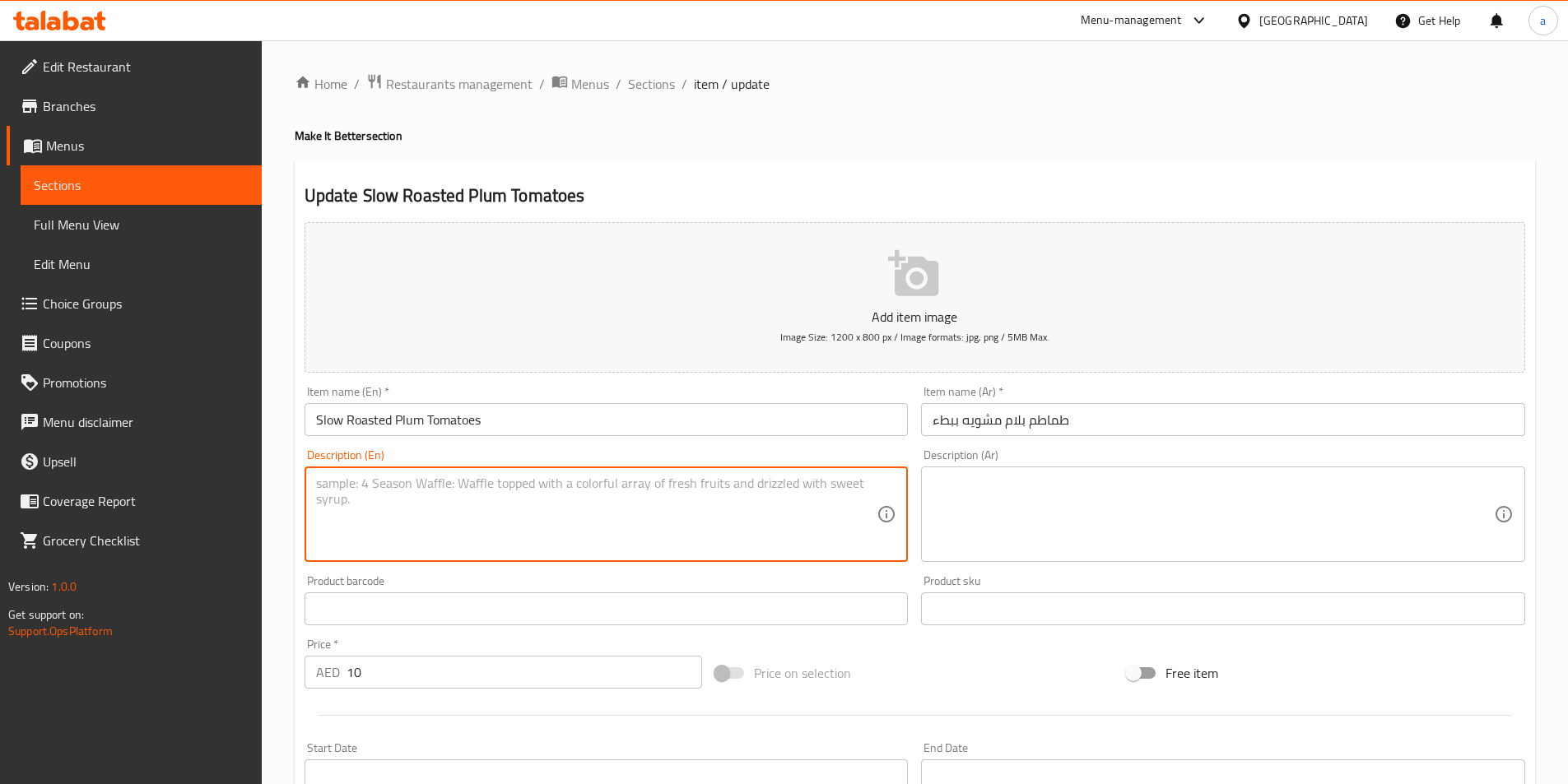
click at [780, 516] on textarea at bounding box center [597, 514] width 562 height 78
paste textarea "Sweet roasted plum tomatoes"
type textarea "Sweet roasted plum tomatoes"
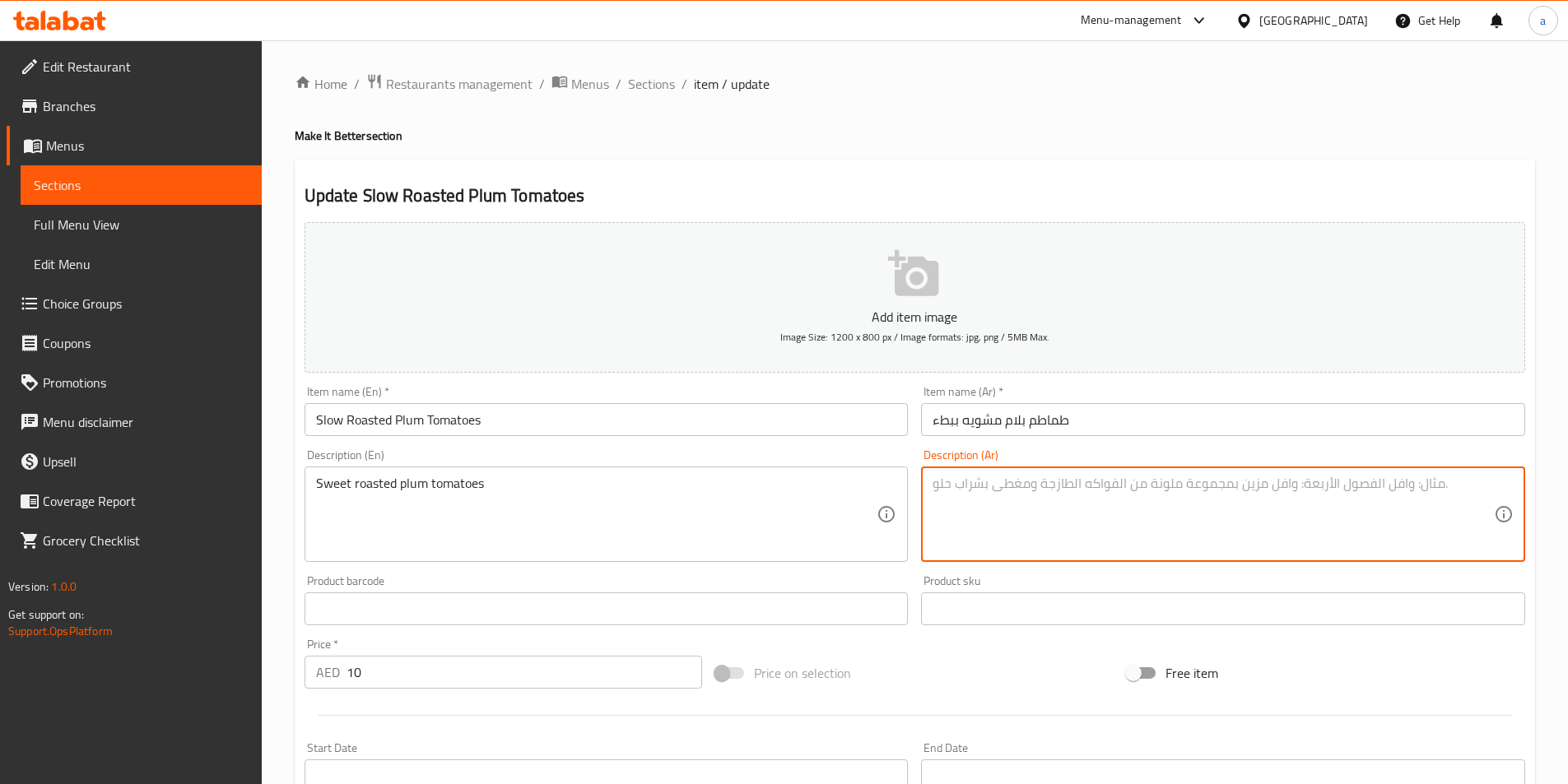
click at [1076, 483] on textarea at bounding box center [1213, 514] width 562 height 78
paste textarea "طماطم البرقوق المحمصة الحلوة"
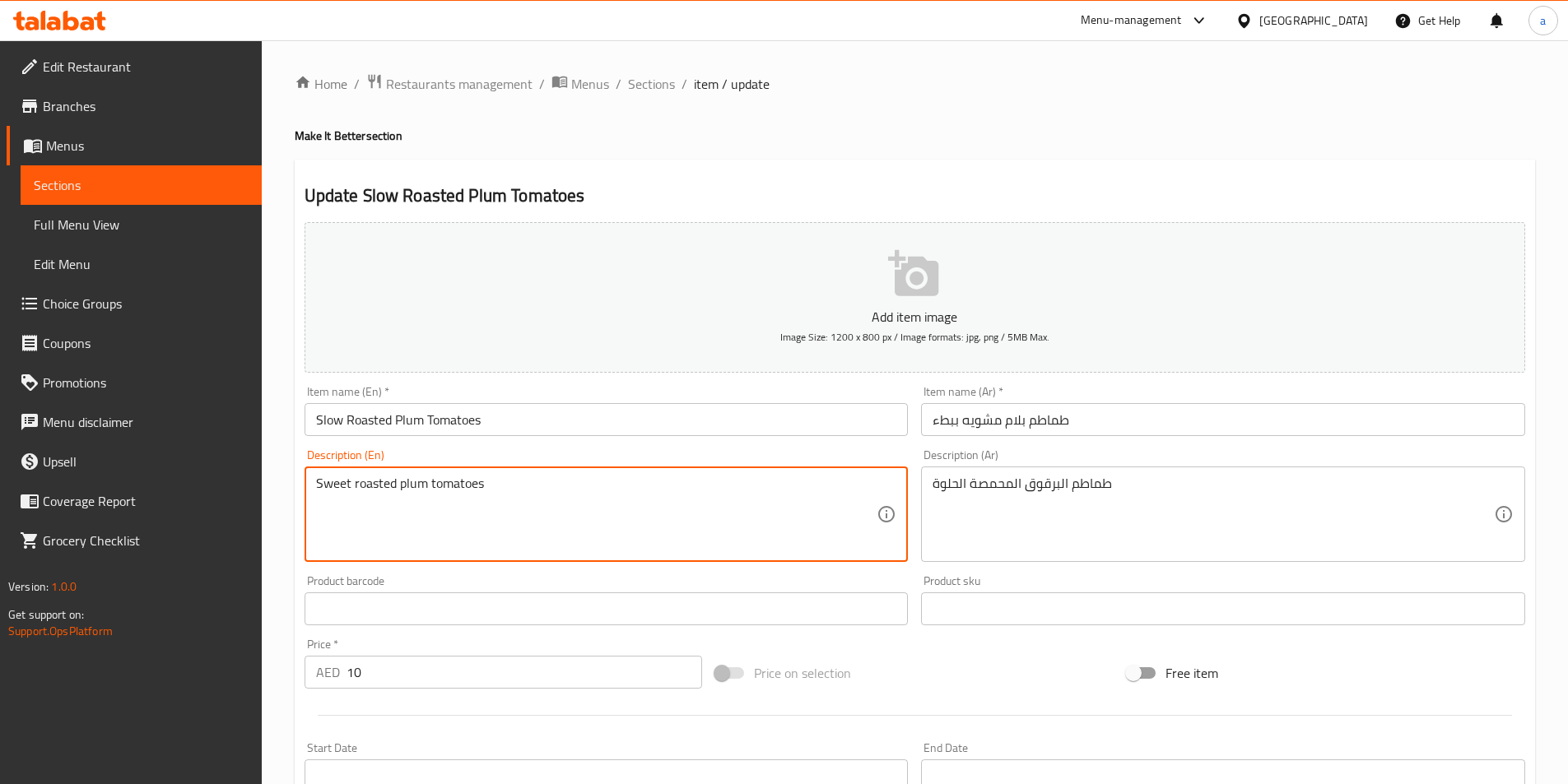
click at [381, 486] on textarea "Sweet roasted plum tomatoes" at bounding box center [597, 514] width 562 height 78
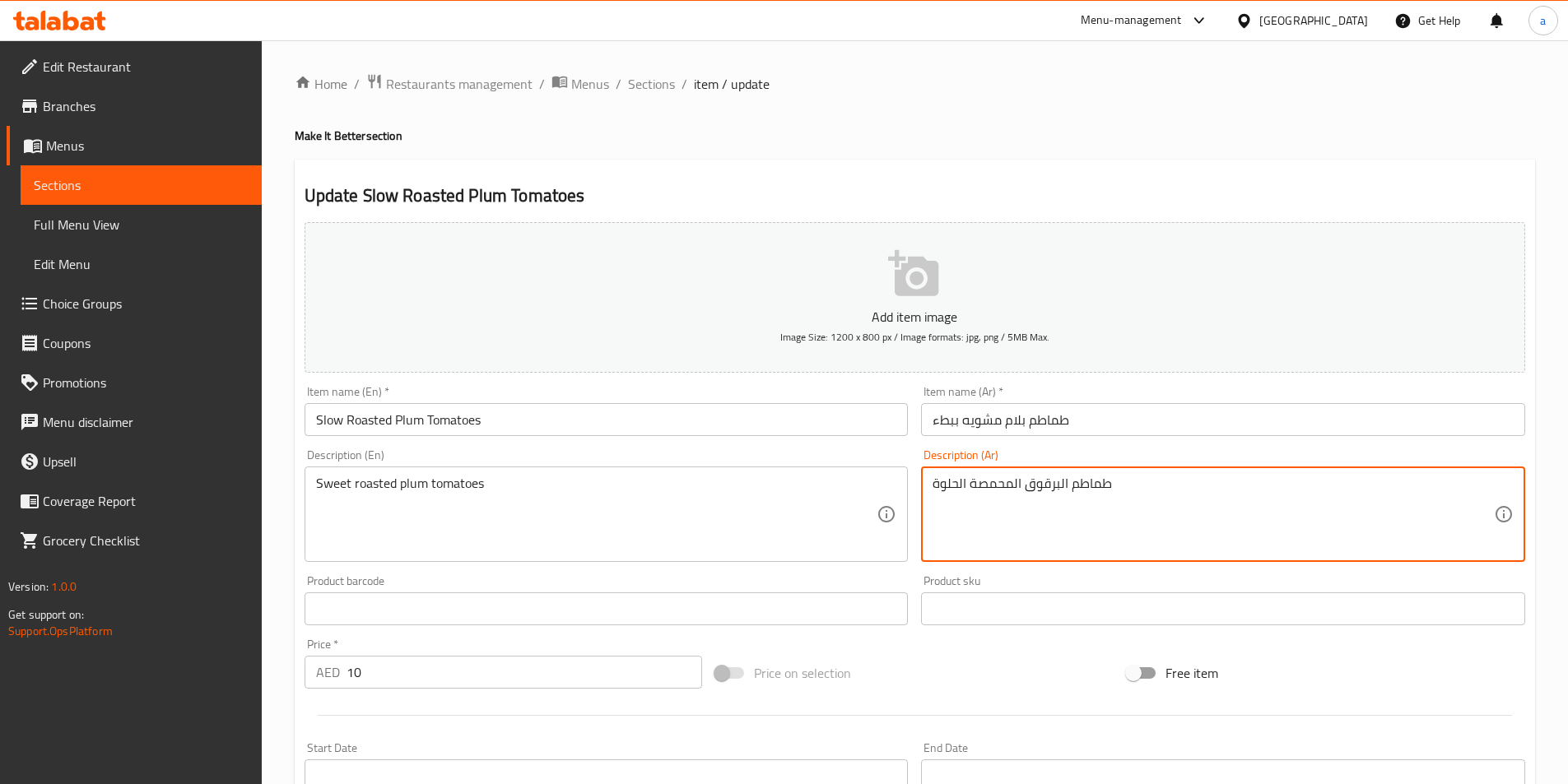
drag, startPoint x: 971, startPoint y: 482, endPoint x: 1021, endPoint y: 481, distance: 50.0
type textarea "طماطم البرقوق روستد حلوة"
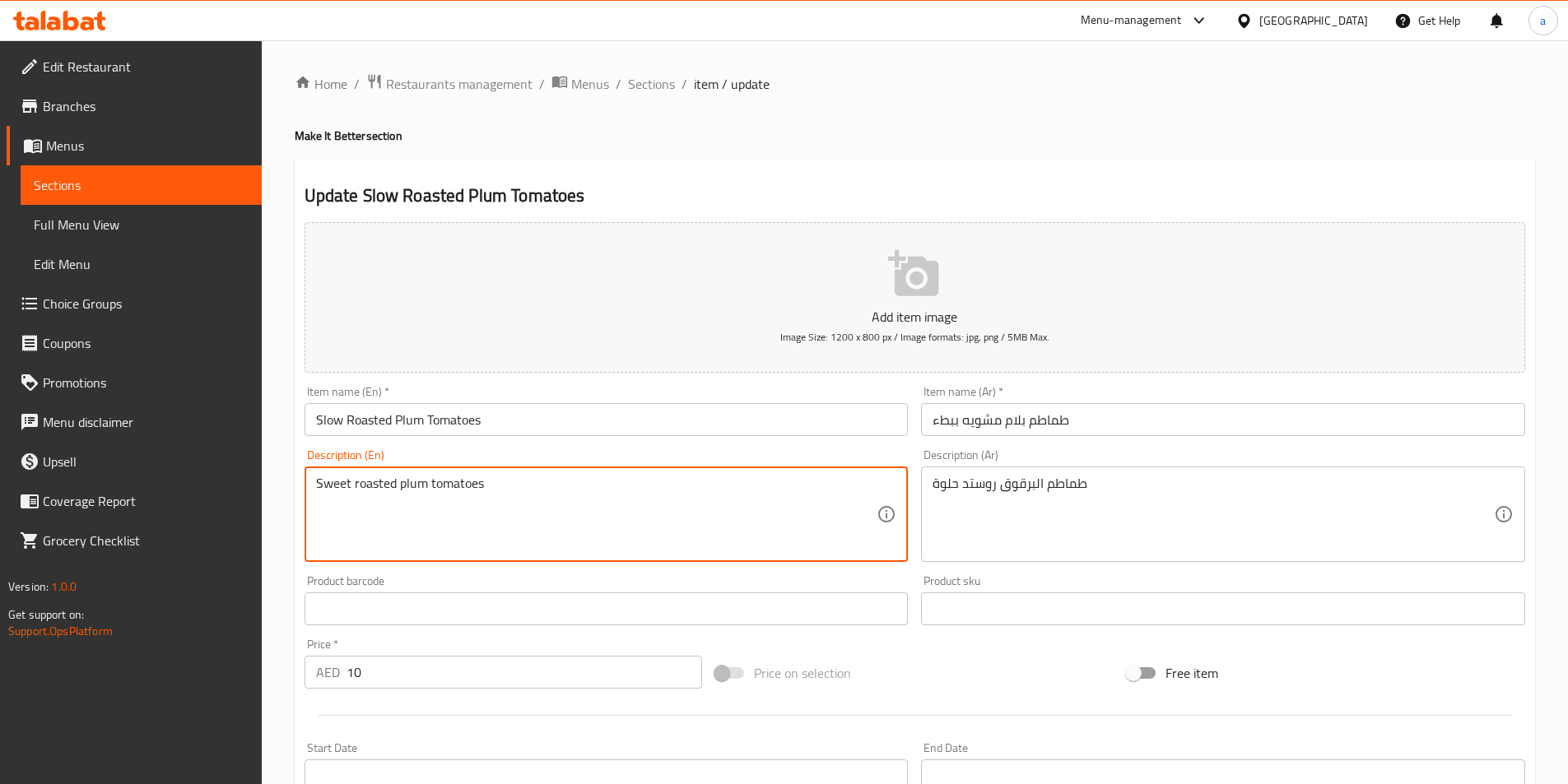
drag, startPoint x: 401, startPoint y: 487, endPoint x: 524, endPoint y: 494, distance: 123.2
click at [524, 494] on textarea "Sweet roasted plum tomatoes" at bounding box center [597, 514] width 562 height 78
click at [516, 506] on textarea "Sweet roasted plum tomatoes" at bounding box center [597, 514] width 562 height 78
drag, startPoint x: 397, startPoint y: 488, endPoint x: 529, endPoint y: 494, distance: 132.1
click at [529, 494] on textarea "Sweet roasted plum tomatoes" at bounding box center [597, 514] width 562 height 78
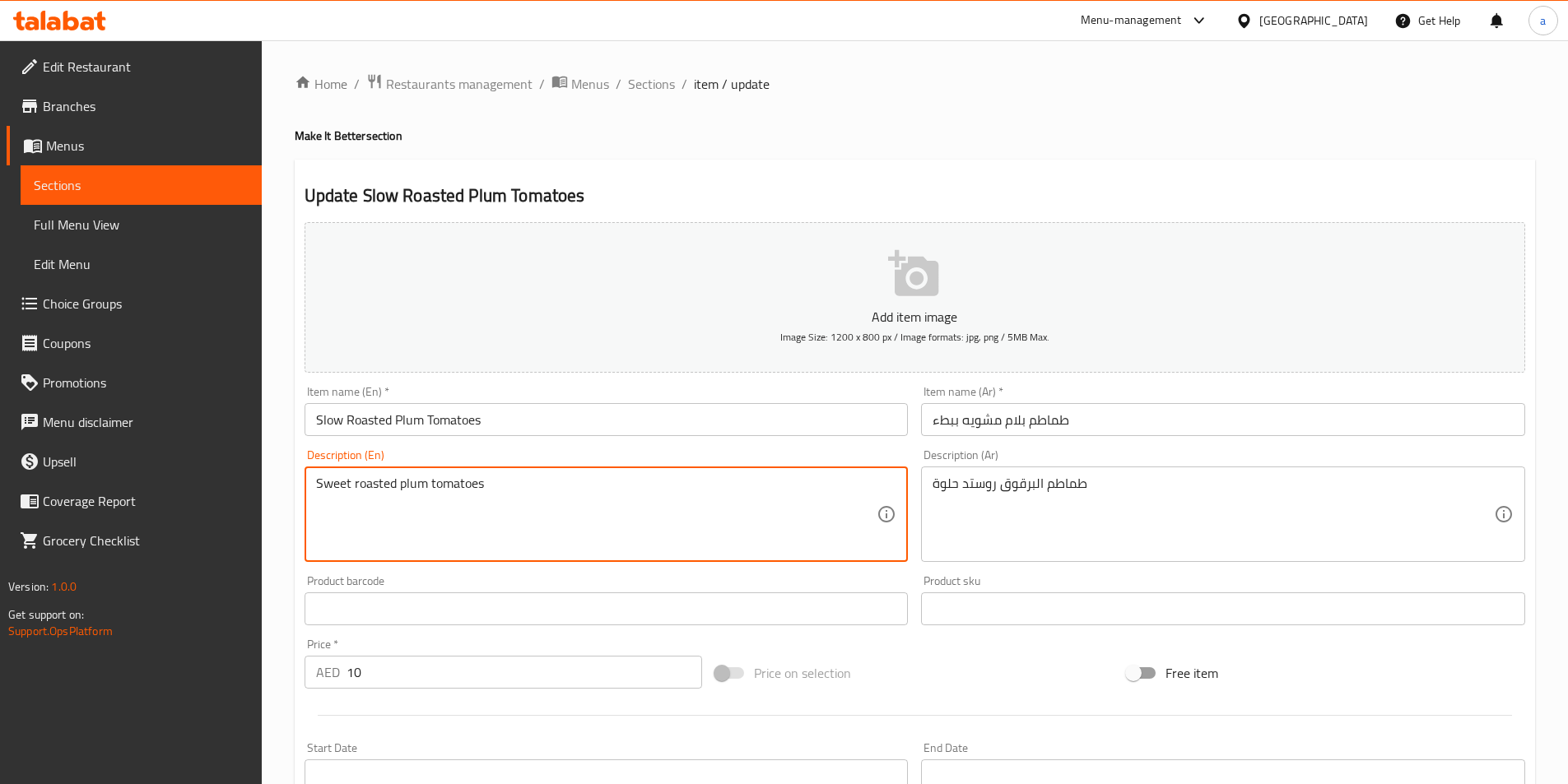
click at [638, 521] on textarea "Sweet roasted plum tomatoes" at bounding box center [597, 514] width 562 height 78
click at [796, 506] on textarea "Sweet roasted plum tomatoes" at bounding box center [597, 514] width 562 height 78
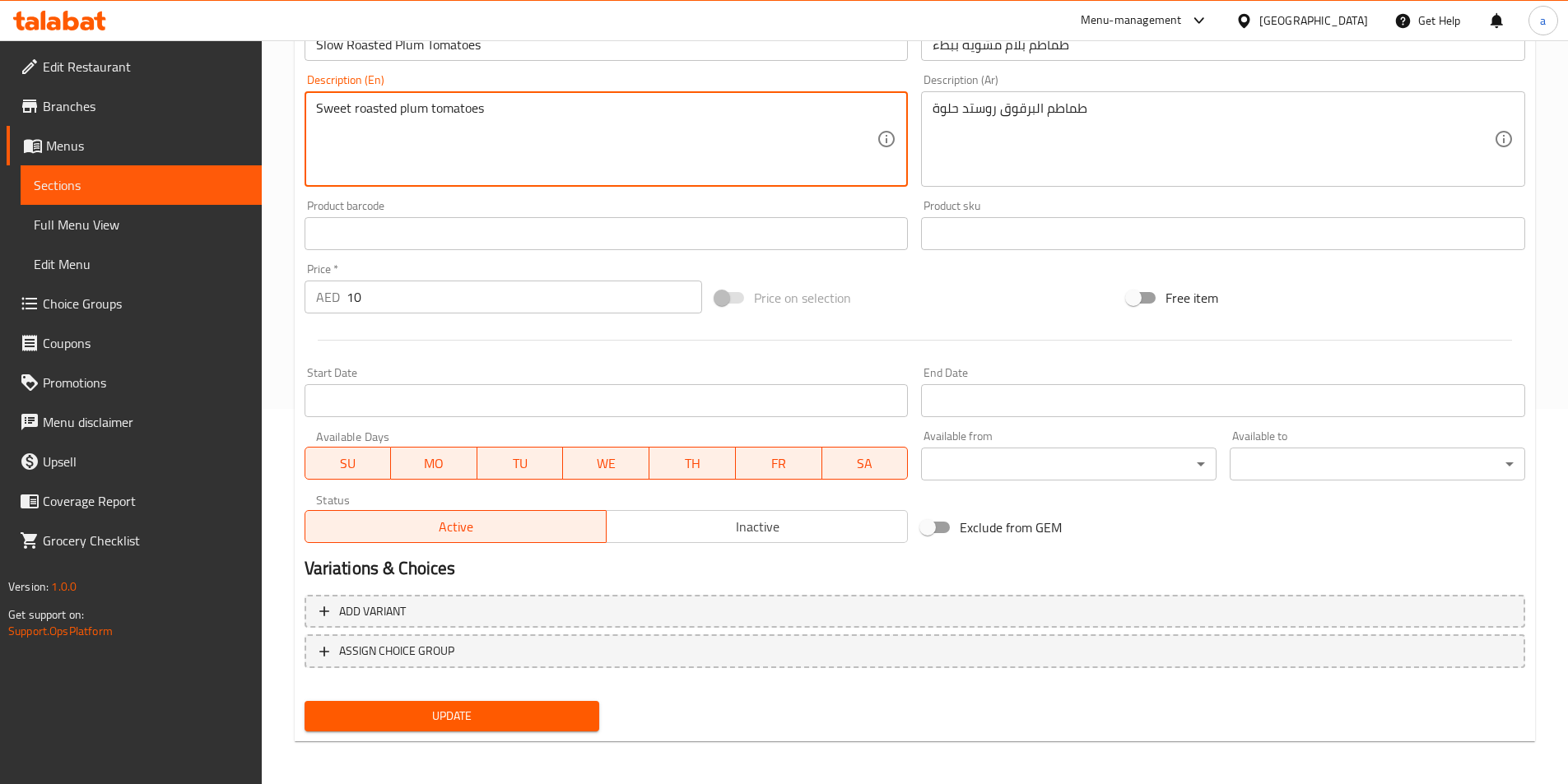
scroll to position [379, 0]
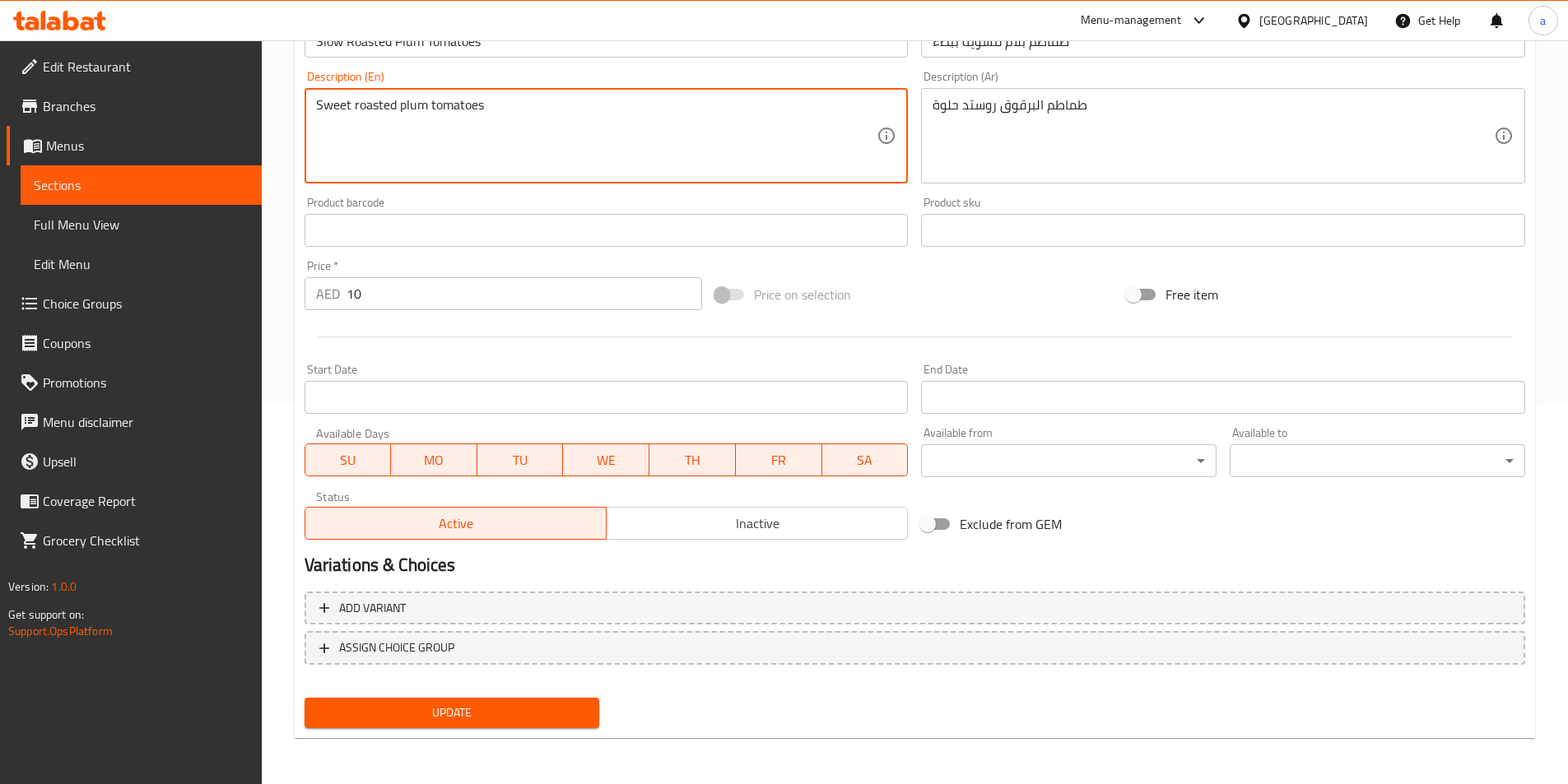
click at [562, 710] on span "Update" at bounding box center [452, 712] width 269 height 20
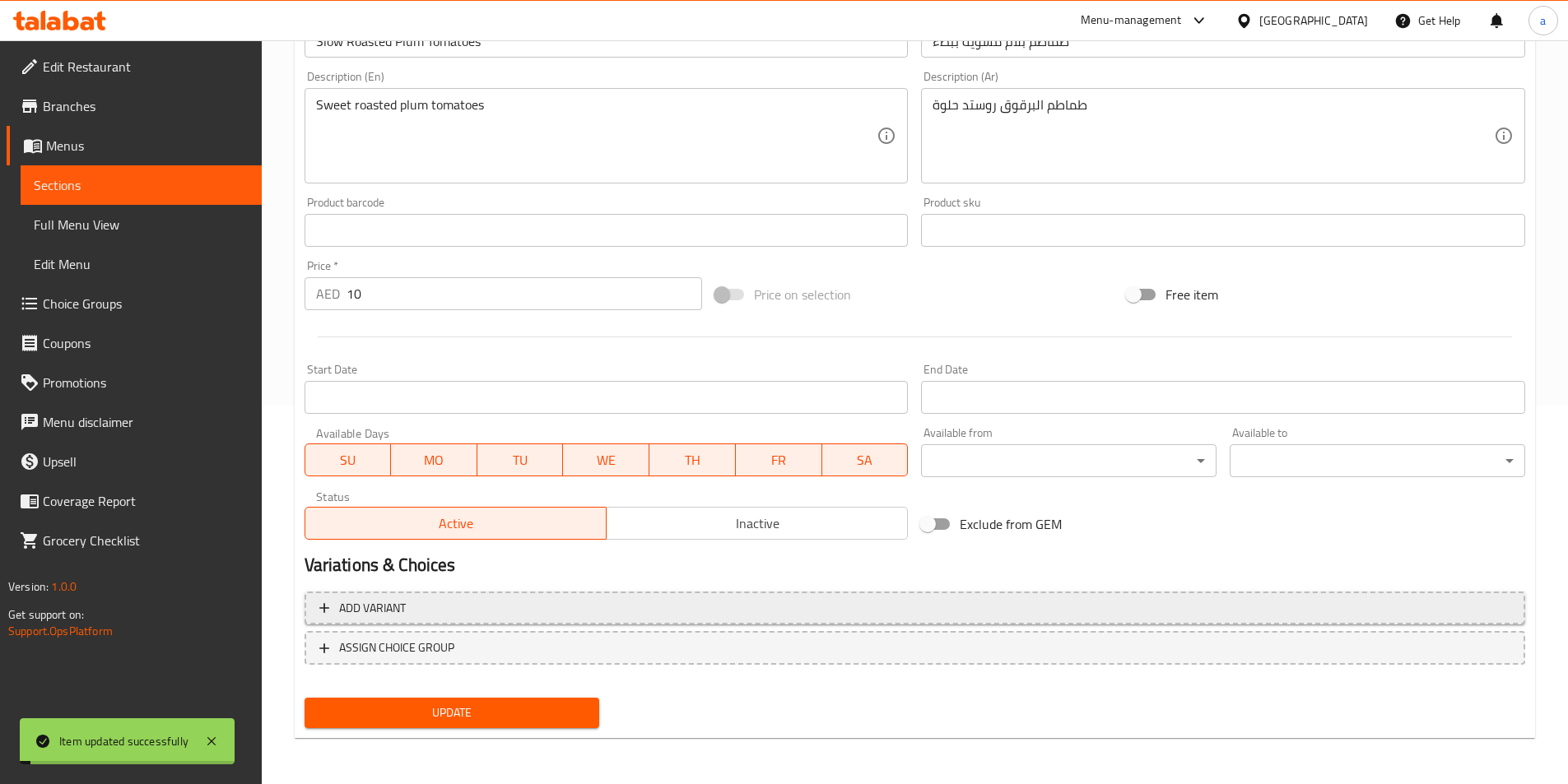
scroll to position [49, 0]
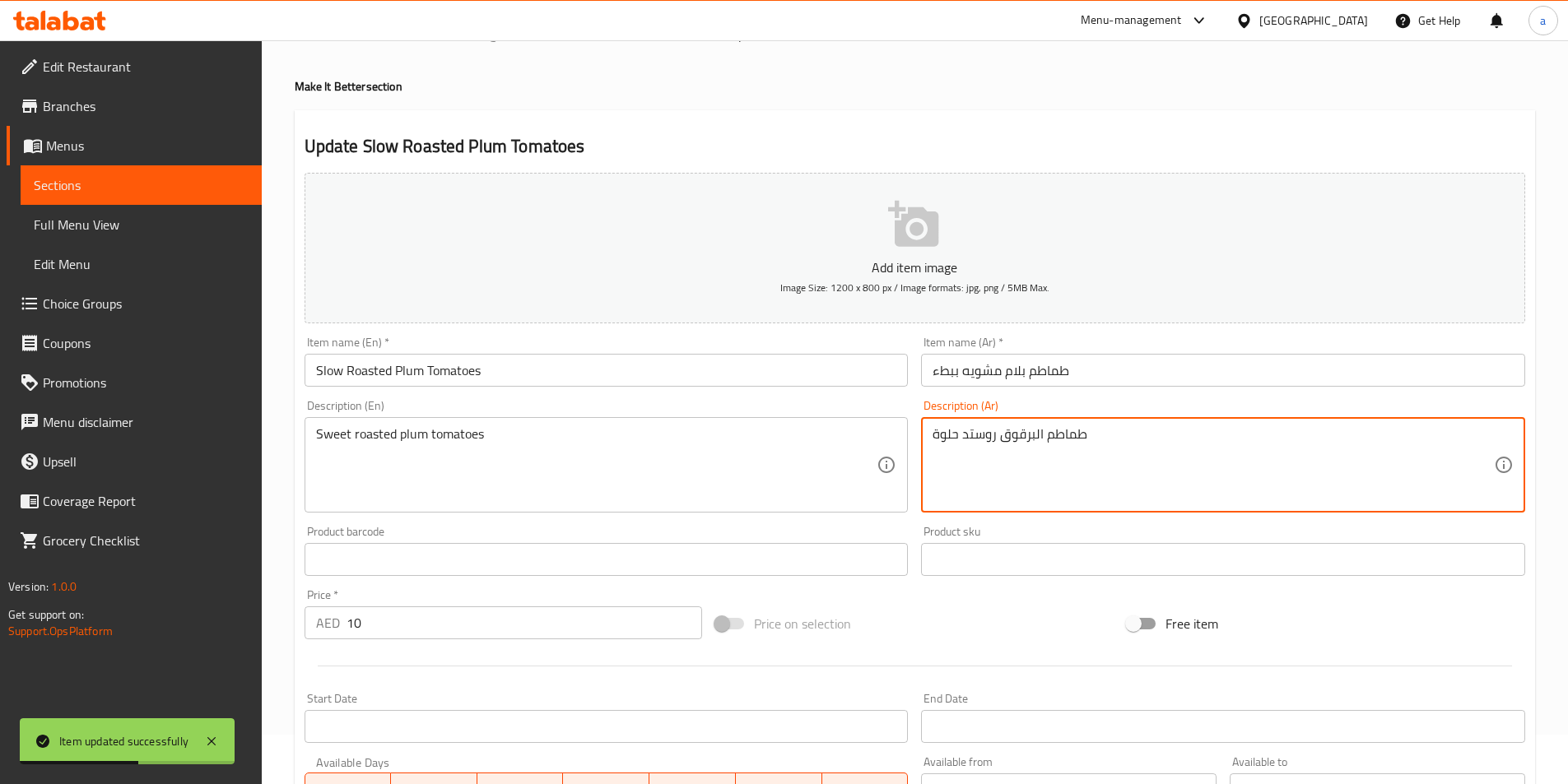
drag, startPoint x: 999, startPoint y: 438, endPoint x: 1014, endPoint y: 438, distance: 15.0
click at [1019, 439] on textarea "طماطم البرقوق روستد حلوة" at bounding box center [1213, 464] width 562 height 78
click at [1052, 448] on textarea "طماطم البرقوق روستد حلوة" at bounding box center [1213, 464] width 562 height 78
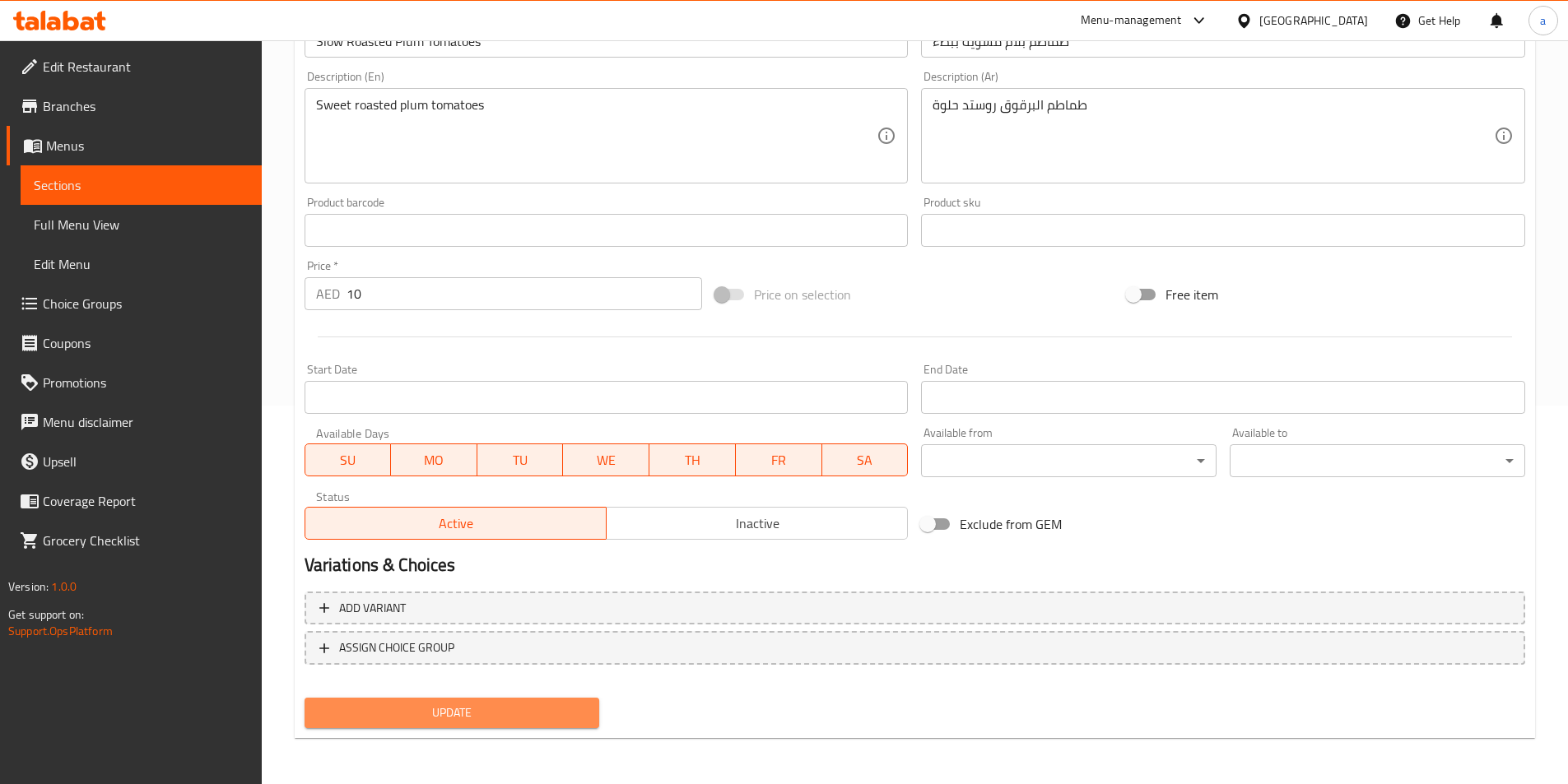
click at [488, 720] on span "Update" at bounding box center [452, 712] width 269 height 20
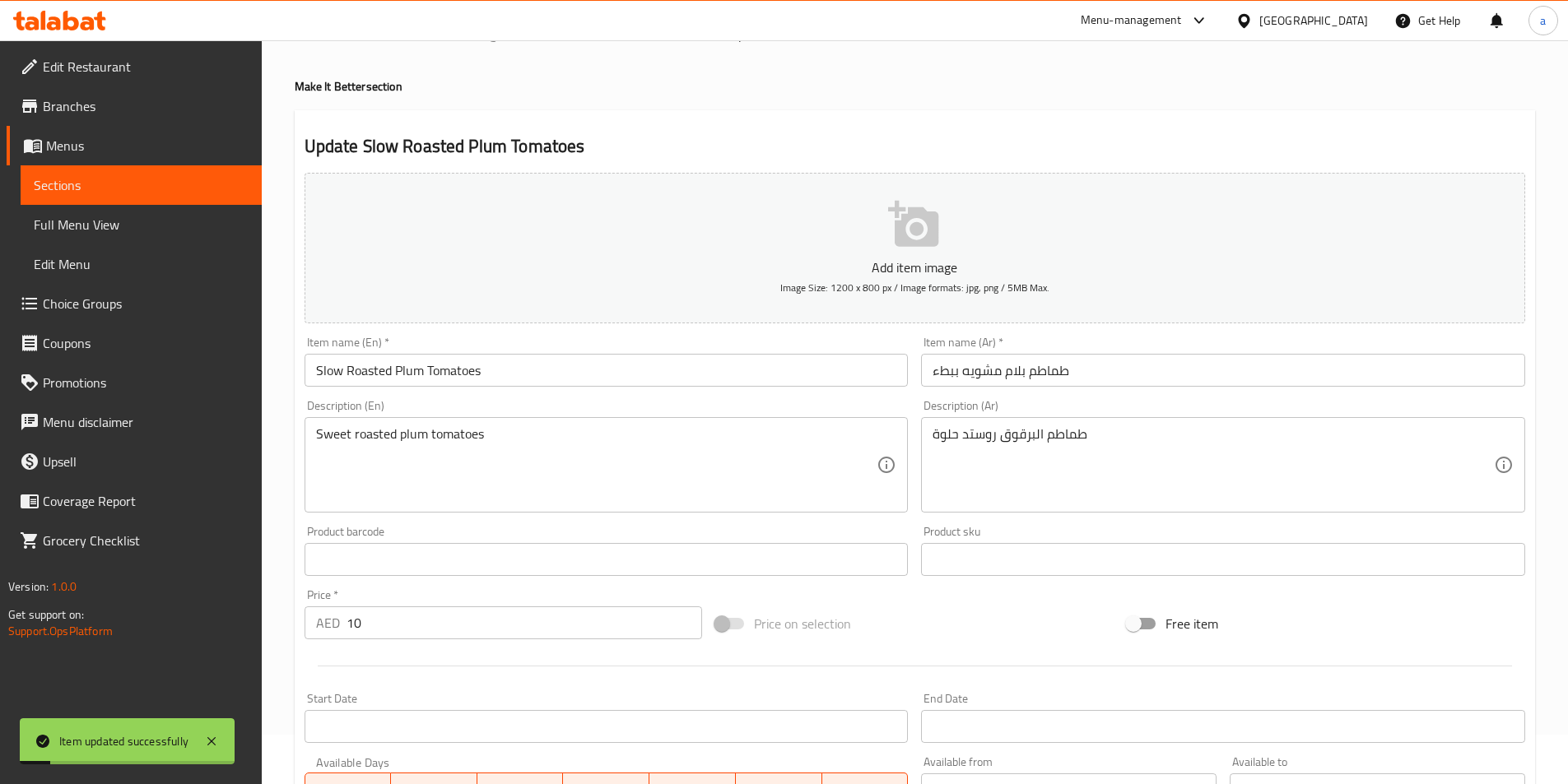
click at [186, 182] on span "Sections" at bounding box center [141, 185] width 215 height 20
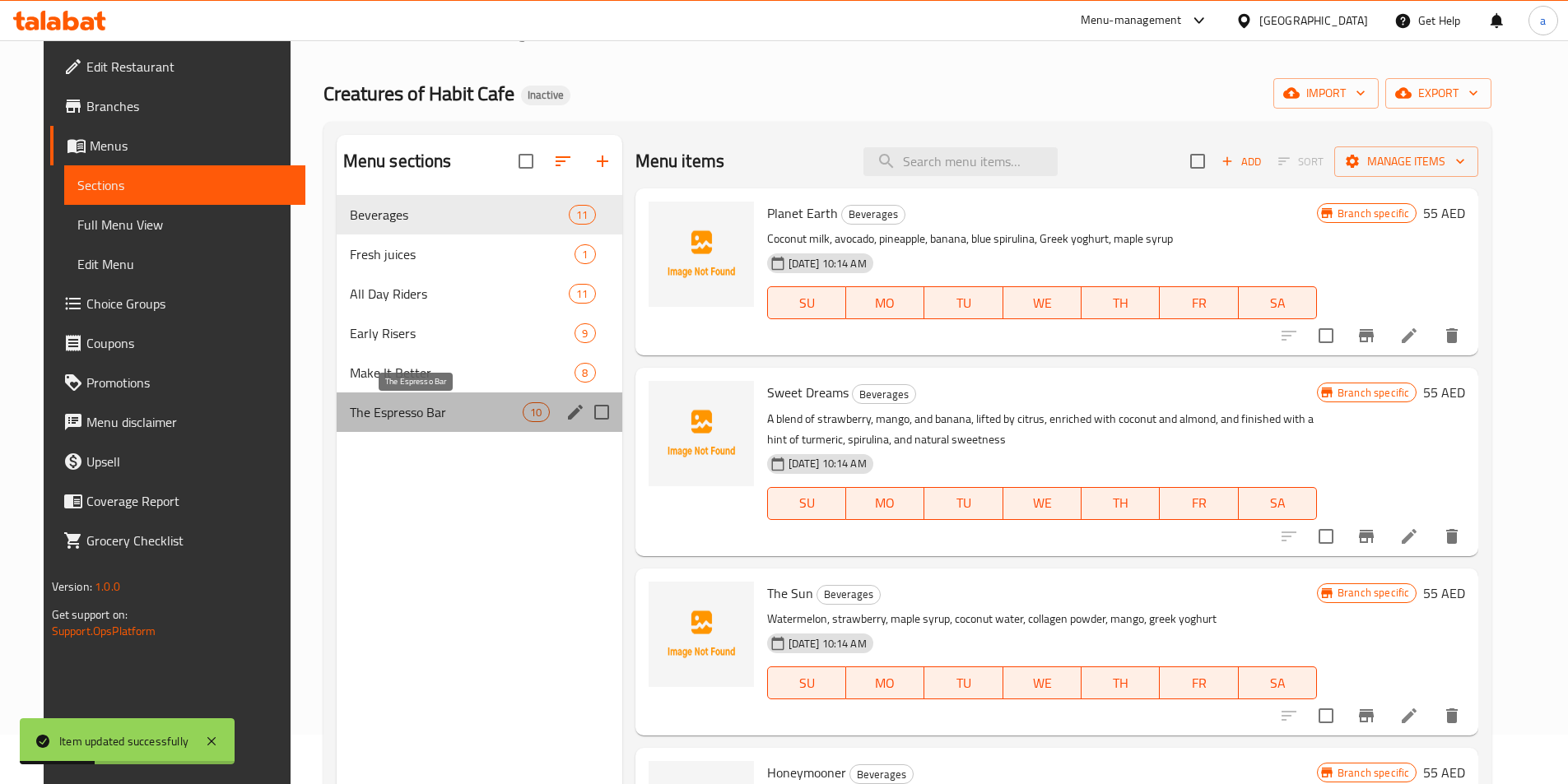
click at [403, 405] on span "The Espresso Bar" at bounding box center [437, 412] width 173 height 20
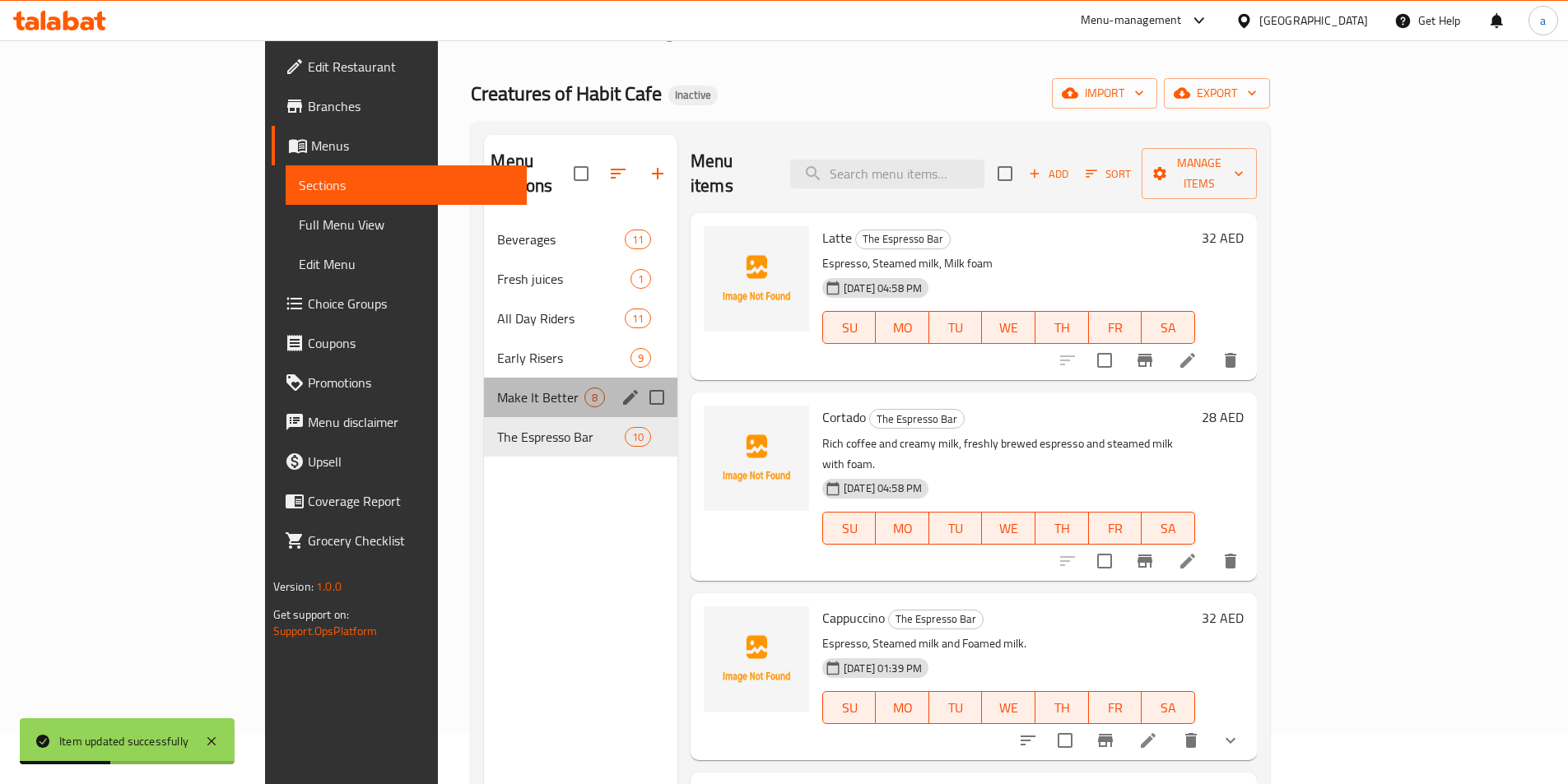
click at [484, 386] on div "Make It Better 8" at bounding box center [580, 397] width 194 height 39
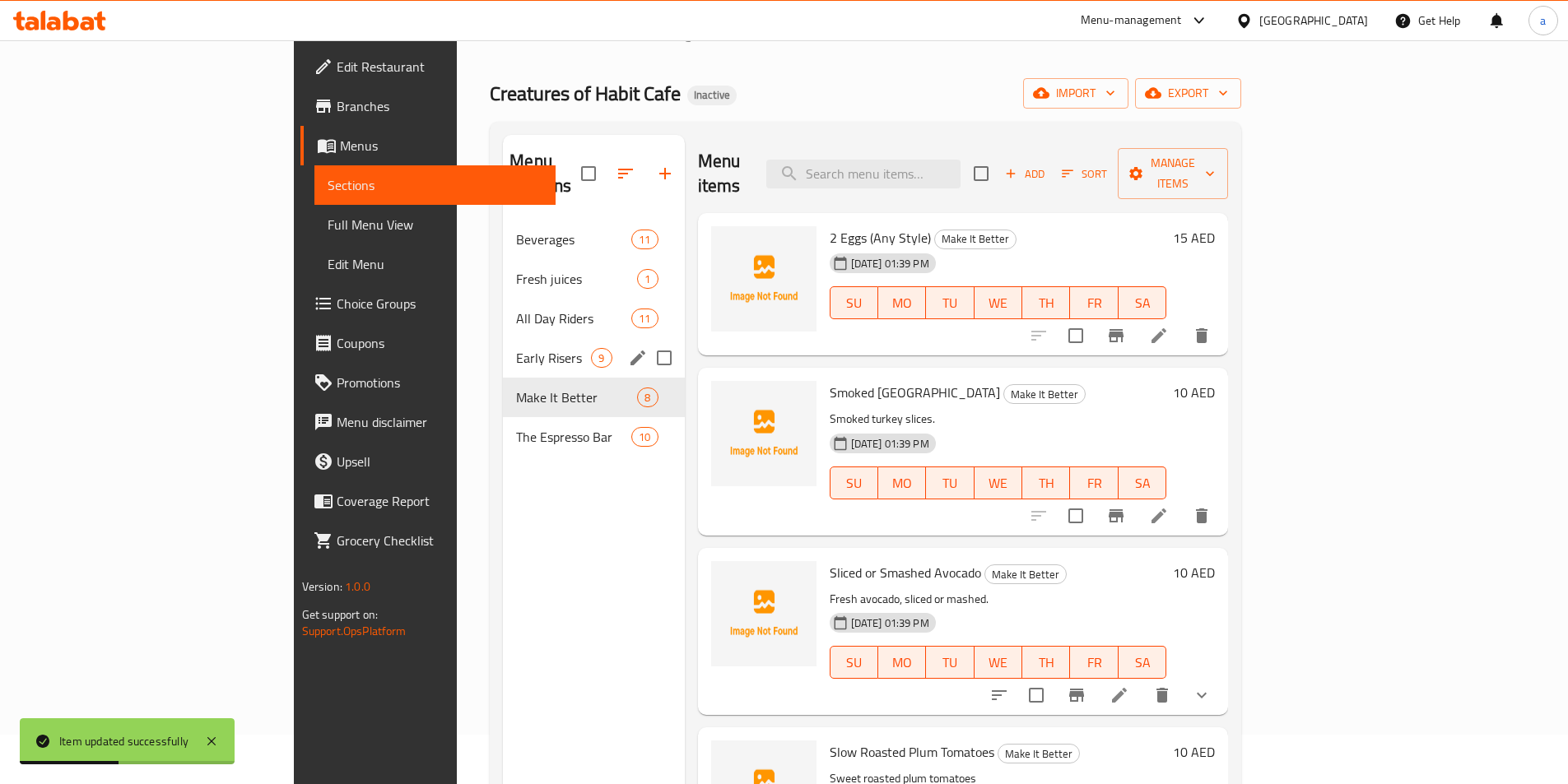
click at [503, 347] on div "Early Risers 9" at bounding box center [594, 357] width 181 height 39
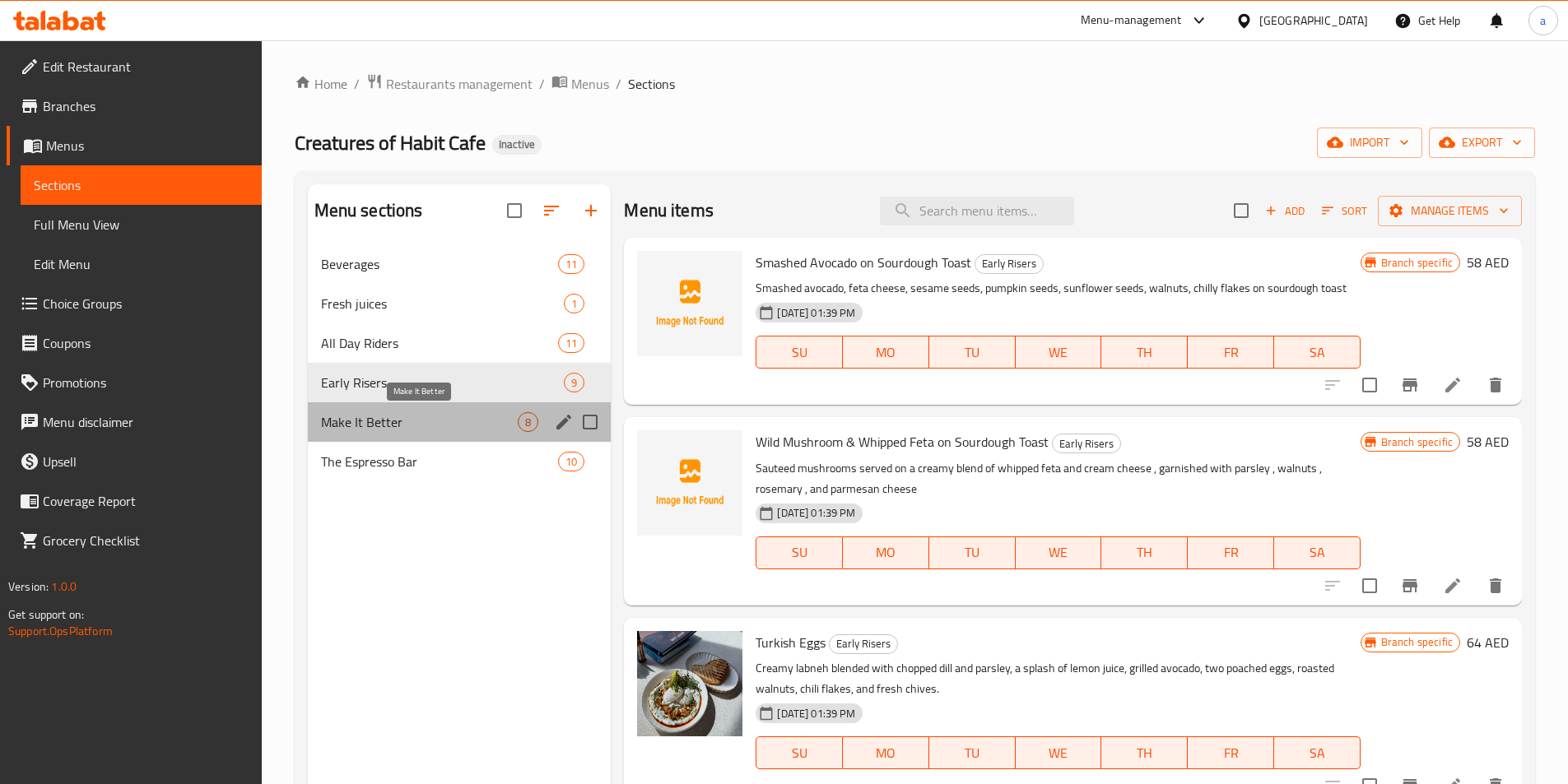
click at [383, 420] on span "Make It Better" at bounding box center [419, 422] width 198 height 20
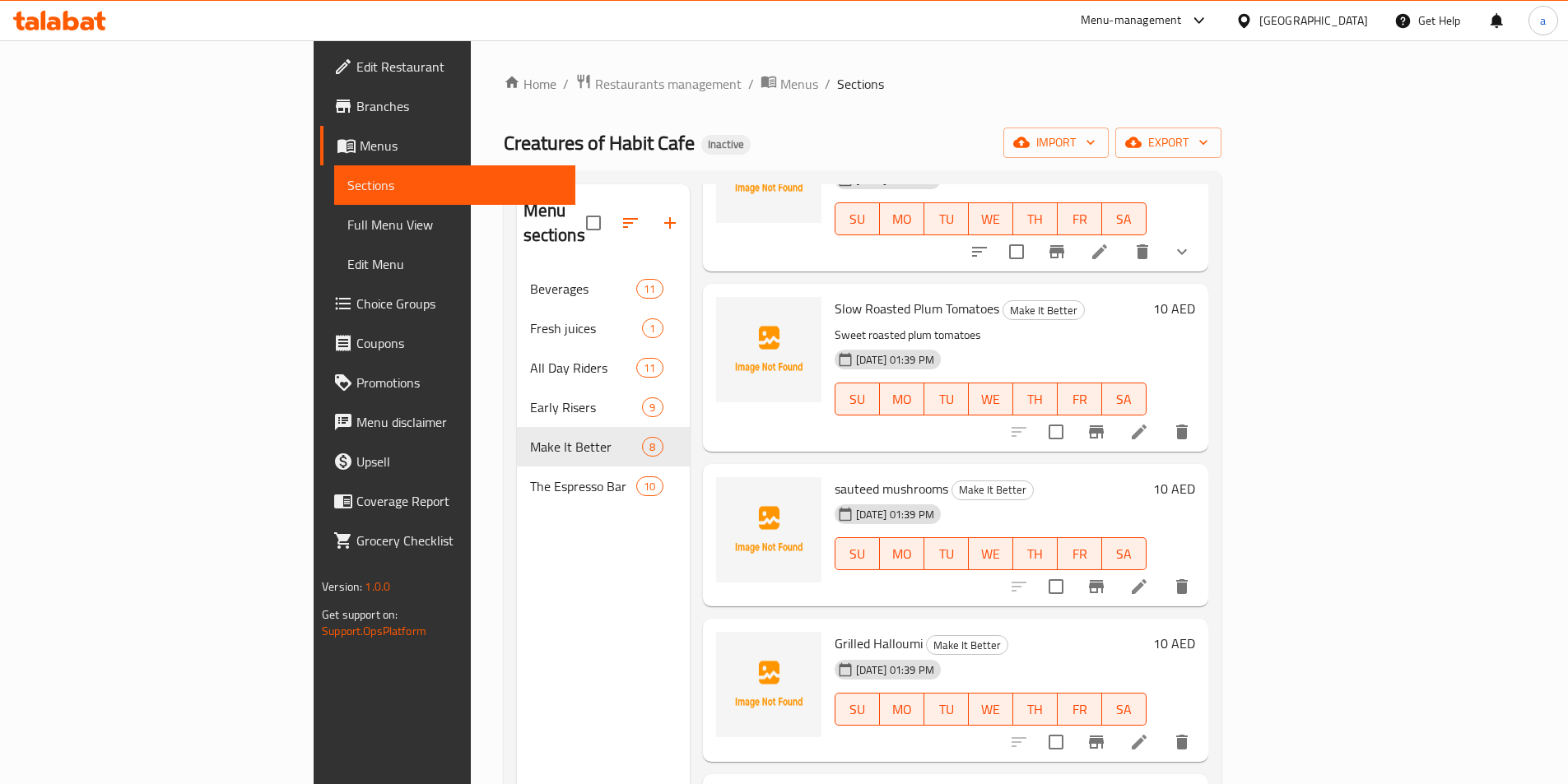
scroll to position [494, 0]
click at [1149, 576] on icon at bounding box center [1139, 586] width 20 height 20
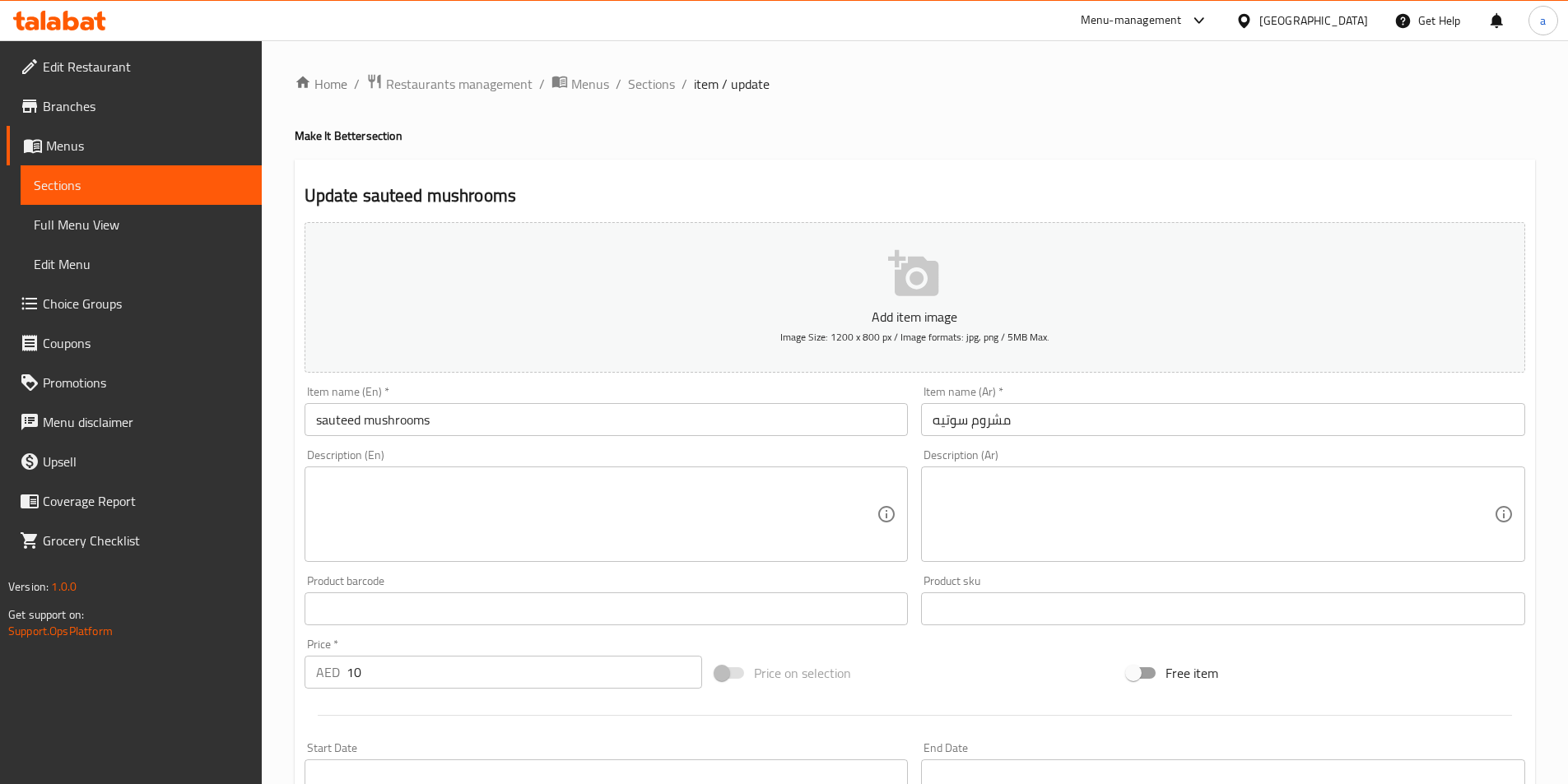
click at [684, 498] on textarea at bounding box center [597, 514] width 562 height 78
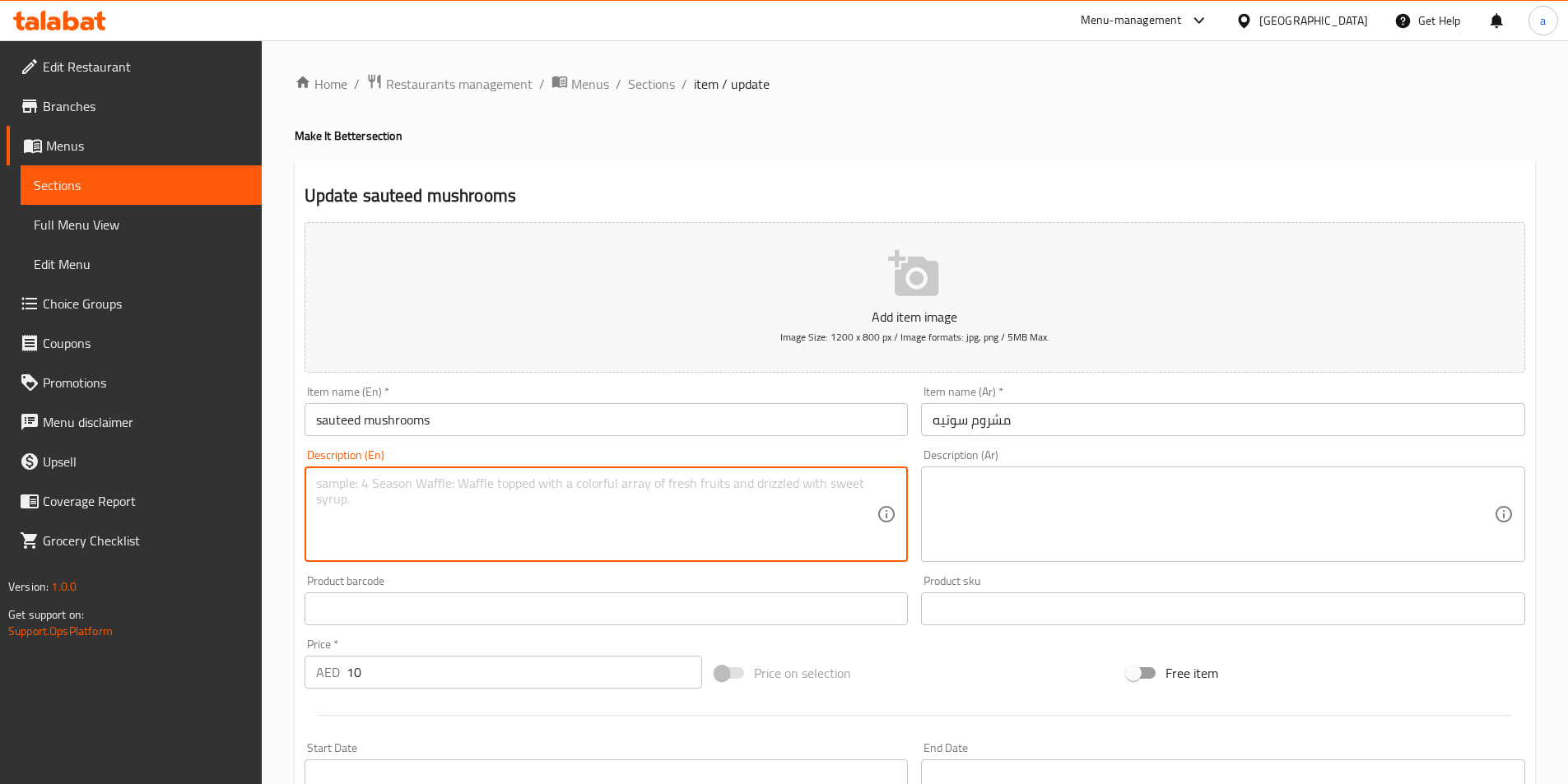
paste textarea "Savory mushrooms cooked in butter."
type textarea "Savory mushrooms cooked in butter."
click at [1172, 492] on textarea at bounding box center [1213, 514] width 562 height 78
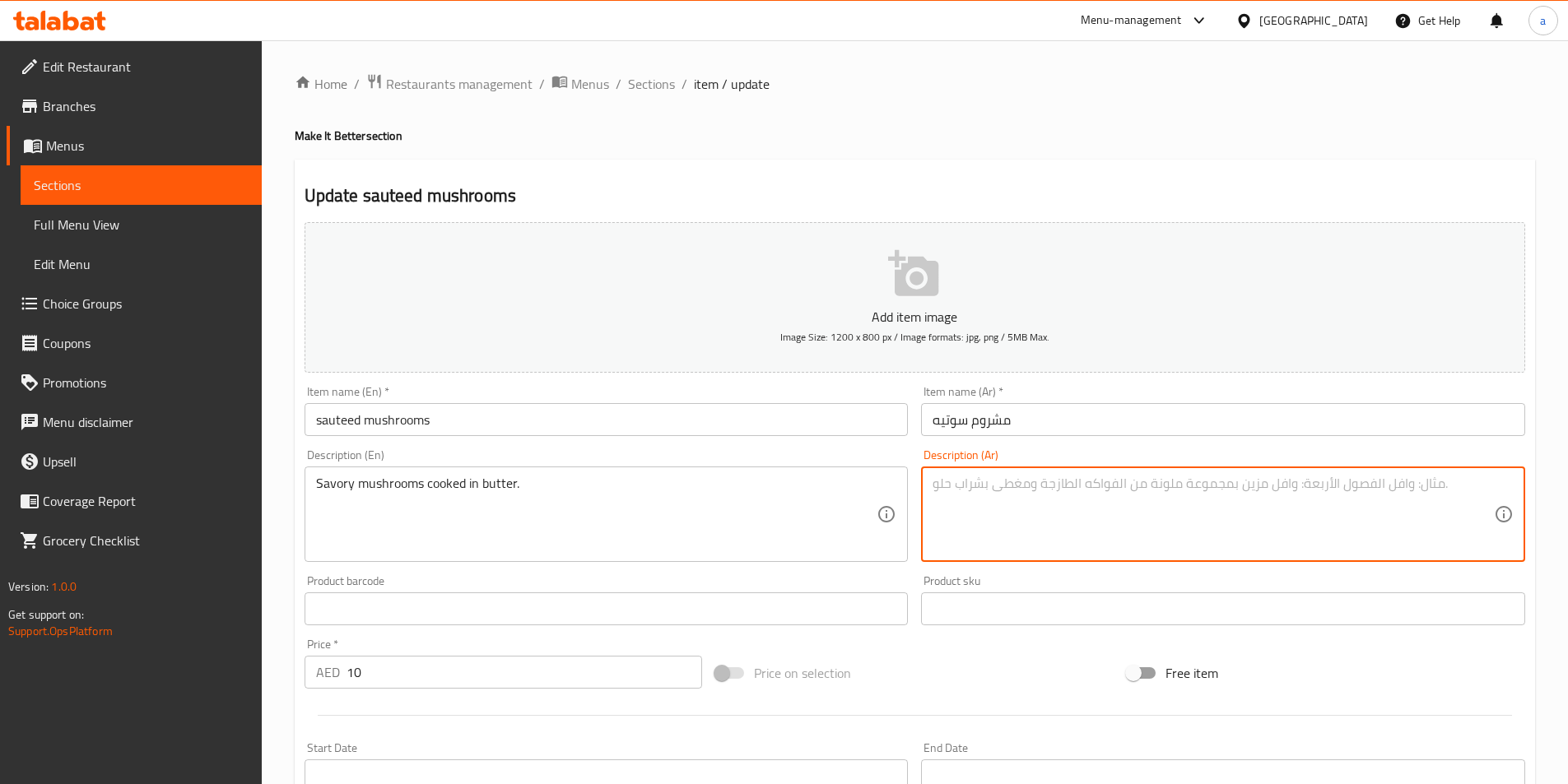
paste textarea "الفطر اللذيذ المطبوخ في الزبدة."
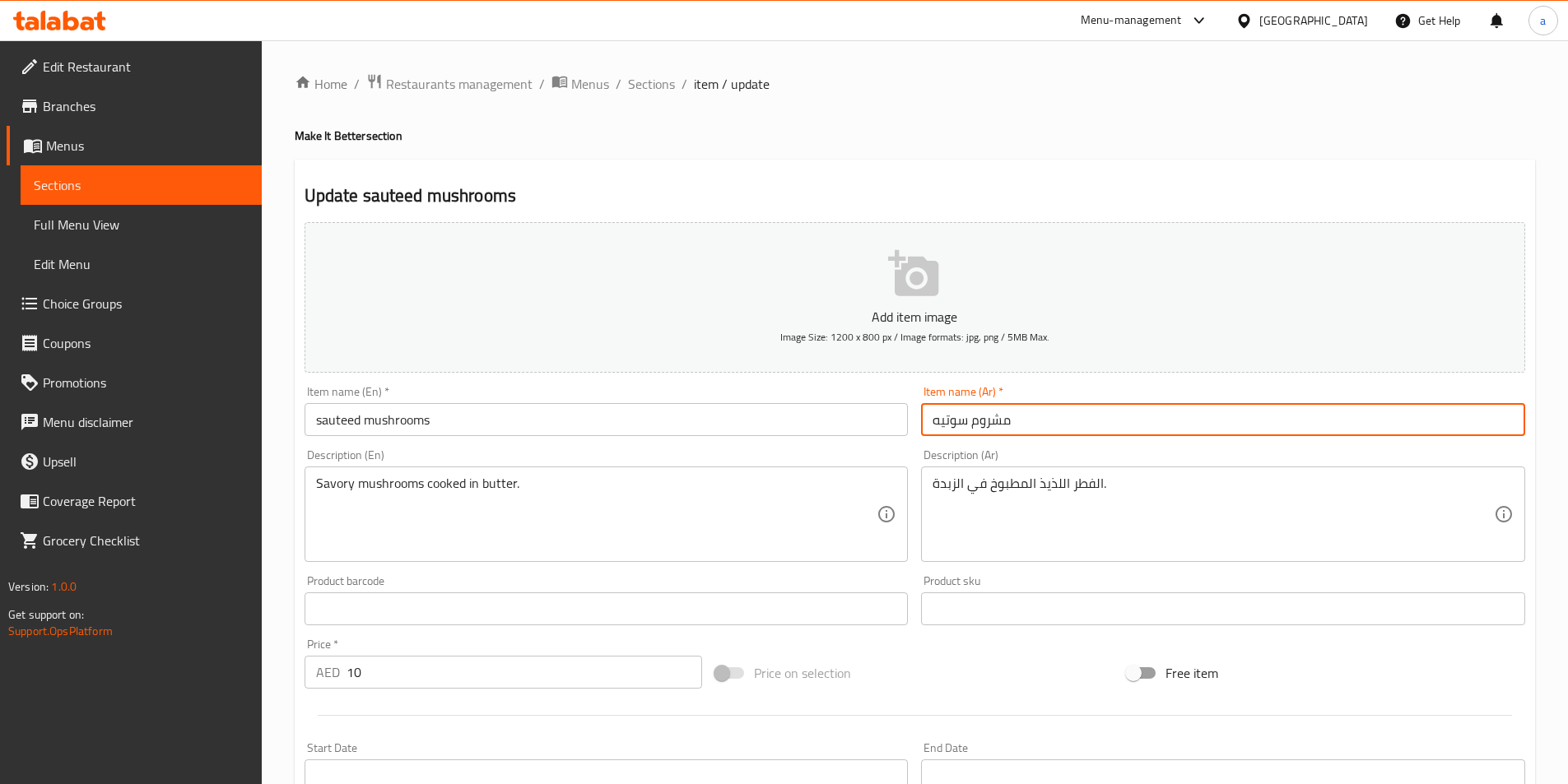
drag, startPoint x: 970, startPoint y: 415, endPoint x: 1056, endPoint y: 415, distance: 86.0
click at [1056, 415] on input "مشروم سوتيه" at bounding box center [1223, 420] width 604 height 33
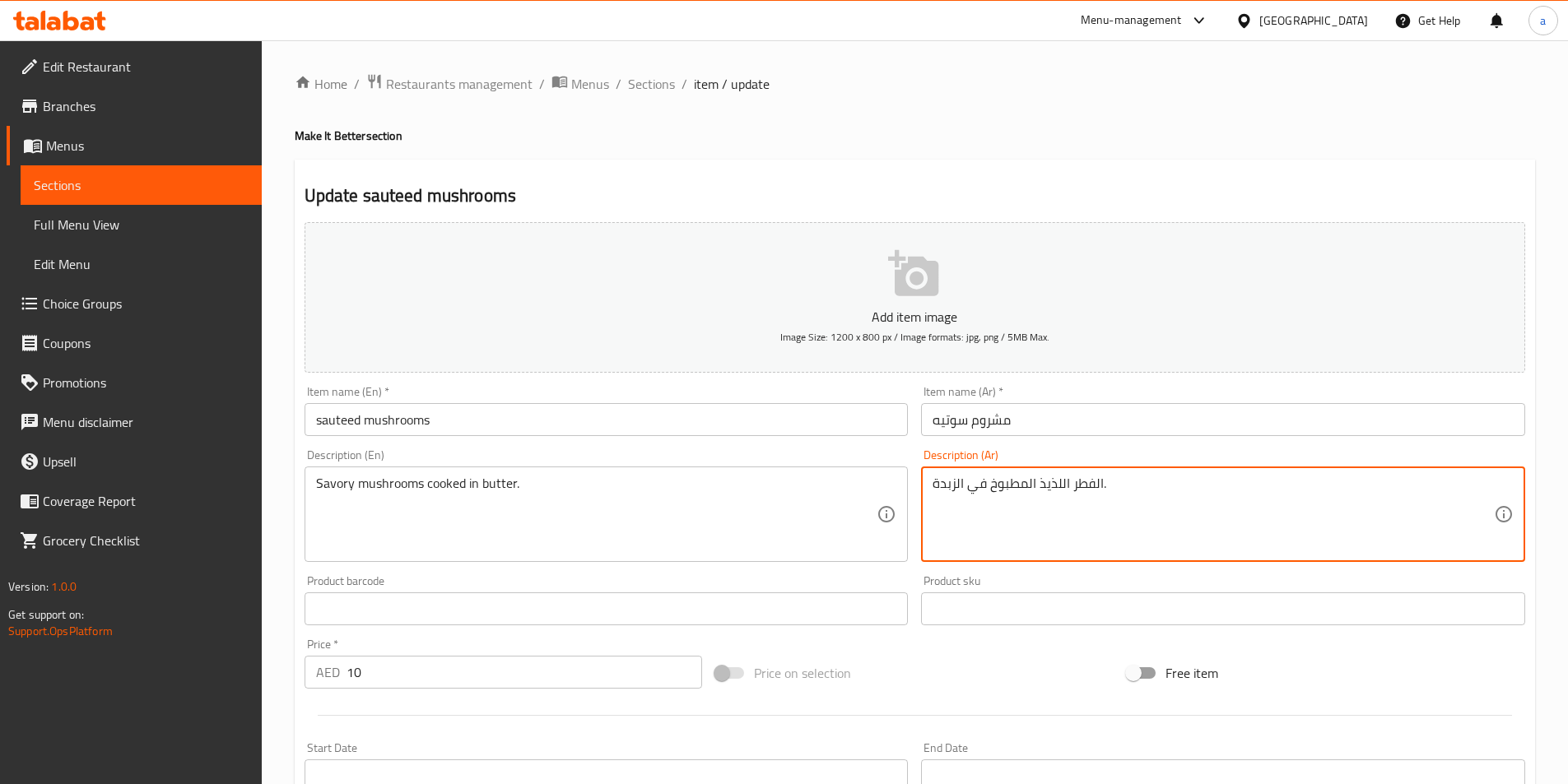
drag, startPoint x: 1070, startPoint y: 483, endPoint x: 1100, endPoint y: 485, distance: 30.1
paste textarea "[PERSON_NAME]"
click at [1115, 484] on textarea "امشروم اللذيذ المطبوخ في الزبدة." at bounding box center [1213, 514] width 562 height 78
click at [1070, 489] on textarea "مشروم اللذيذ المطبوخ في الزبدة." at bounding box center [1213, 514] width 562 height 78
drag, startPoint x: 1062, startPoint y: 485, endPoint x: 1072, endPoint y: 485, distance: 10.0
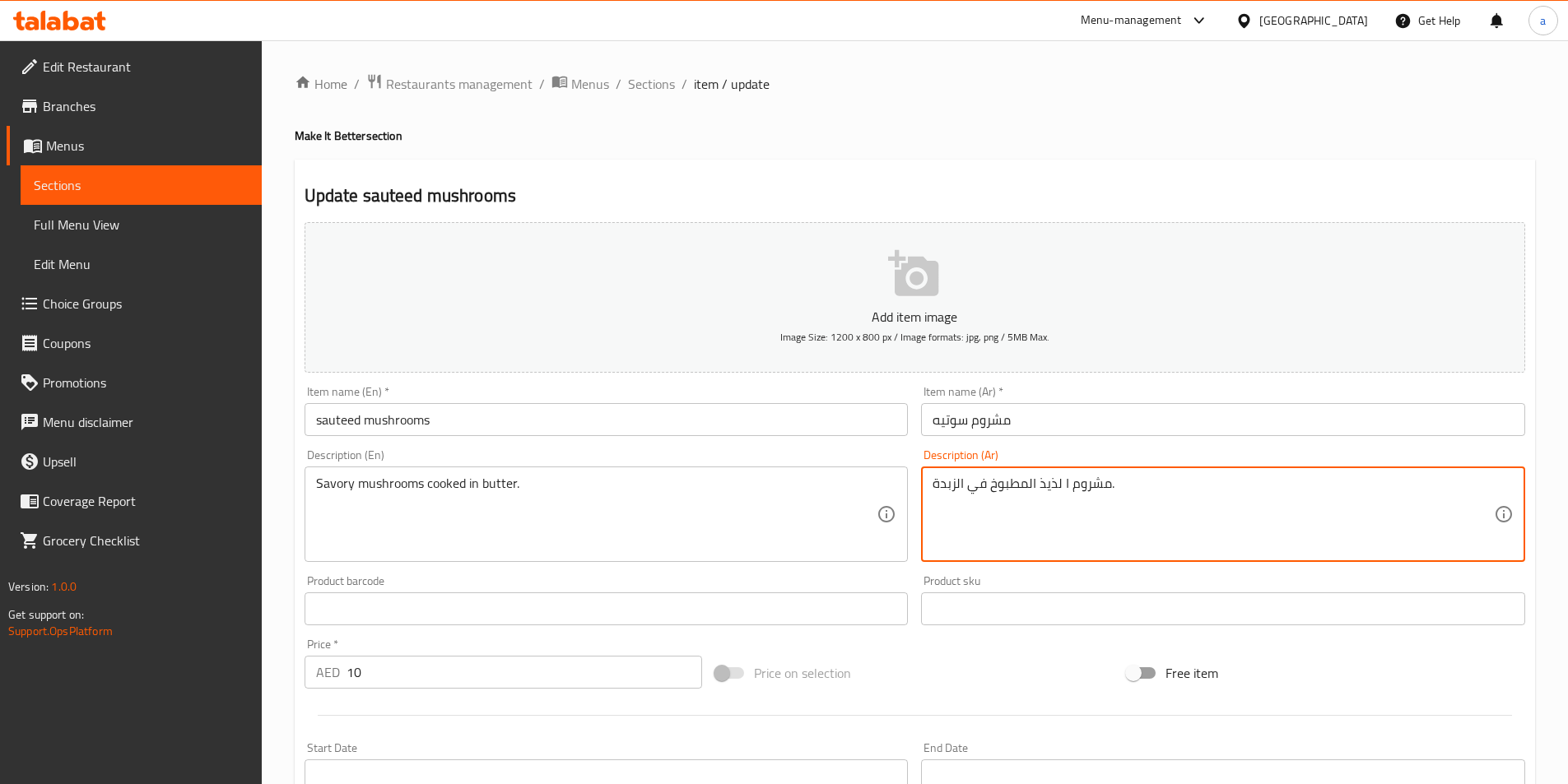
click at [1072, 485] on textarea "مشروم ا لذيذ المطبوخ في الزبدة." at bounding box center [1213, 514] width 562 height 78
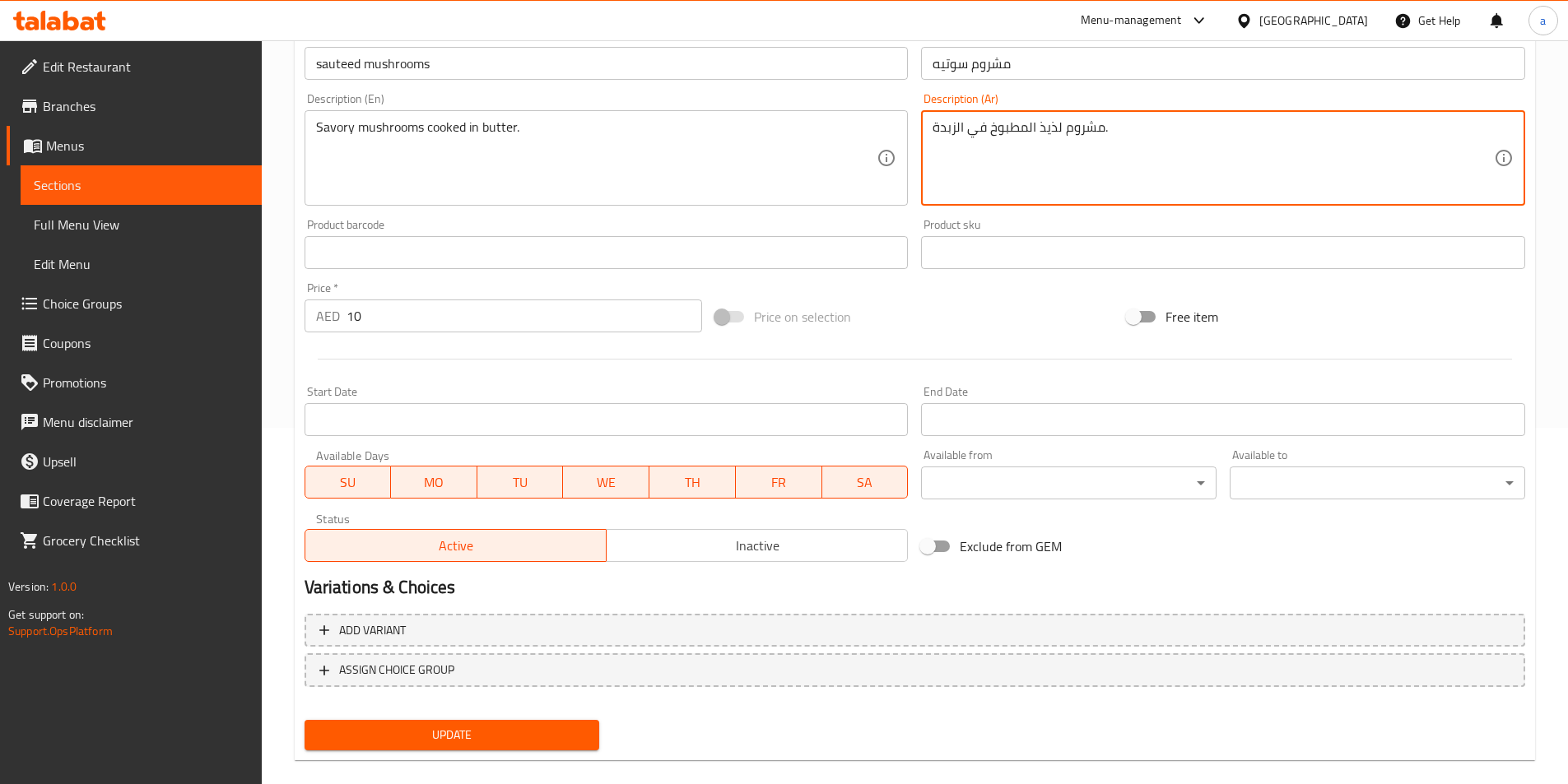
scroll to position [379, 0]
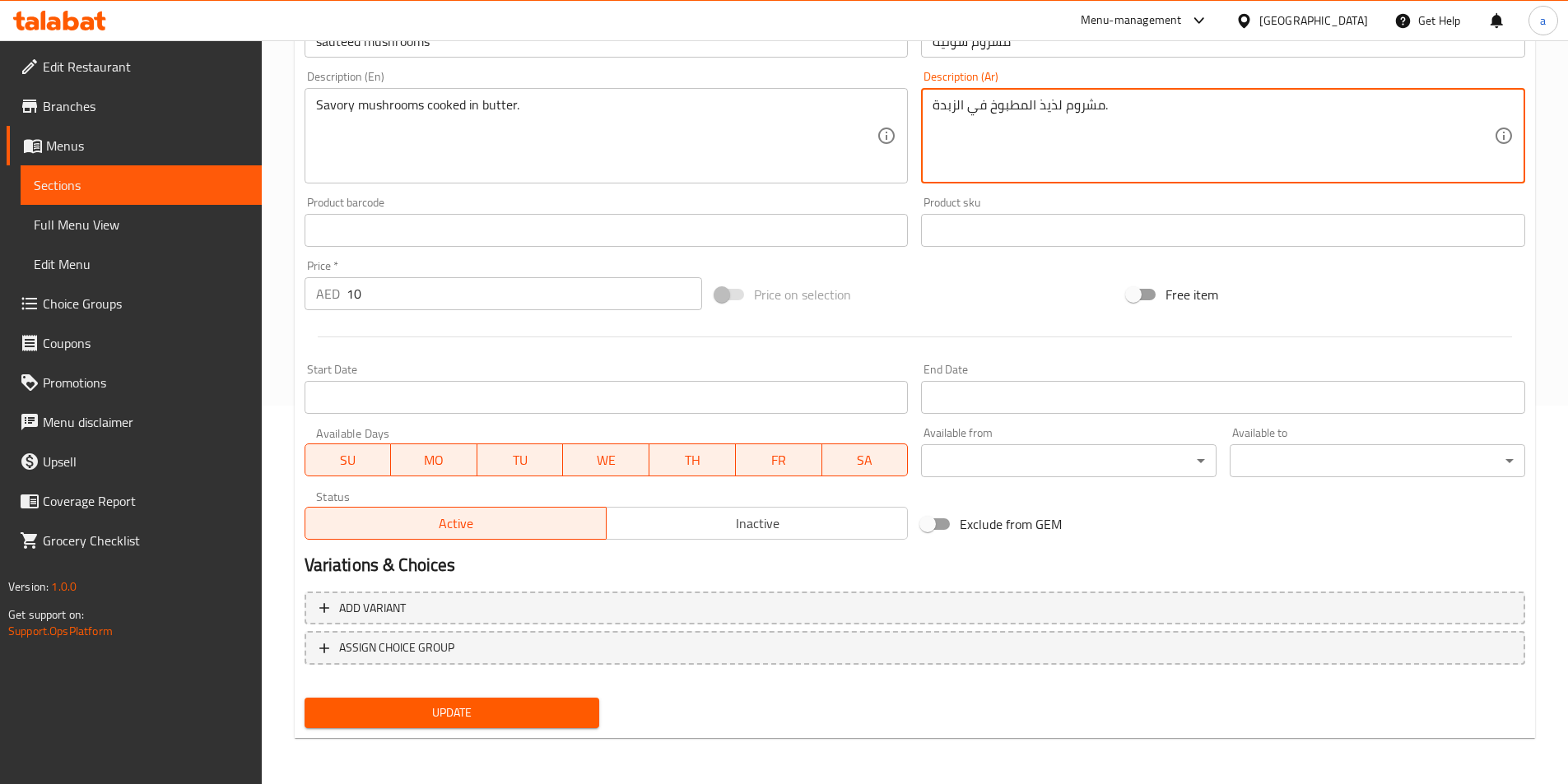
type textarea "مشروم لذيذ المطبوخ في الزبدة."
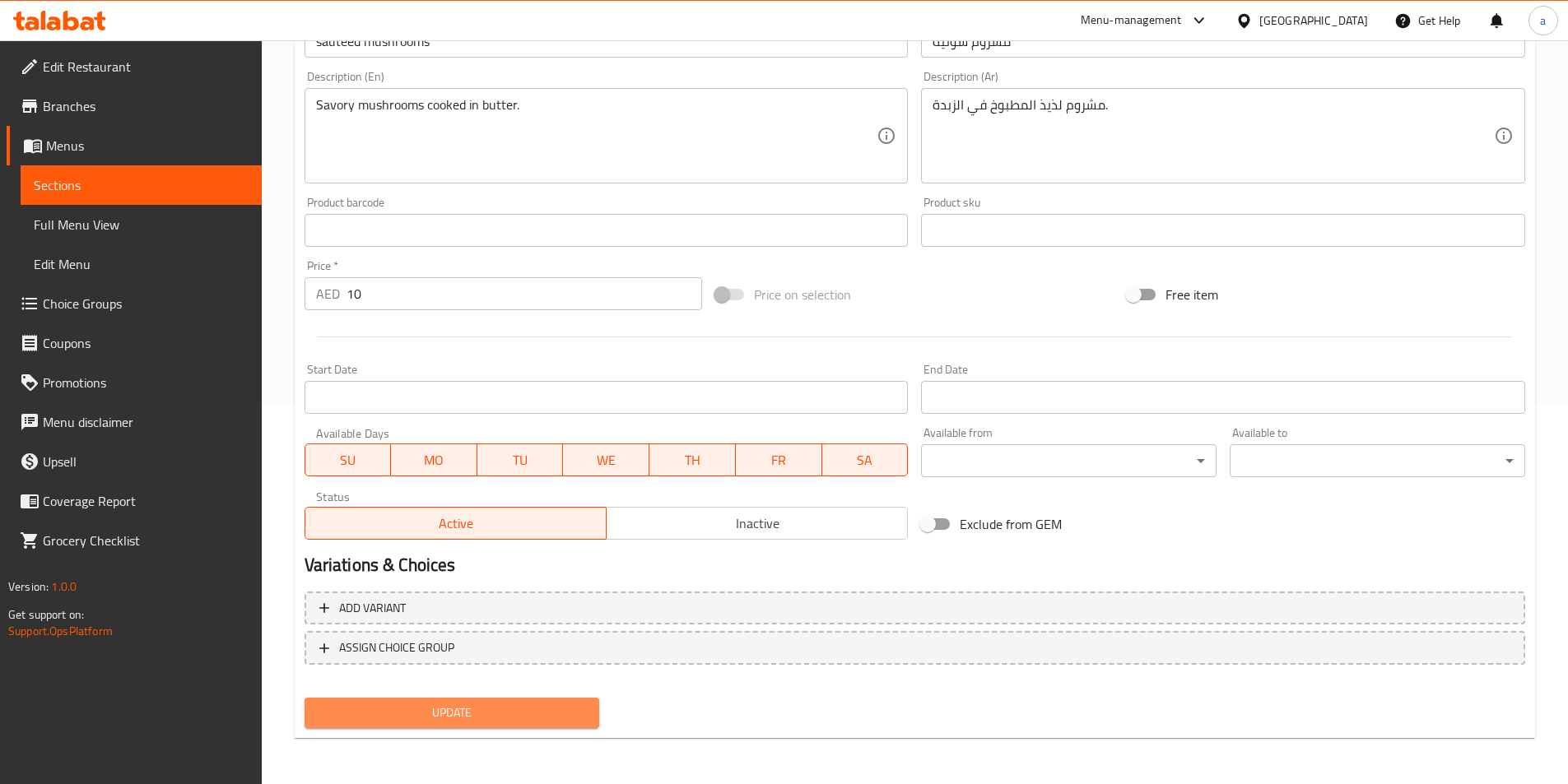
click at [519, 705] on span "Update" at bounding box center [452, 712] width 269 height 20
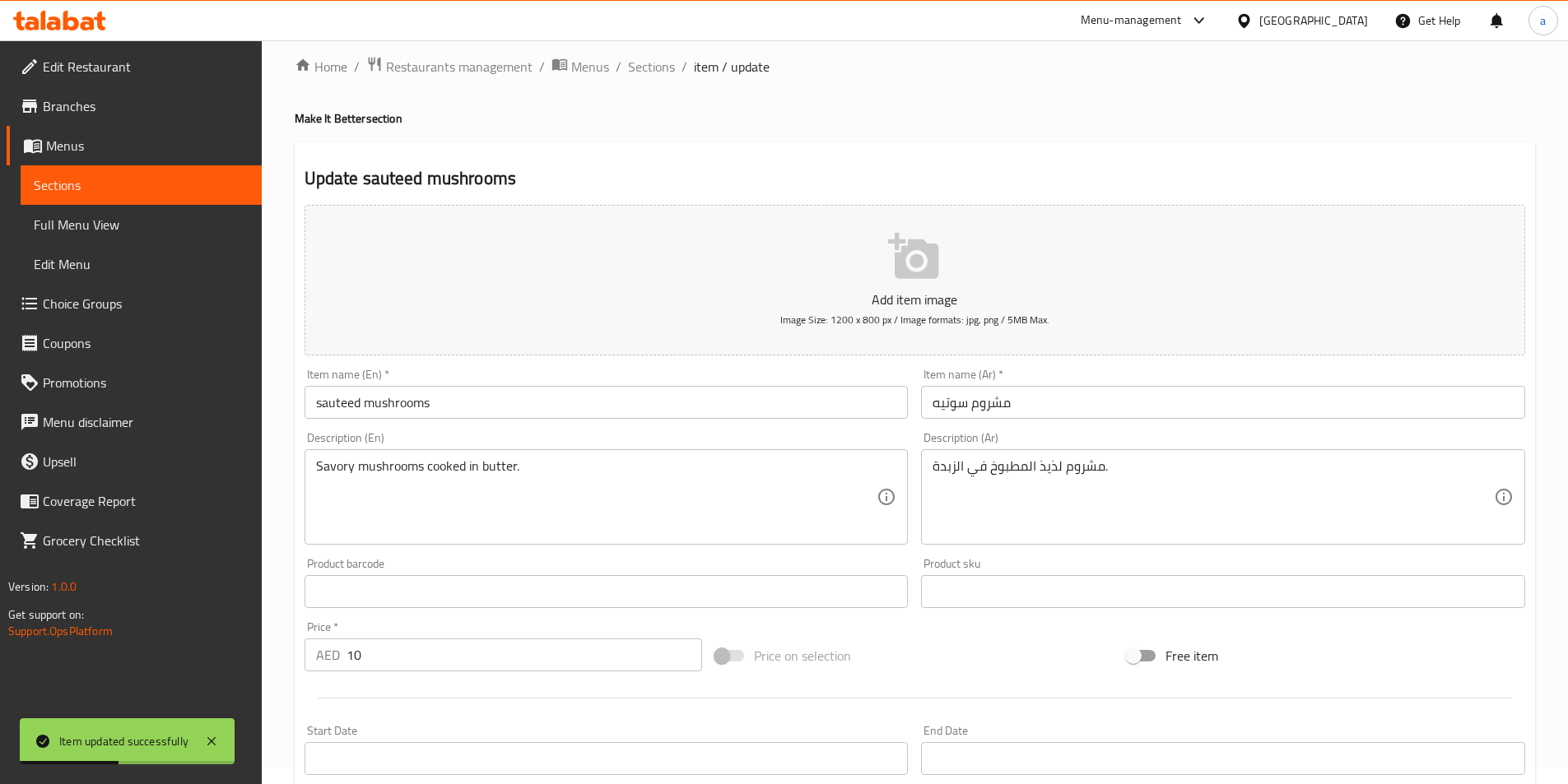
scroll to position [0, 0]
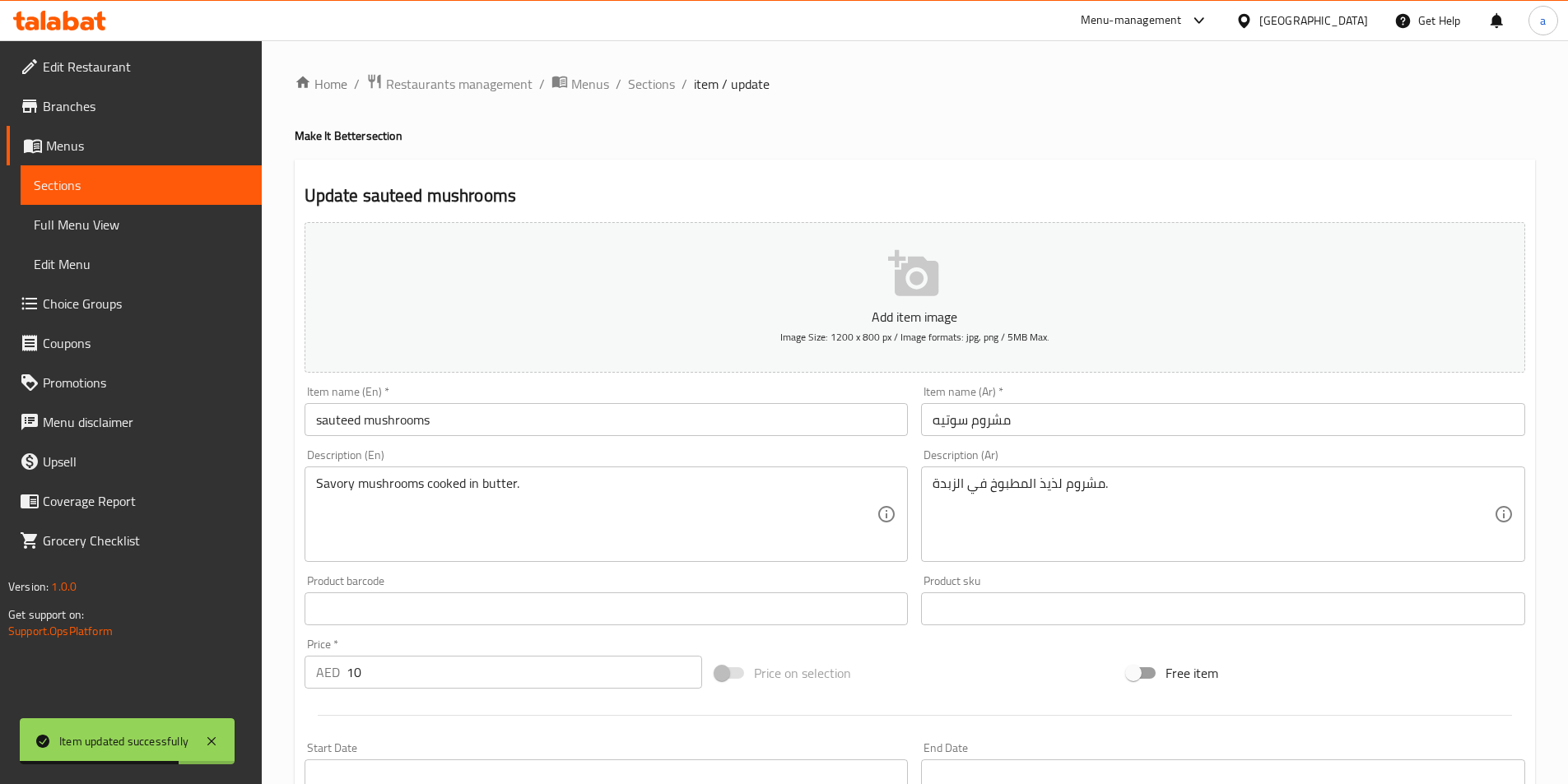
click at [149, 193] on span "Sections" at bounding box center [141, 185] width 215 height 20
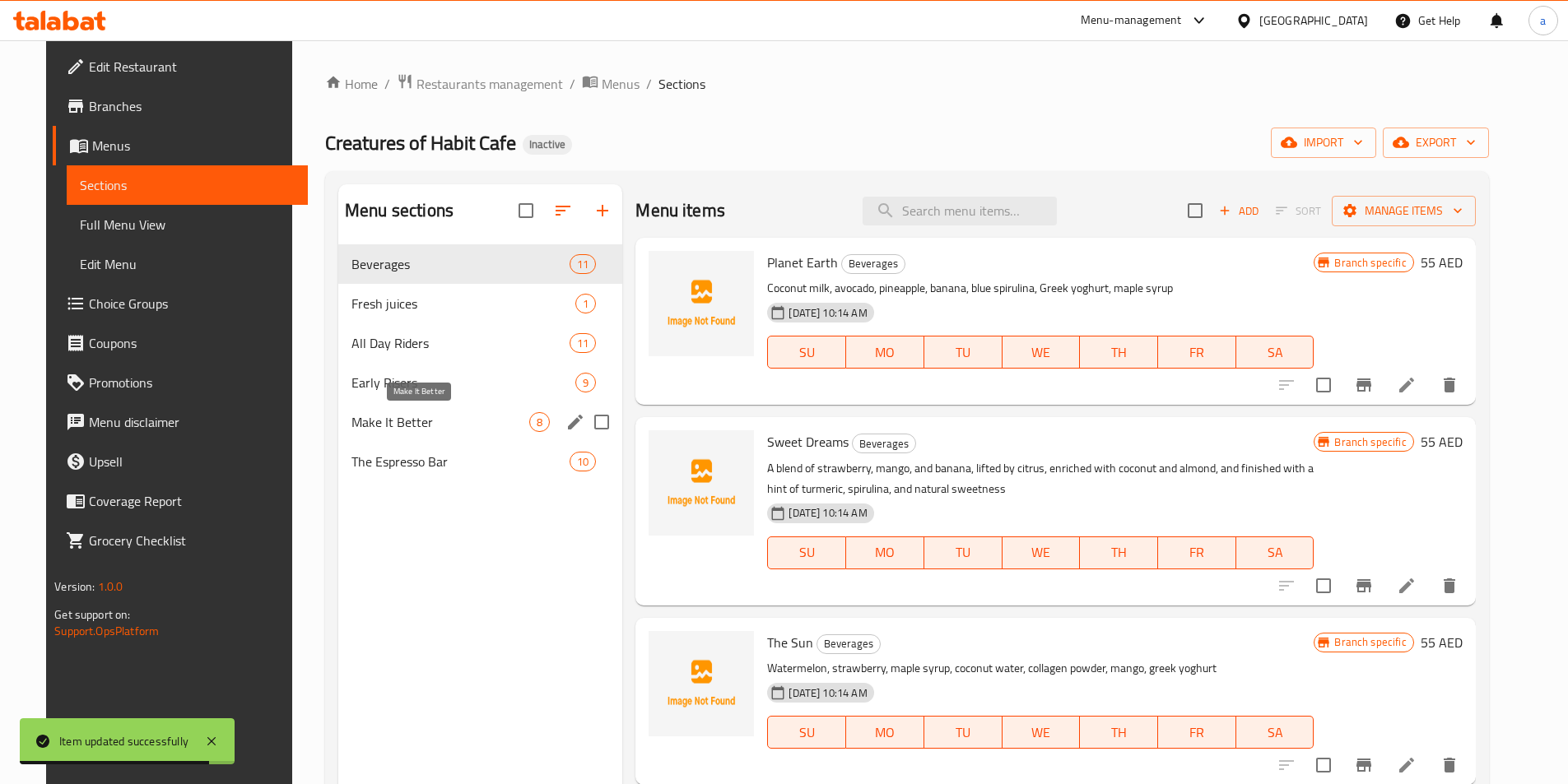
click at [403, 422] on span "Make It Better" at bounding box center [440, 422] width 178 height 20
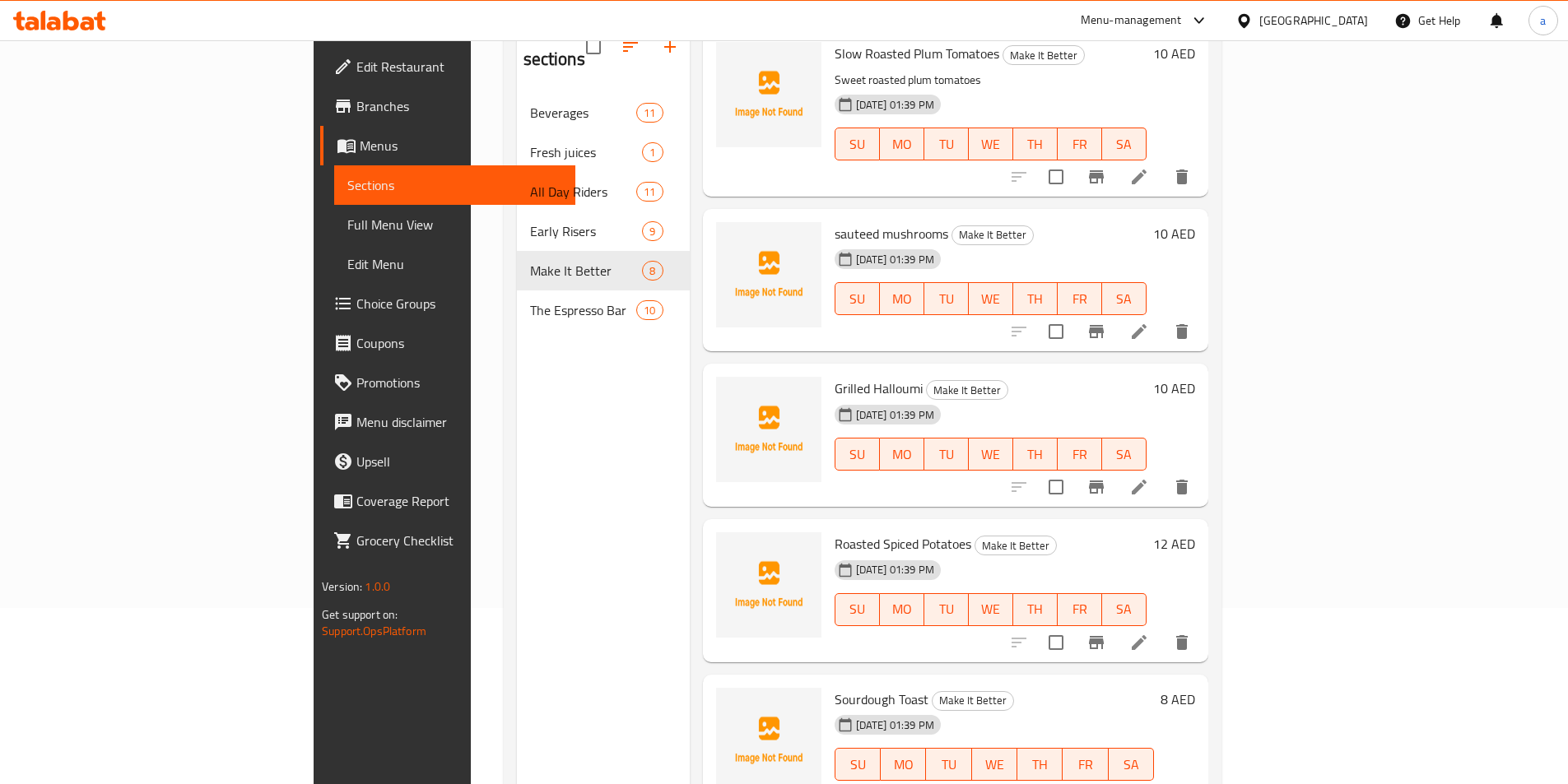
scroll to position [230, 0]
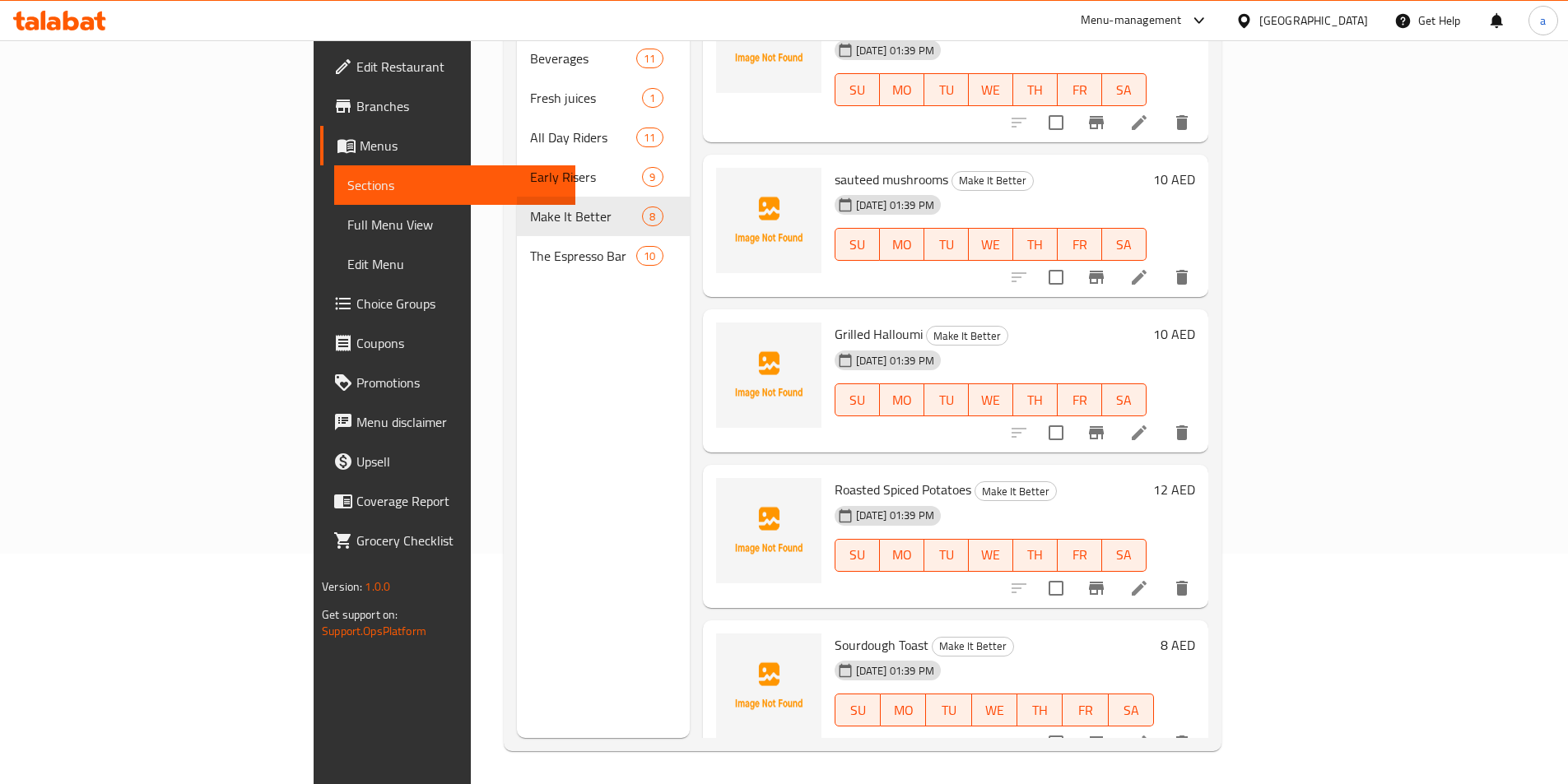
click at [1162, 418] on li at bounding box center [1139, 432] width 46 height 30
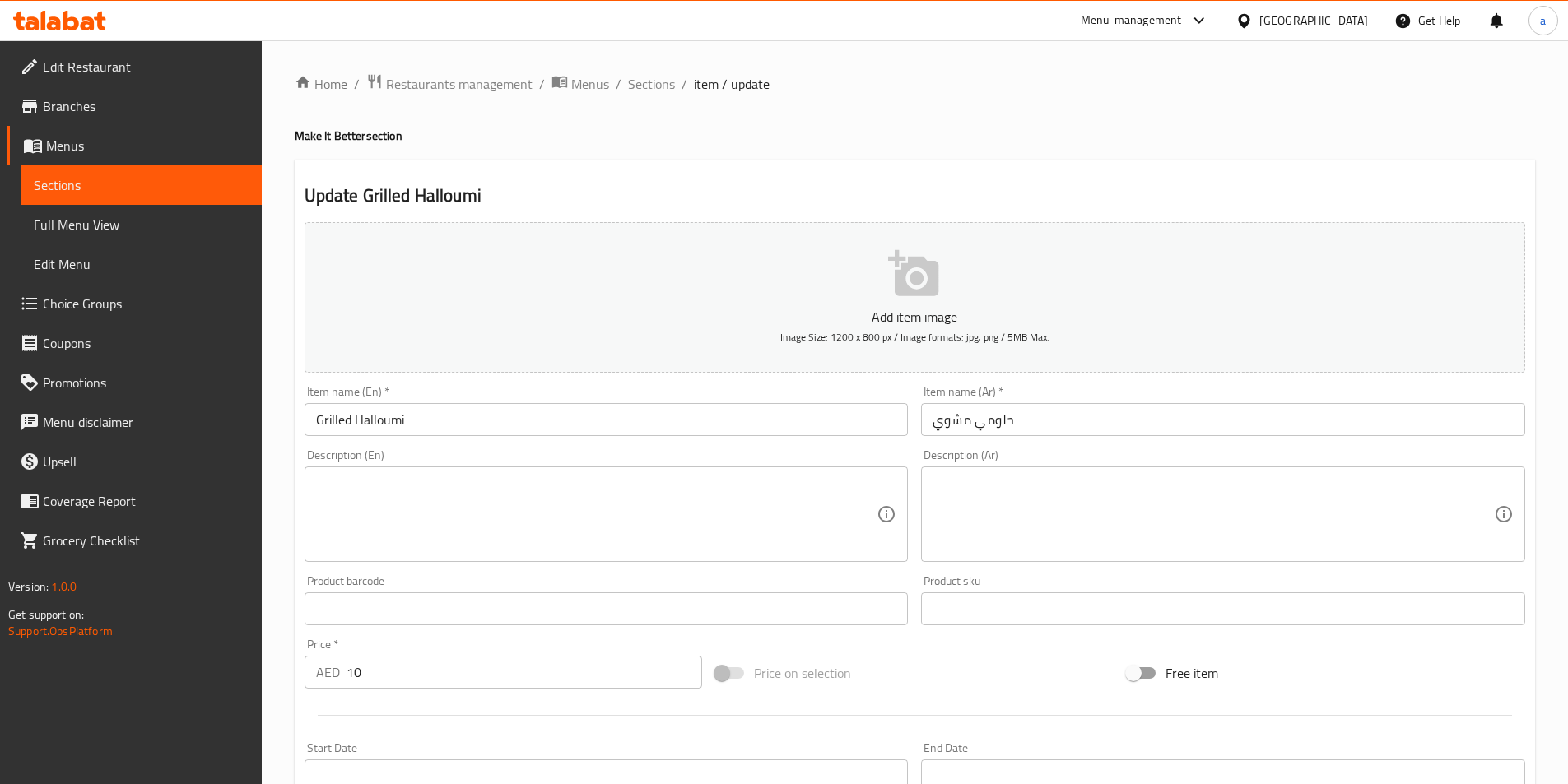
click at [754, 489] on textarea at bounding box center [597, 514] width 562 height 78
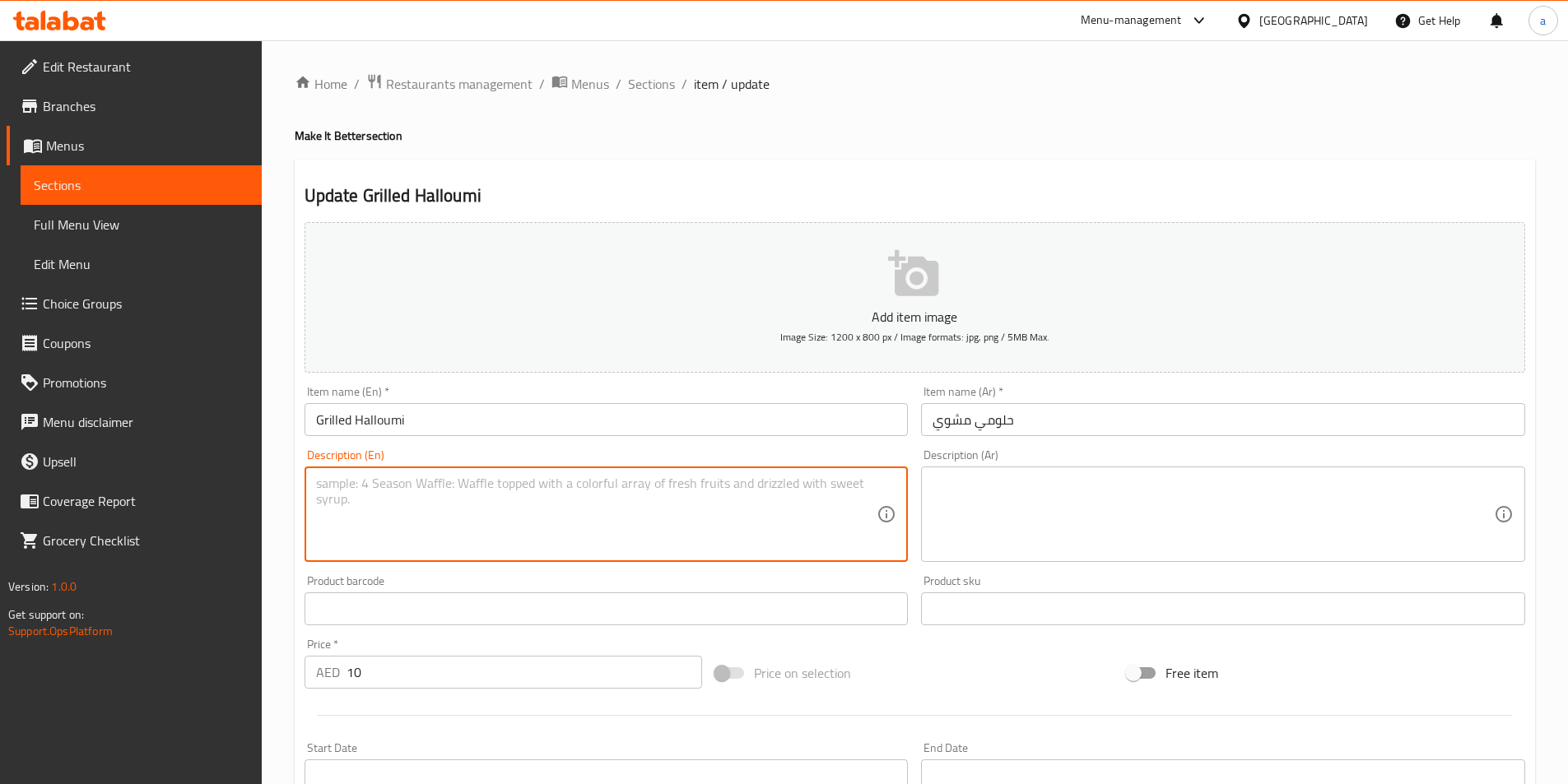
paste textarea "Golden grilled halloumi cheese"
type textarea "Golden grilled halloumi cheese"
click at [1097, 470] on div "Description (Ar)" at bounding box center [1223, 513] width 604 height 95
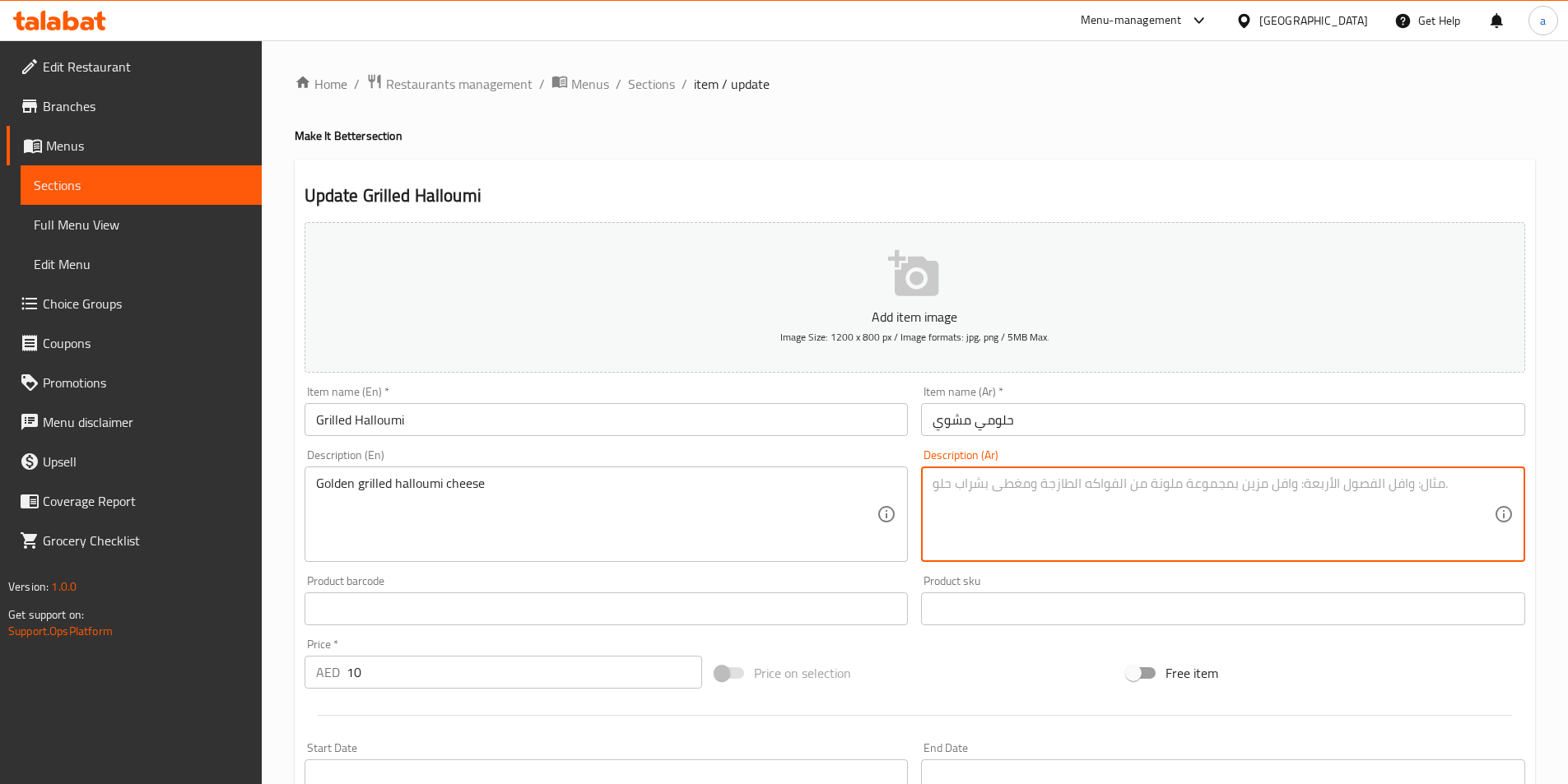
paste textarea "جبنة حلومي مشوية ذهبية"
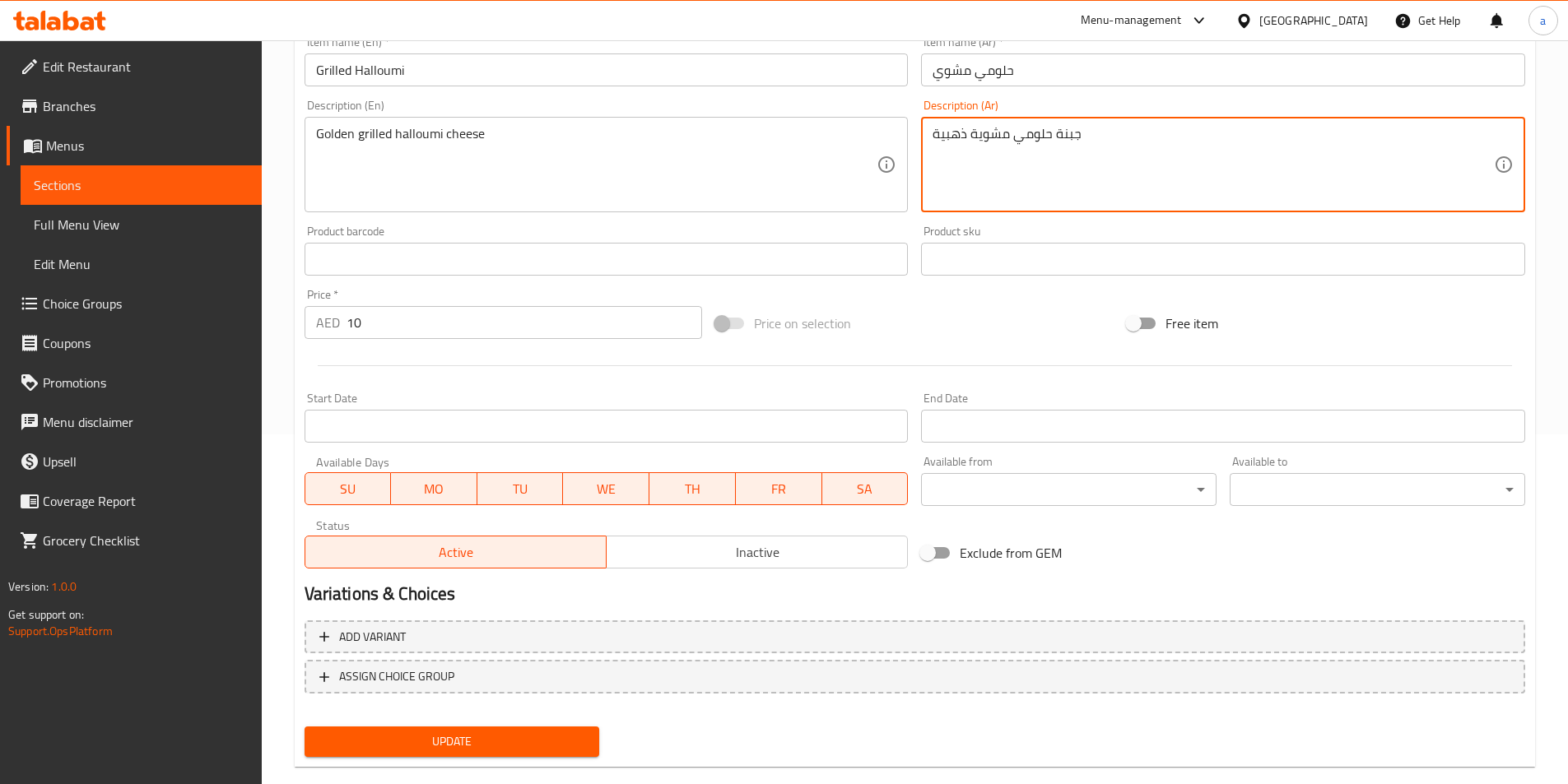
scroll to position [379, 0]
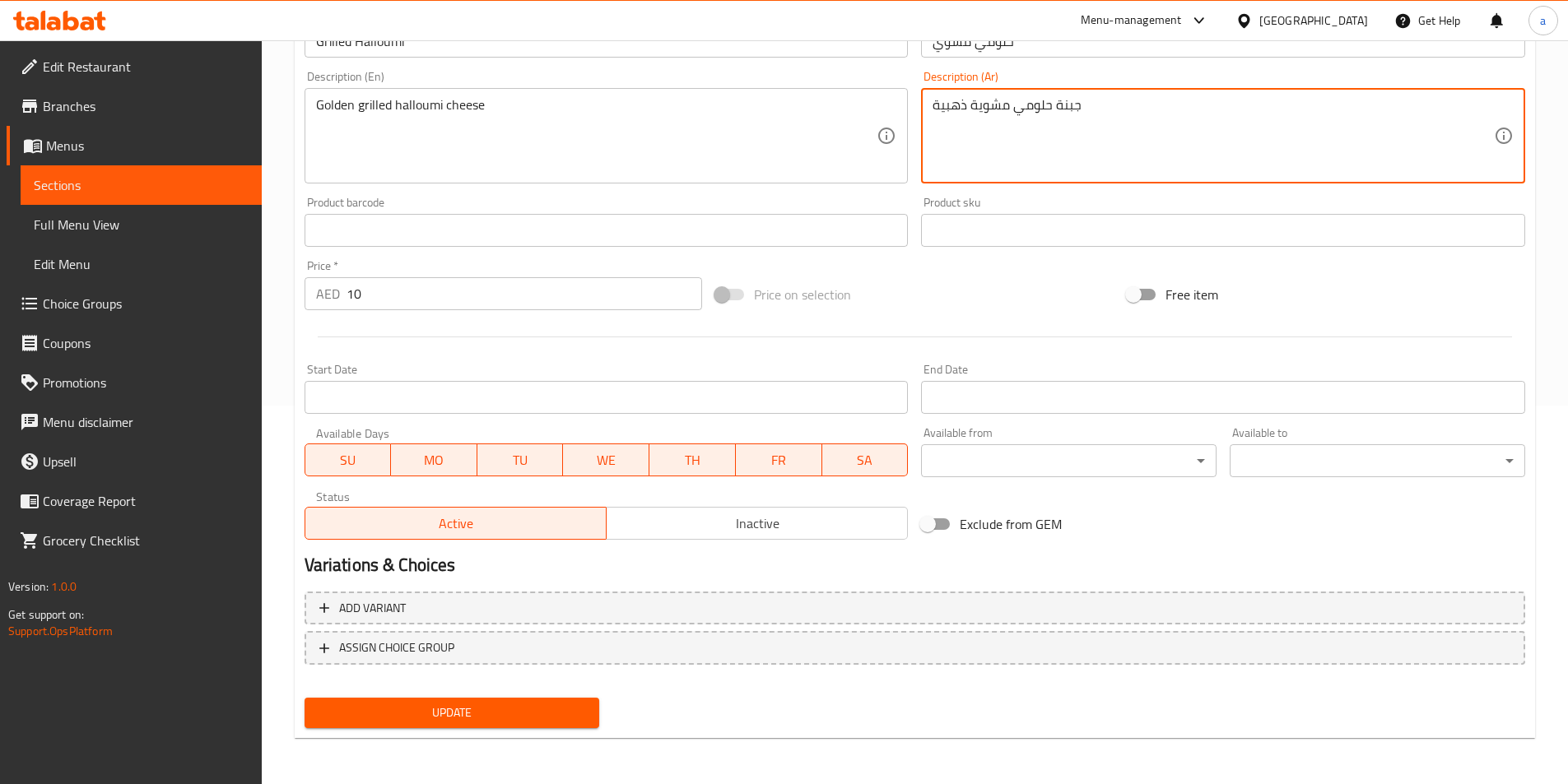
type textarea "جبنة حلومي مشوية ذهبية"
click at [549, 712] on span "Update" at bounding box center [452, 712] width 269 height 20
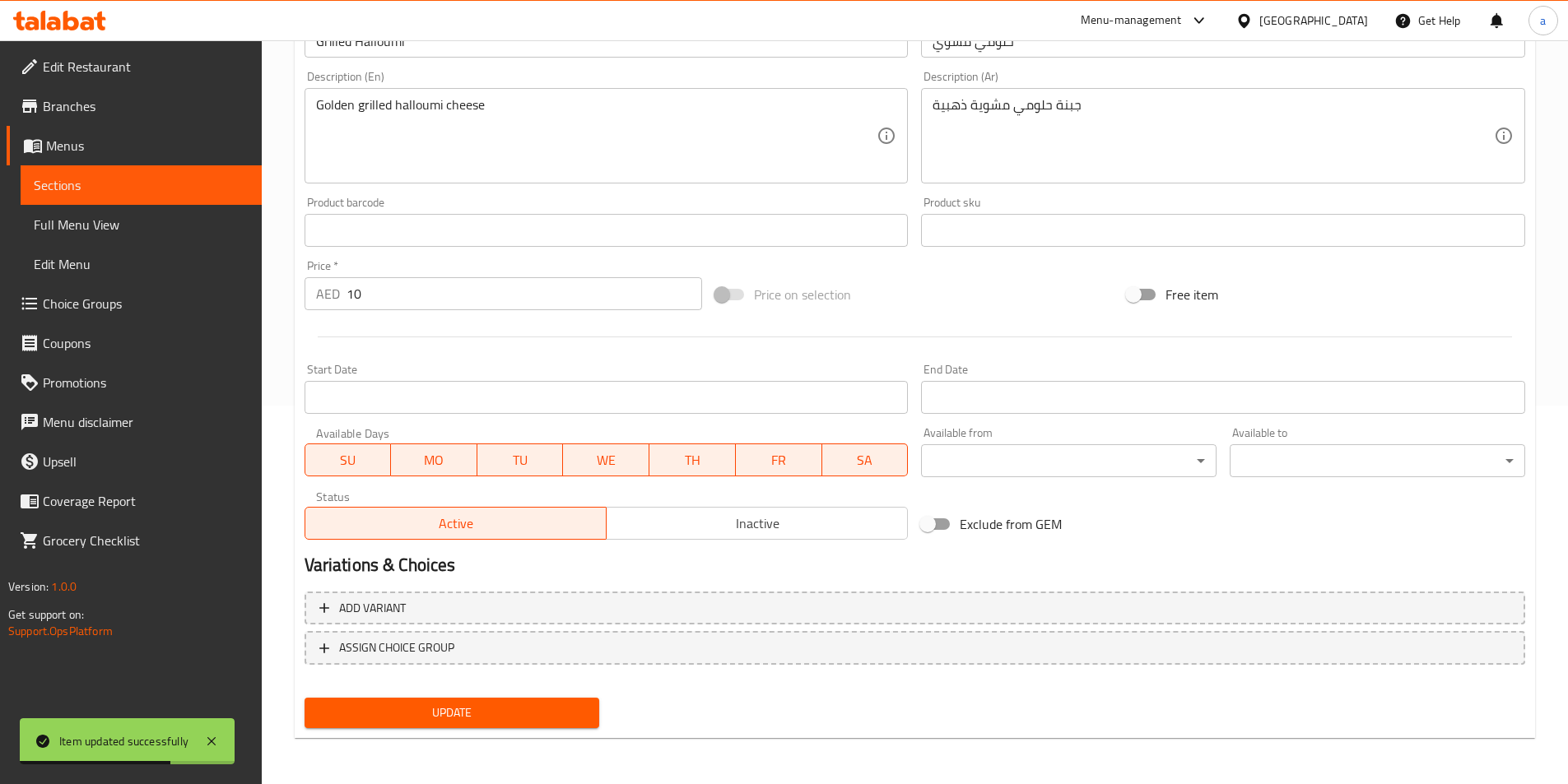
click at [202, 183] on span "Sections" at bounding box center [141, 185] width 215 height 20
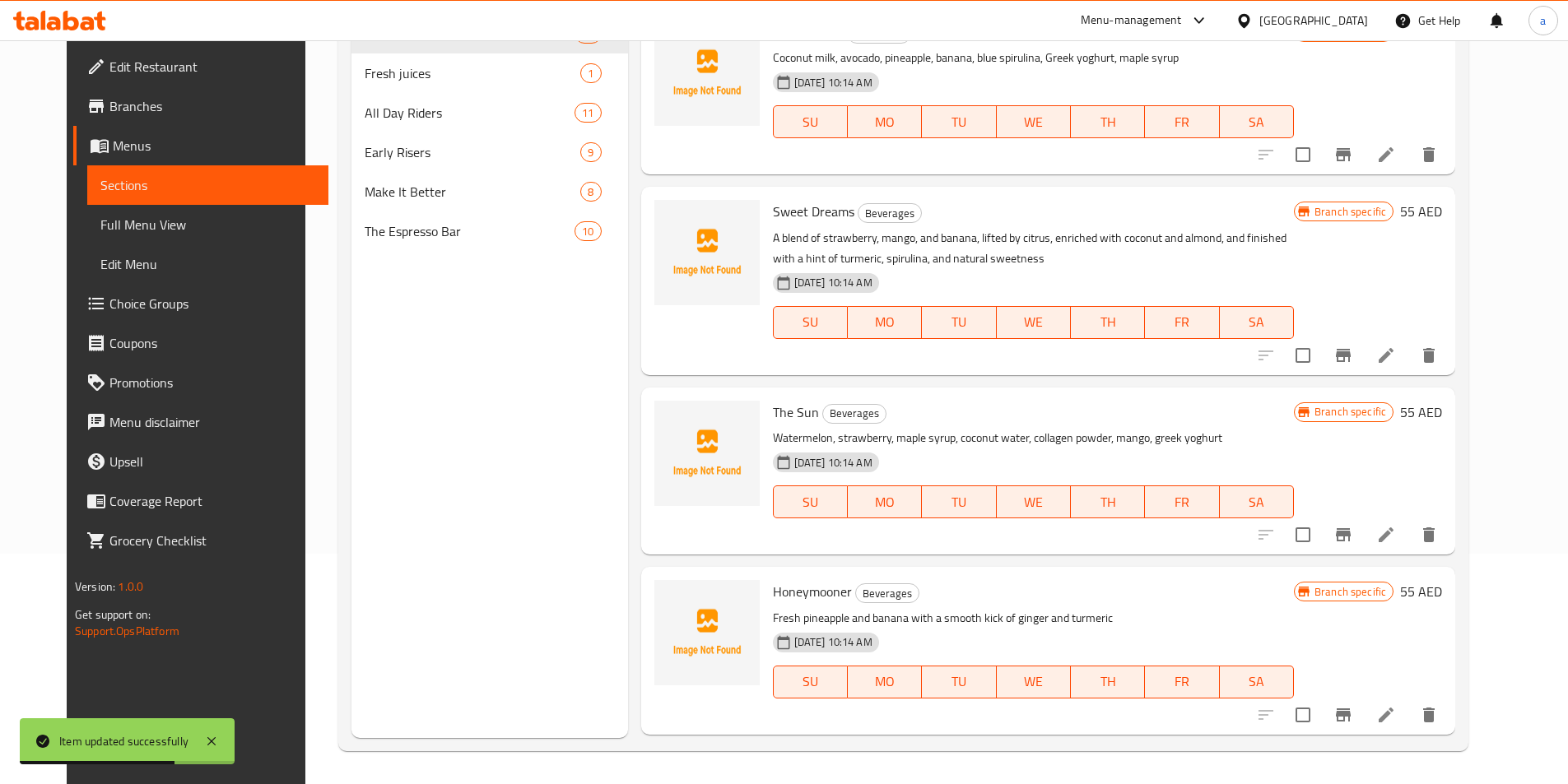
scroll to position [230, 0]
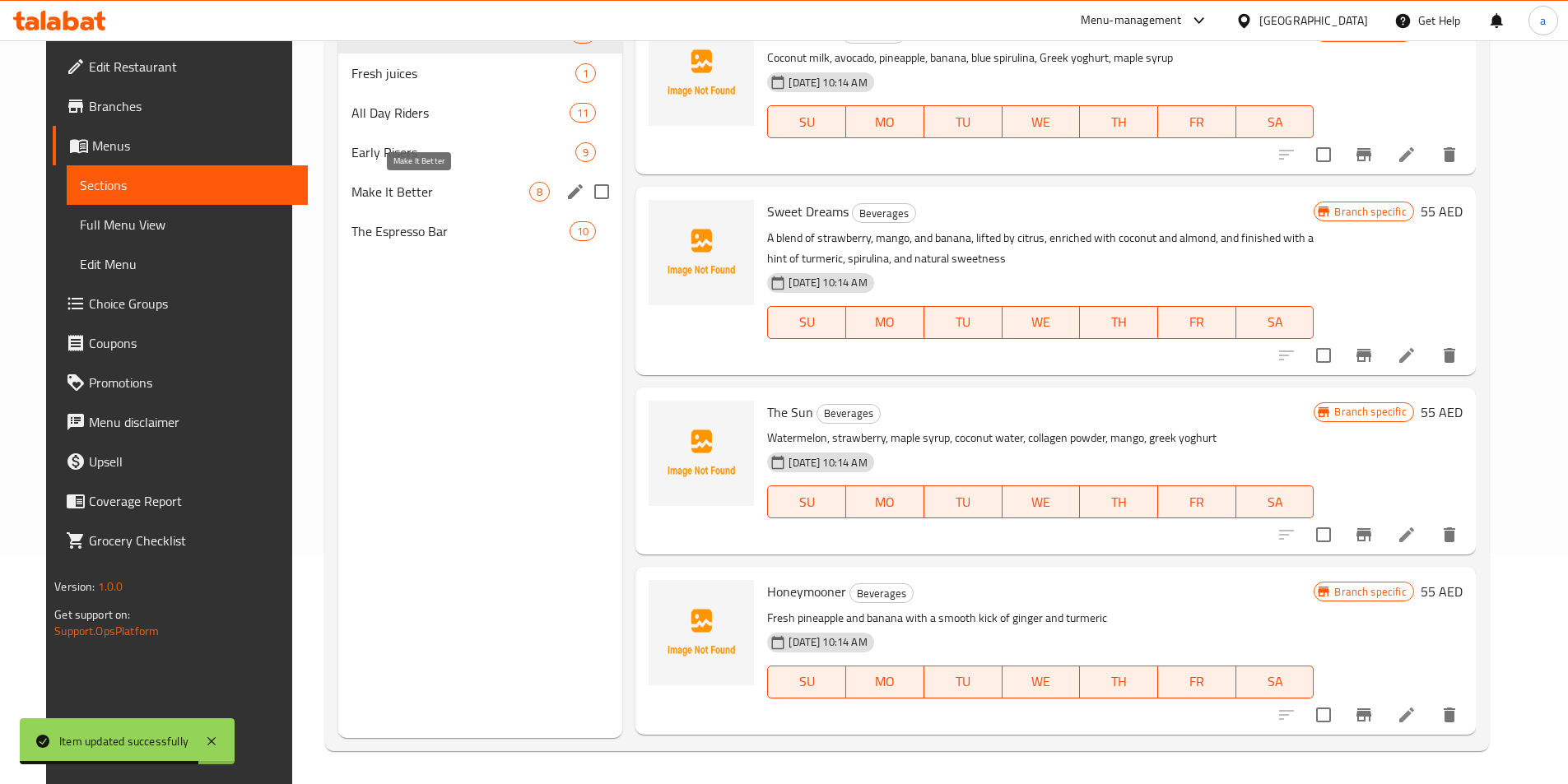
click at [375, 195] on span "Make It Better" at bounding box center [440, 192] width 178 height 20
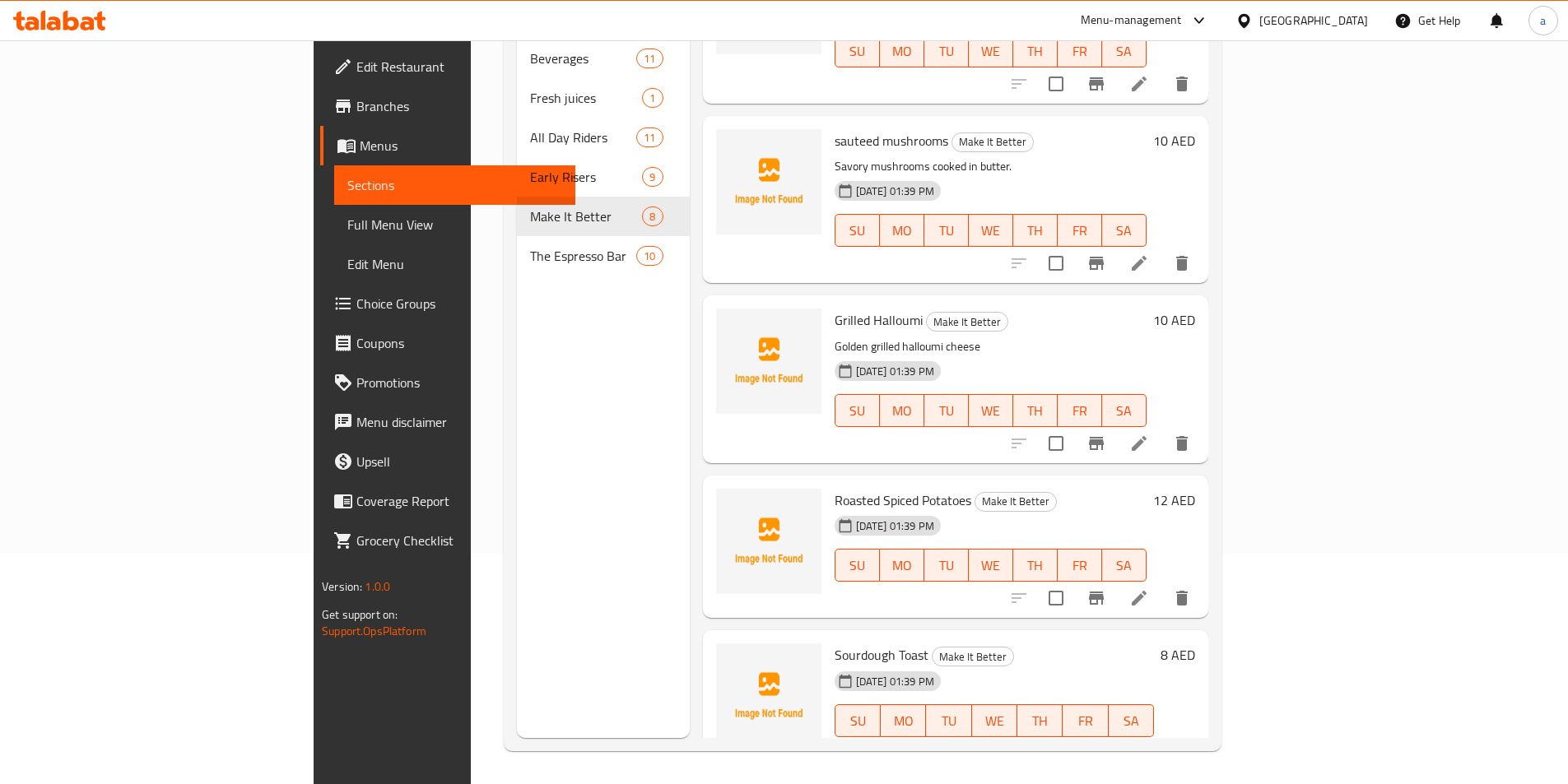
scroll to position [621, 0]
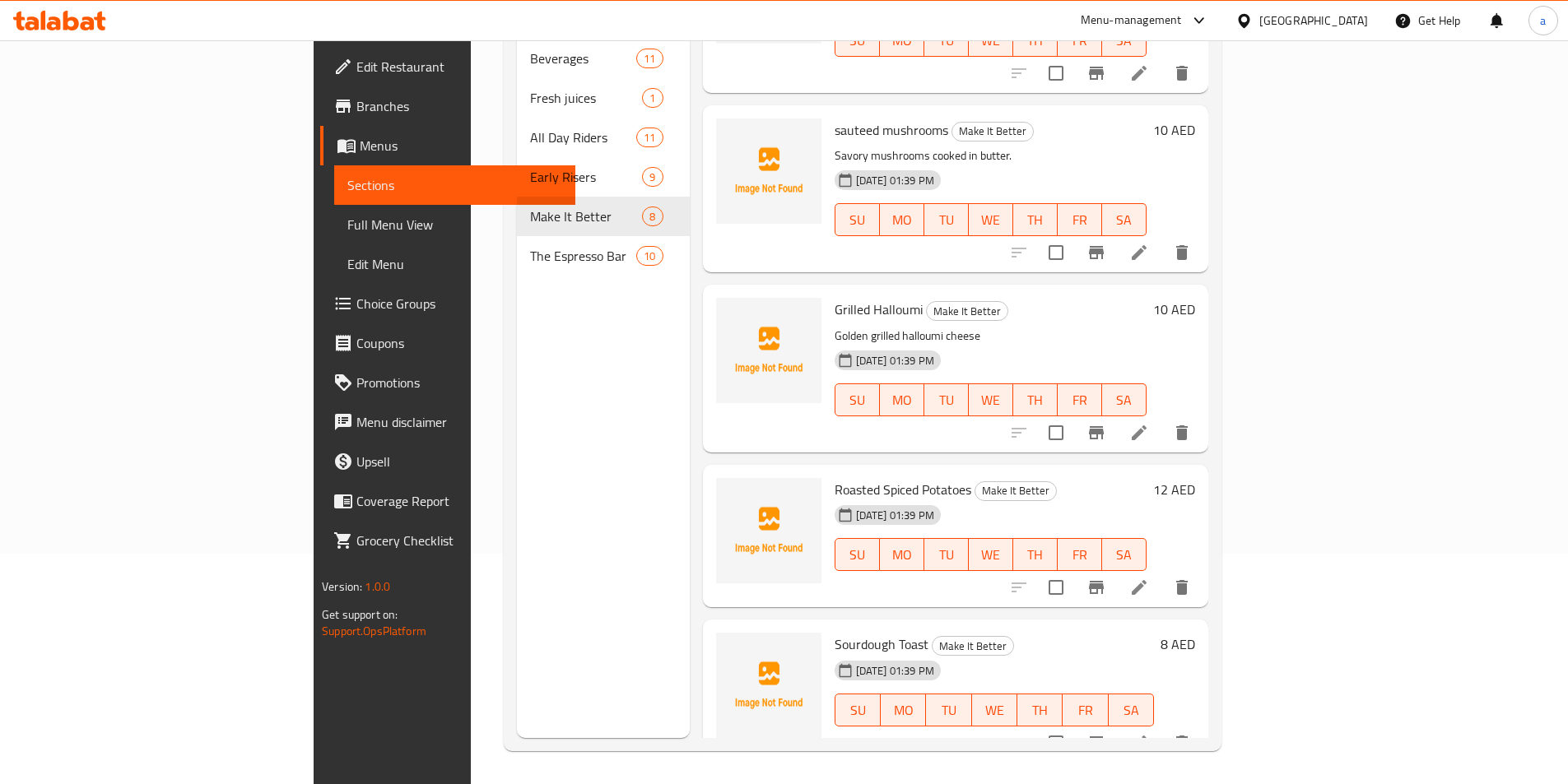
click at [1147, 580] on icon at bounding box center [1139, 587] width 14 height 14
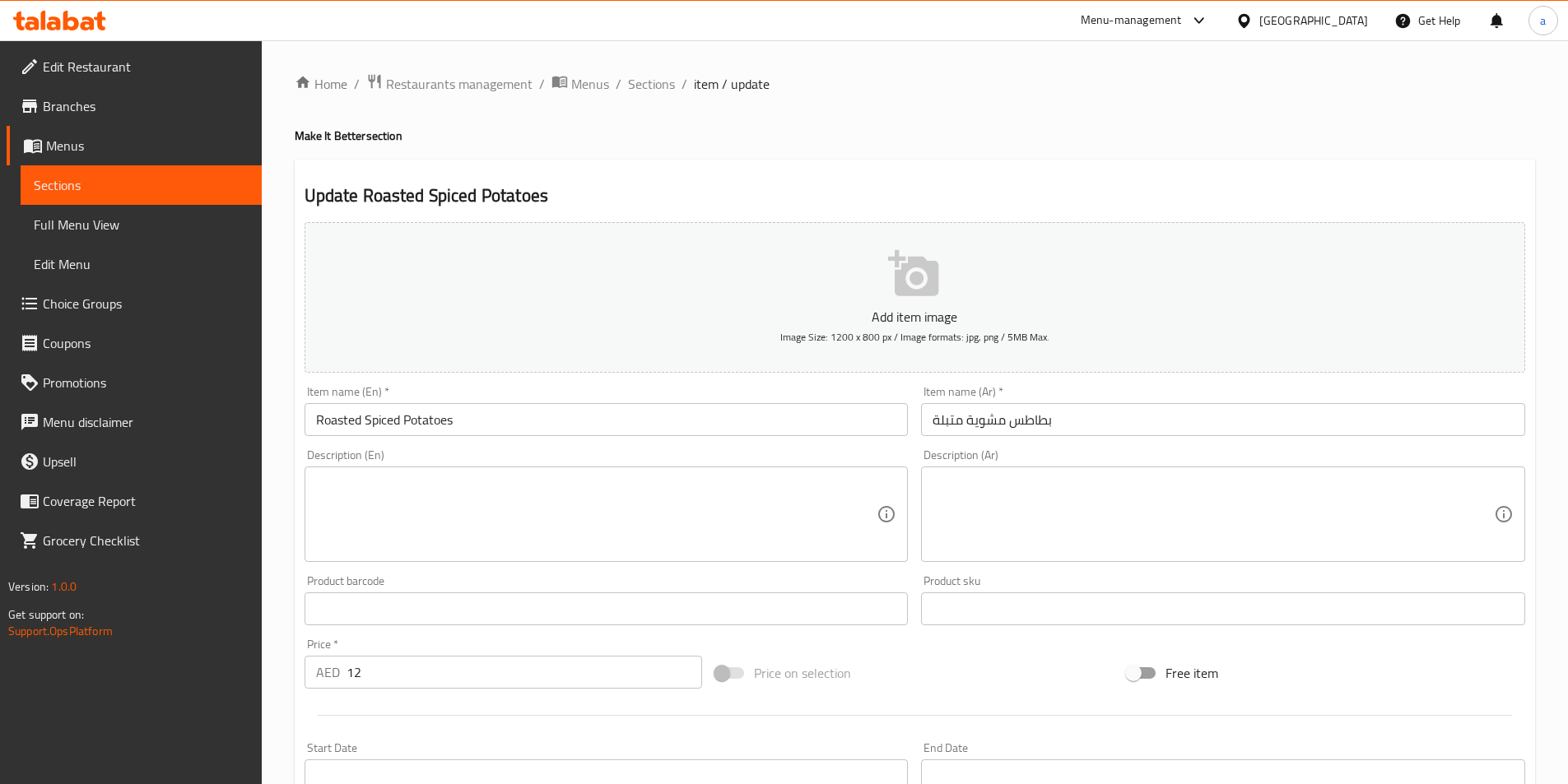
click at [784, 483] on textarea at bounding box center [597, 514] width 562 height 78
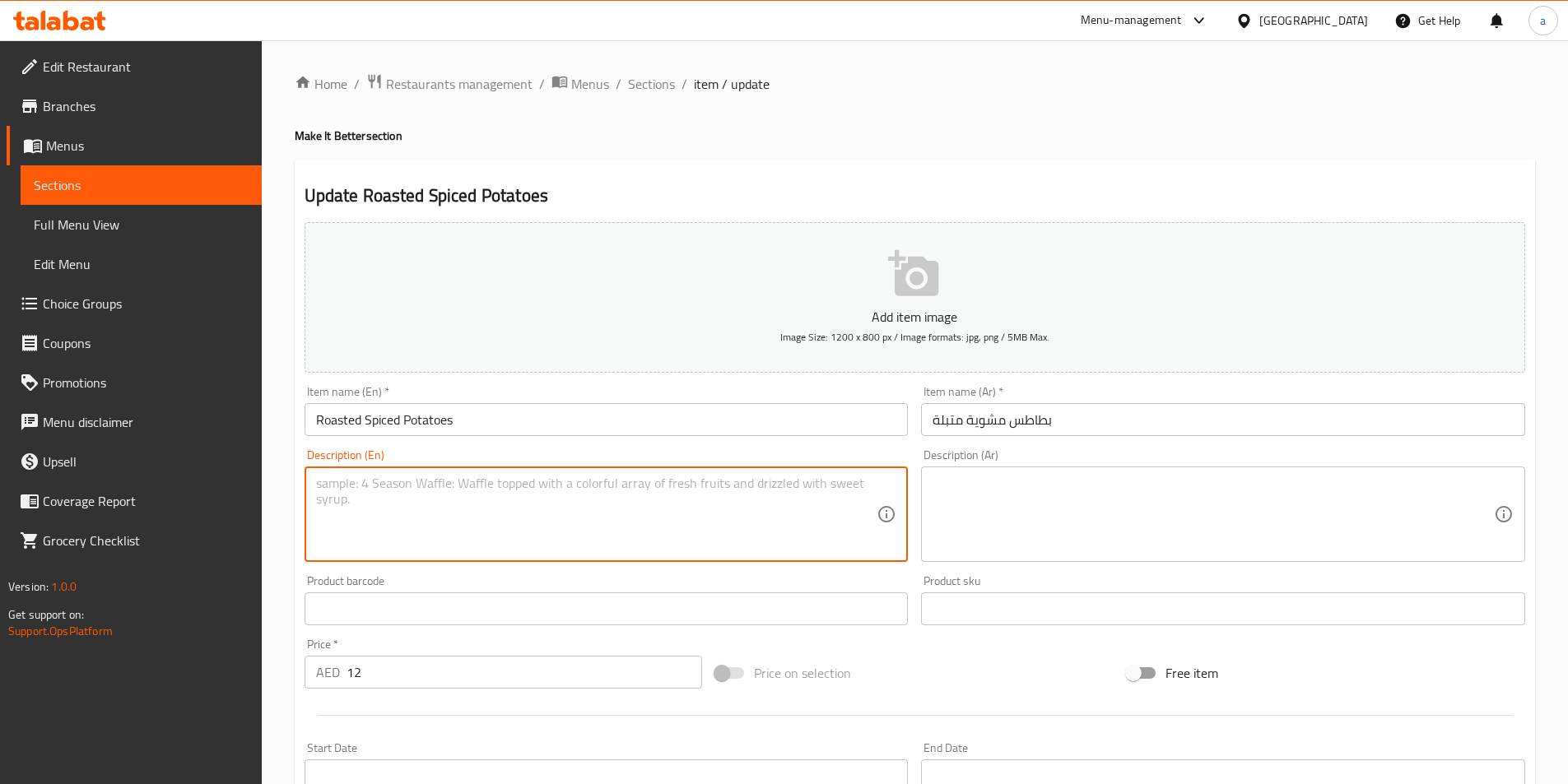
paste textarea "Crispy potatoes with spices."
type textarea "Crispy potatoes with spices."
click at [1097, 483] on textarea at bounding box center [1213, 514] width 562 height 78
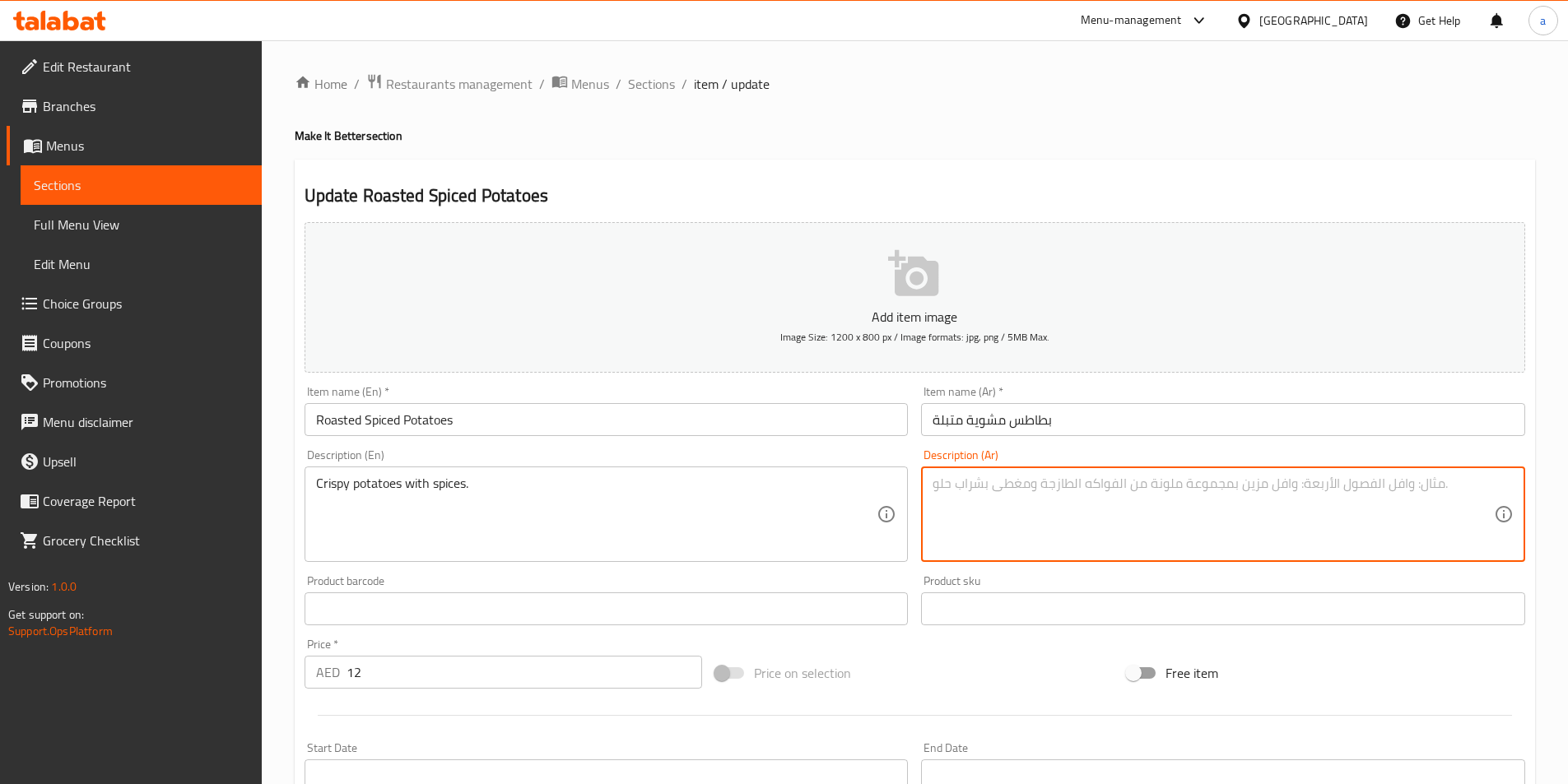
paste textarea "بطاطس مقرمشة مع التوابل."
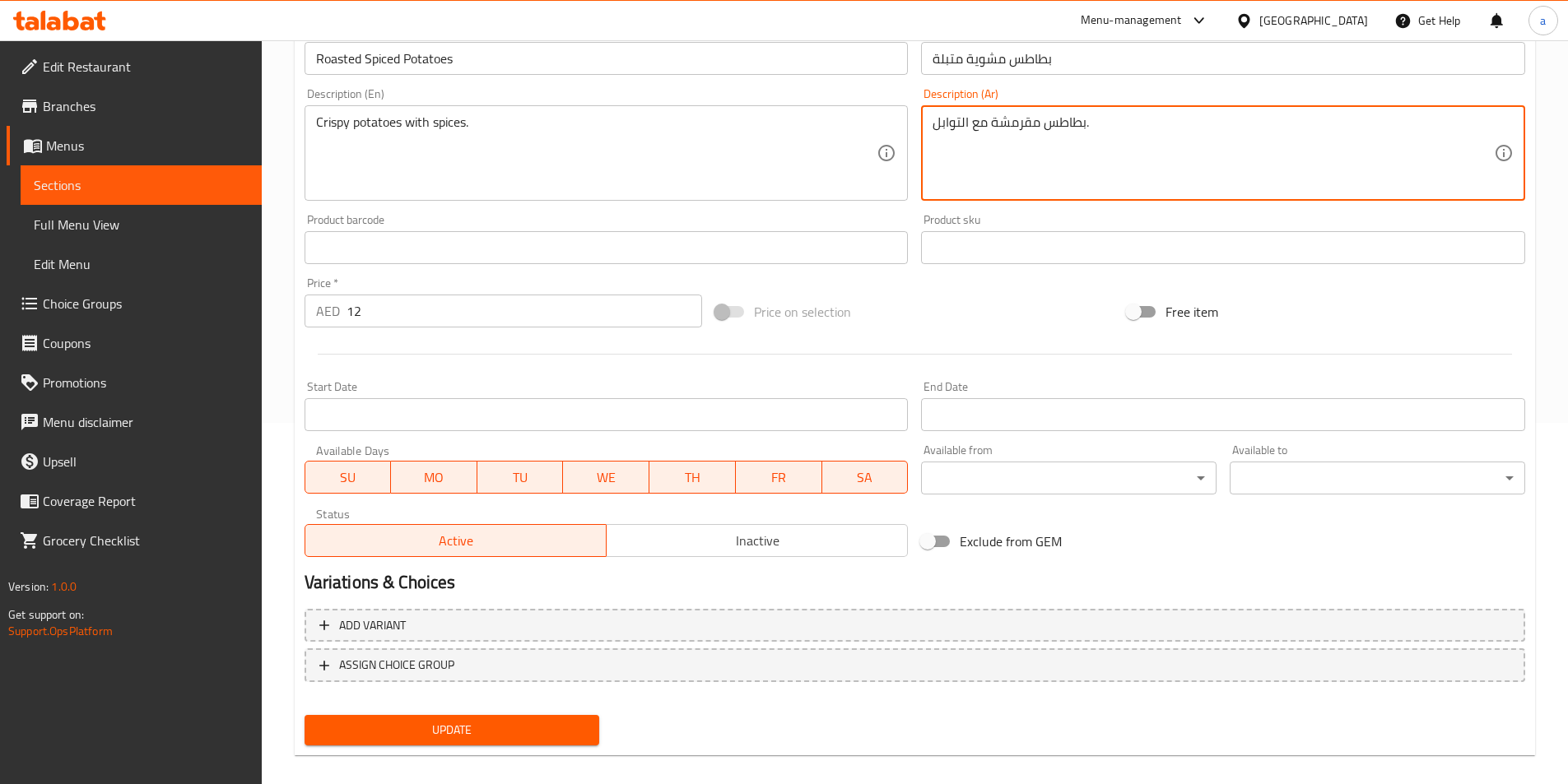
scroll to position [379, 0]
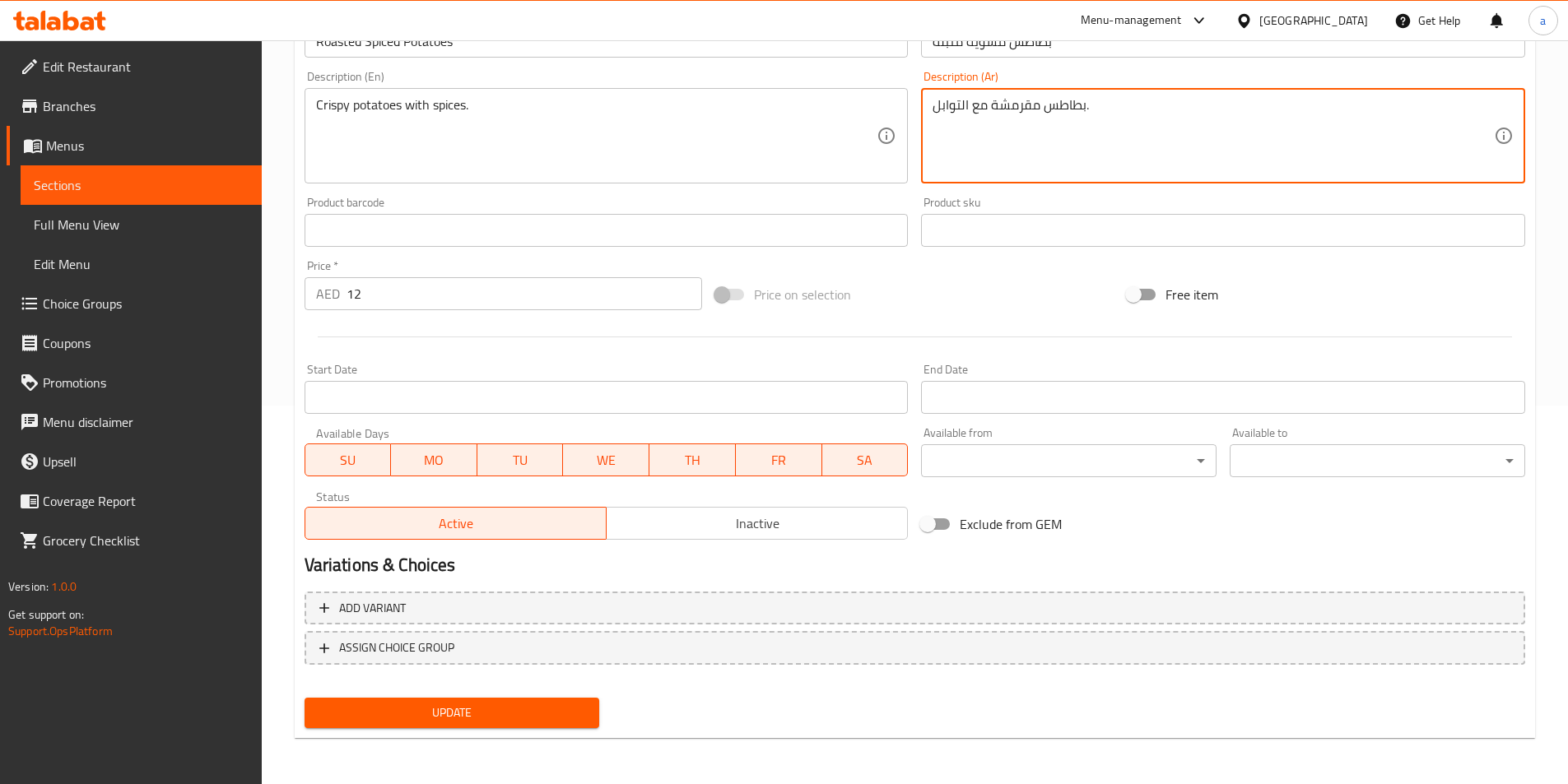
type textarea "بطاطس مقرمشة مع التوابل."
click at [518, 735] on div "Update" at bounding box center [452, 713] width 308 height 43
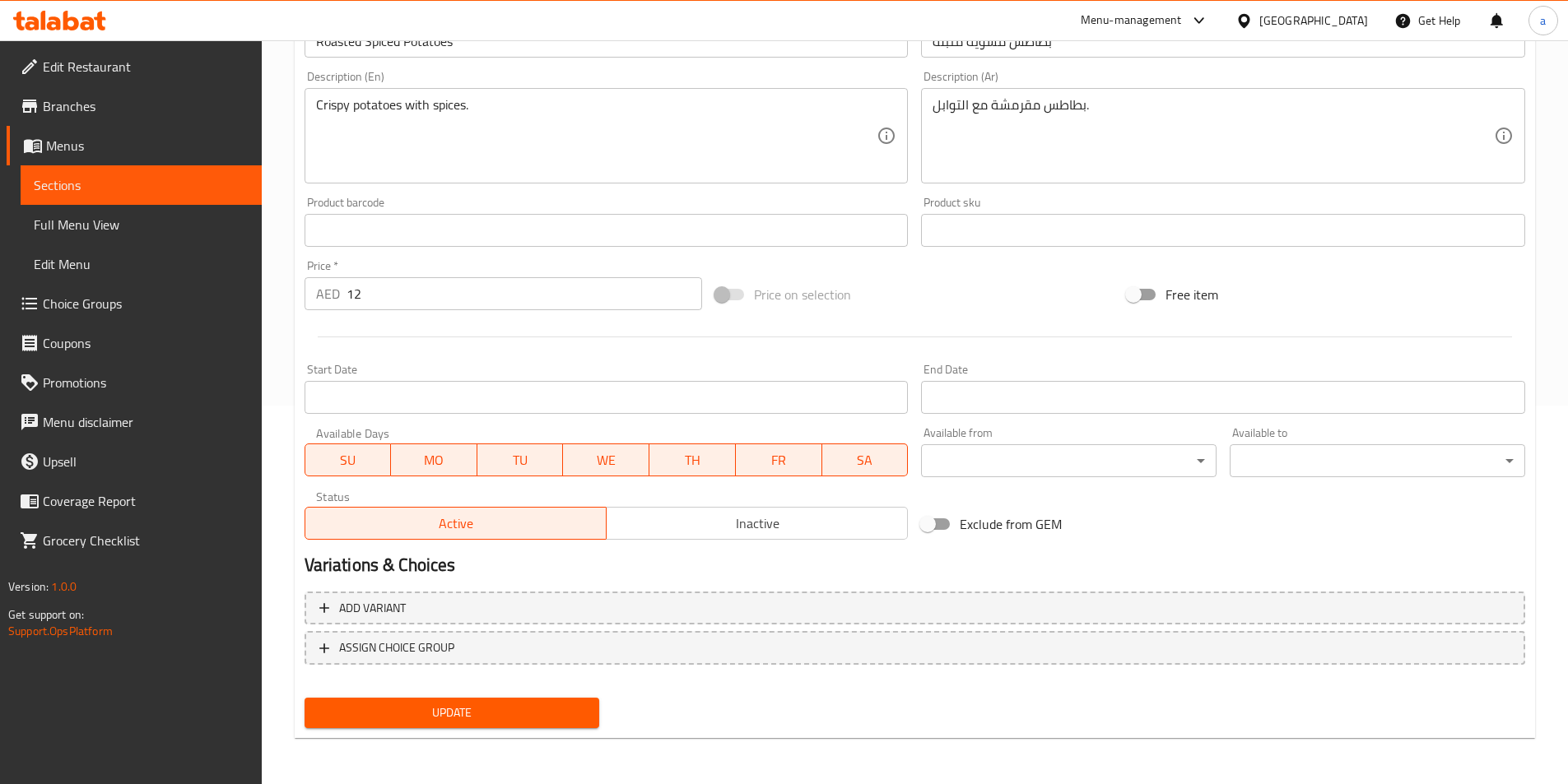
click at [513, 732] on div "Update" at bounding box center [452, 713] width 308 height 43
click at [505, 701] on button "Update" at bounding box center [452, 713] width 296 height 31
click at [178, 190] on span "Sections" at bounding box center [141, 185] width 215 height 20
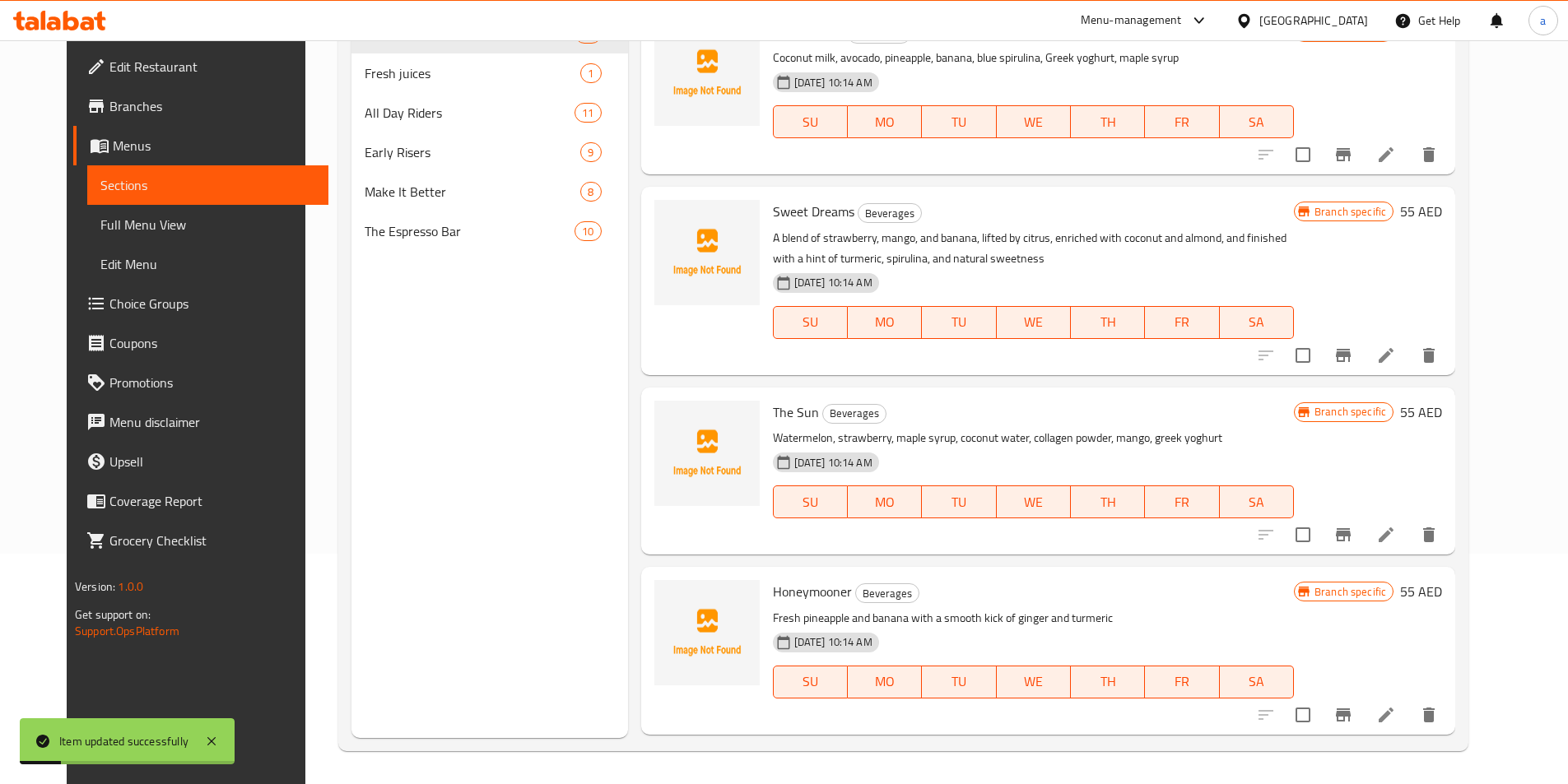
scroll to position [230, 0]
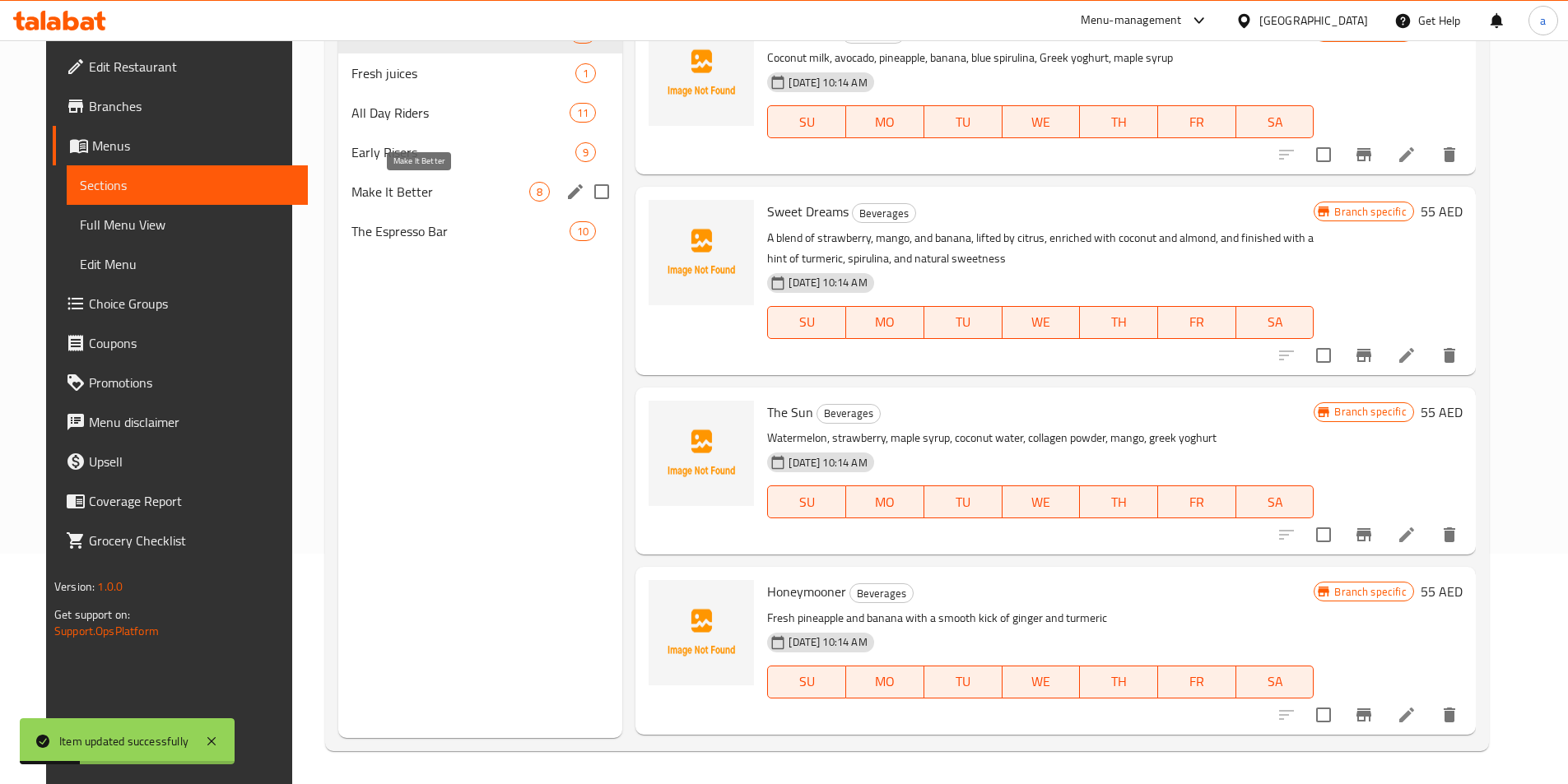
click at [352, 183] on span "Make It Better" at bounding box center [440, 192] width 178 height 20
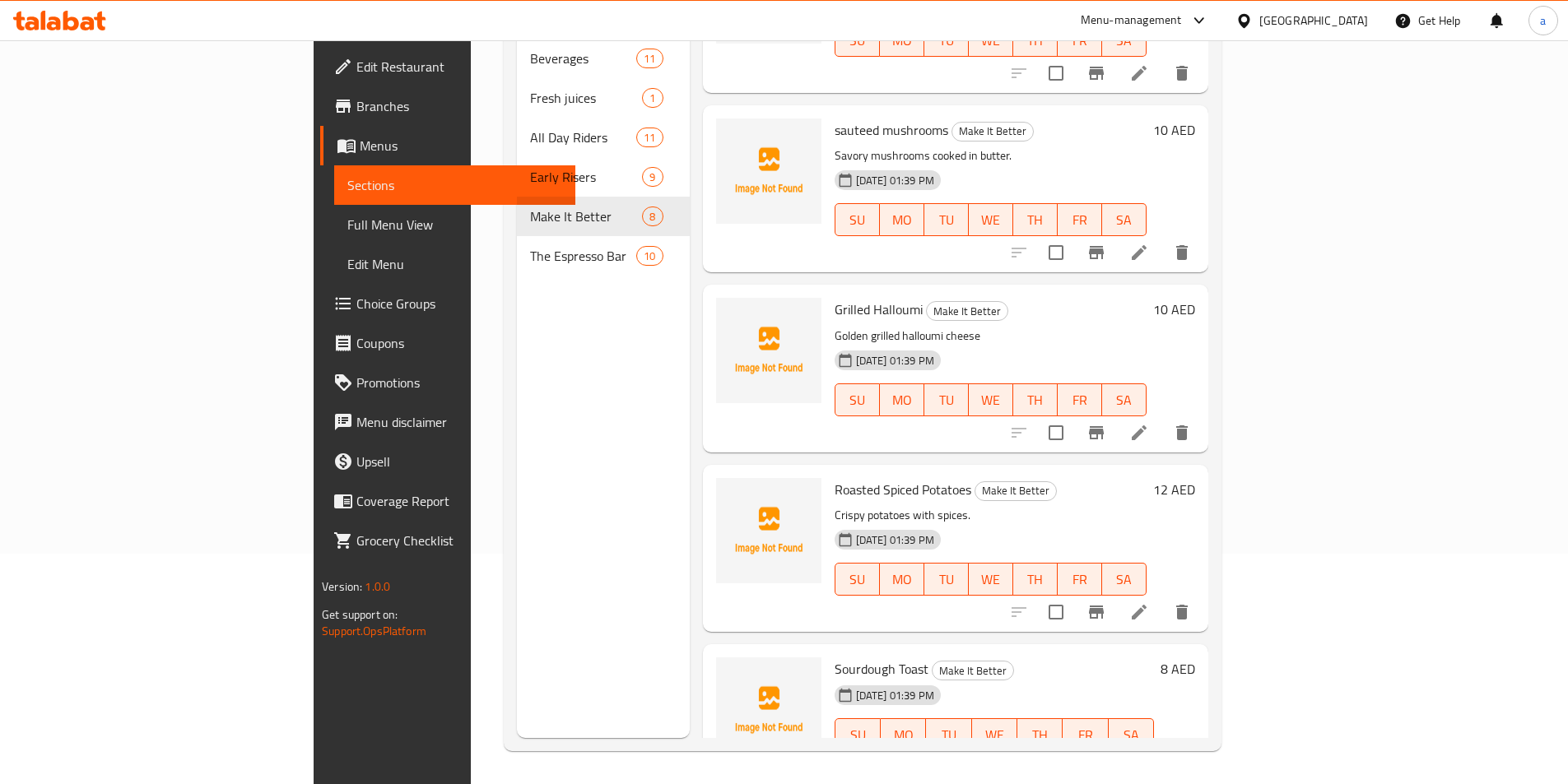
scroll to position [646, 0]
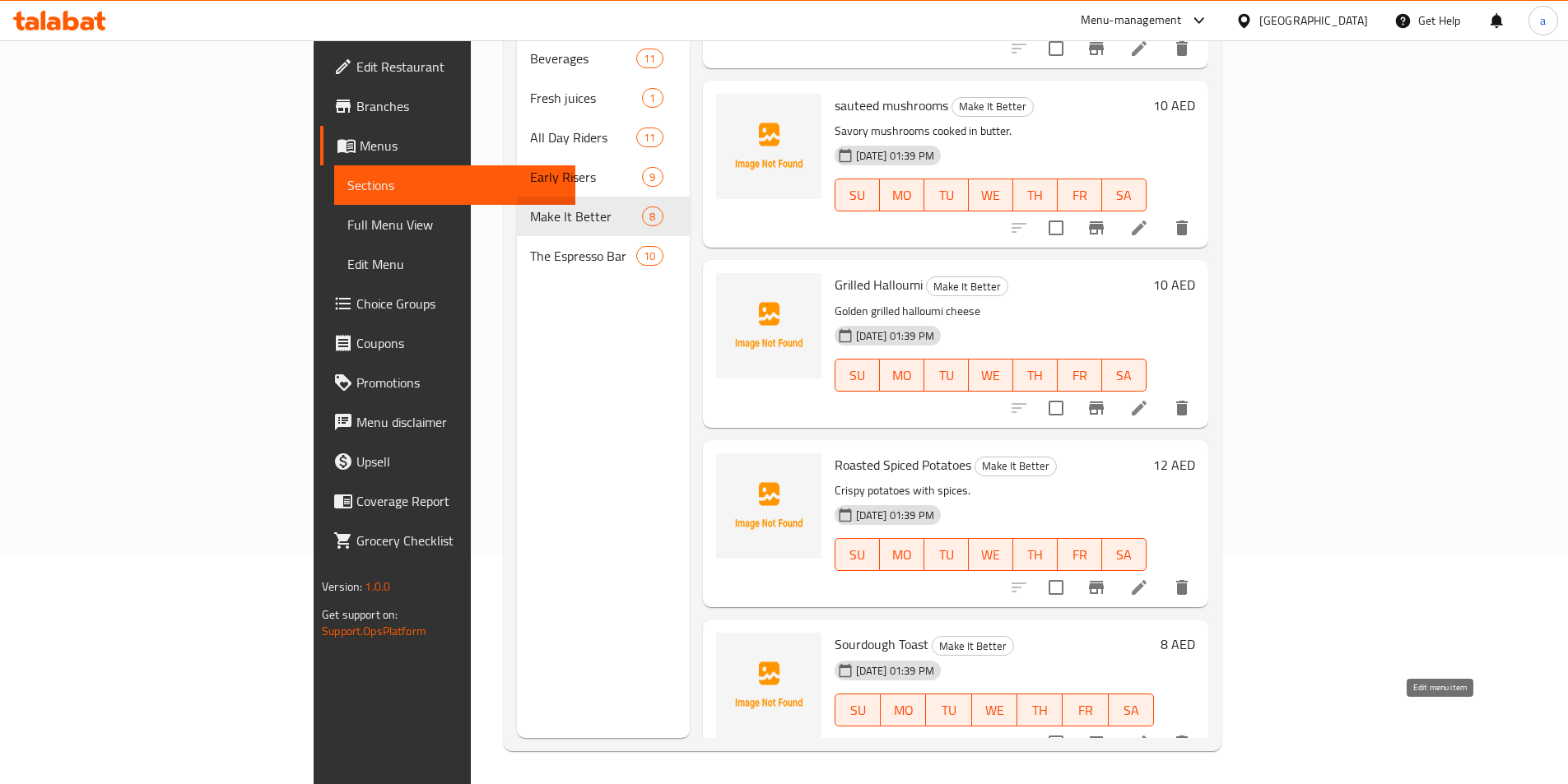
click at [1147, 736] on icon at bounding box center [1139, 743] width 14 height 14
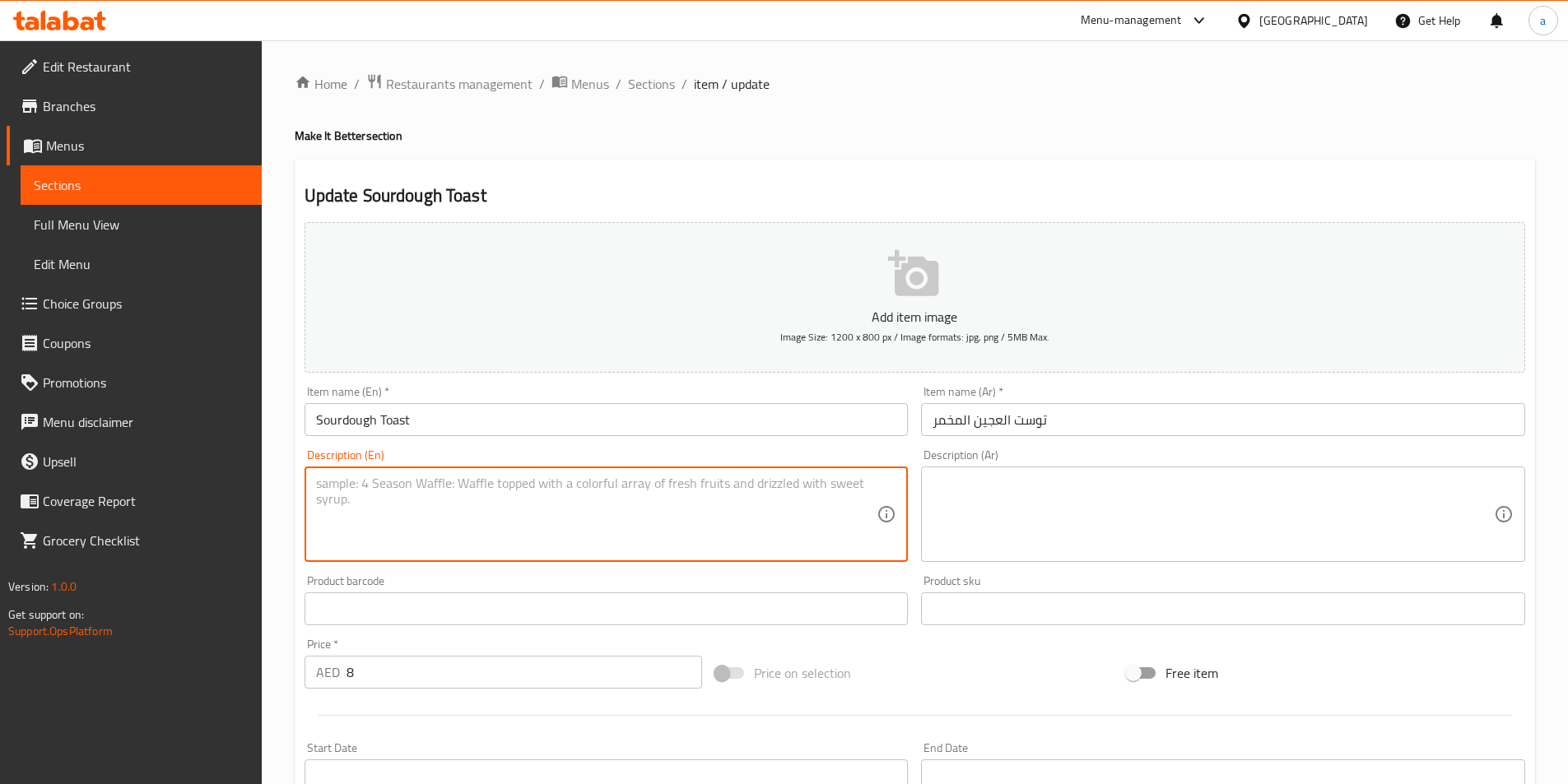
click at [720, 516] on textarea at bounding box center [597, 514] width 562 height 78
paste textarea "Rustic sourdough bread toasted."
type textarea "Rustic sourdough bread toasted."
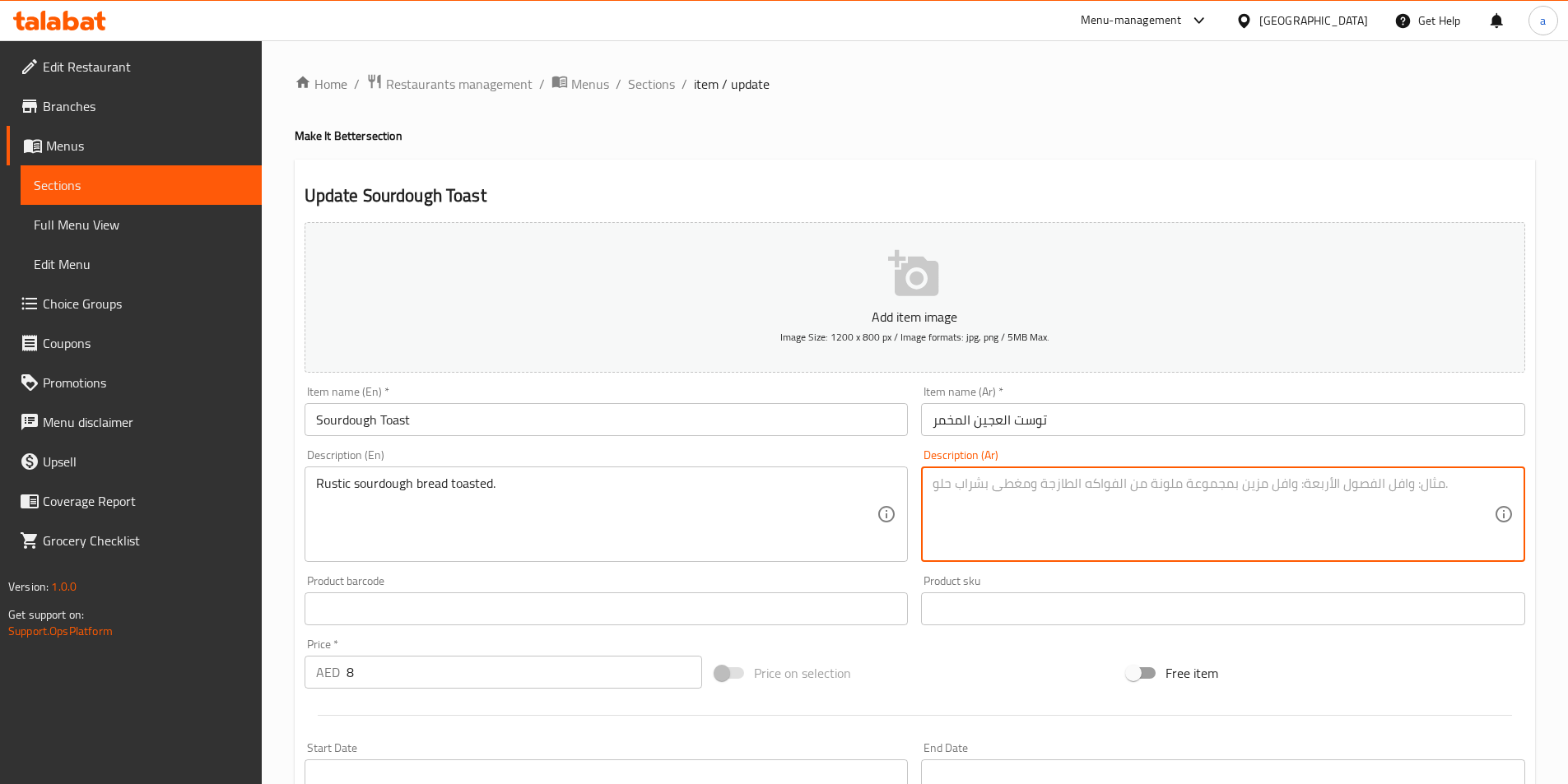
click at [1115, 476] on textarea at bounding box center [1213, 514] width 562 height 78
paste textarea "خبز العجين المخمر المحمص على الطريقة الريفية."
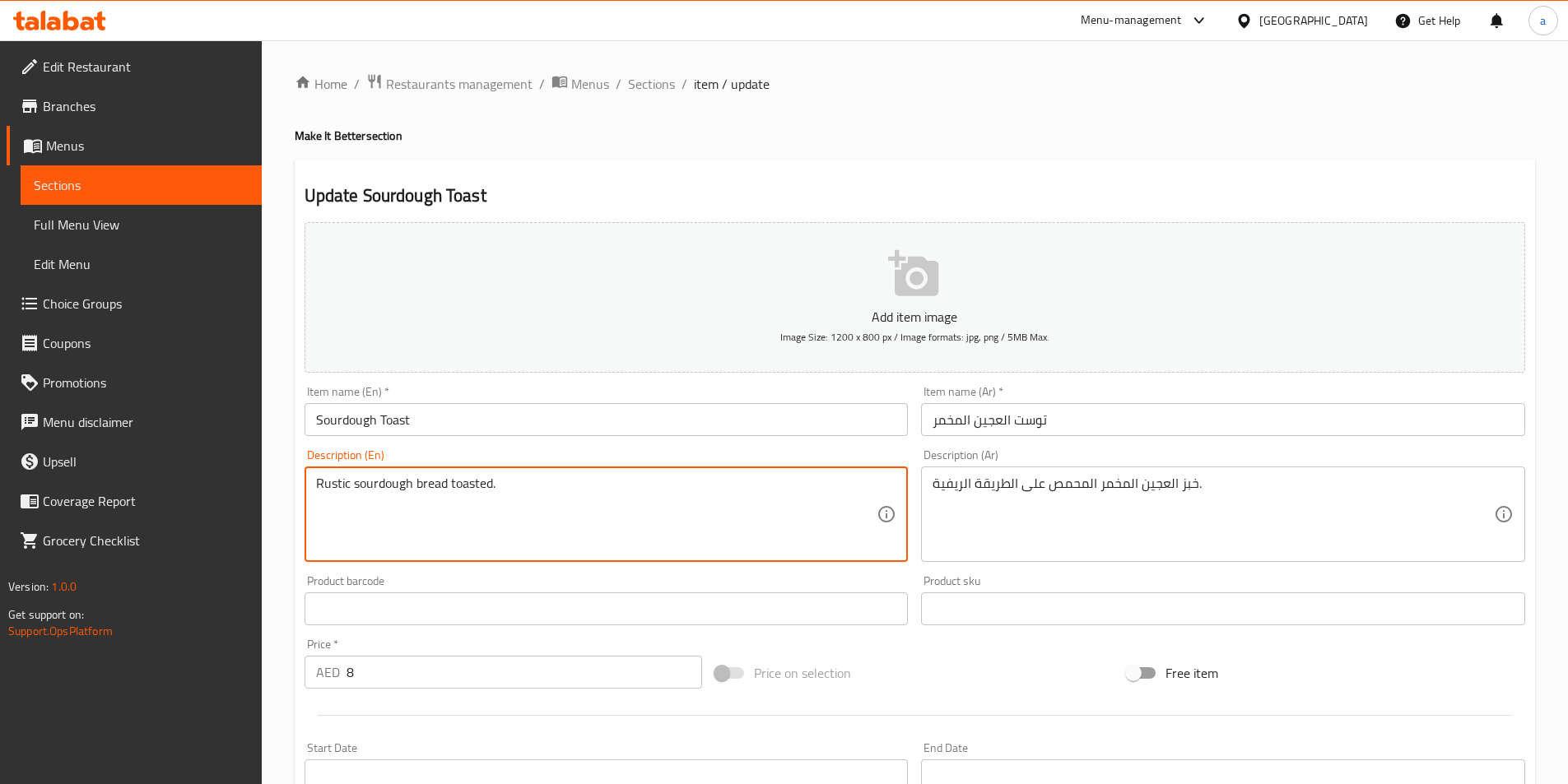
click at [438, 483] on textarea "Rustic sourdough bread toasted." at bounding box center [597, 514] width 562 height 78
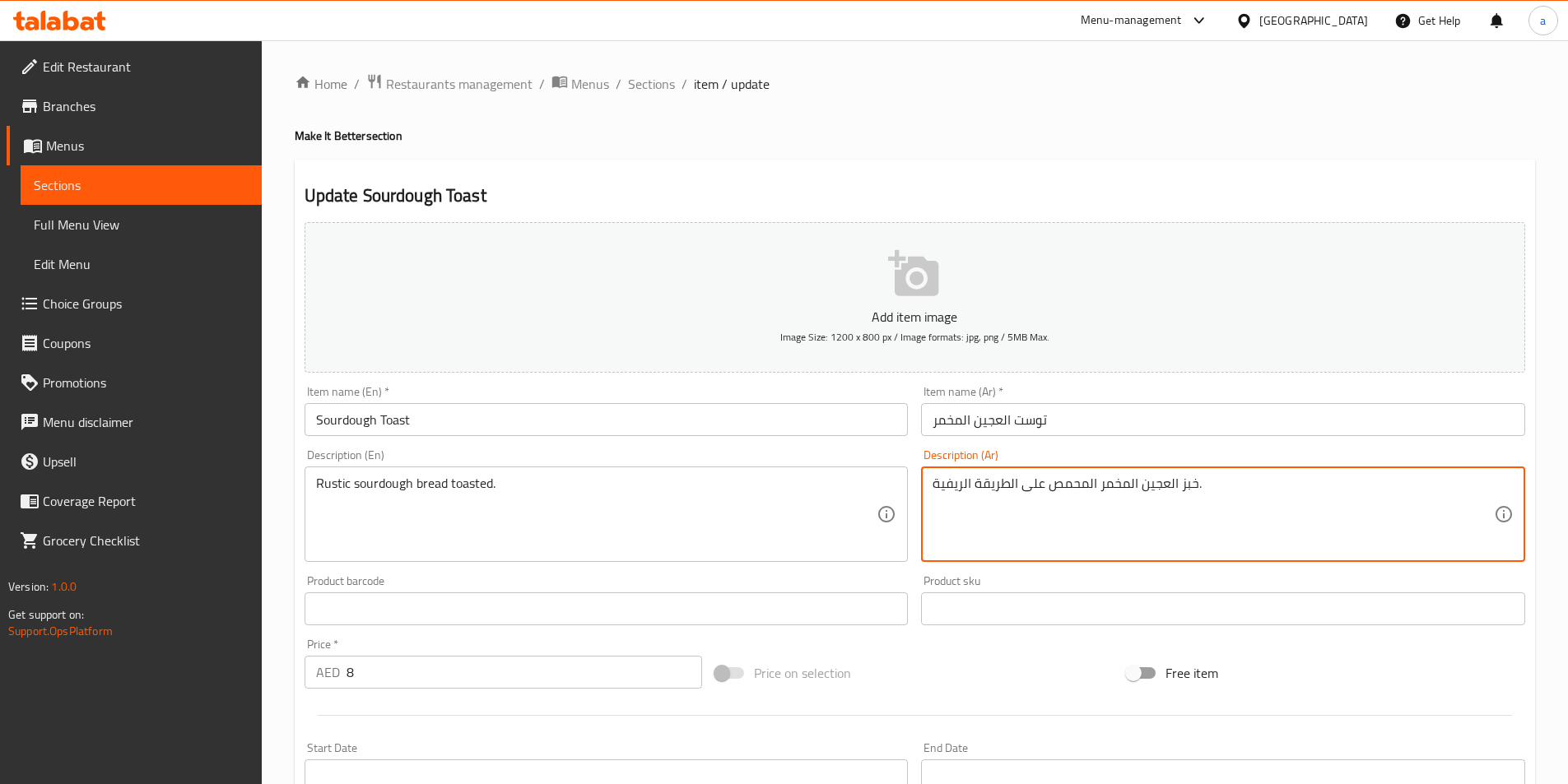
drag, startPoint x: 1041, startPoint y: 483, endPoint x: 911, endPoint y: 480, distance: 130.0
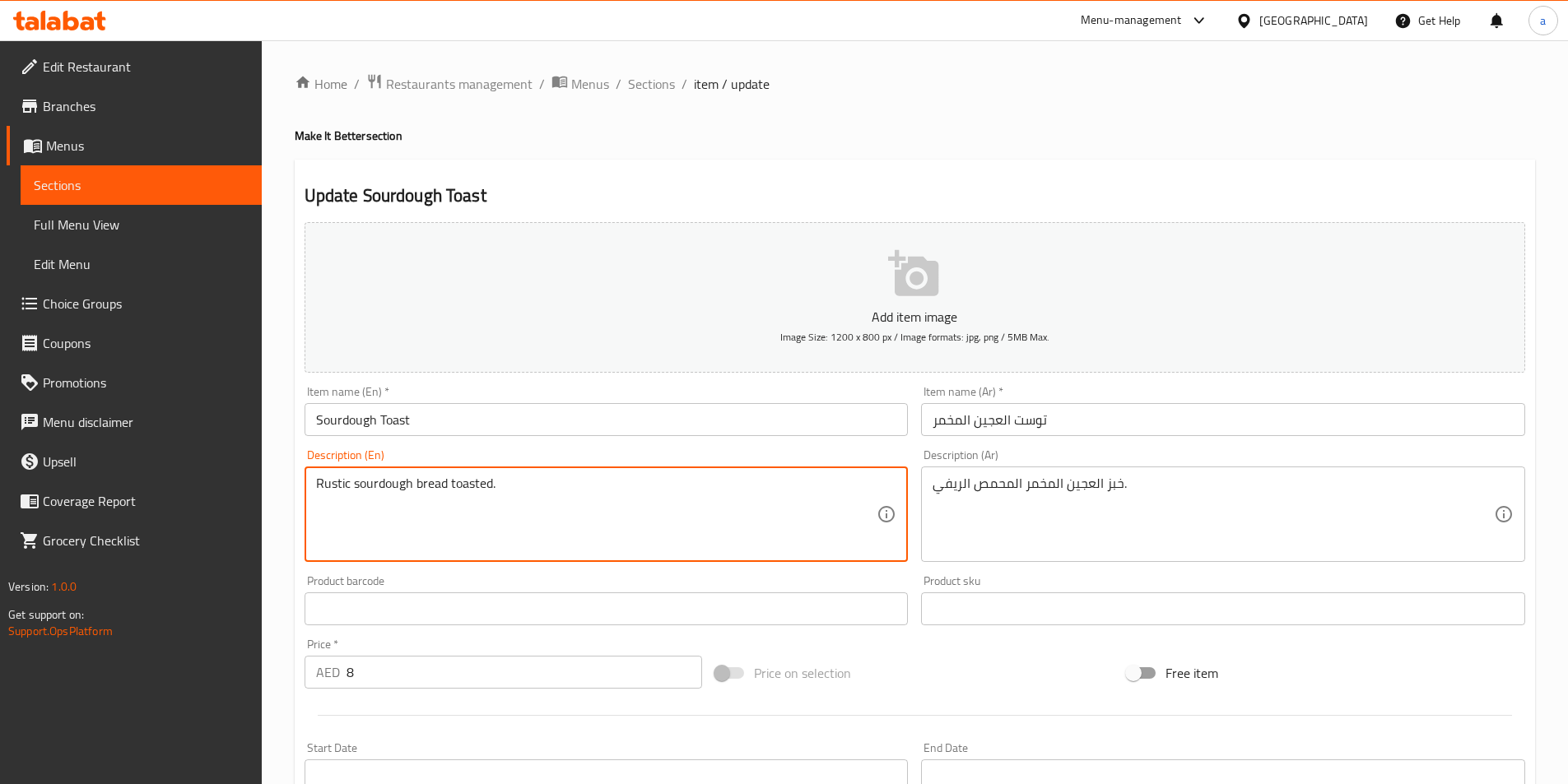
drag, startPoint x: 353, startPoint y: 482, endPoint x: 412, endPoint y: 485, distance: 59.1
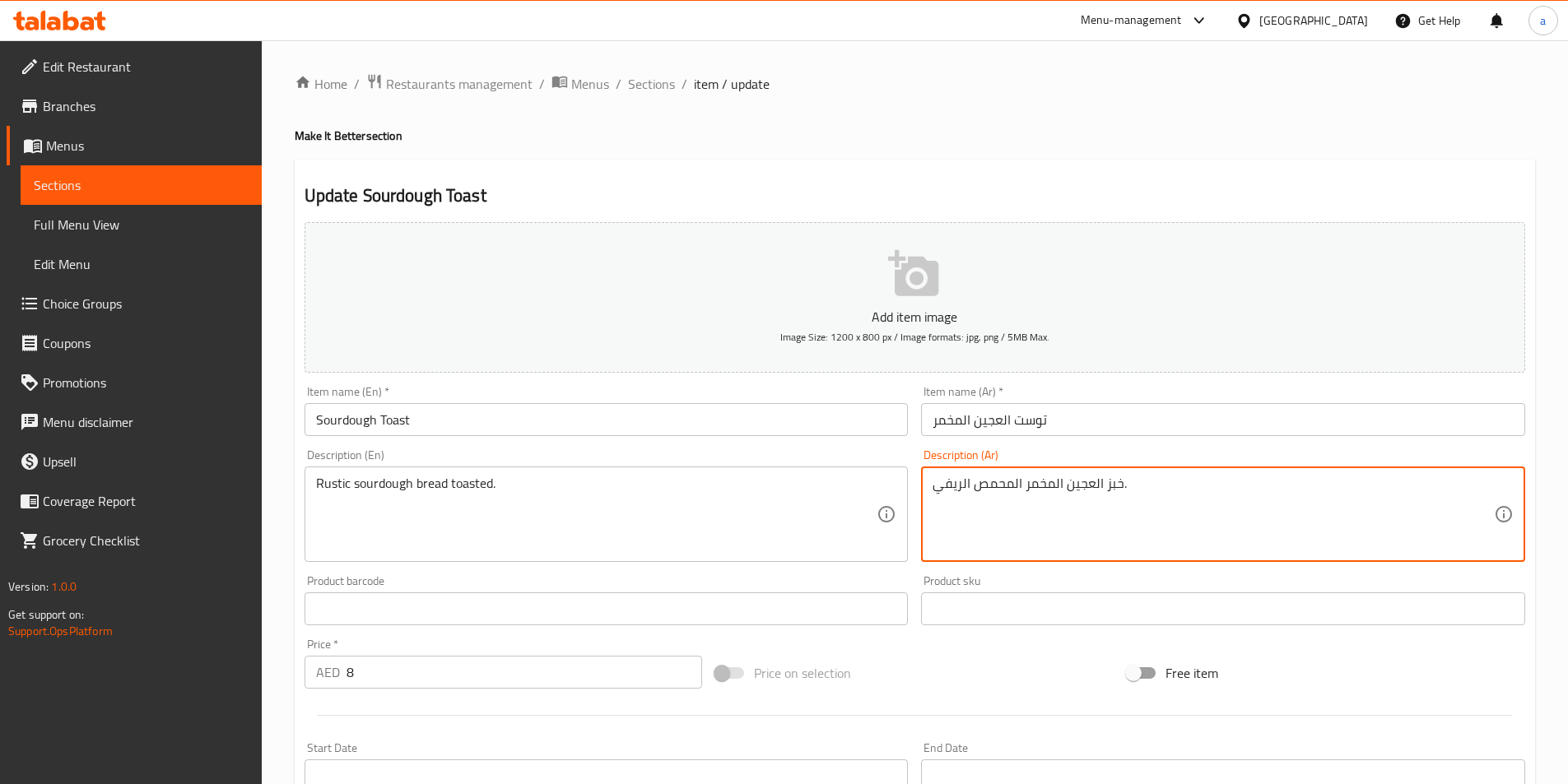
click at [997, 494] on textarea "خبز العجين المخمر المحمص الريفي." at bounding box center [1213, 514] width 562 height 78
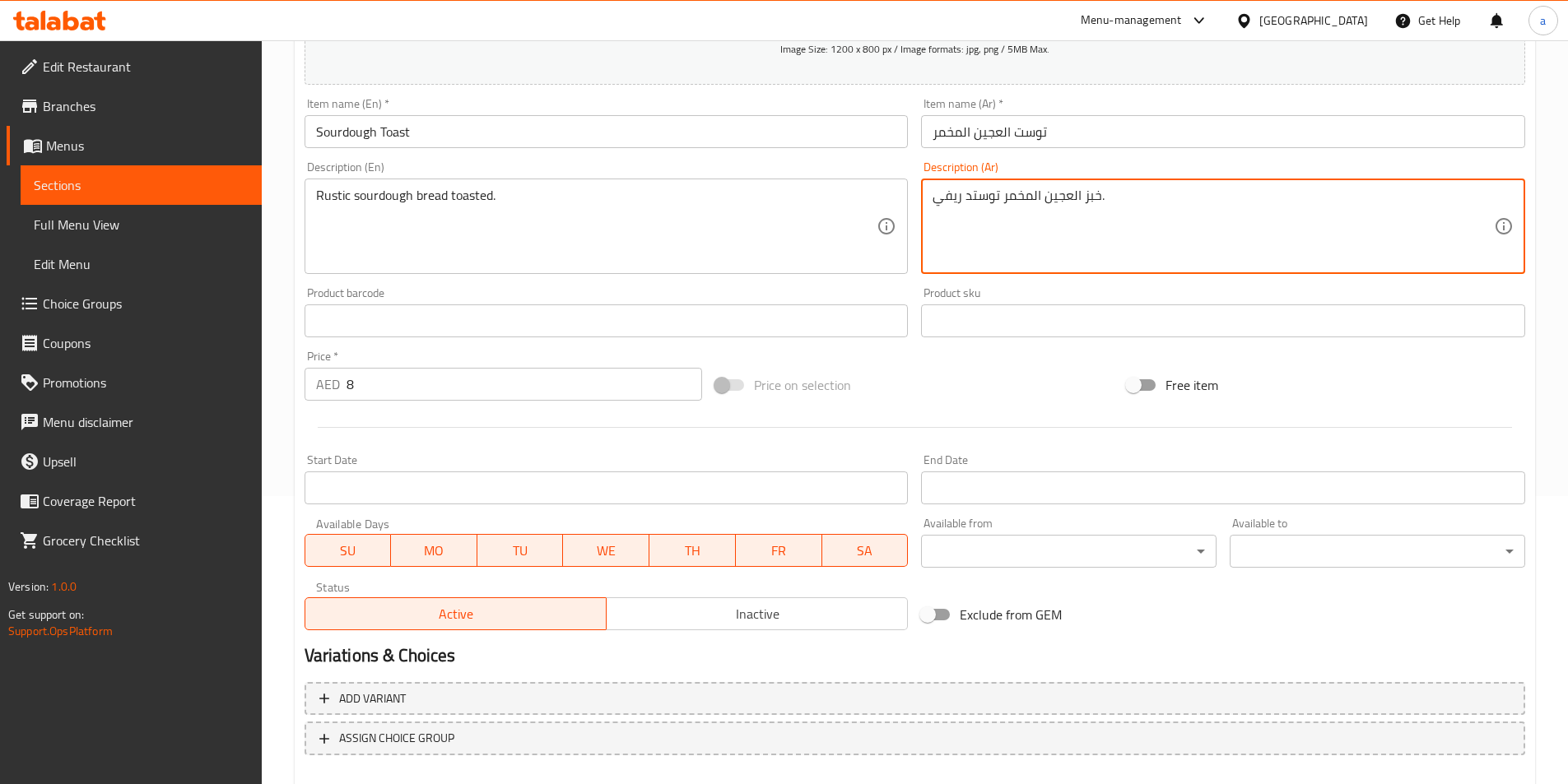
scroll to position [379, 0]
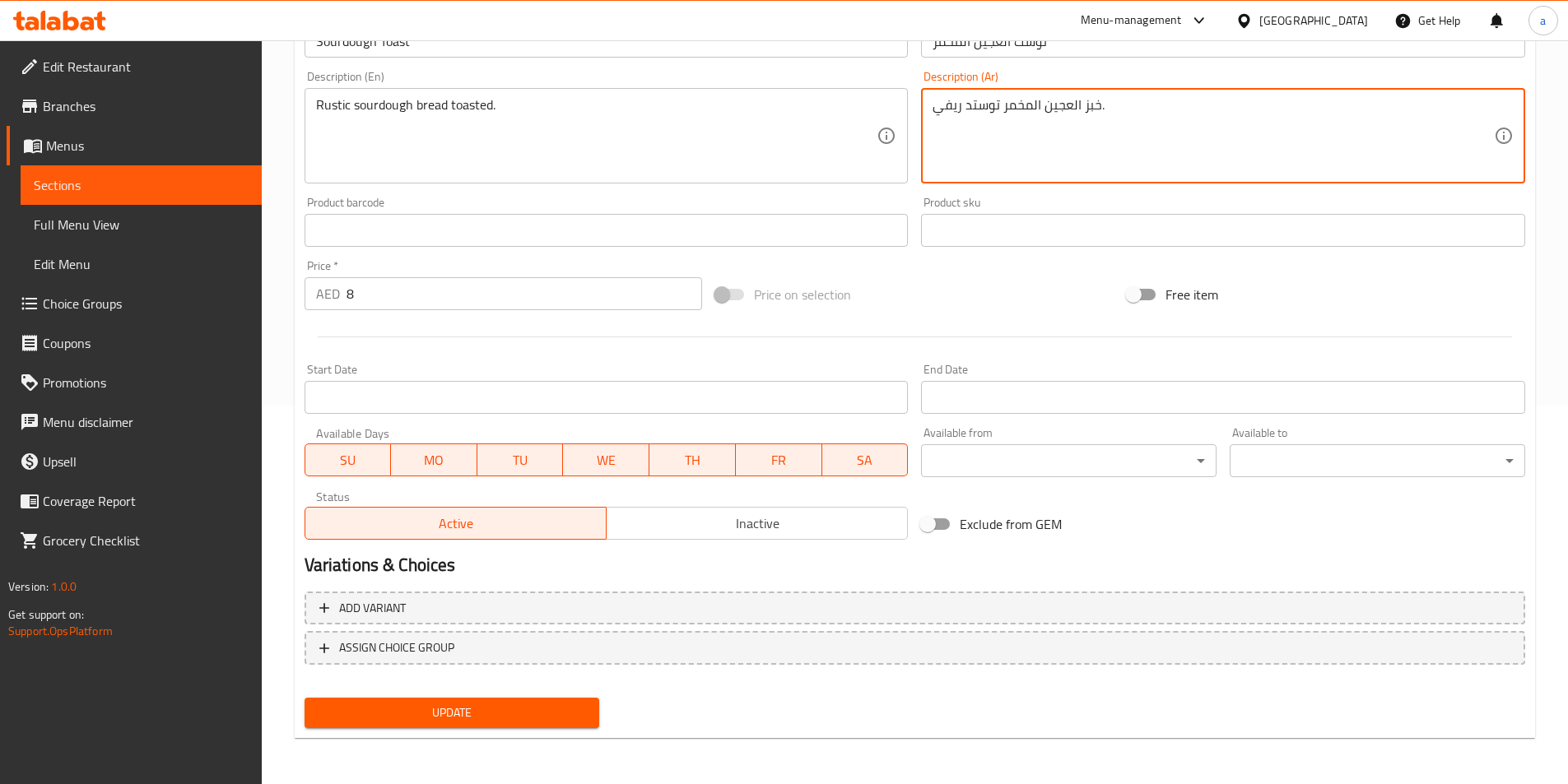
type textarea "خبز العجين المخمر توستد ريفي."
click at [496, 710] on span "Update" at bounding box center [452, 712] width 269 height 20
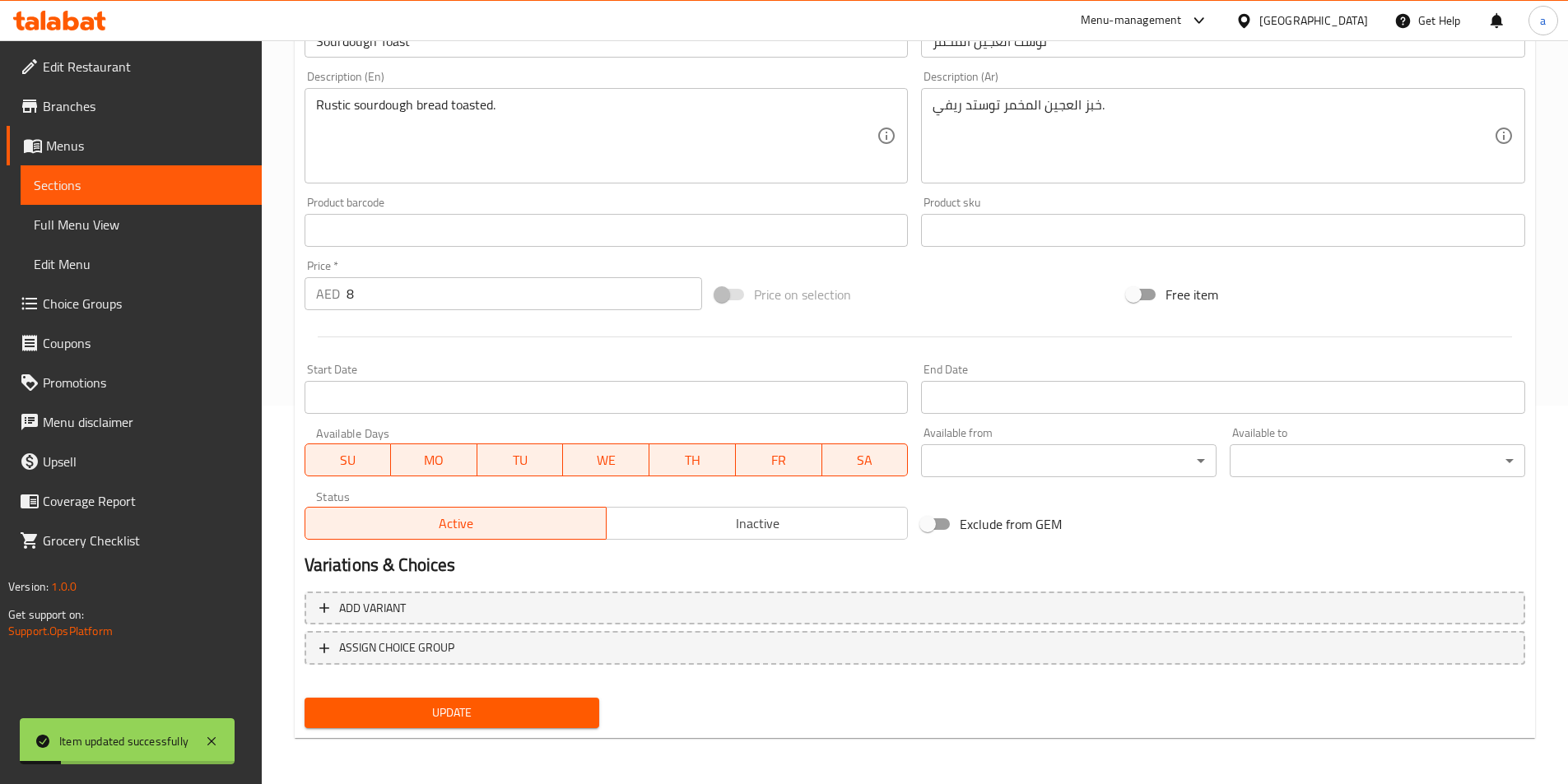
click at [142, 186] on span "Sections" at bounding box center [141, 185] width 215 height 20
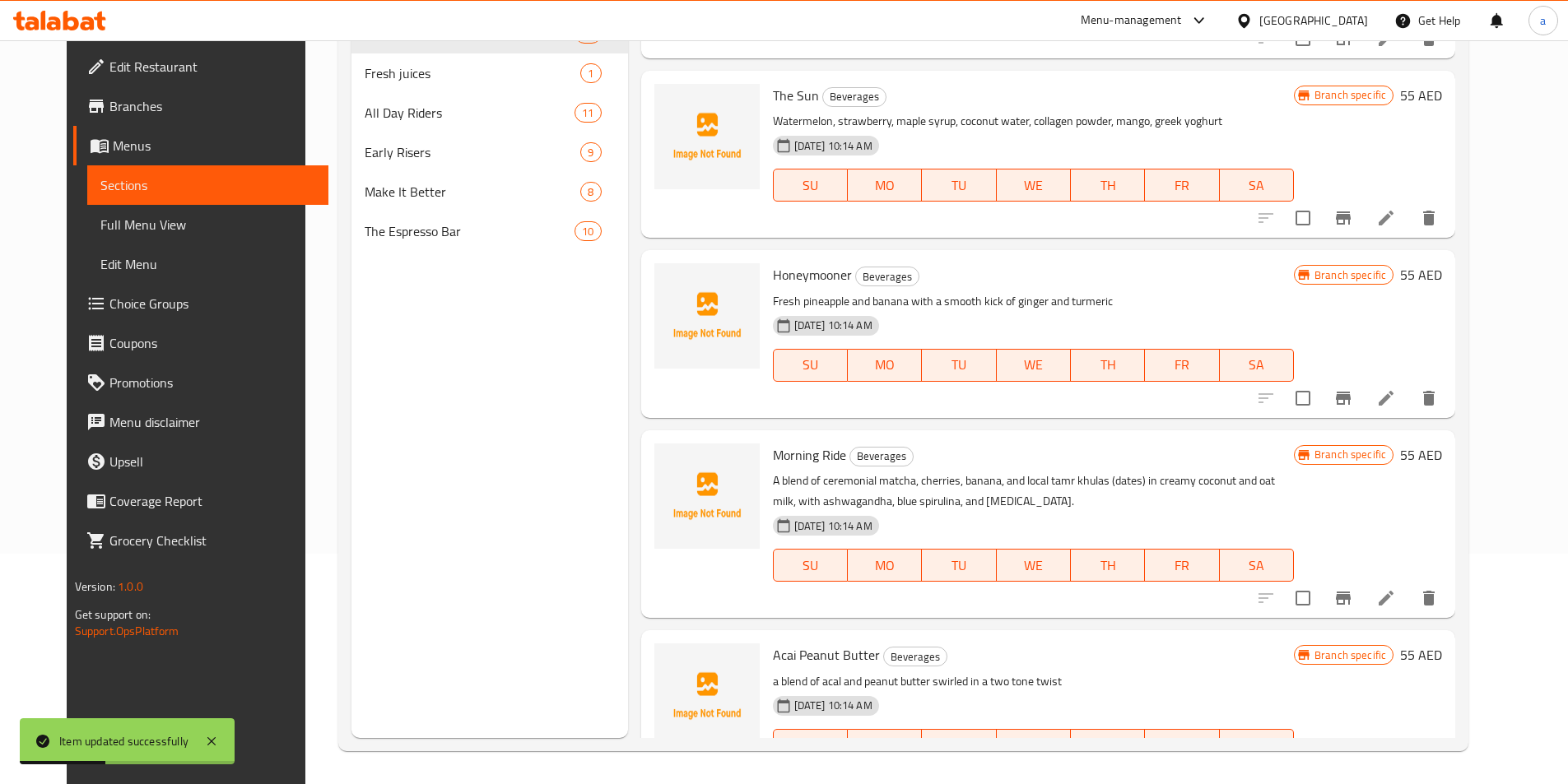
scroll to position [329, 0]
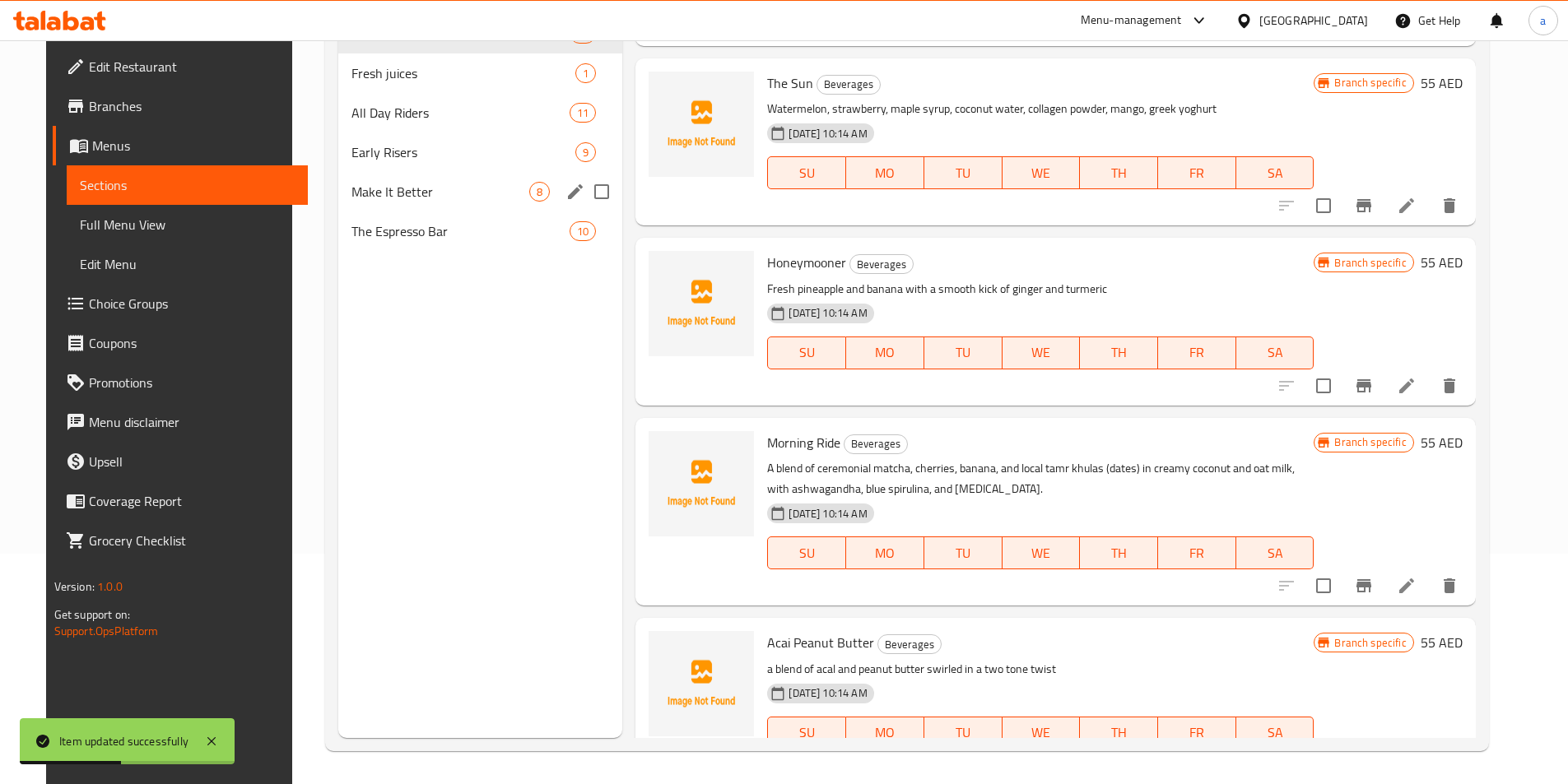
click at [385, 183] on span "Make It Better" at bounding box center [440, 192] width 178 height 20
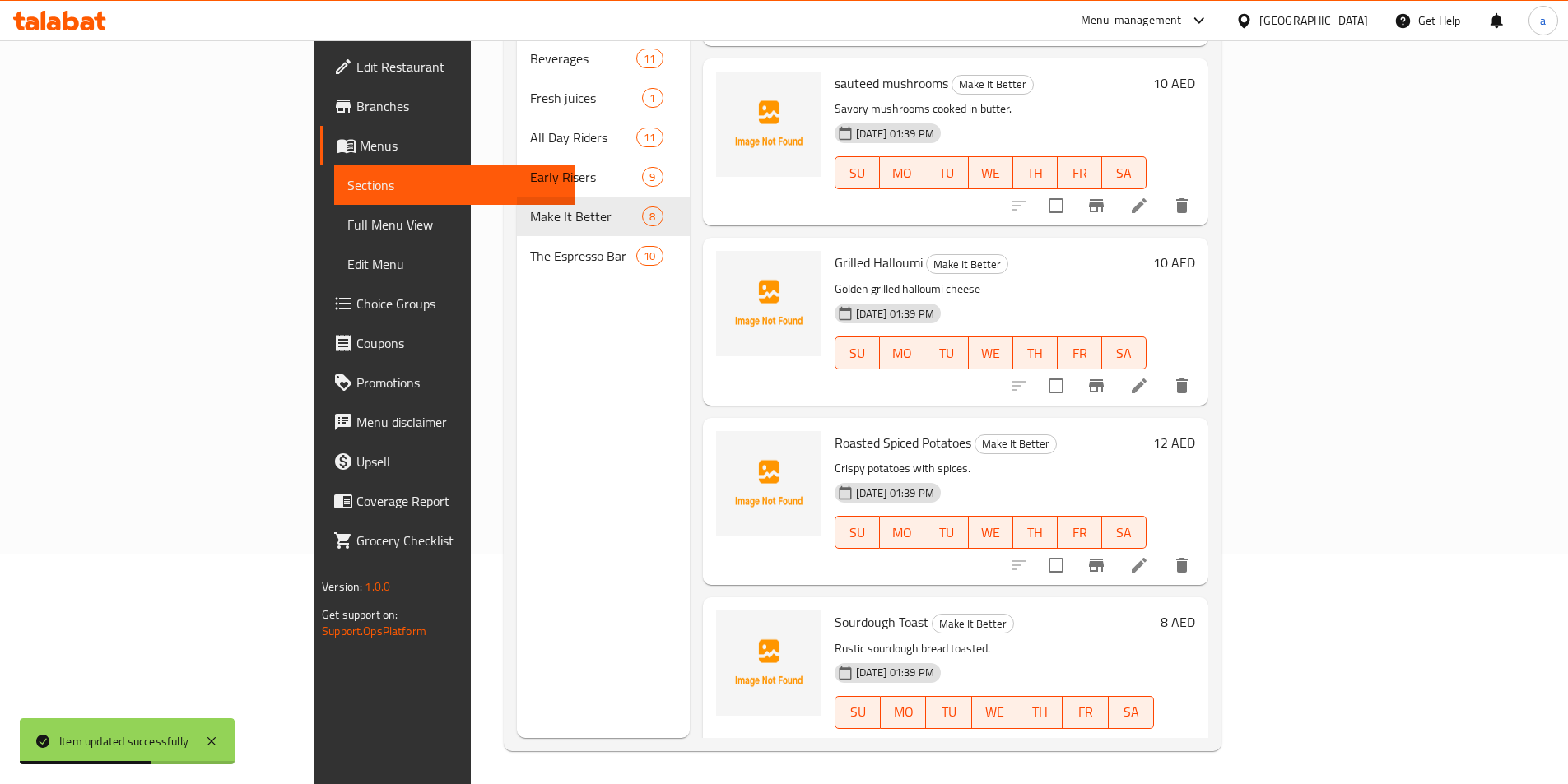
scroll to position [670, 0]
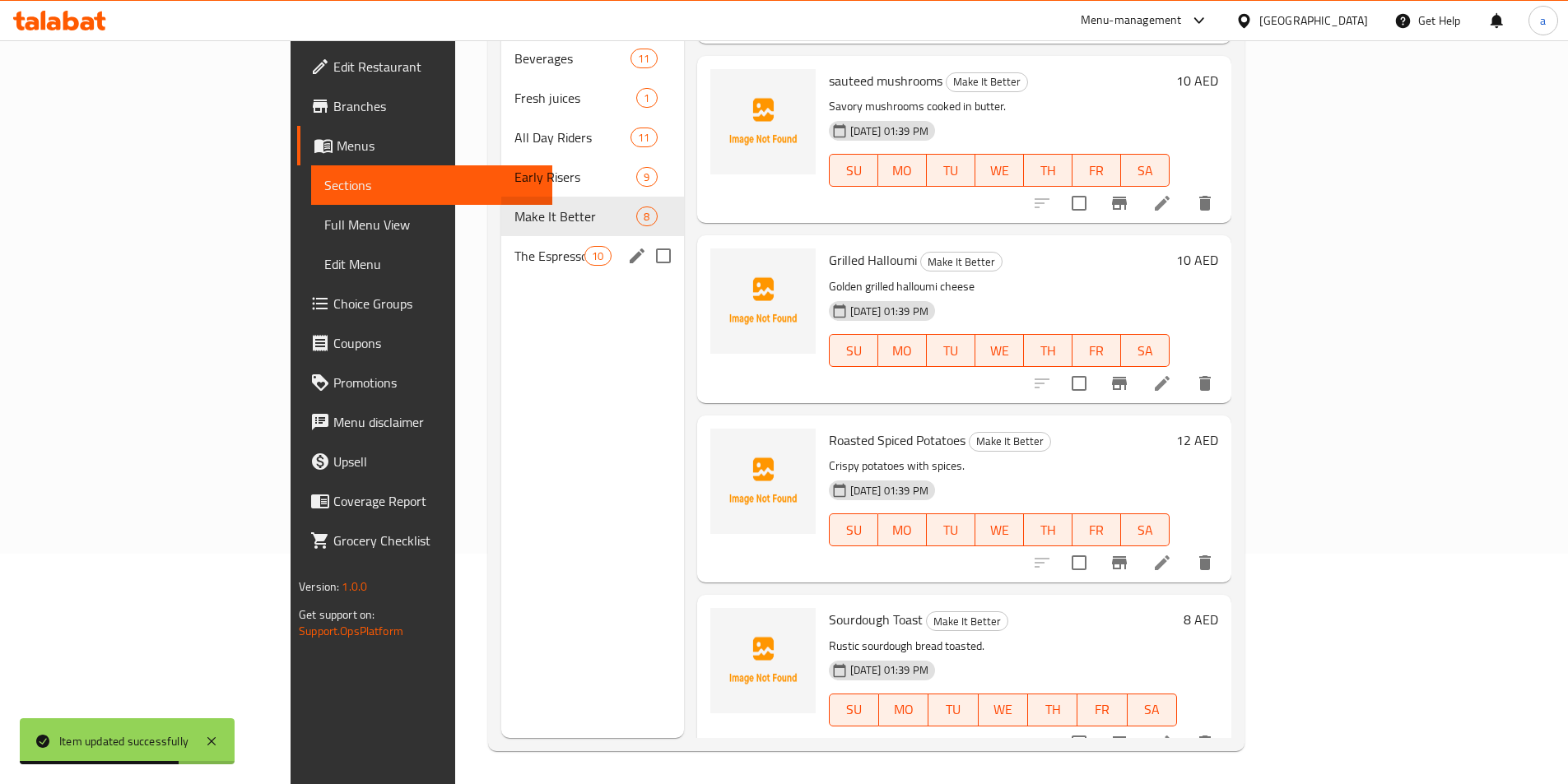
click at [501, 244] on div "The Espresso Bar 10" at bounding box center [593, 255] width 183 height 39
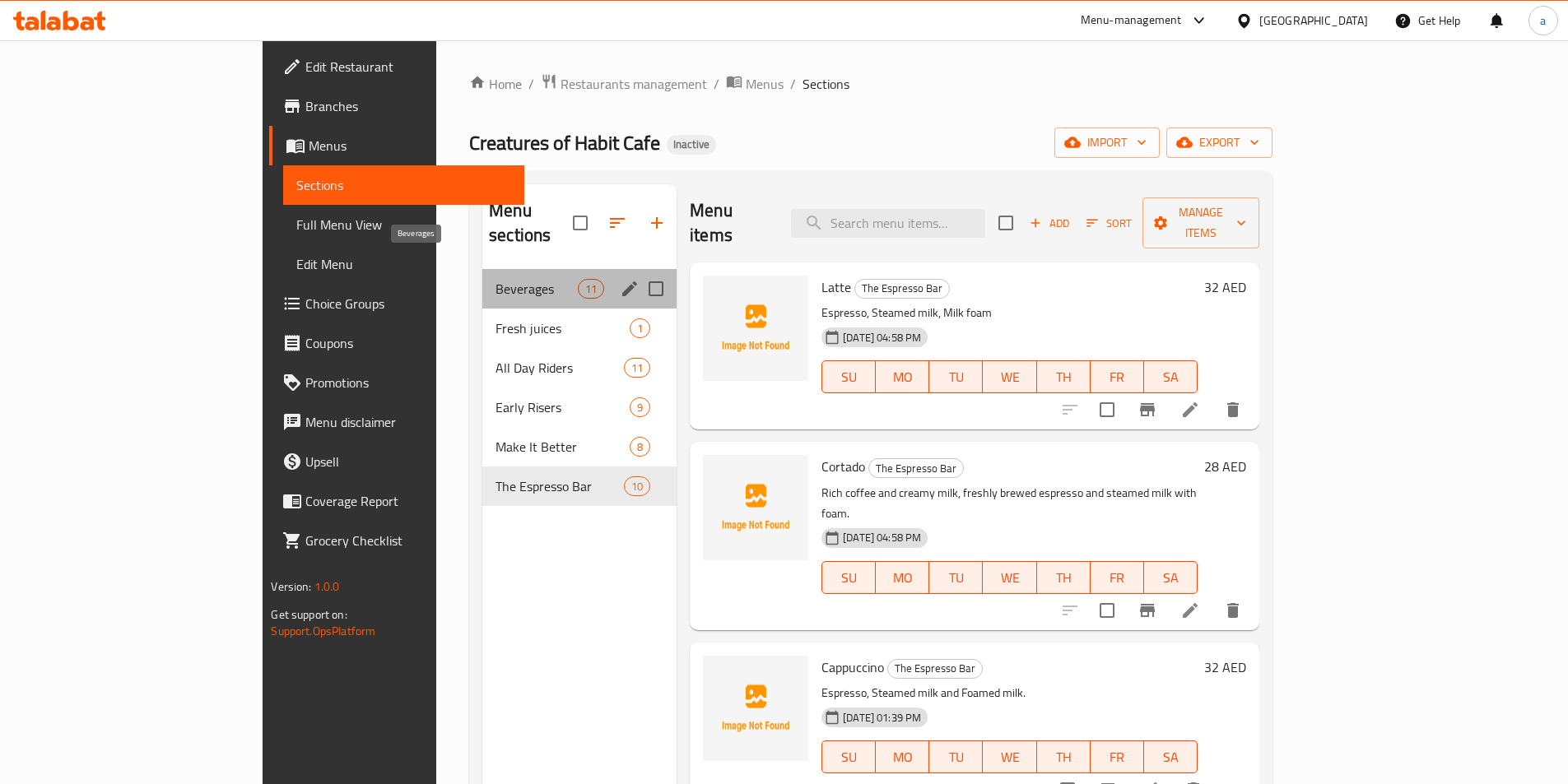
click at [495, 279] on span "Beverages" at bounding box center [536, 289] width 82 height 20
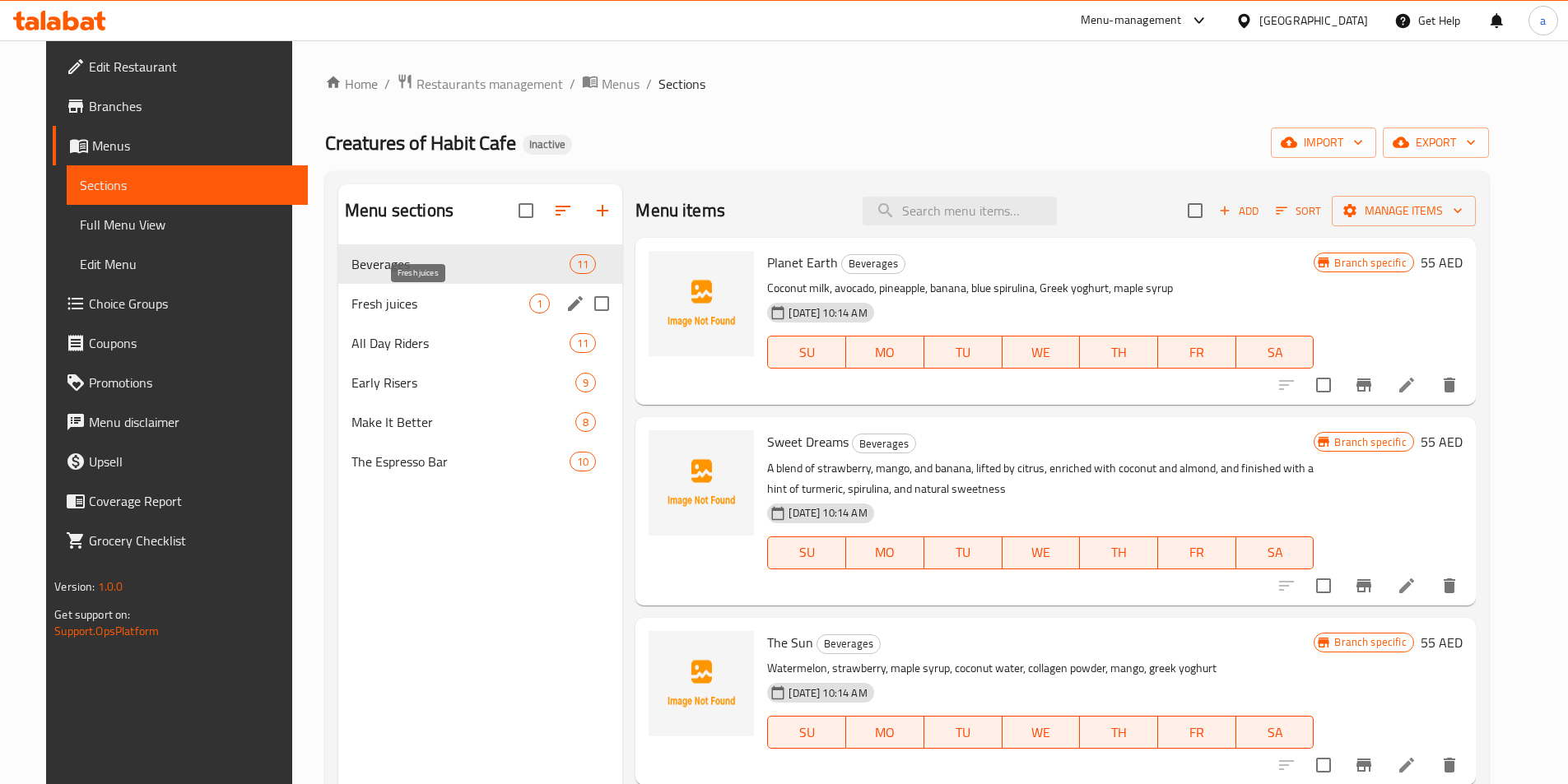
click at [422, 312] on span "Fresh juices" at bounding box center [440, 303] width 178 height 20
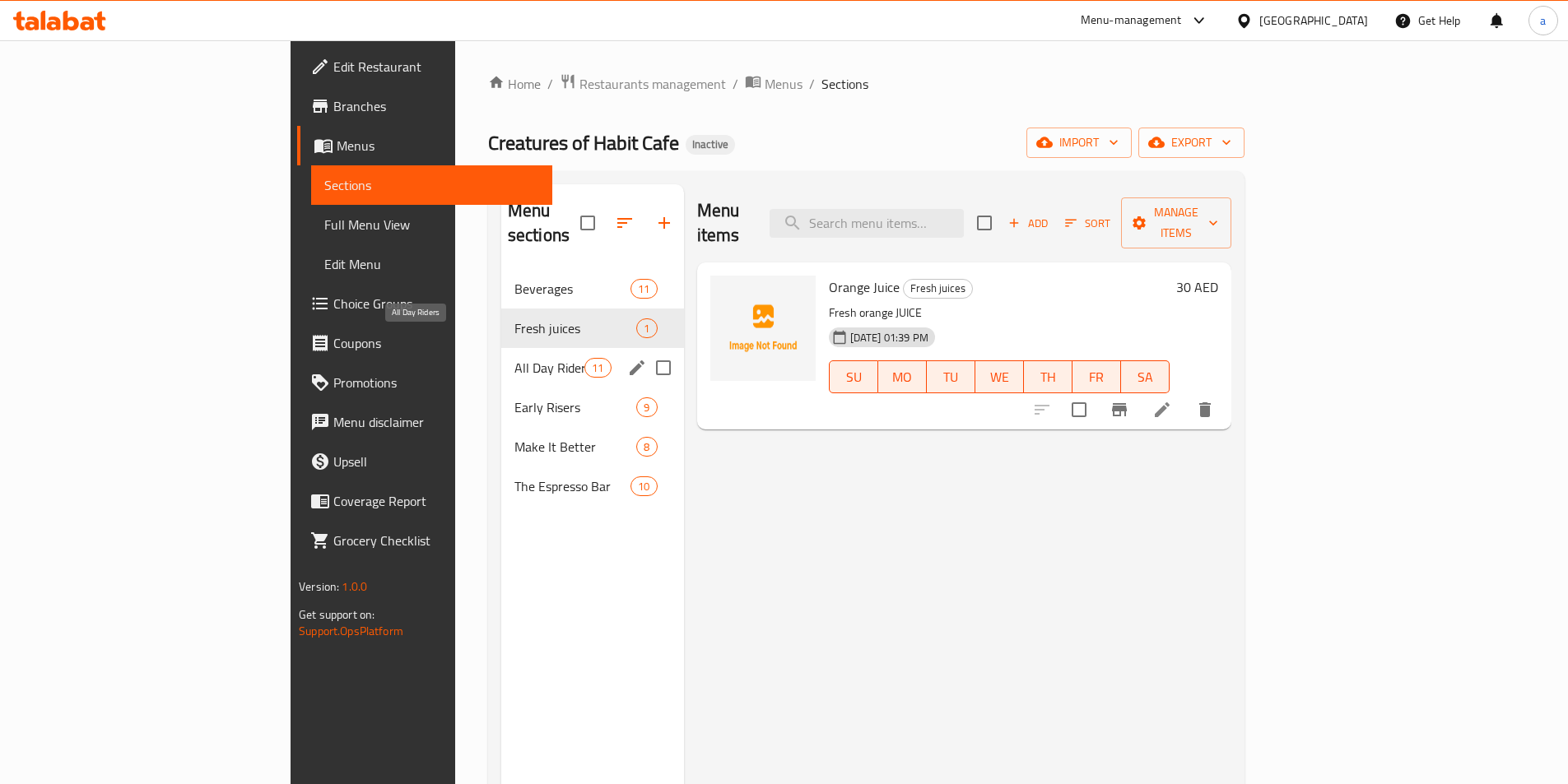
click at [515, 358] on span "All Day Riders" at bounding box center [549, 368] width 70 height 20
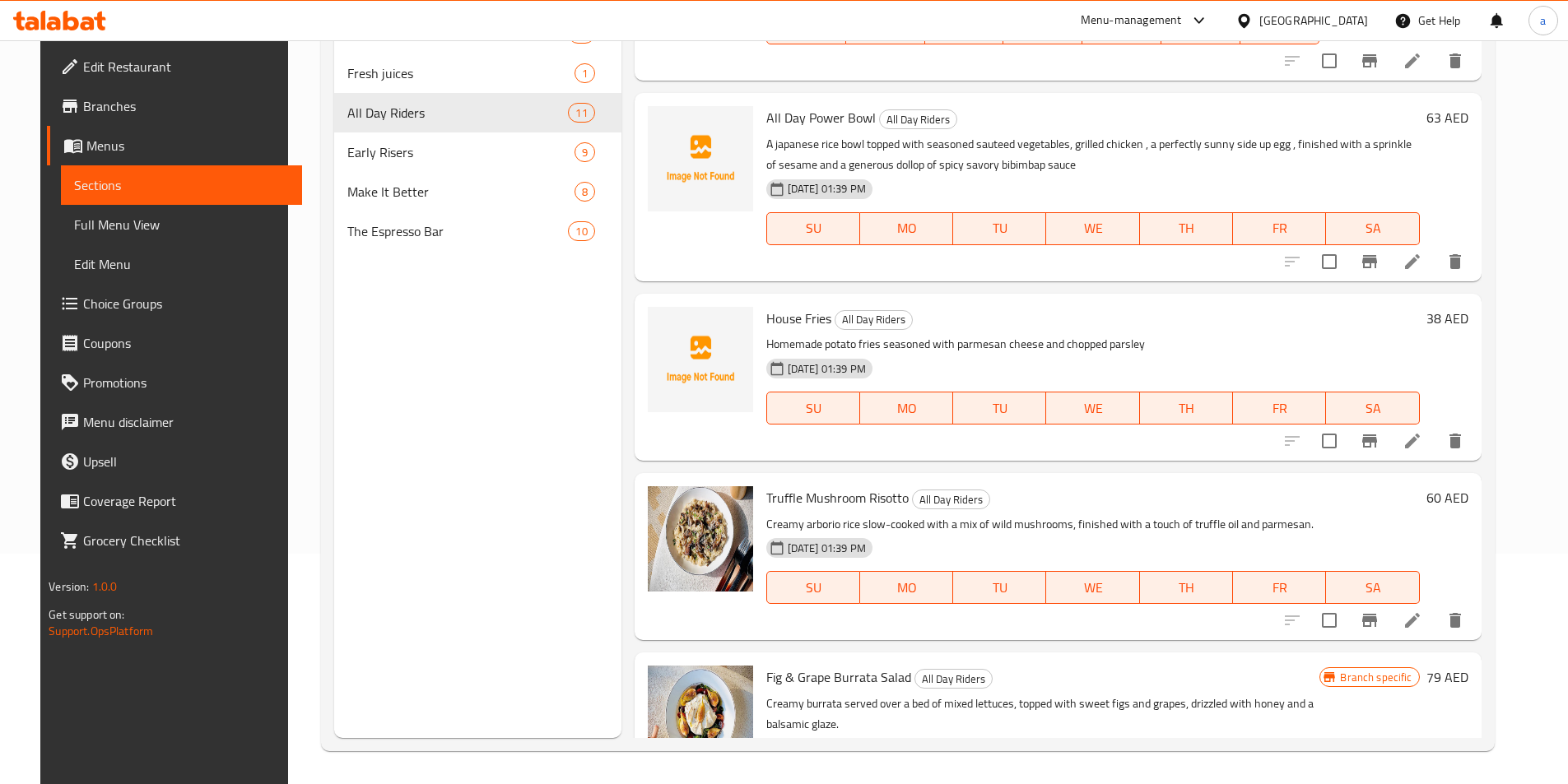
scroll to position [1317, 0]
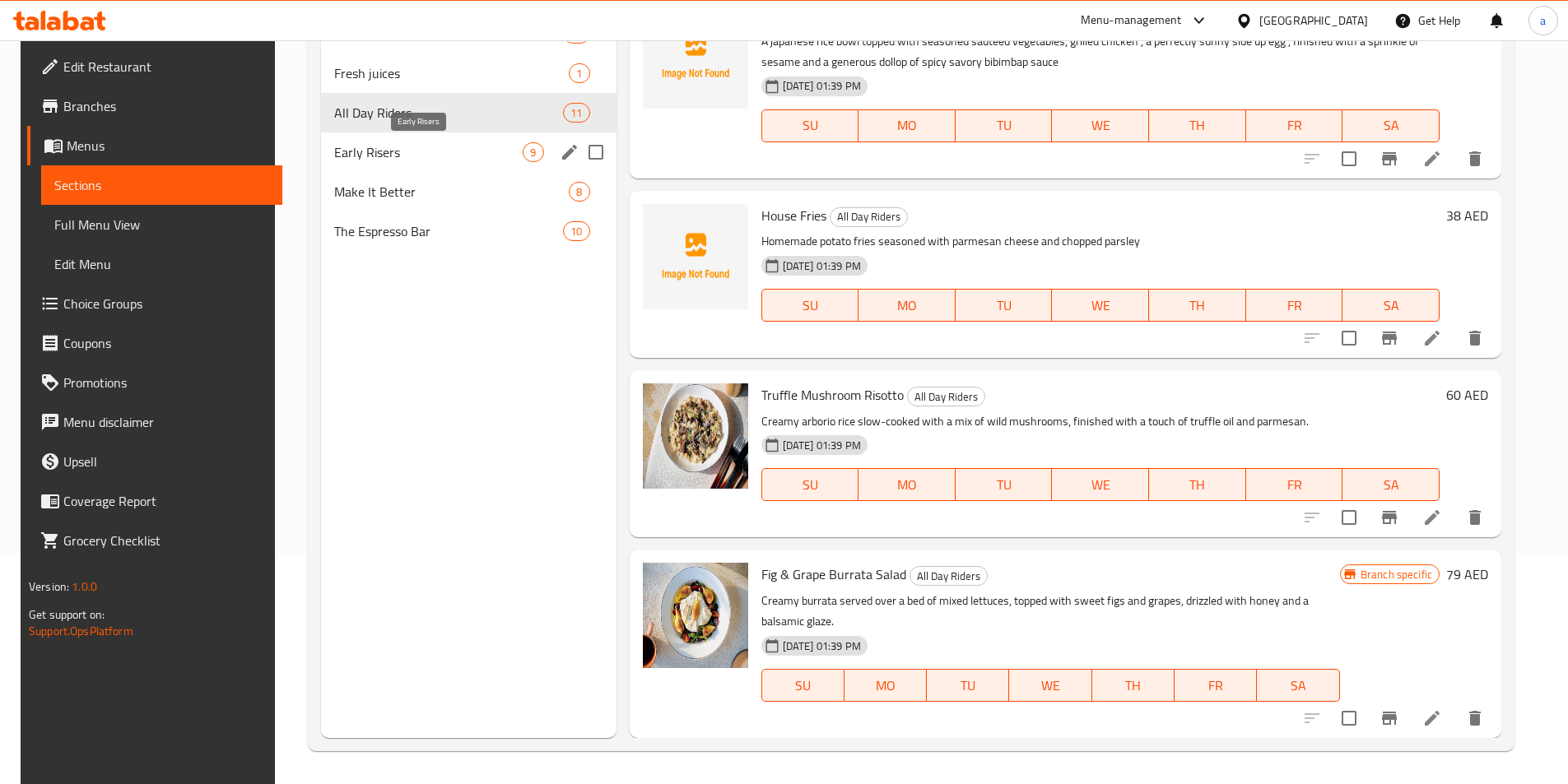
click at [446, 144] on span "Early Risers" at bounding box center [429, 152] width 189 height 20
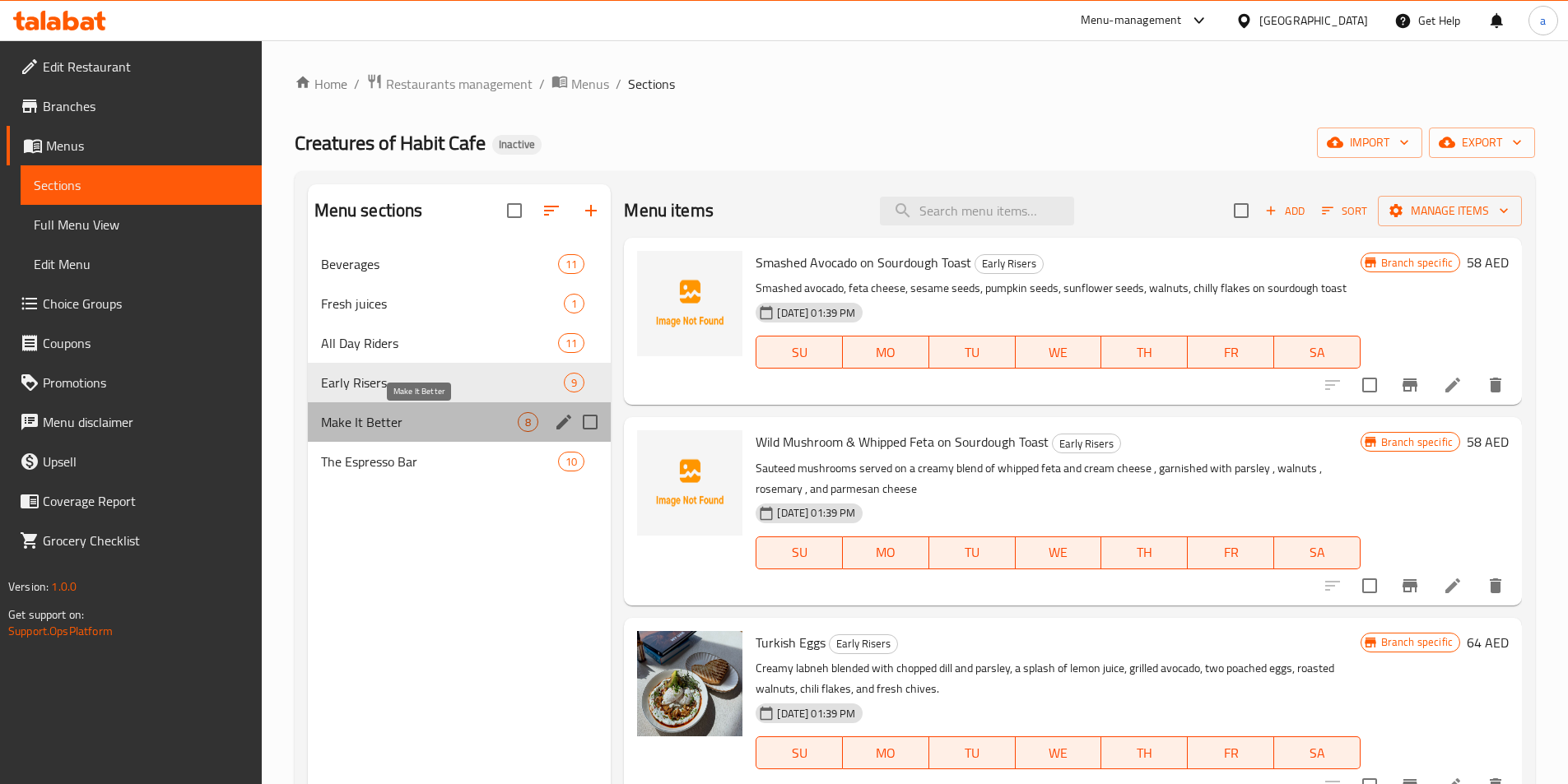
click at [477, 428] on span "Make It Better" at bounding box center [419, 422] width 198 height 20
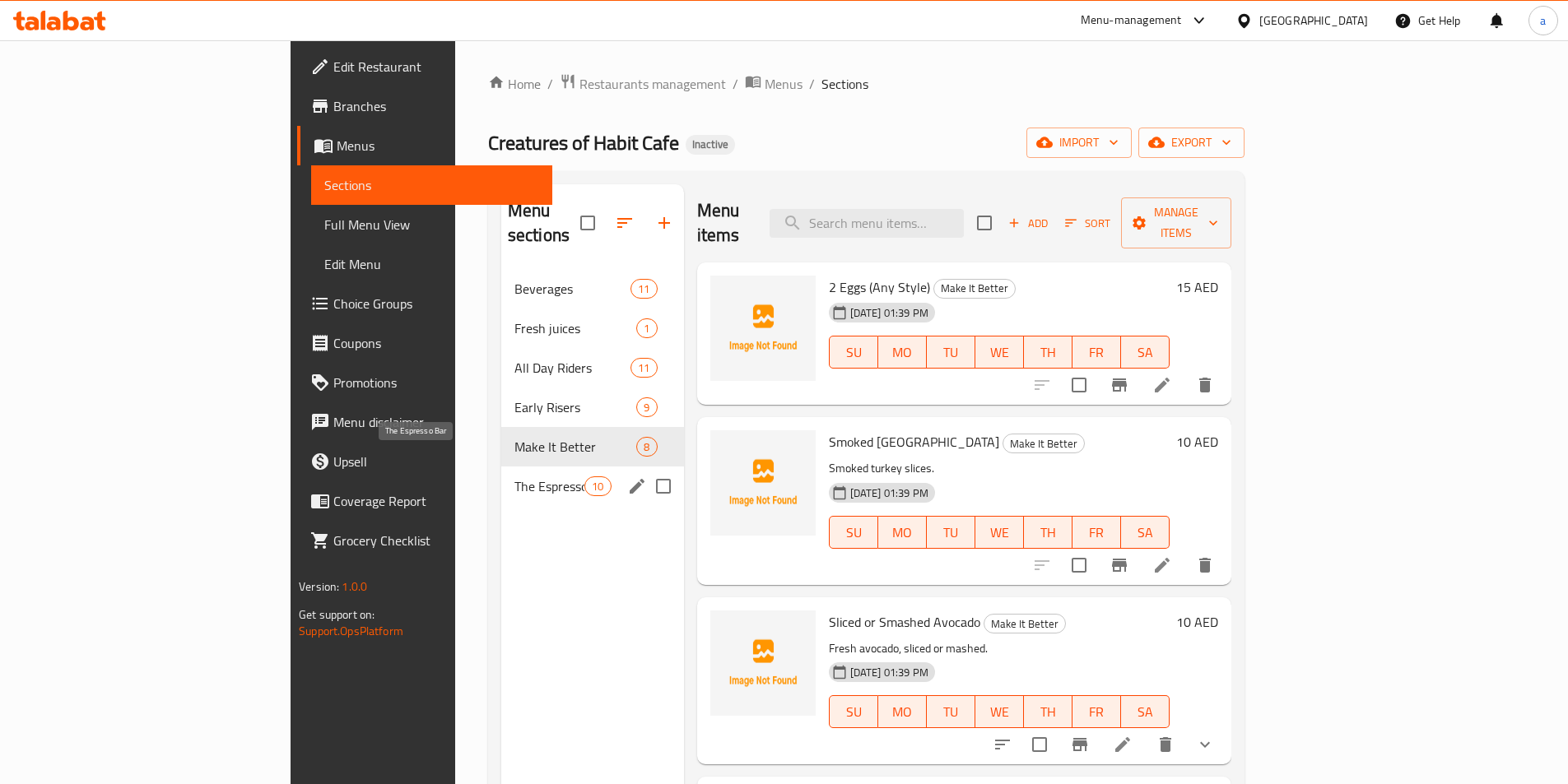
click at [515, 477] on span "The Espresso Bar" at bounding box center [549, 486] width 70 height 20
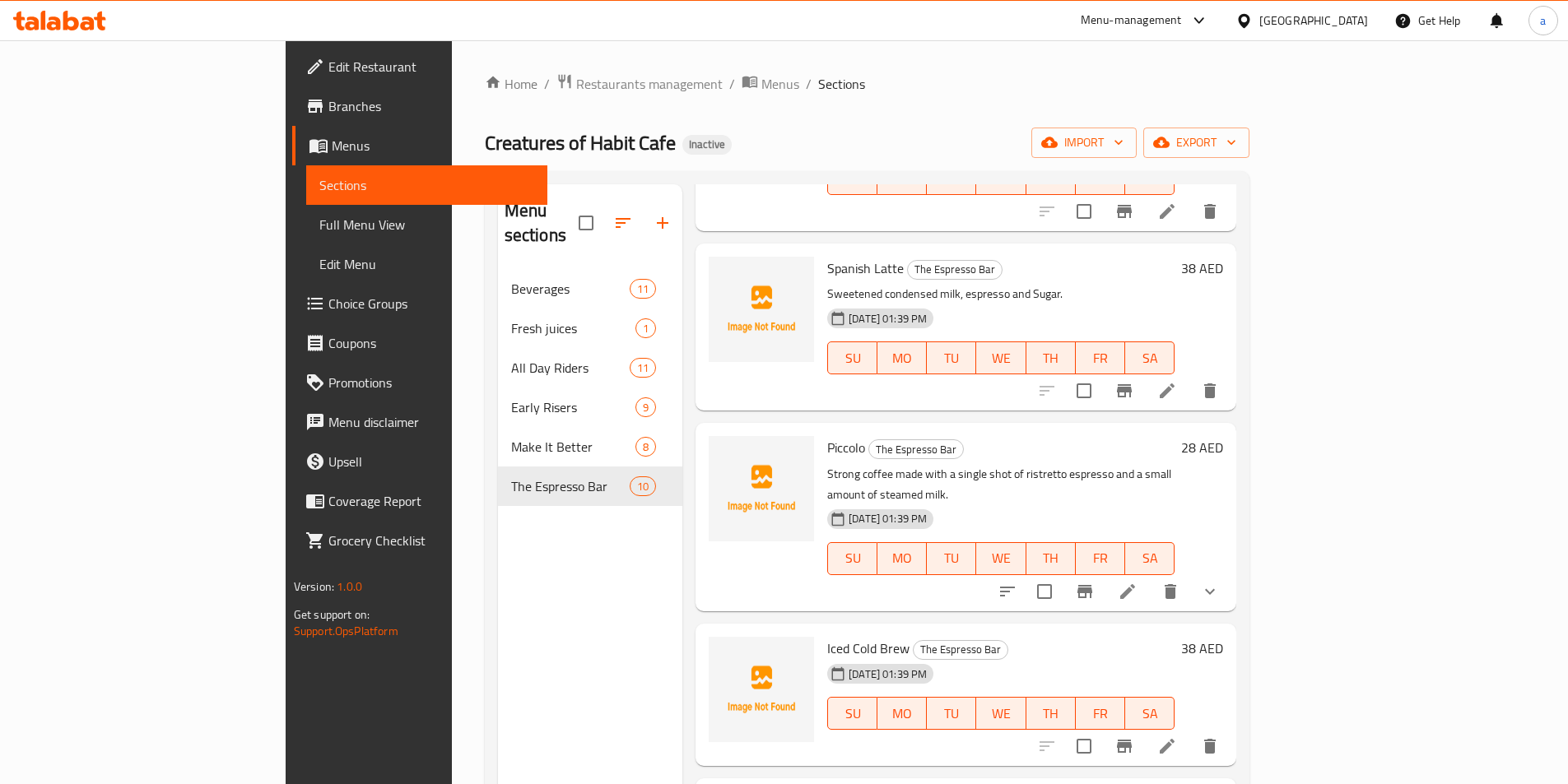
scroll to position [544, 0]
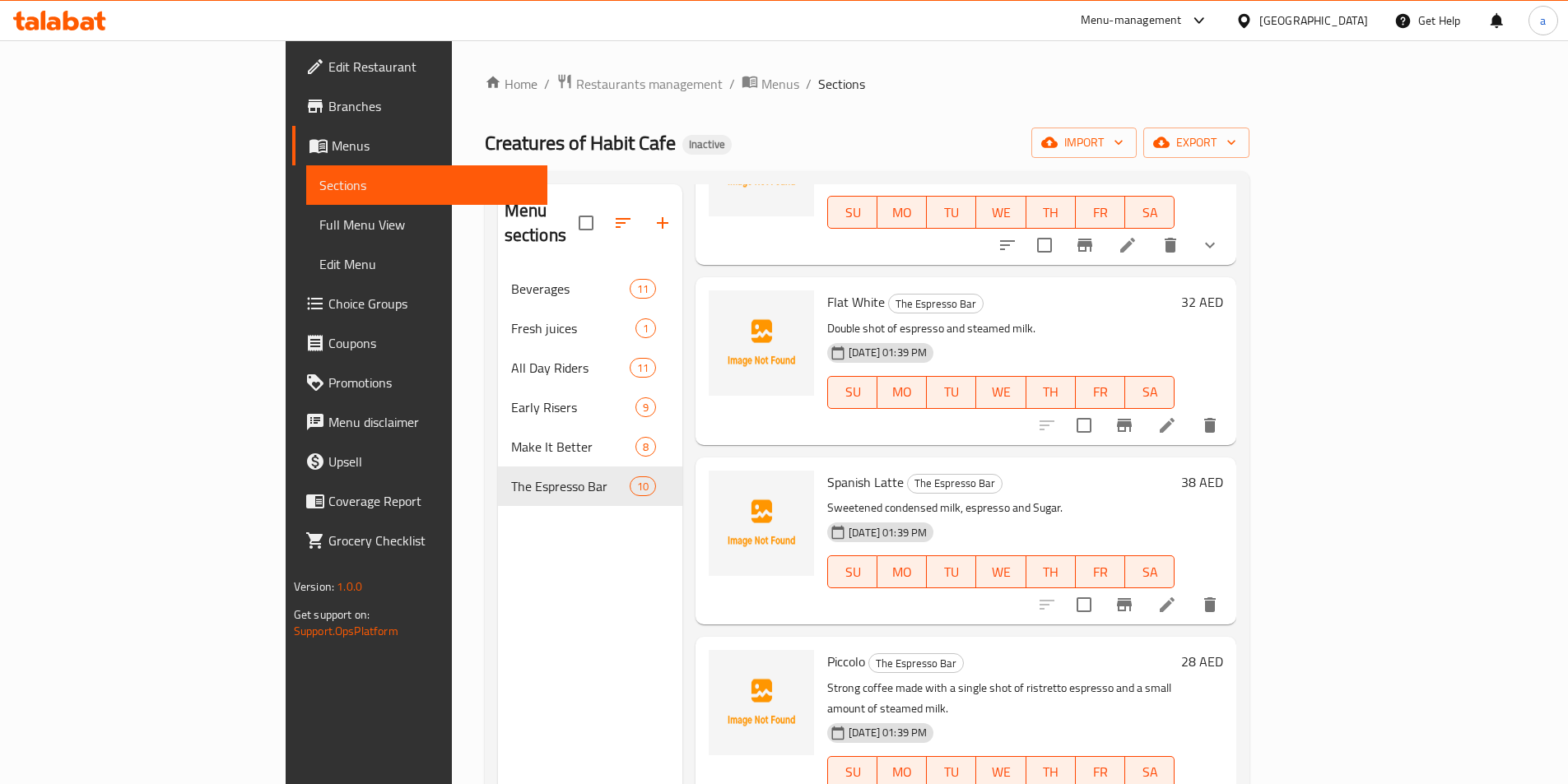
click at [306, 213] on link "Full Menu View" at bounding box center [427, 224] width 241 height 39
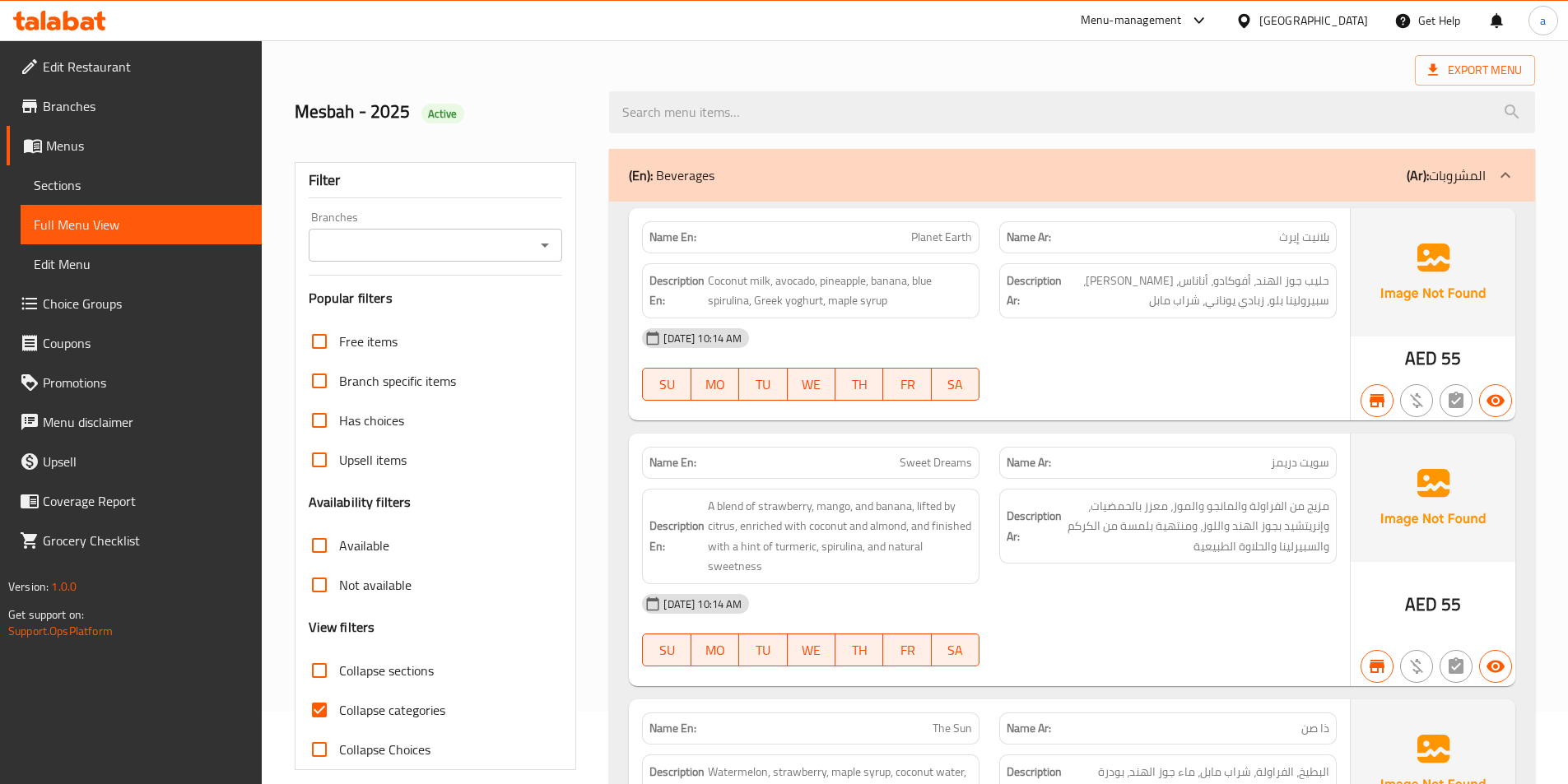
scroll to position [82, 0]
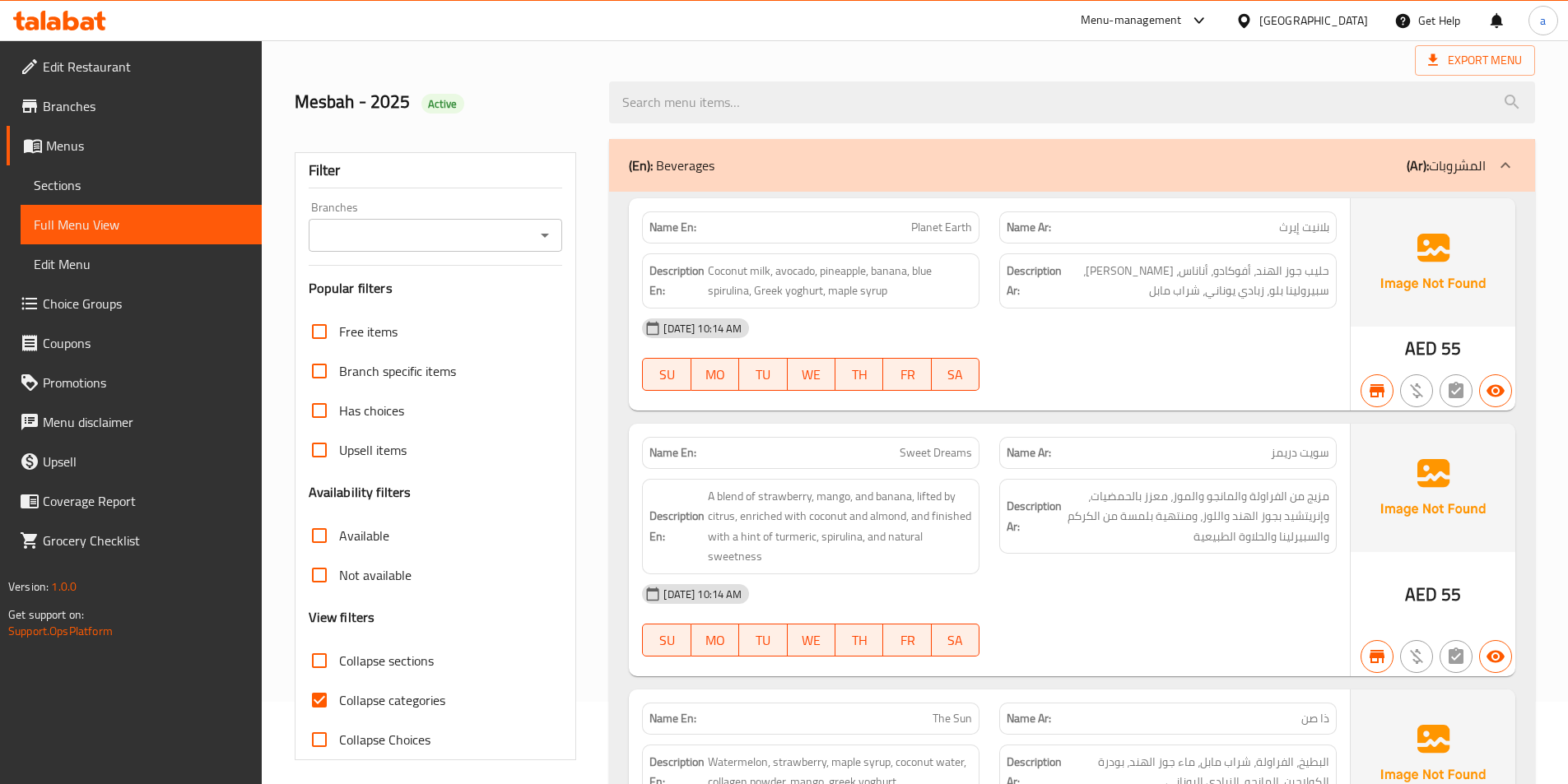
click at [319, 708] on input "Collapse categories" at bounding box center [319, 699] width 40 height 39
checkbox input "false"
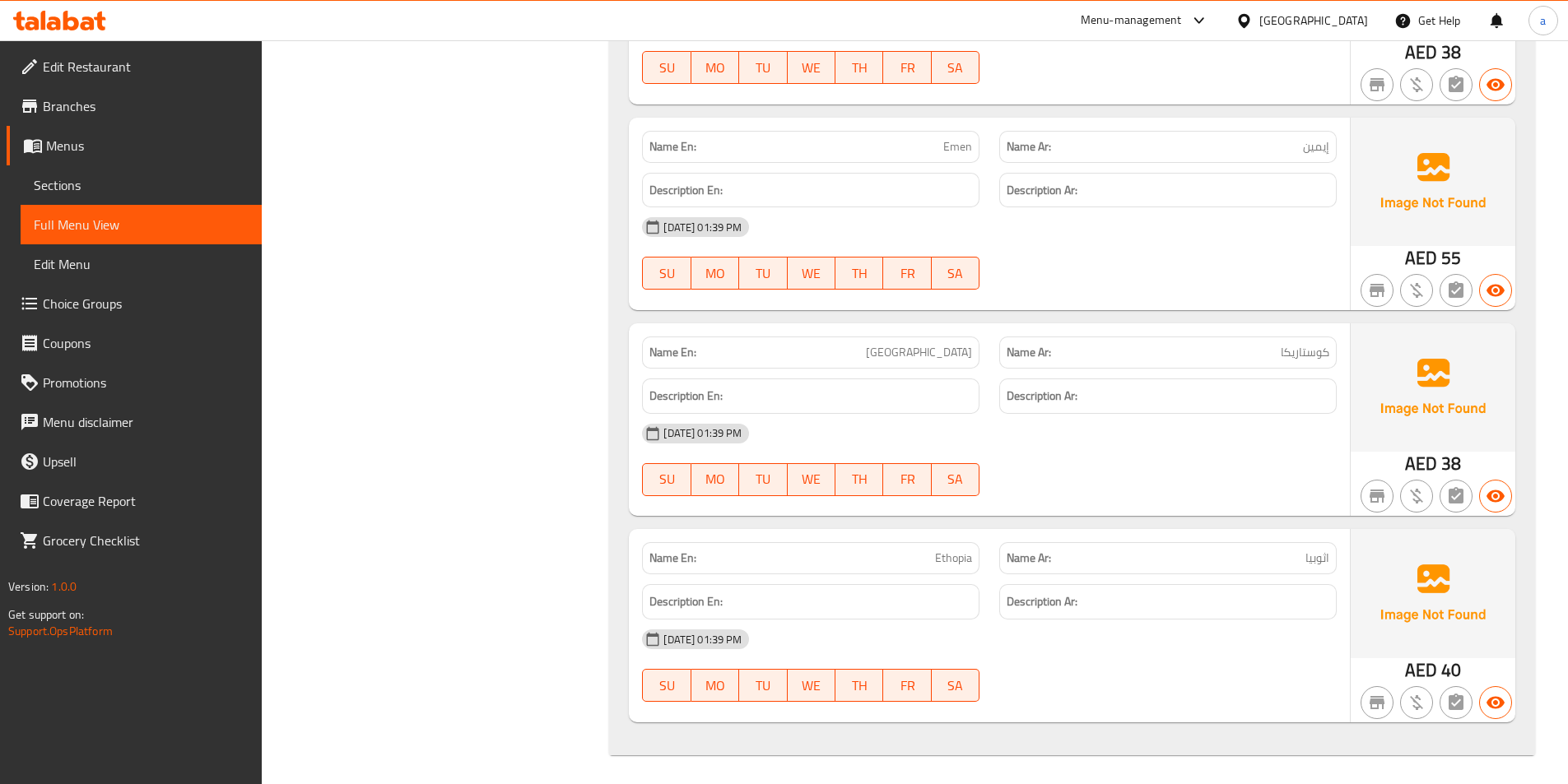
scroll to position [12204, 0]
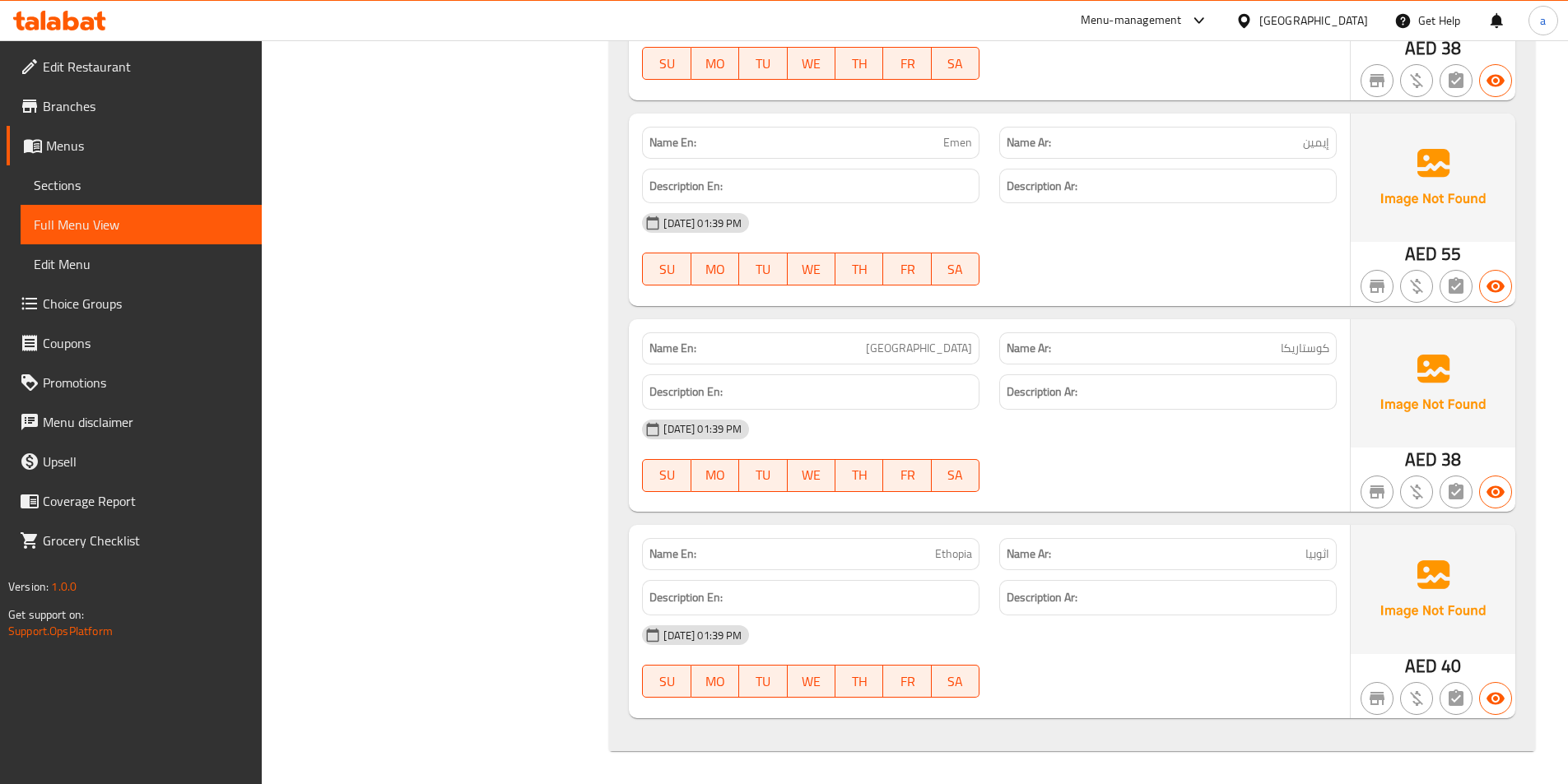
click at [943, 145] on p "Name En: Emen" at bounding box center [811, 143] width 323 height 17
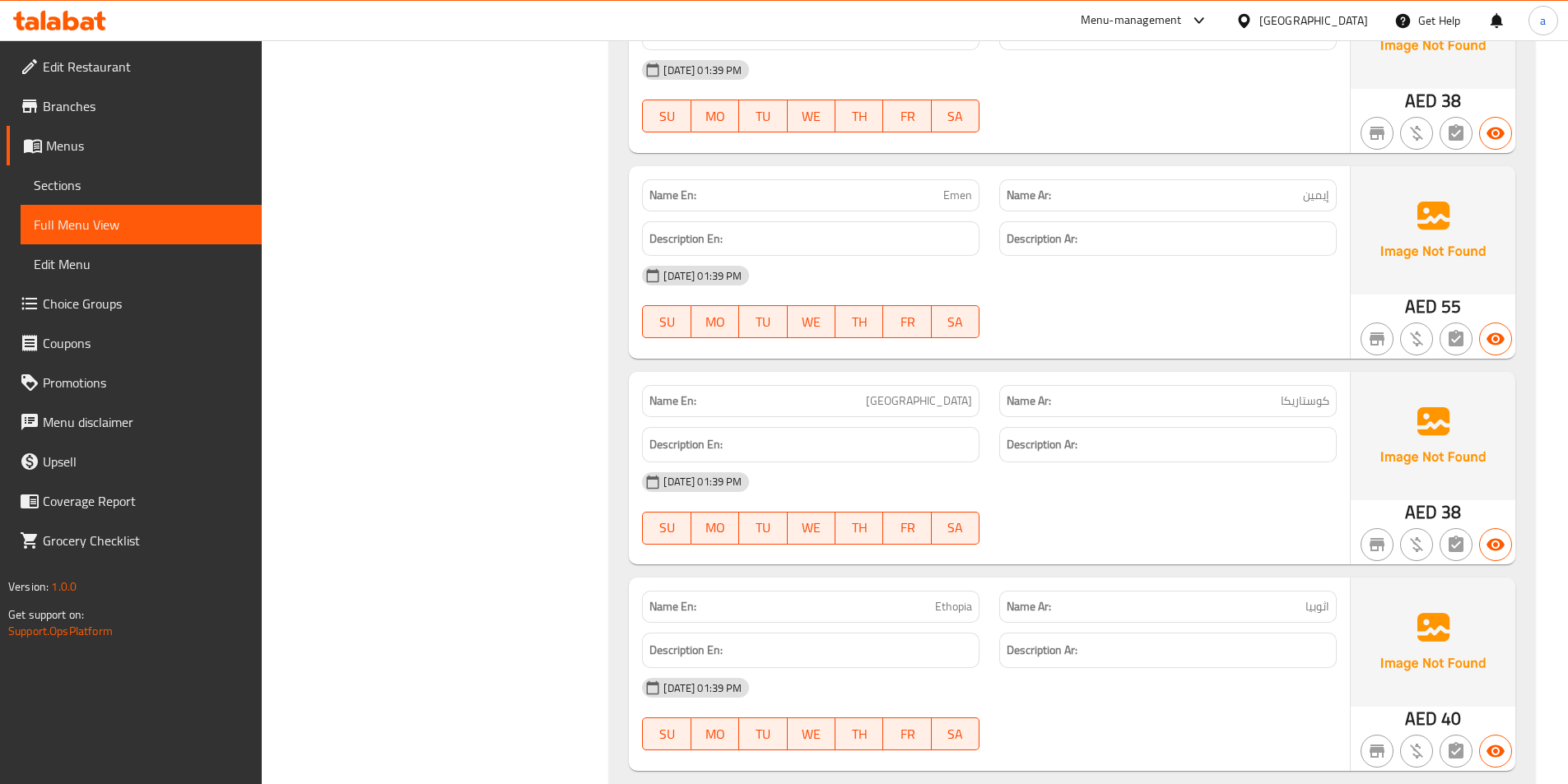
scroll to position [12122, 0]
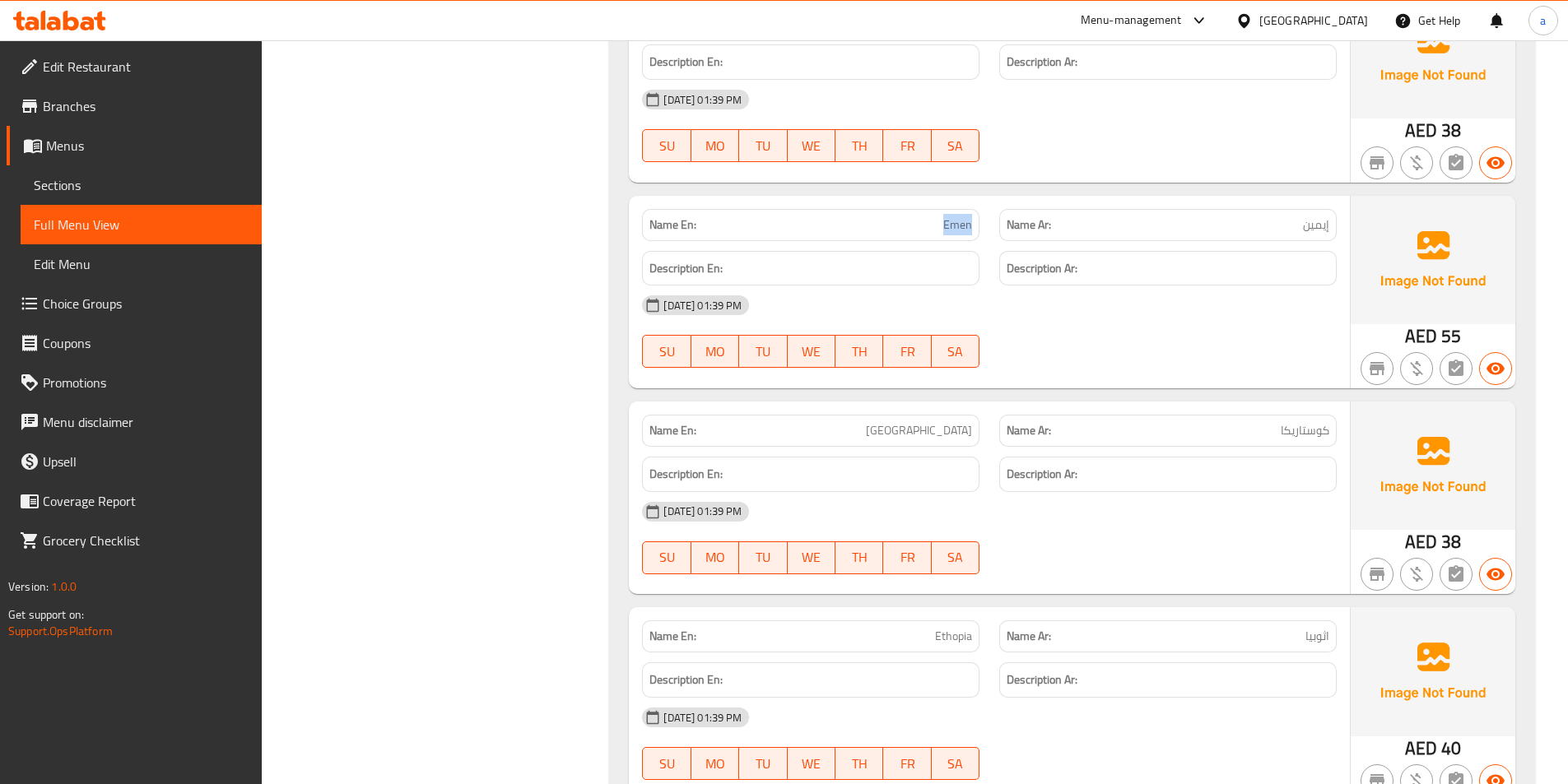
drag, startPoint x: 940, startPoint y: 222, endPoint x: 988, endPoint y: 227, distance: 48.3
click at [988, 227] on div "Name En: Emen" at bounding box center [811, 225] width 358 height 52
copy span "Emen"
drag, startPoint x: 927, startPoint y: 431, endPoint x: 1002, endPoint y: 429, distance: 75.0
click at [1002, 429] on div "Name En: [GEOGRAPHIC_DATA] Name Ar: كوستاريكا" at bounding box center [989, 431] width 714 height 52
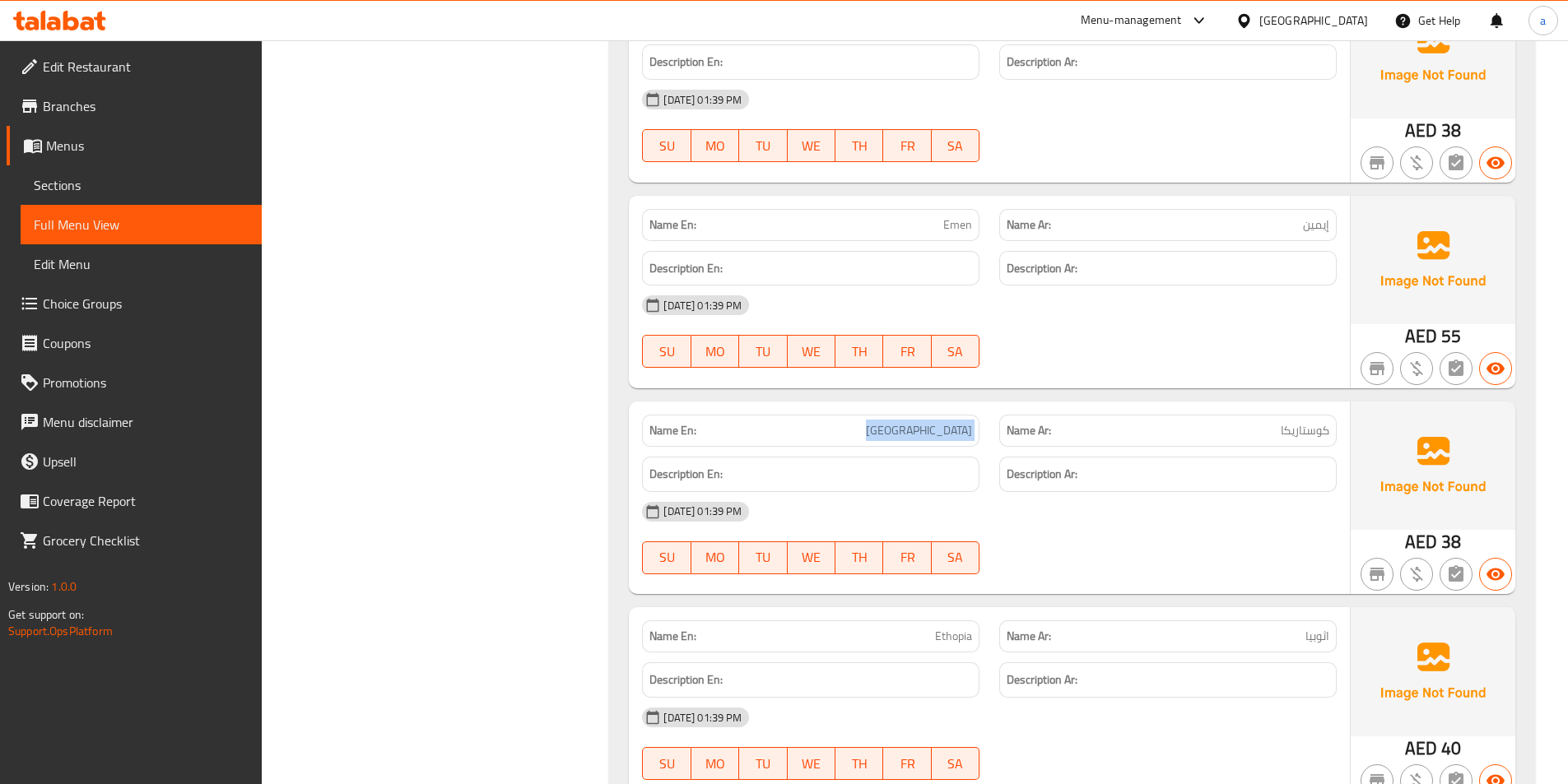
copy span "[GEOGRAPHIC_DATA]"
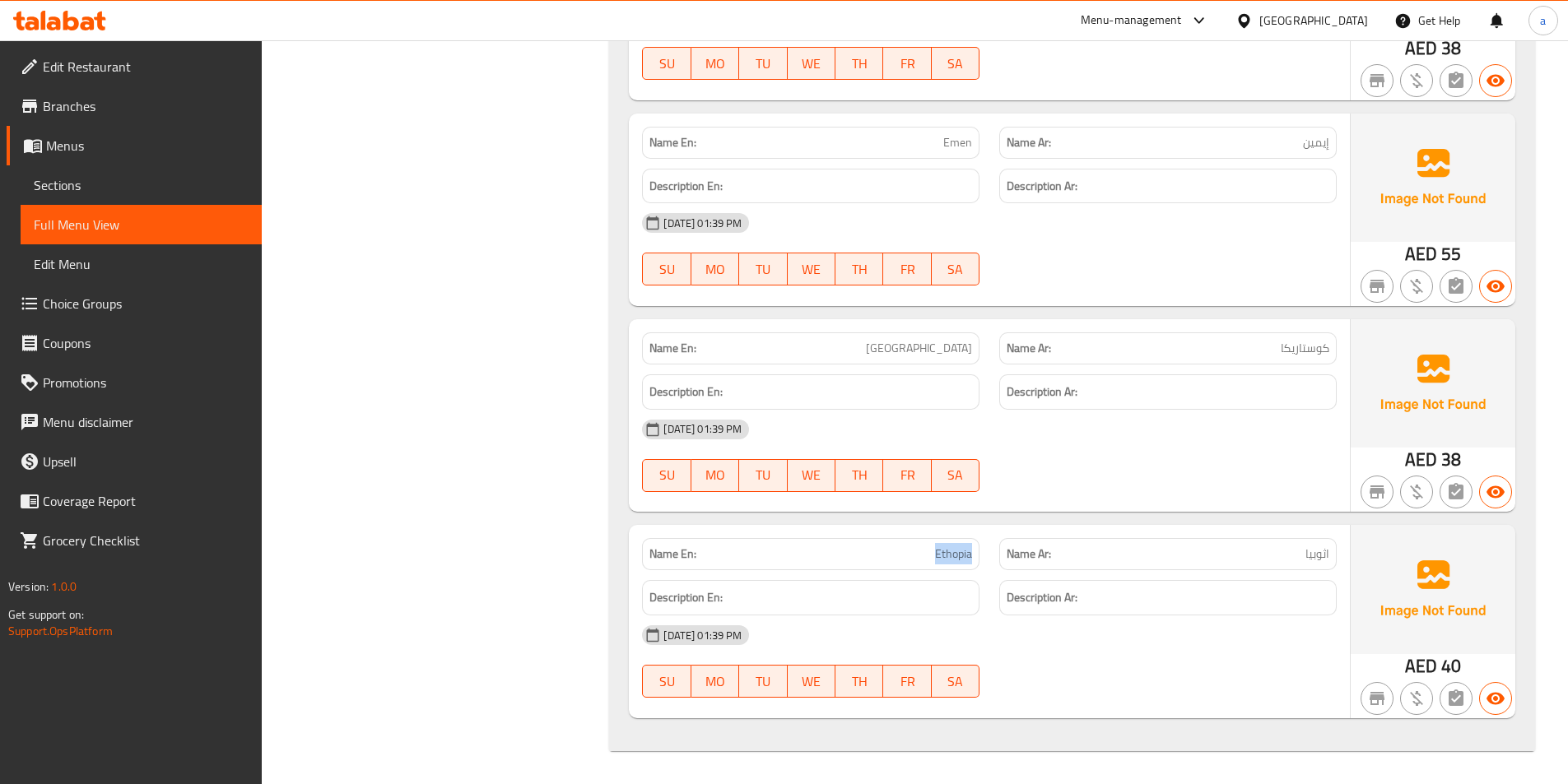
drag, startPoint x: 934, startPoint y: 554, endPoint x: 980, endPoint y: 562, distance: 46.7
click at [980, 562] on div "Name En: Ethopia" at bounding box center [811, 554] width 358 height 52
copy span "Ethopia"
